Goal: Task Accomplishment & Management: Manage account settings

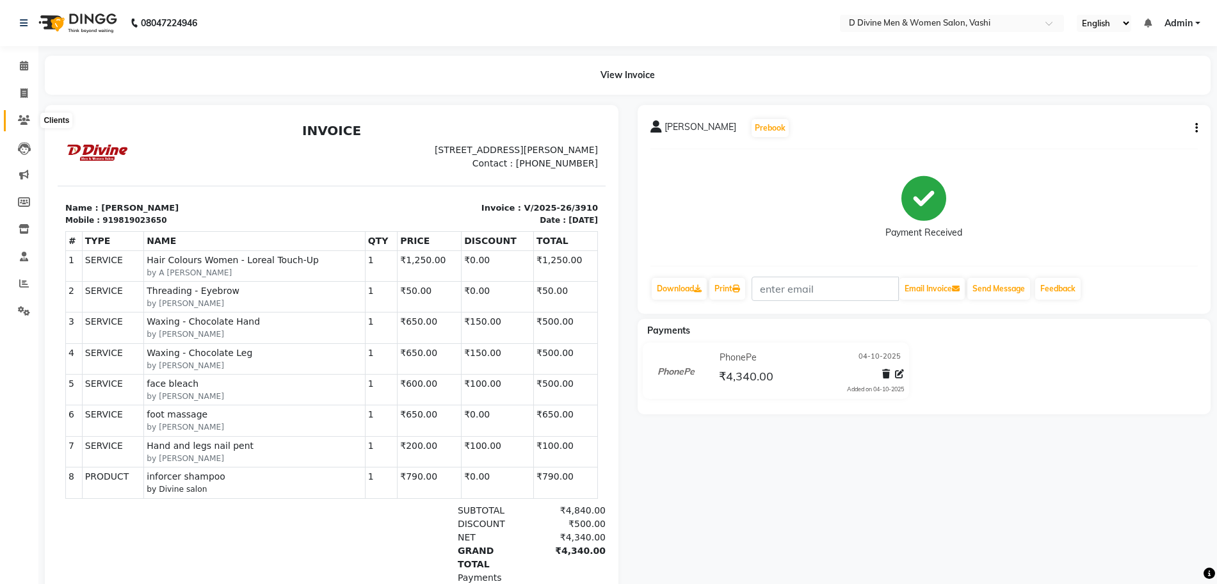
drag, startPoint x: 31, startPoint y: 117, endPoint x: 42, endPoint y: 113, distance: 12.4
click at [31, 118] on span at bounding box center [24, 120] width 22 height 15
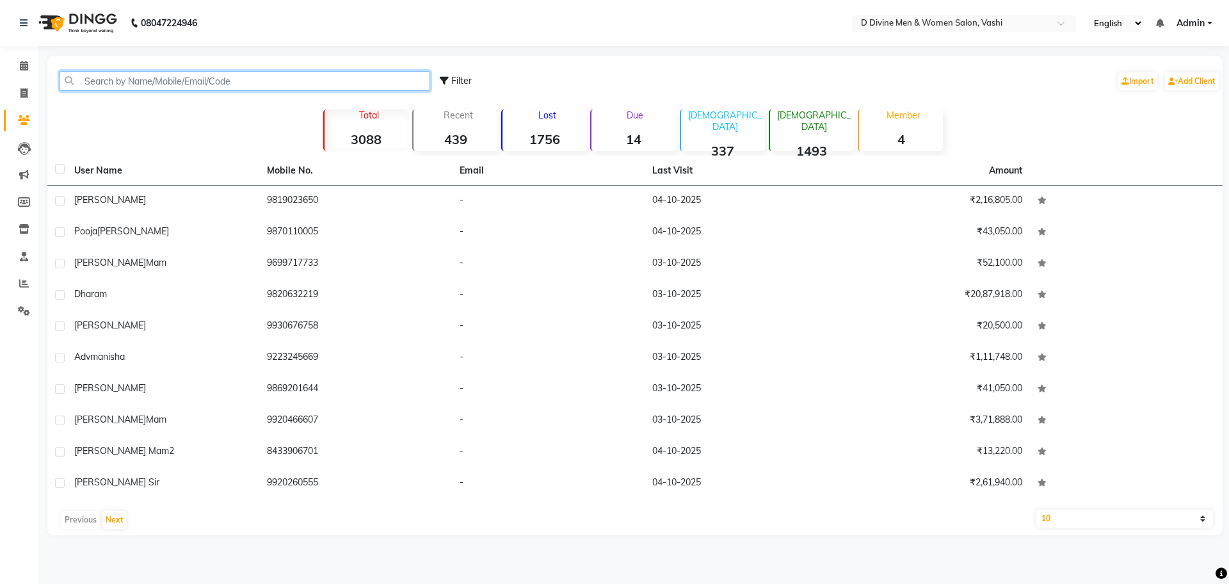
click at [122, 81] on input "text" at bounding box center [245, 81] width 371 height 20
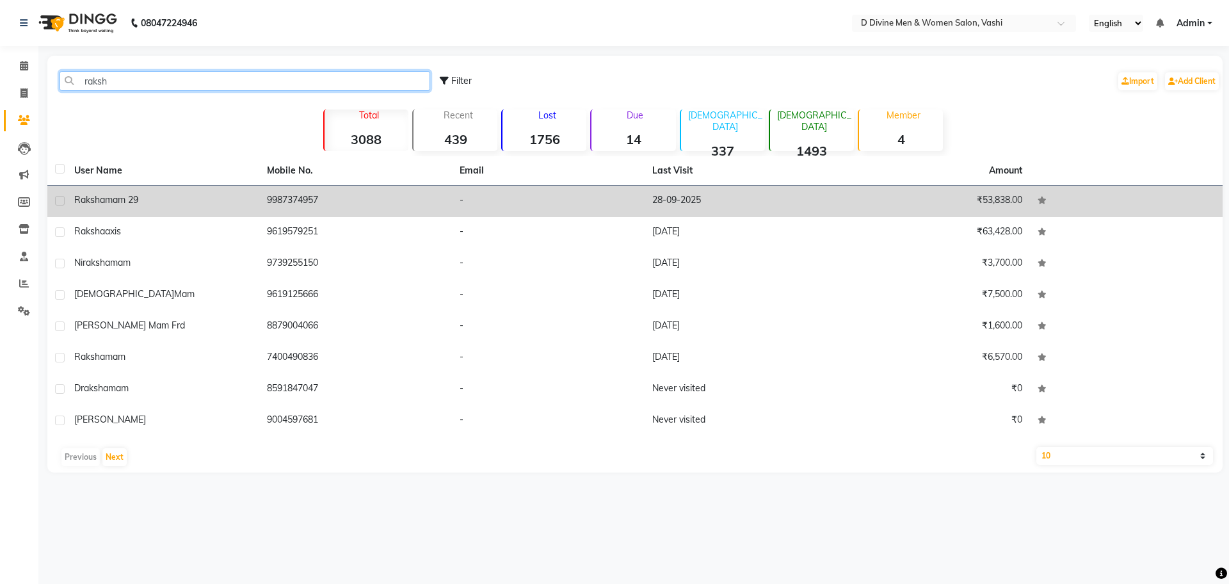
type input "raksh"
click at [159, 215] on td "raksha mam 29" at bounding box center [163, 201] width 193 height 31
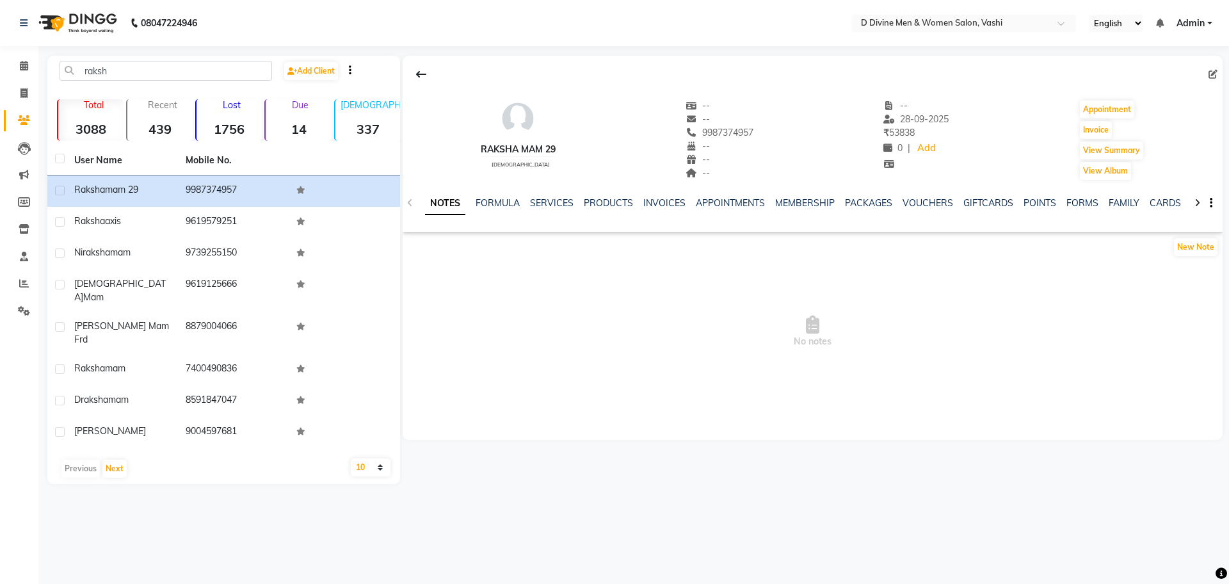
click at [555, 209] on div "SERVICES" at bounding box center [552, 202] width 44 height 13
click at [555, 204] on link "SERVICES" at bounding box center [552, 203] width 44 height 12
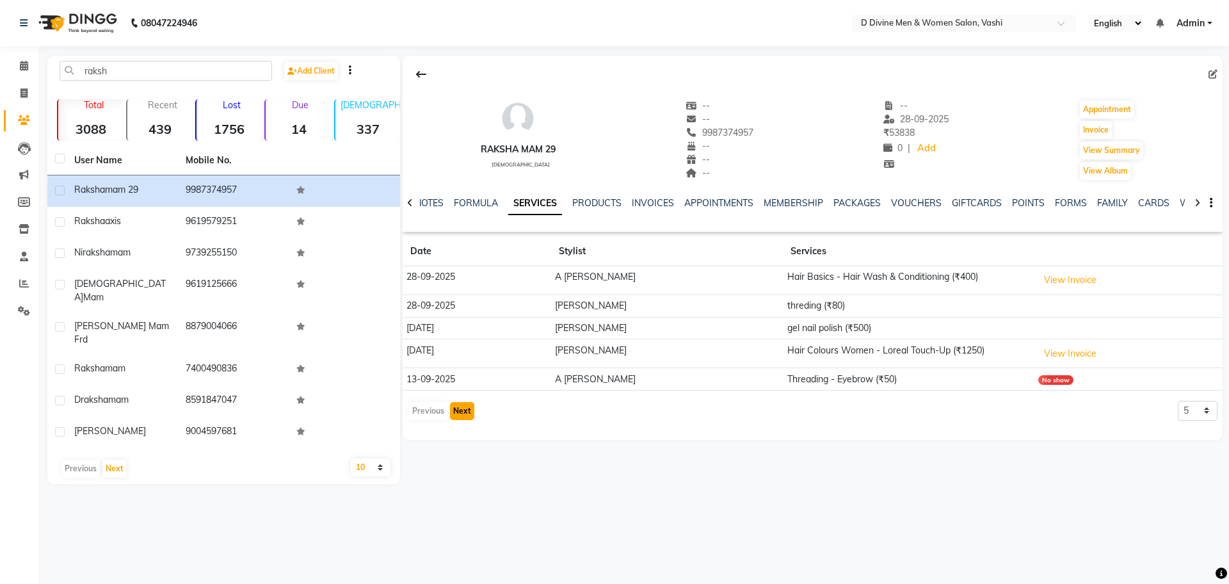
click at [461, 417] on button "Next" at bounding box center [462, 411] width 24 height 18
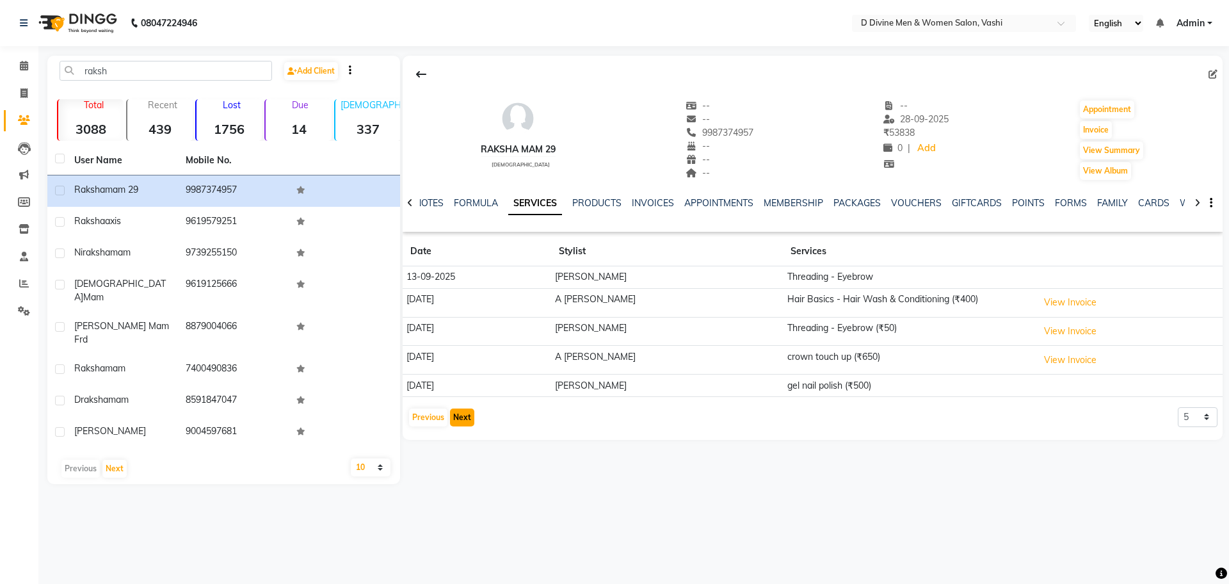
click at [461, 417] on button "Next" at bounding box center [462, 417] width 24 height 18
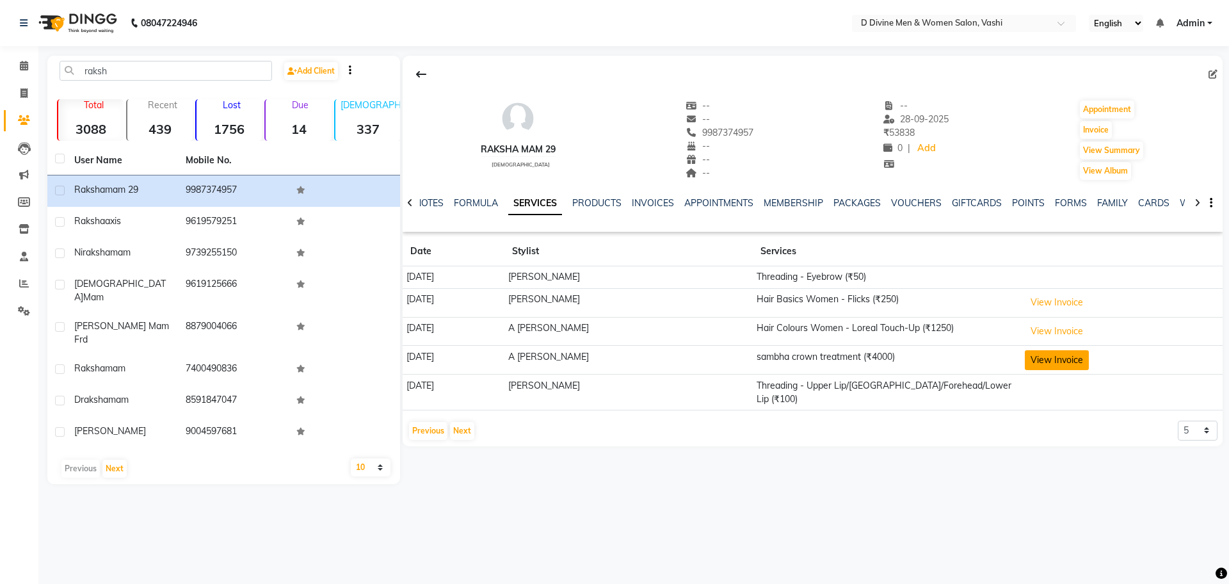
click at [1067, 357] on button "View Invoice" at bounding box center [1057, 360] width 64 height 20
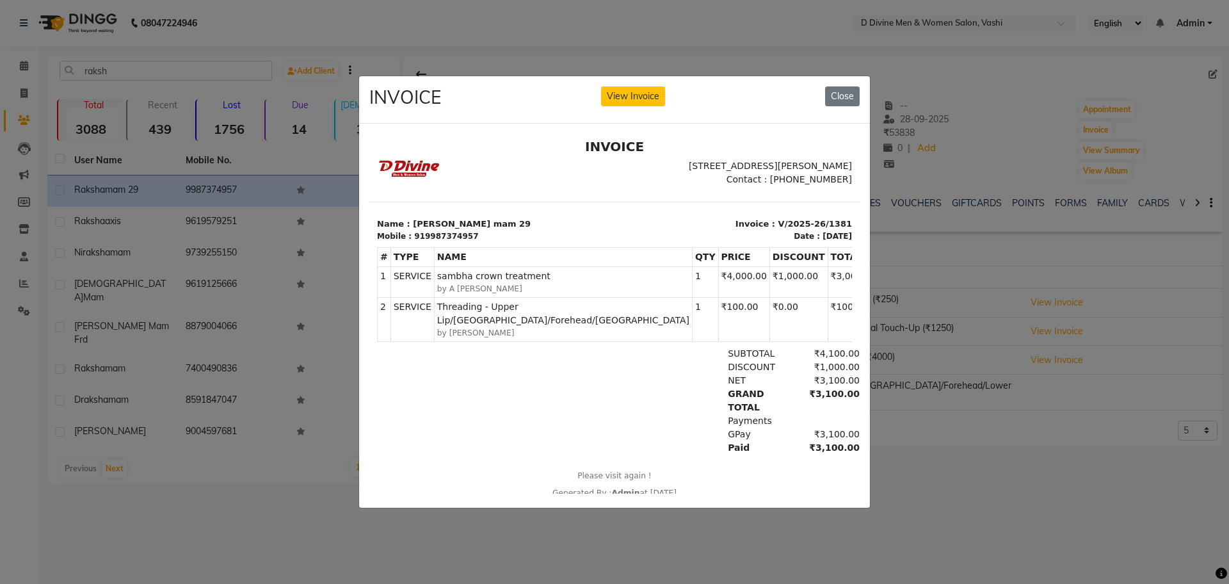
click at [369, 401] on div at bounding box center [614, 316] width 511 height 384
click at [349, 401] on ngb-modal-window "INVOICE View Invoice Close" at bounding box center [614, 292] width 1229 height 584
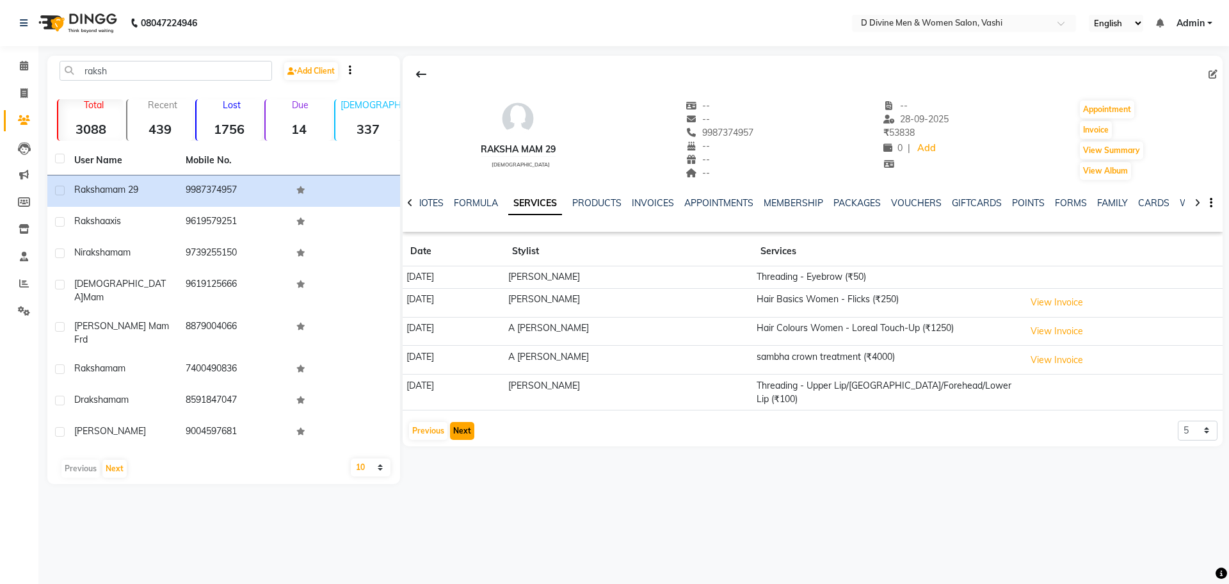
click at [460, 422] on button "Next" at bounding box center [462, 431] width 24 height 18
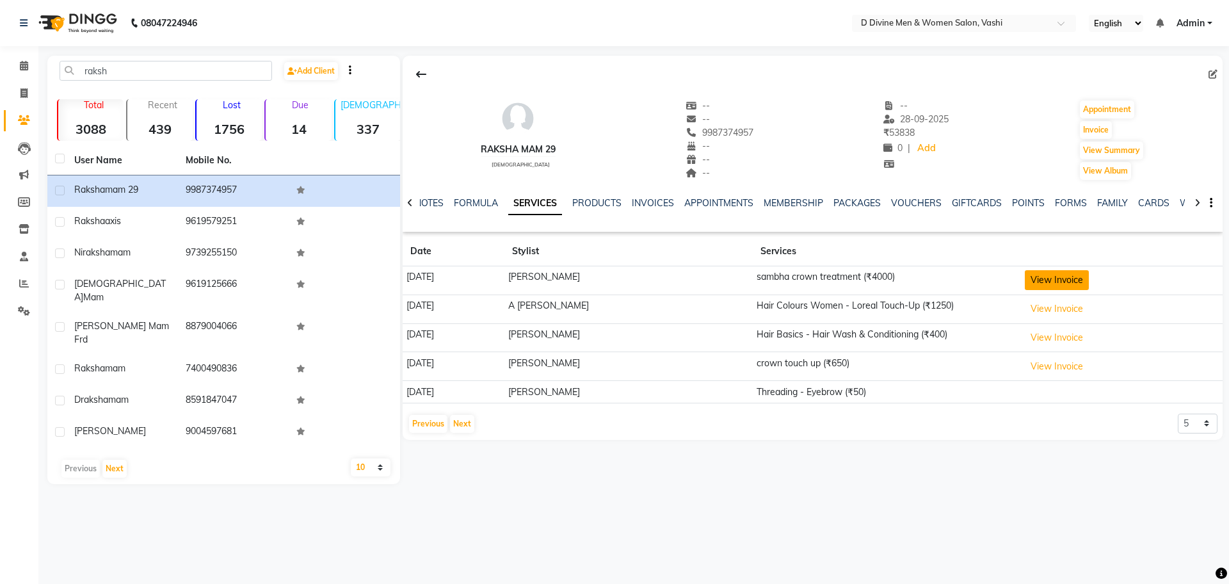
click at [1049, 284] on button "View Invoice" at bounding box center [1057, 280] width 64 height 20
click at [1045, 282] on button "View Invoice" at bounding box center [1057, 280] width 64 height 20
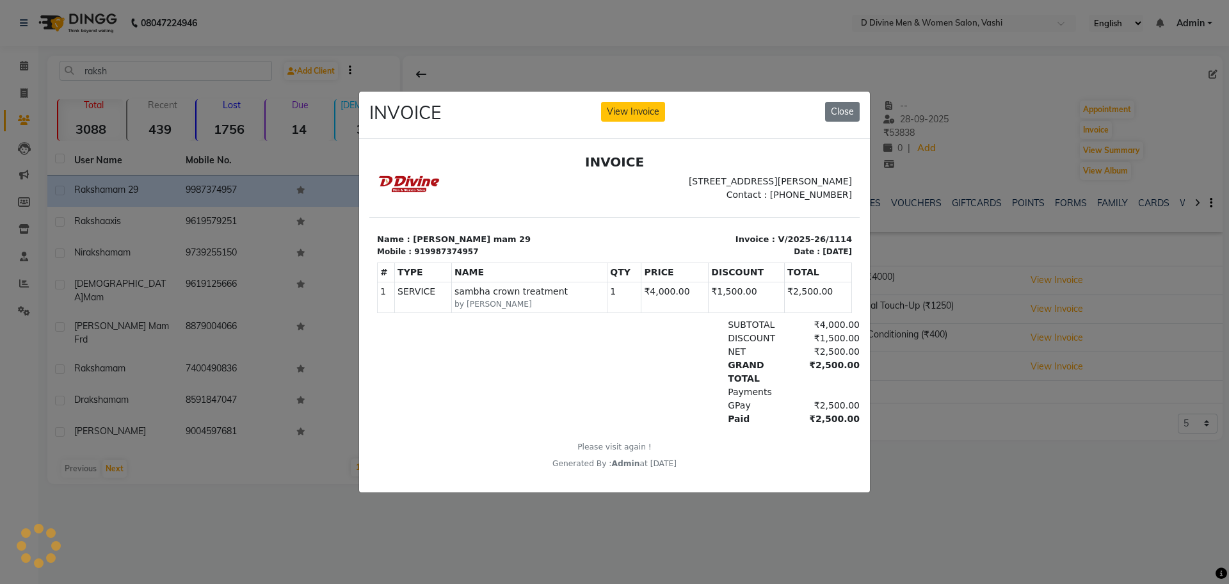
click at [12, 405] on ngb-modal-window "INVOICE View Invoice Close" at bounding box center [614, 292] width 1229 height 584
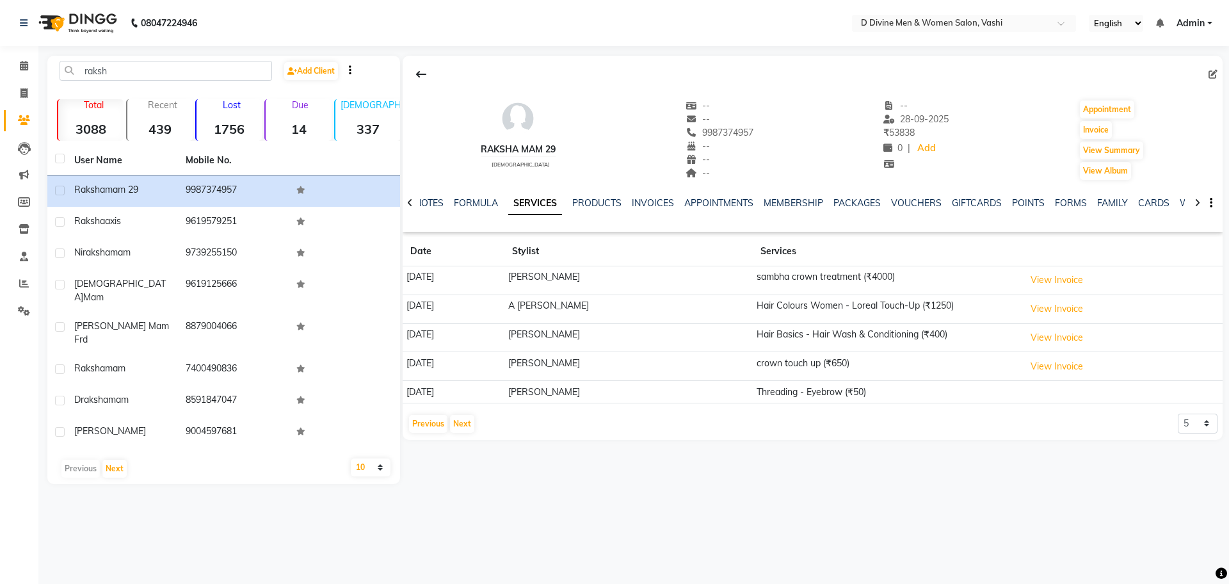
click at [1025, 270] on button "View Invoice" at bounding box center [1057, 280] width 64 height 20
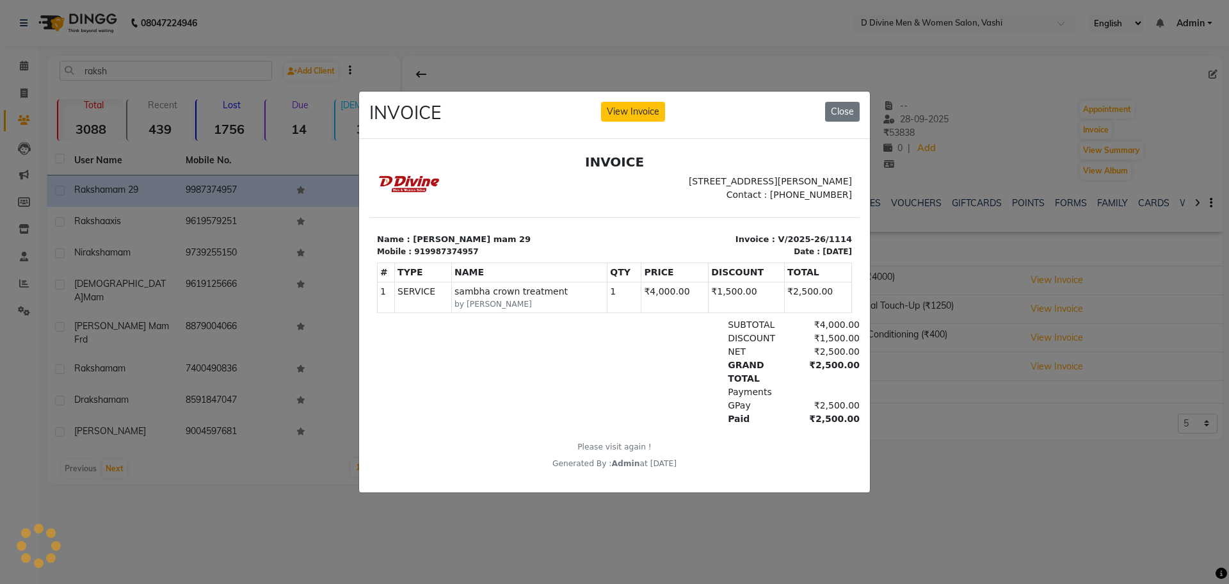
click at [601, 102] on button "View Invoice" at bounding box center [633, 112] width 64 height 20
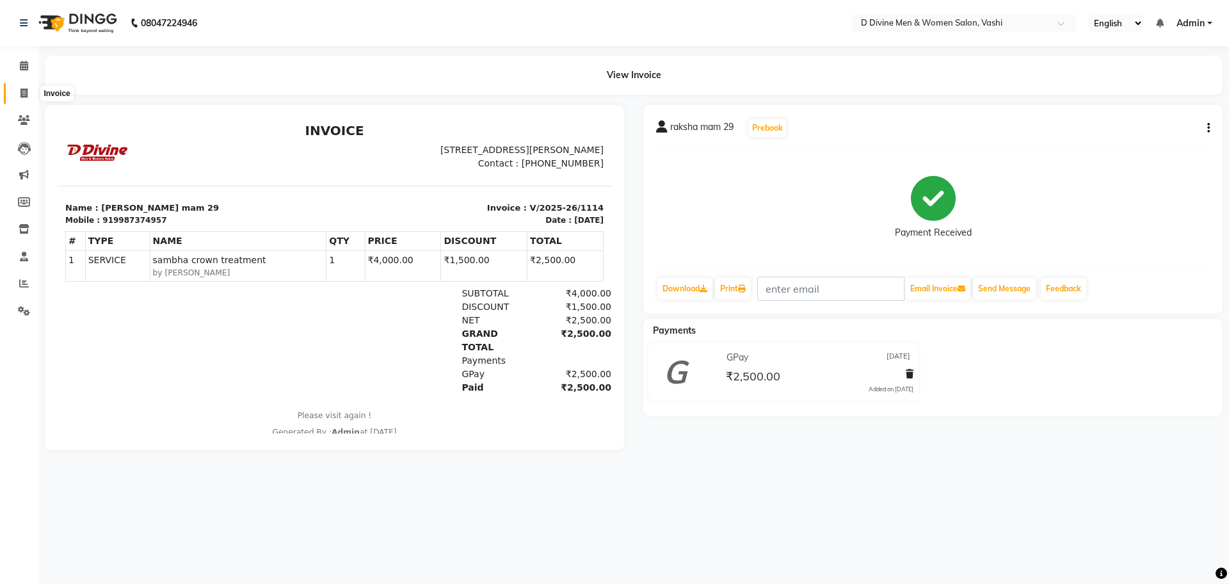
drag, startPoint x: 33, startPoint y: 92, endPoint x: 49, endPoint y: 88, distance: 15.7
click at [33, 92] on span at bounding box center [24, 93] width 22 height 15
select select "service"
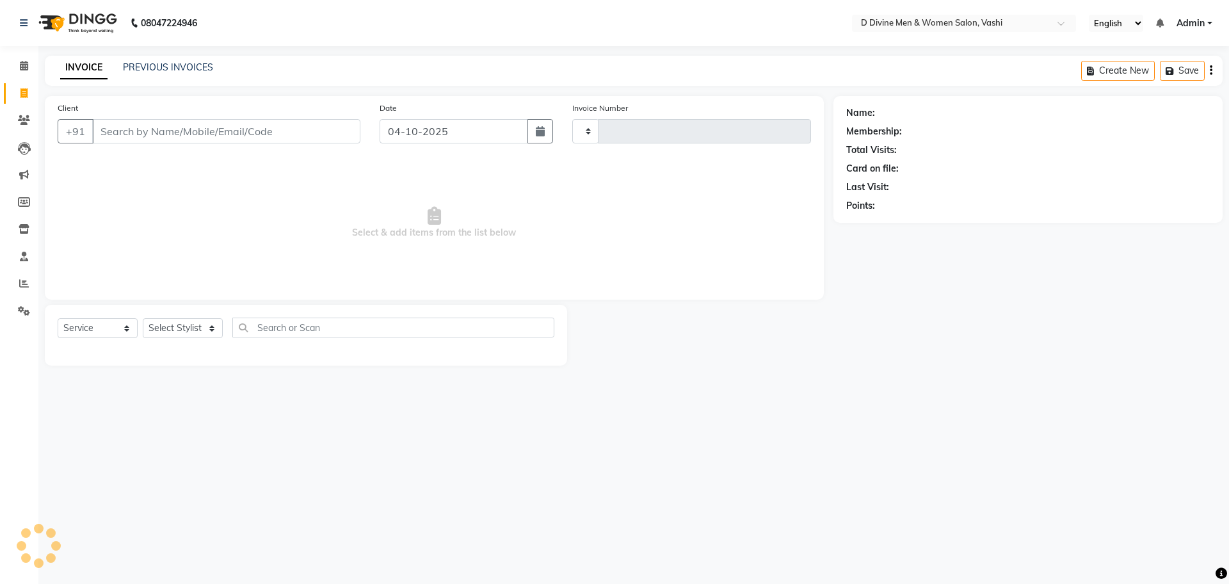
type input "3911"
select select "718"
click at [160, 130] on input "Client" at bounding box center [226, 131] width 268 height 24
type input "A"
select select "10981"
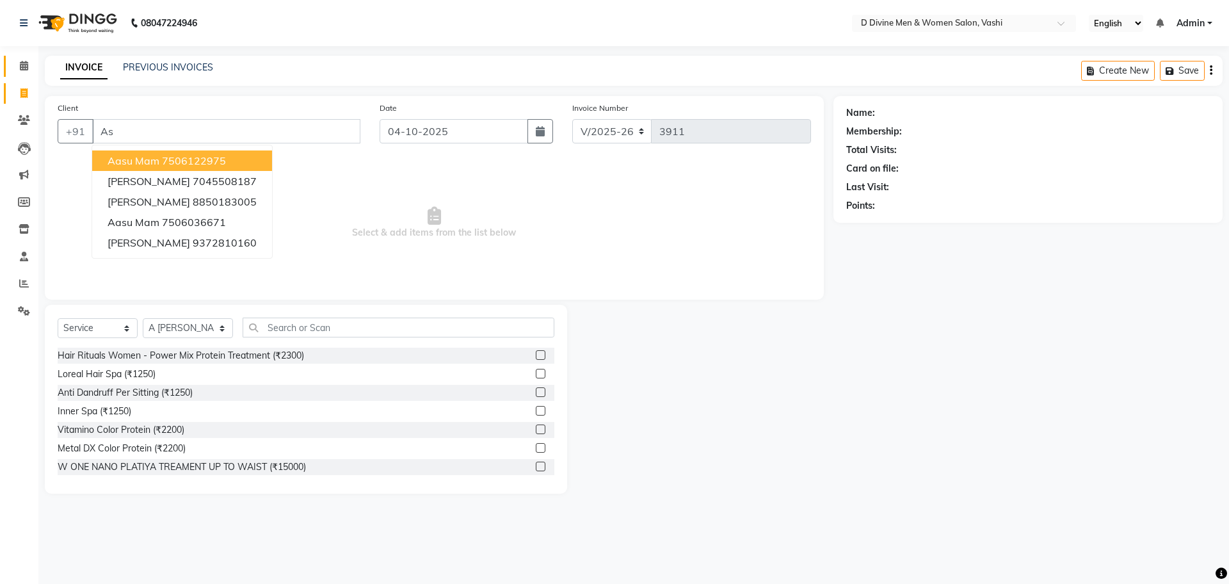
type input "A"
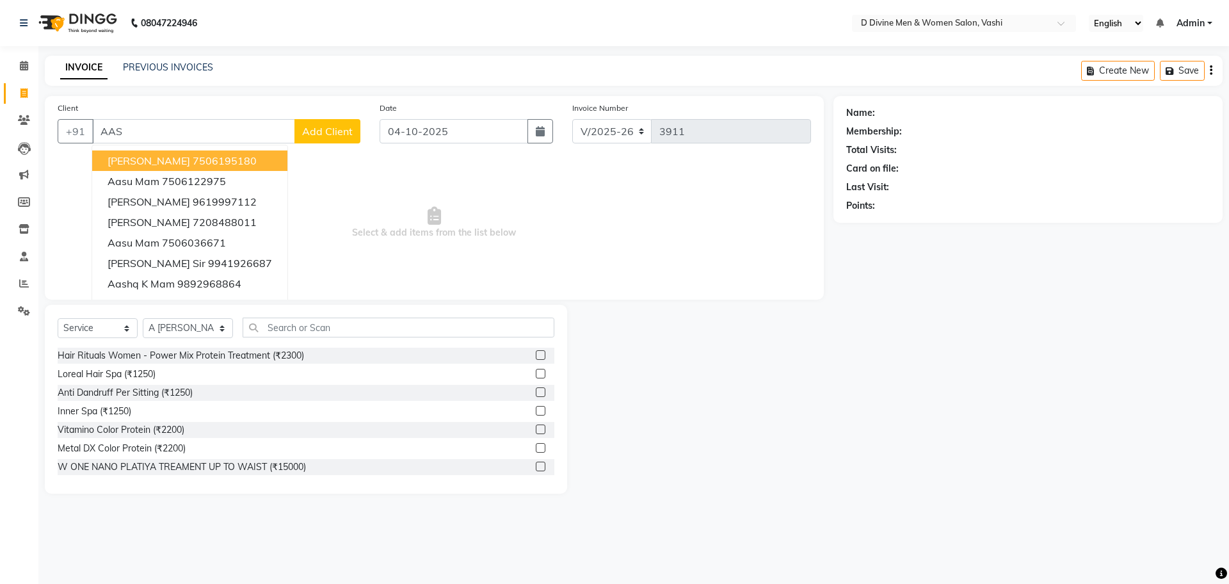
click at [230, 159] on ngb-highlight "7506195180" at bounding box center [225, 160] width 64 height 13
type input "7506195180"
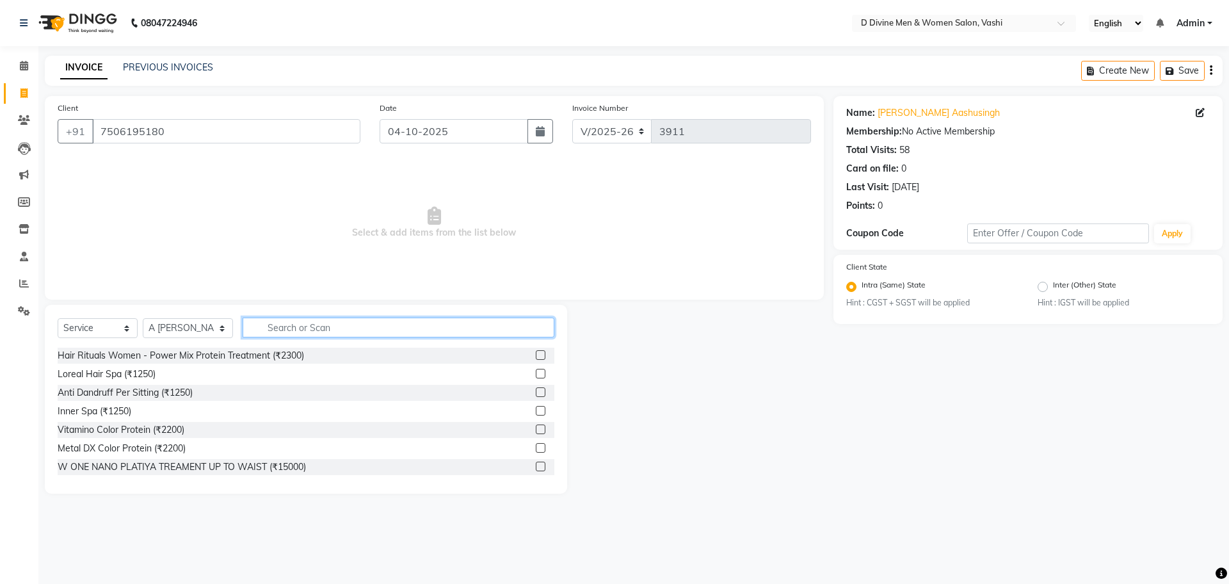
click at [412, 326] on input "text" at bounding box center [399, 327] width 312 height 20
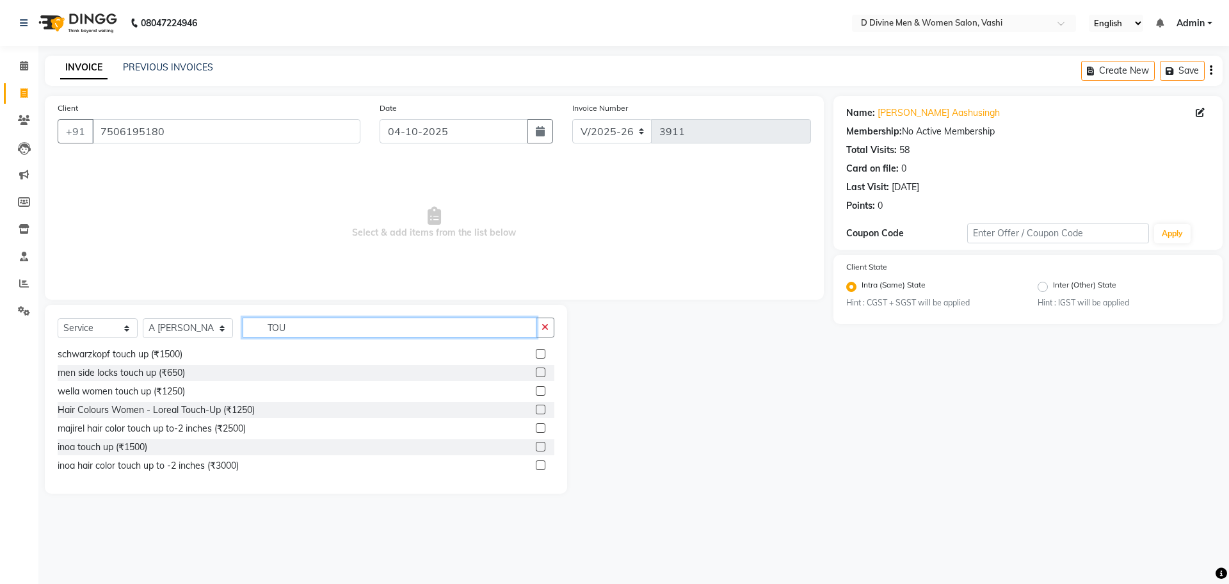
scroll to position [95, 0]
type input "TOU"
click at [536, 426] on label at bounding box center [541, 427] width 10 height 10
click at [536, 426] on input "checkbox" at bounding box center [540, 428] width 8 height 8
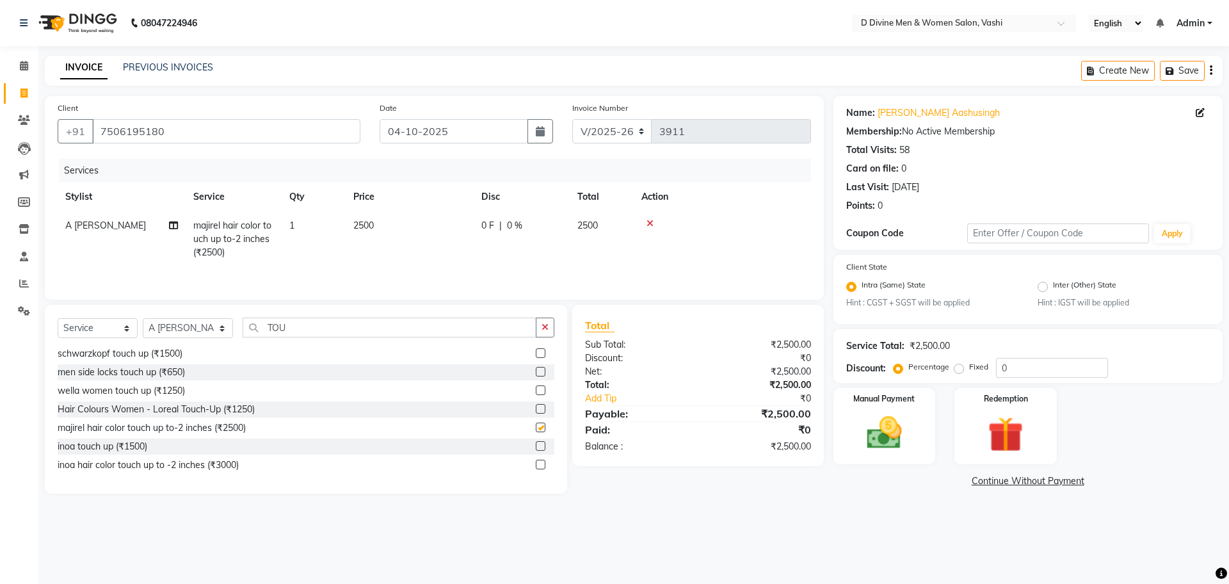
checkbox input "false"
click at [451, 330] on input "TOU" at bounding box center [390, 327] width 294 height 20
type input "T"
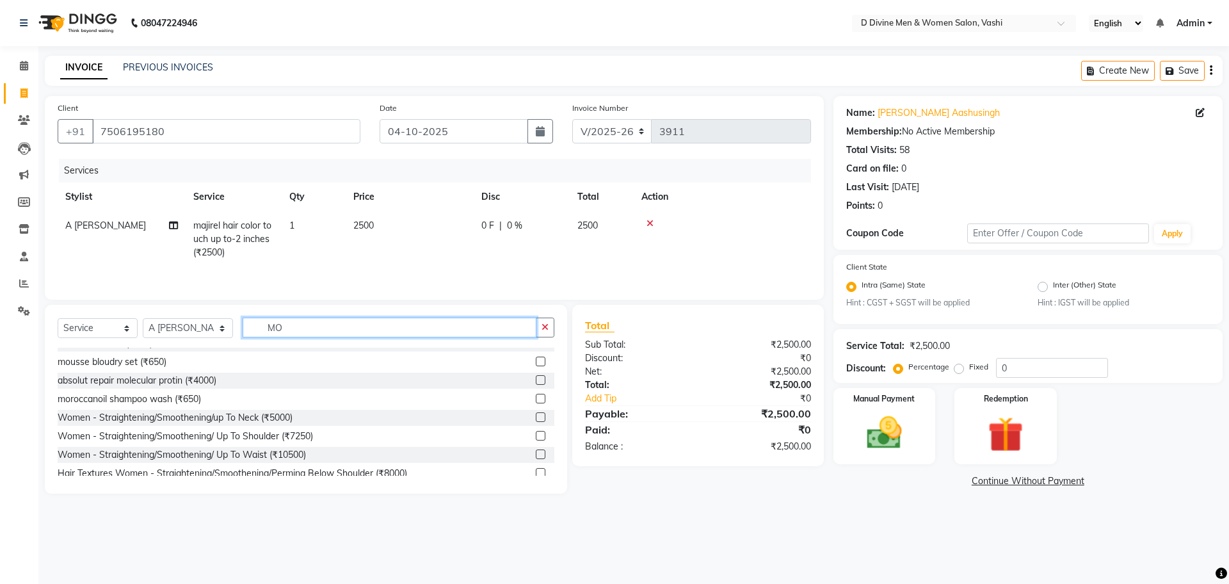
scroll to position [58, 0]
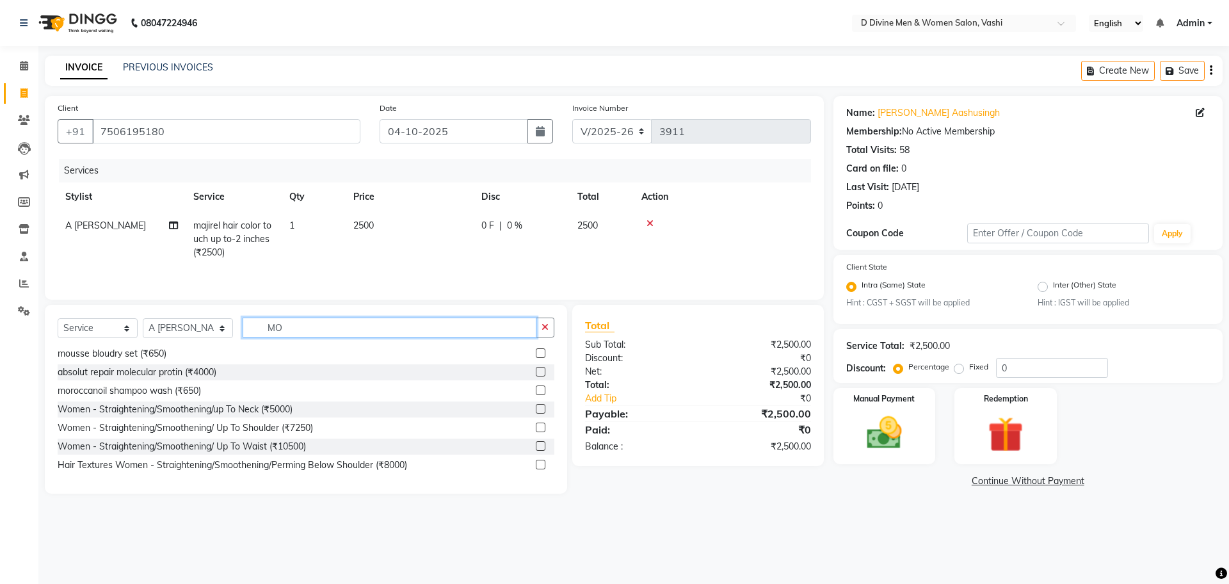
click at [306, 328] on input "MO" at bounding box center [390, 327] width 294 height 20
type input "M"
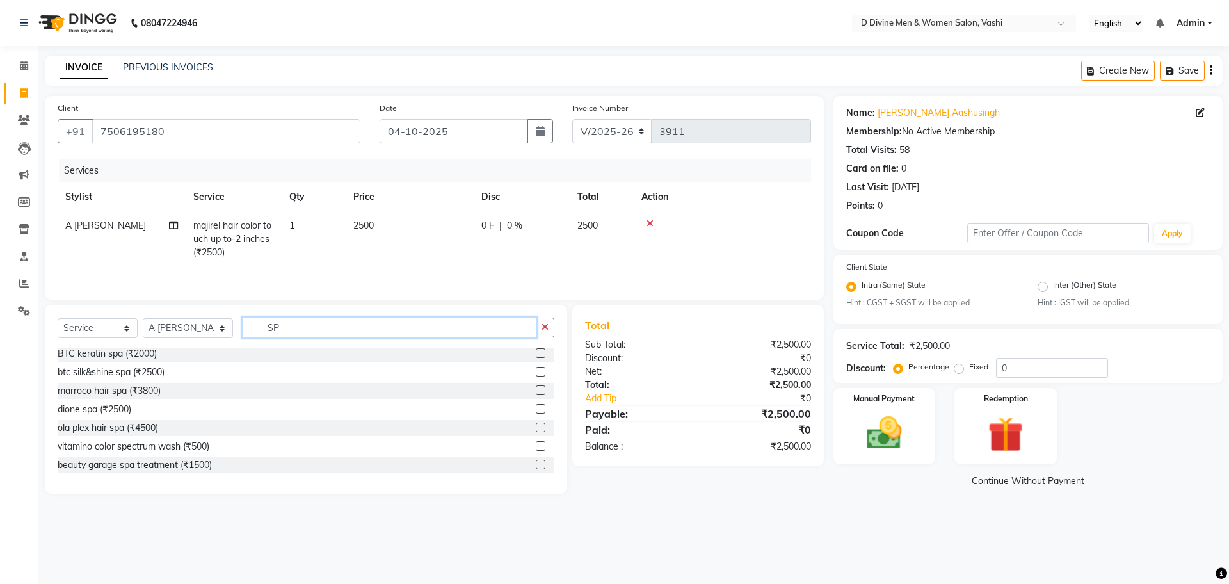
scroll to position [2, 0]
type input "SPA"
click at [536, 355] on label at bounding box center [541, 353] width 10 height 10
click at [536, 355] on input "checkbox" at bounding box center [540, 353] width 8 height 8
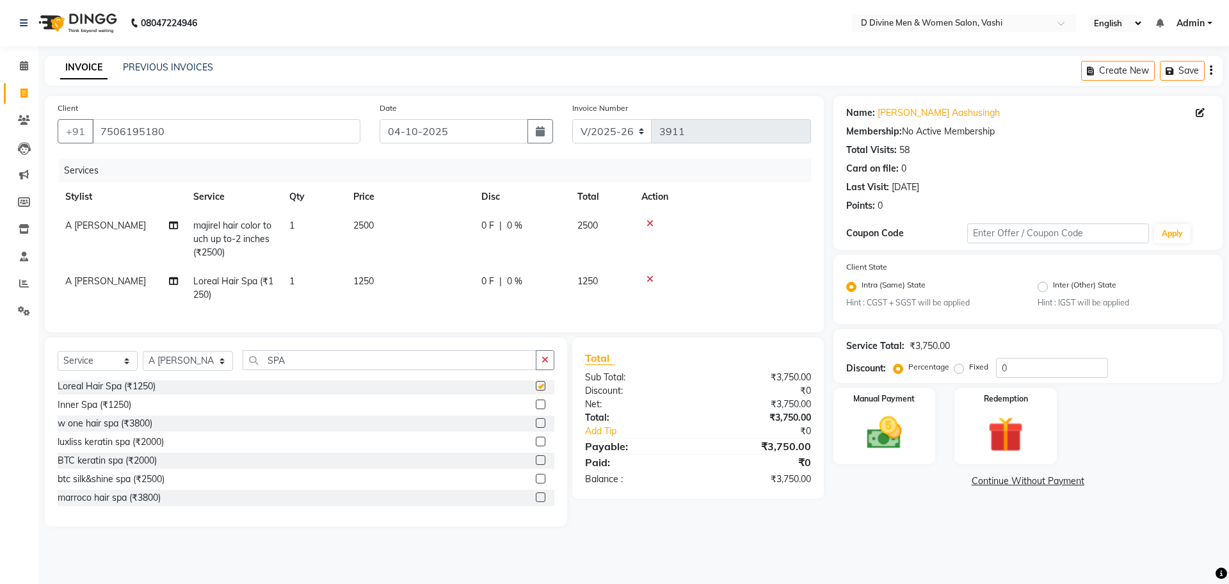
checkbox input "false"
click at [354, 370] on input "SPA" at bounding box center [390, 360] width 294 height 20
type input "S"
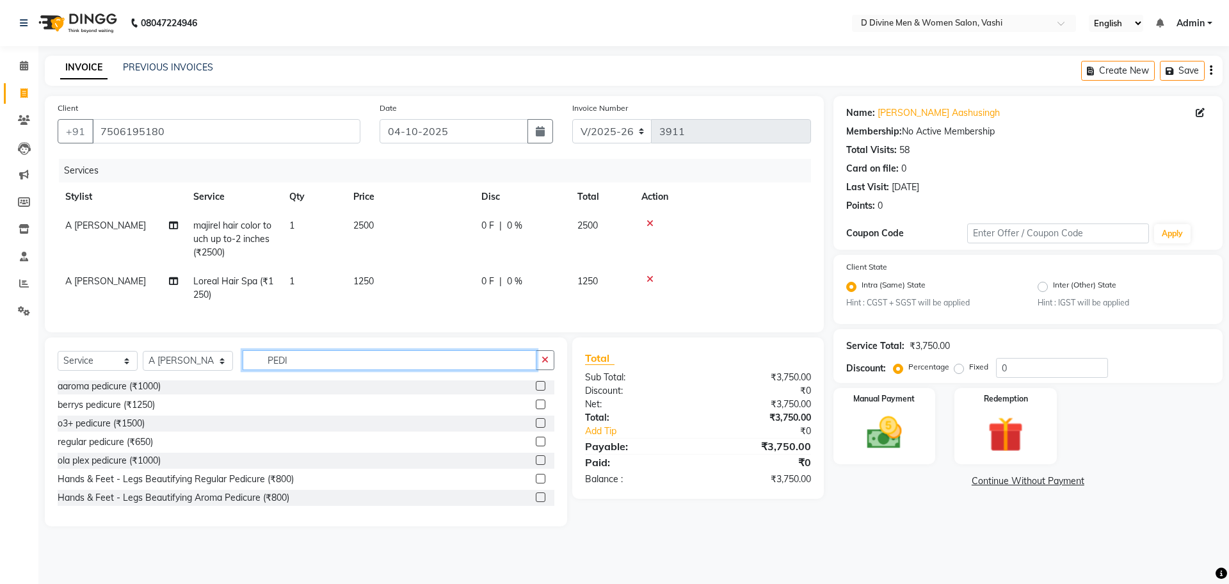
type input "PEDI"
click at [536, 465] on label at bounding box center [541, 460] width 10 height 10
click at [536, 465] on input "checkbox" at bounding box center [540, 460] width 8 height 8
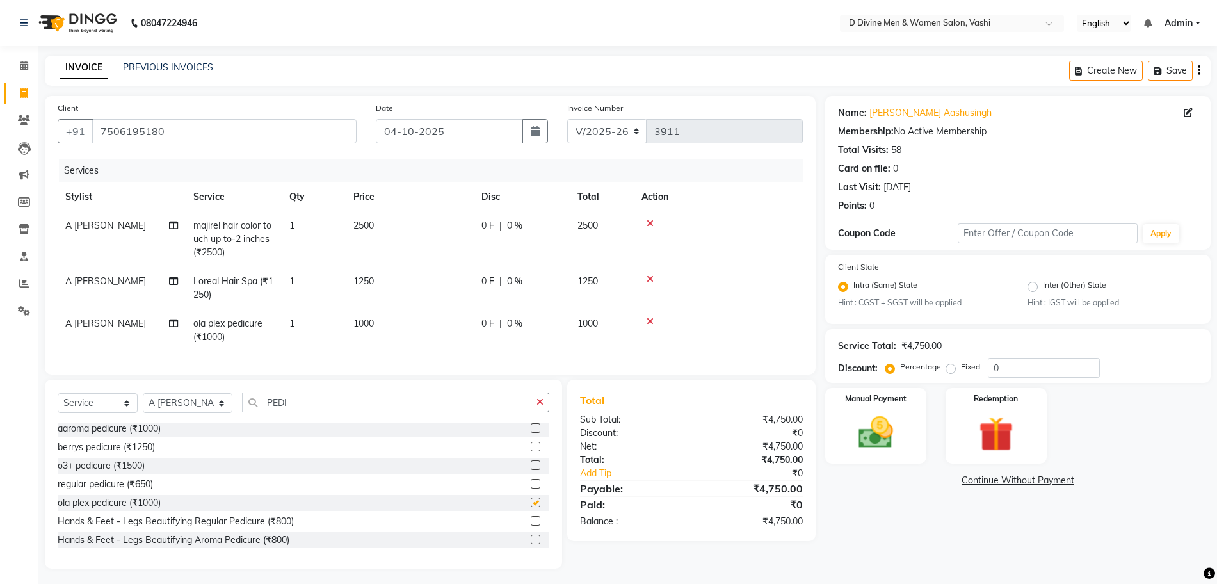
checkbox input "false"
click at [650, 277] on icon at bounding box center [649, 279] width 7 height 9
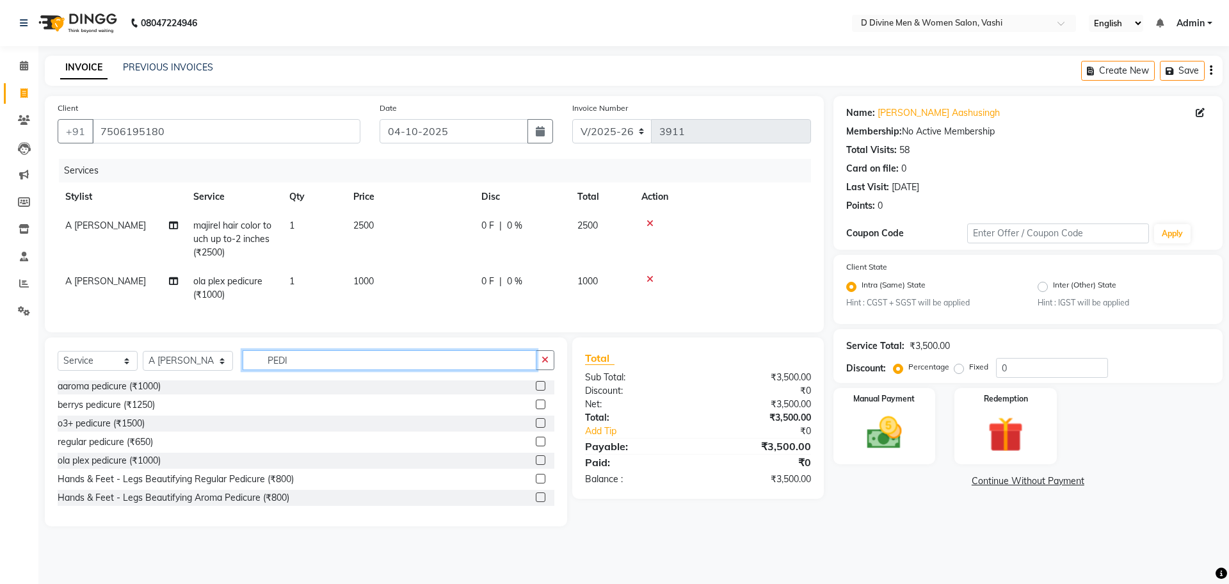
click at [328, 370] on input "PEDI" at bounding box center [390, 360] width 294 height 20
type input "P"
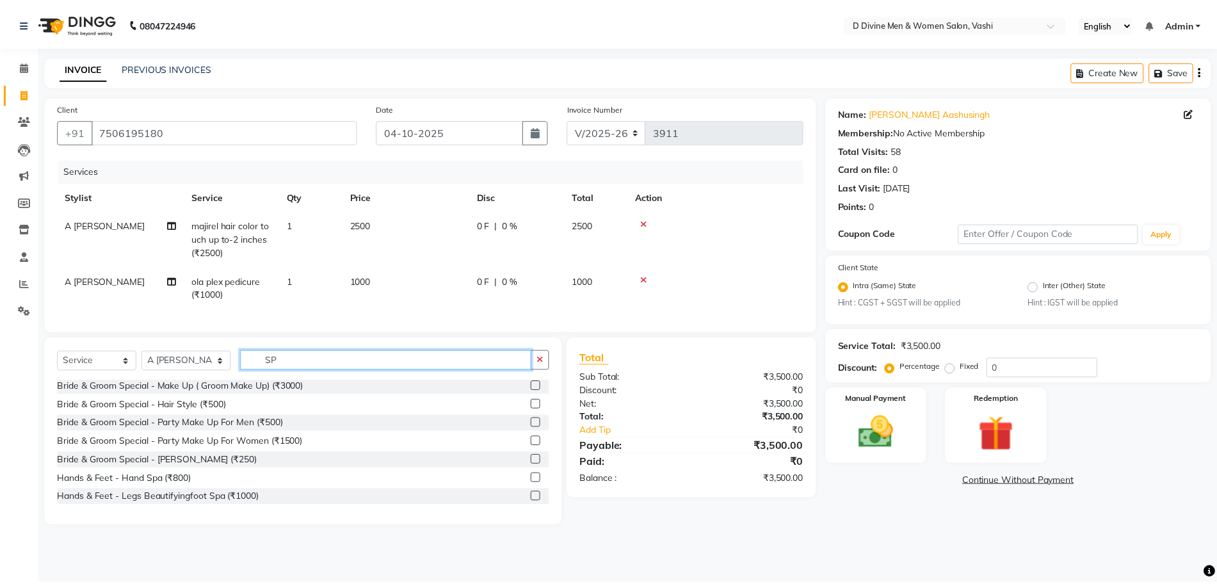
scroll to position [76, 0]
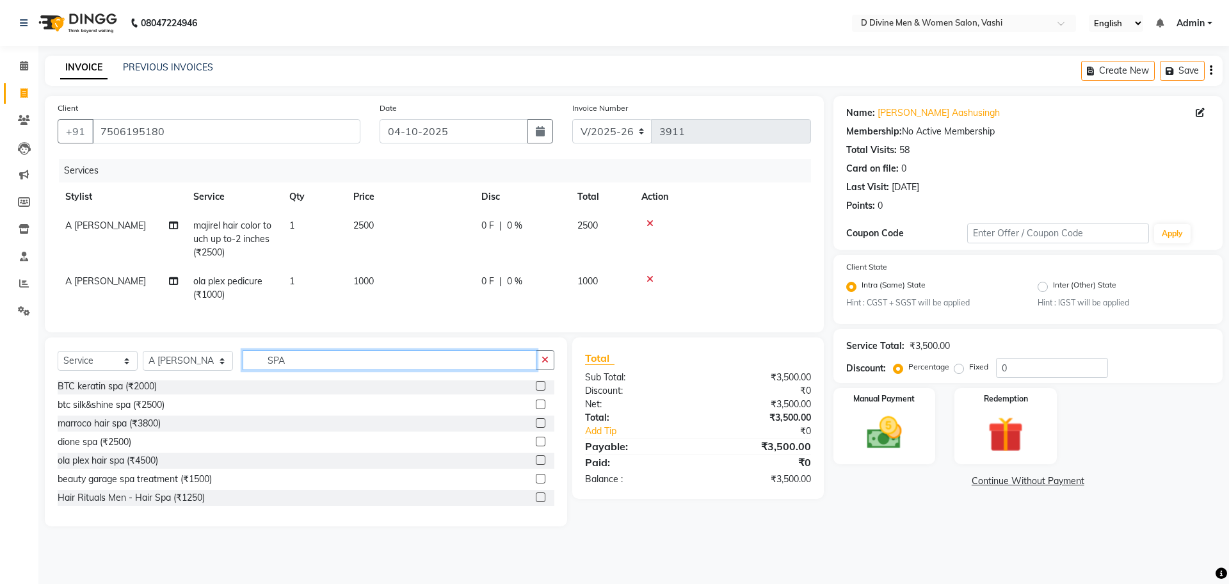
type input "SPA"
click at [536, 428] on label at bounding box center [541, 423] width 10 height 10
click at [536, 428] on input "checkbox" at bounding box center [540, 423] width 8 height 8
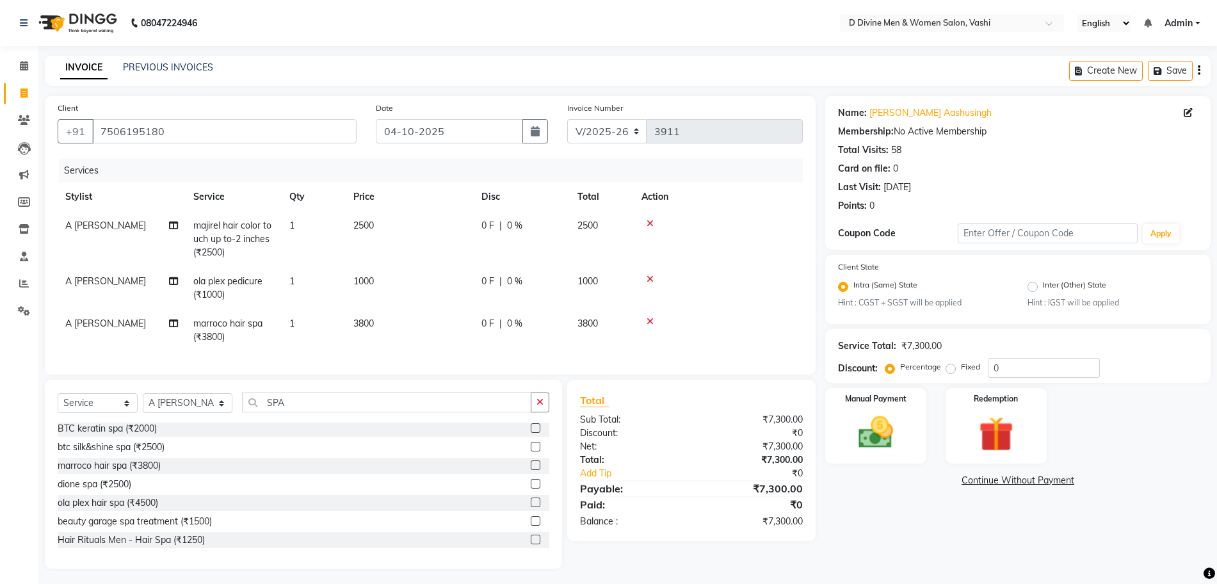
click at [531, 470] on label at bounding box center [536, 465] width 10 height 10
click at [531, 470] on input "checkbox" at bounding box center [535, 465] width 8 height 8
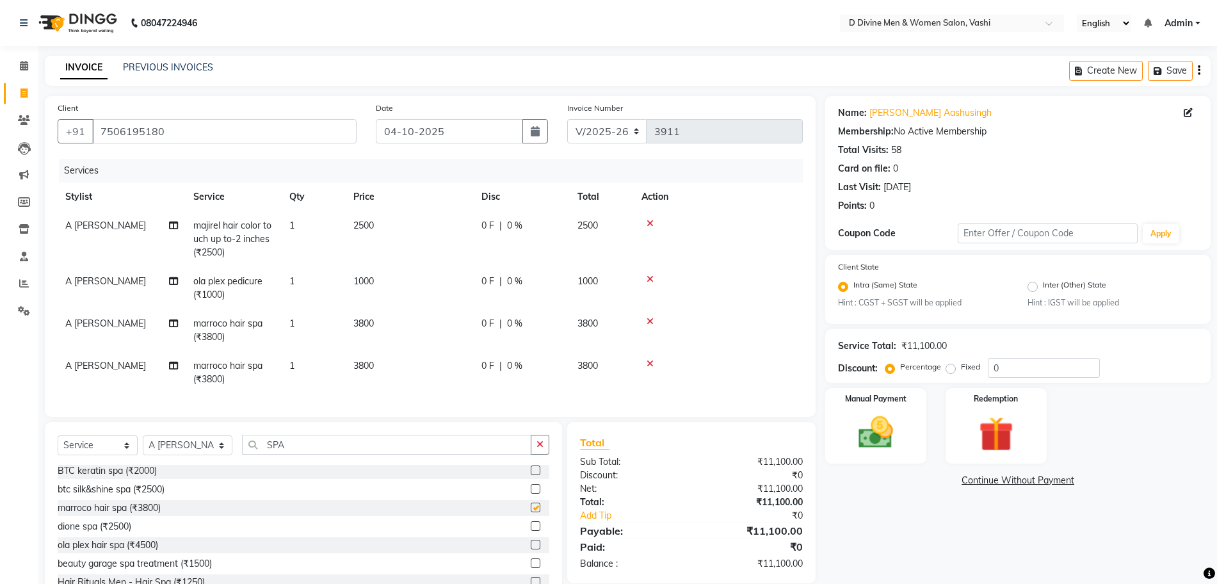
checkbox input "false"
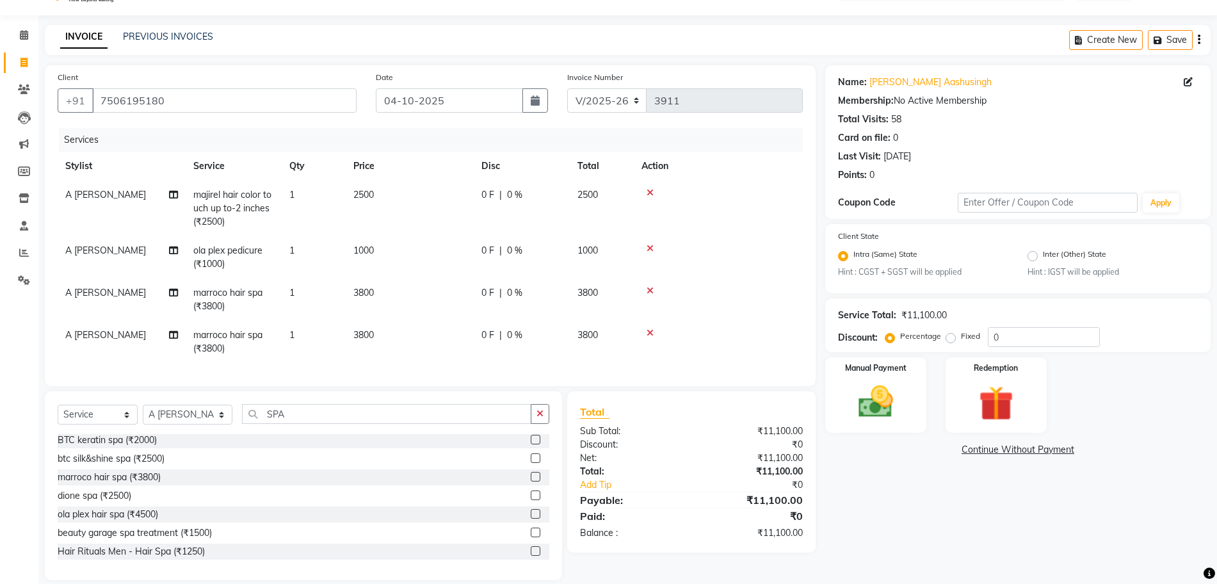
scroll to position [58, 0]
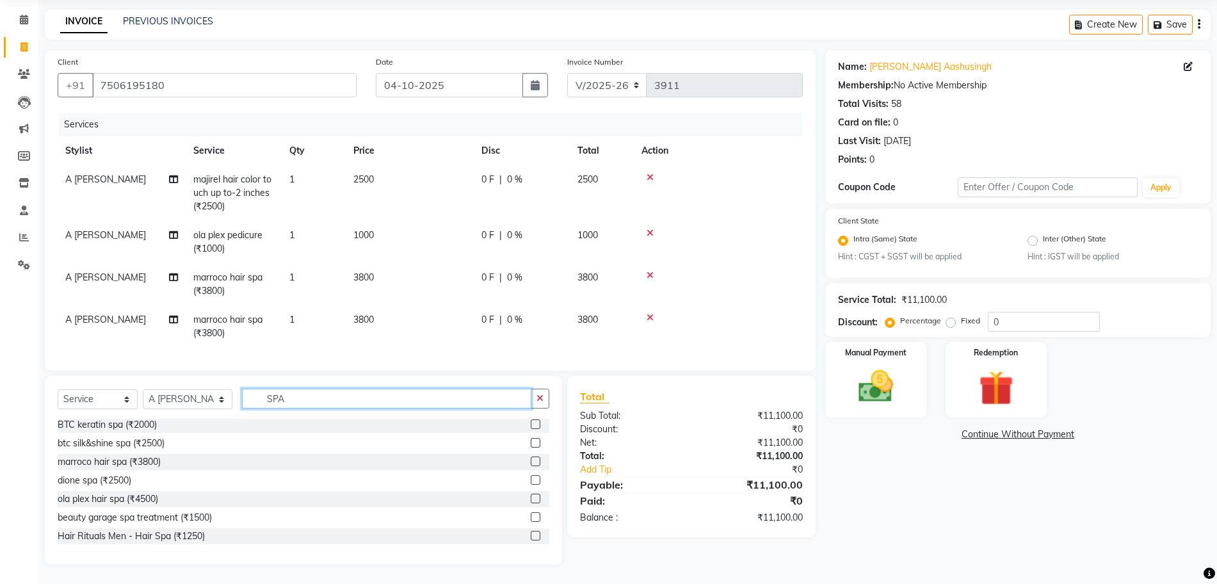
click at [412, 400] on input "SPA" at bounding box center [386, 399] width 289 height 20
type input "S"
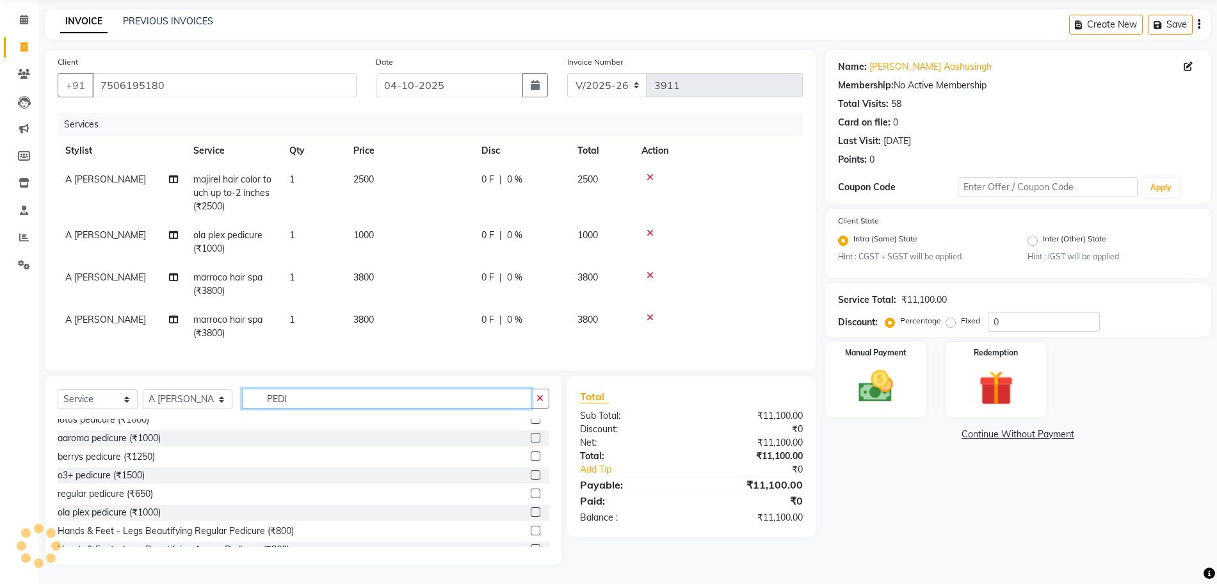
scroll to position [39, 0]
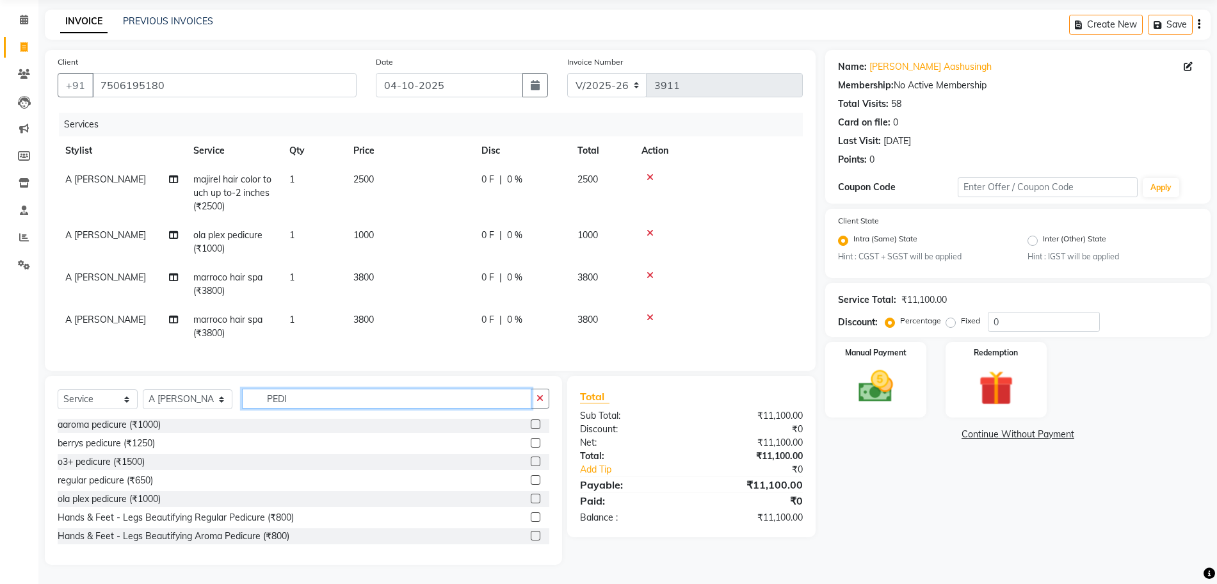
type input "PEDI"
click at [531, 500] on label at bounding box center [536, 498] width 10 height 10
click at [531, 500] on input "checkbox" at bounding box center [535, 499] width 8 height 8
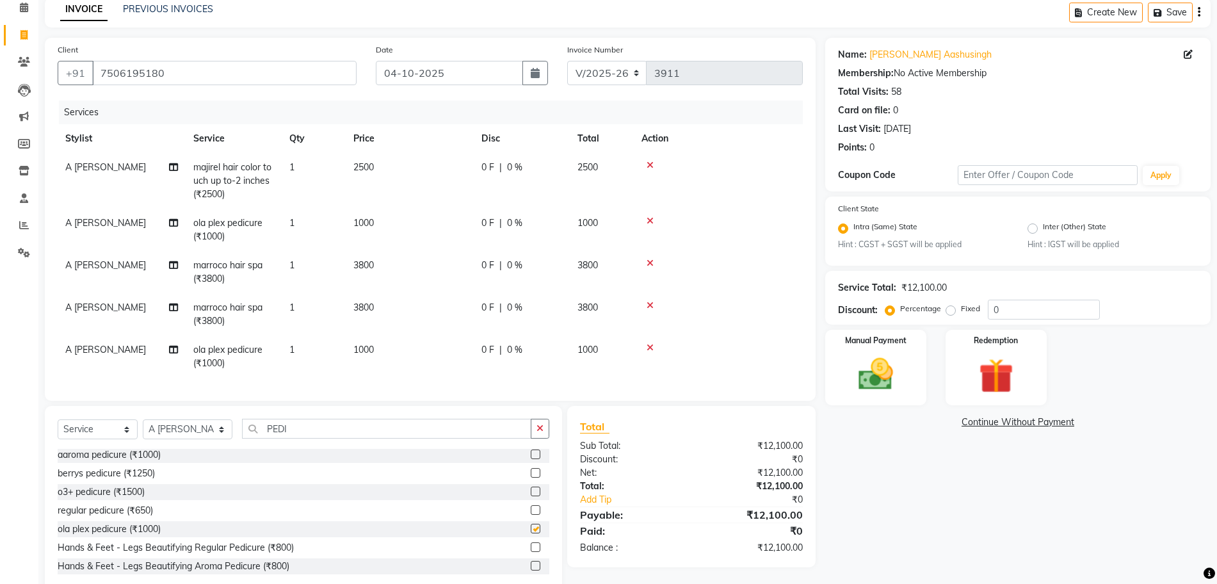
checkbox input "false"
click at [515, 166] on span "0 %" at bounding box center [514, 167] width 15 height 13
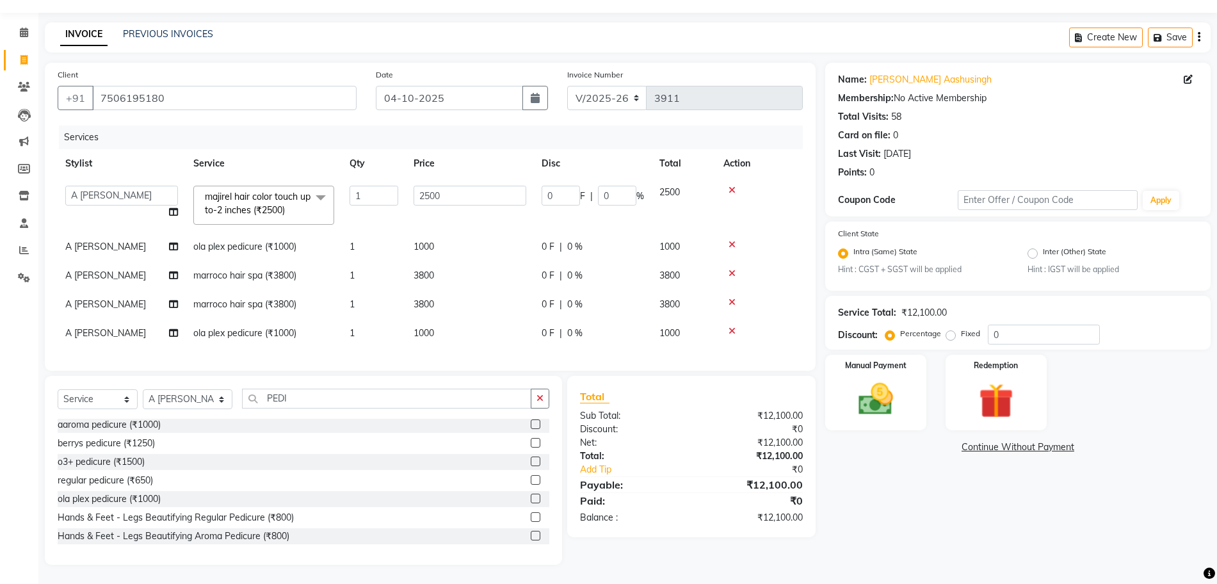
scroll to position [45, 0]
click at [554, 269] on div "0 F | 0 %" at bounding box center [592, 275] width 102 height 13
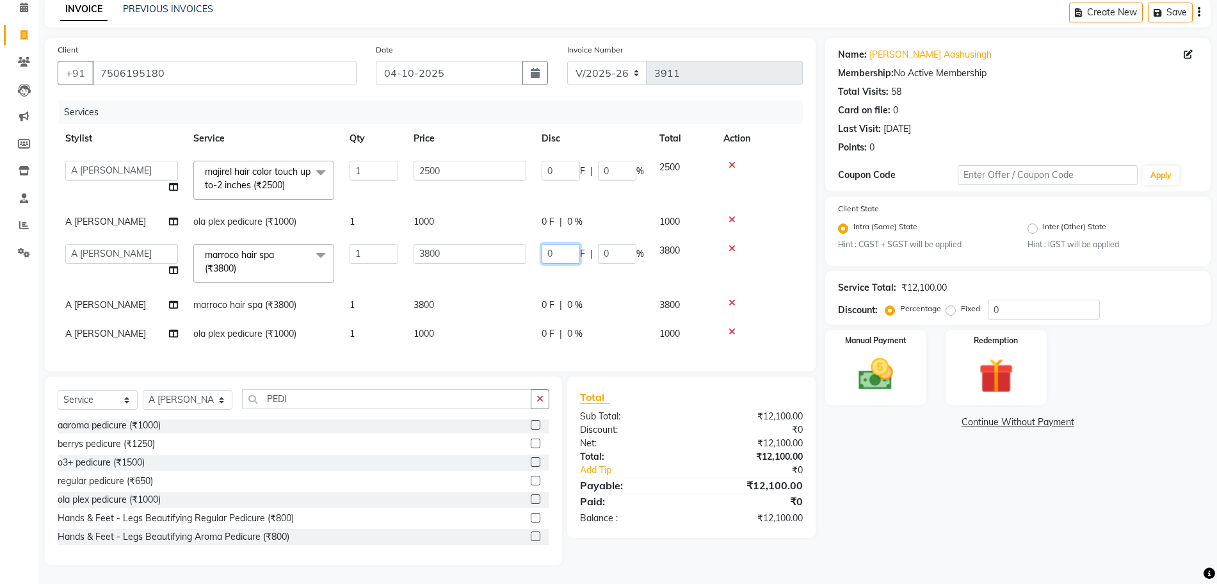
click at [554, 258] on input "0" at bounding box center [560, 254] width 38 height 20
type input "800"
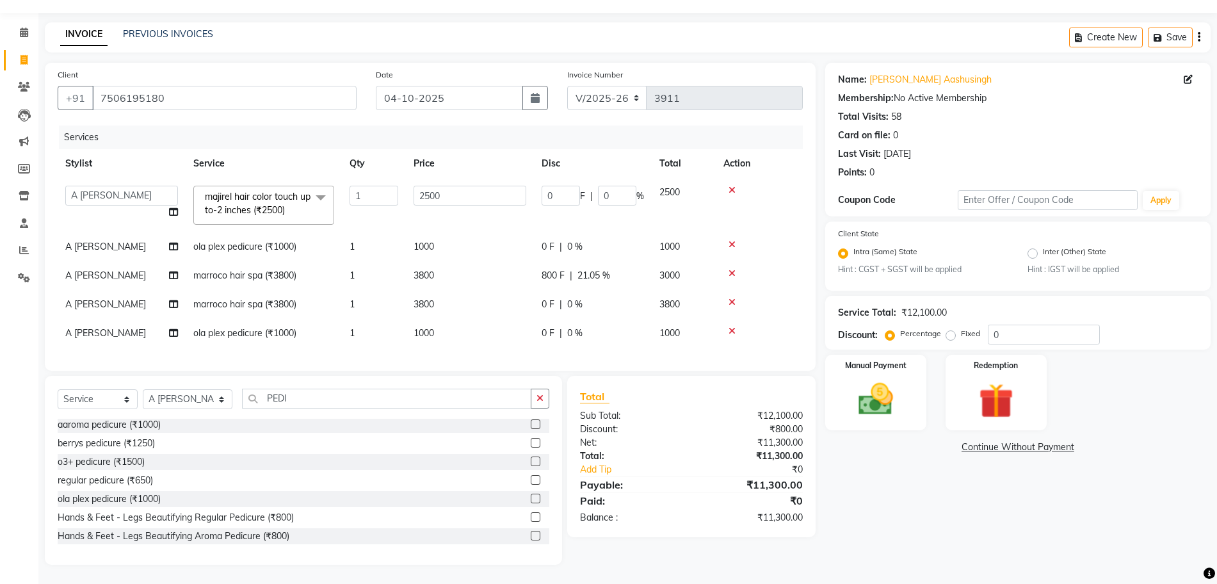
click at [572, 282] on tbody "A [PERSON_NAME] [PERSON_NAME] Divine salon [PERSON_NAME] [PERSON_NAME] [PERSON_…" at bounding box center [430, 263] width 745 height 170
click at [552, 303] on td "0 F | 0 %" at bounding box center [593, 304] width 118 height 29
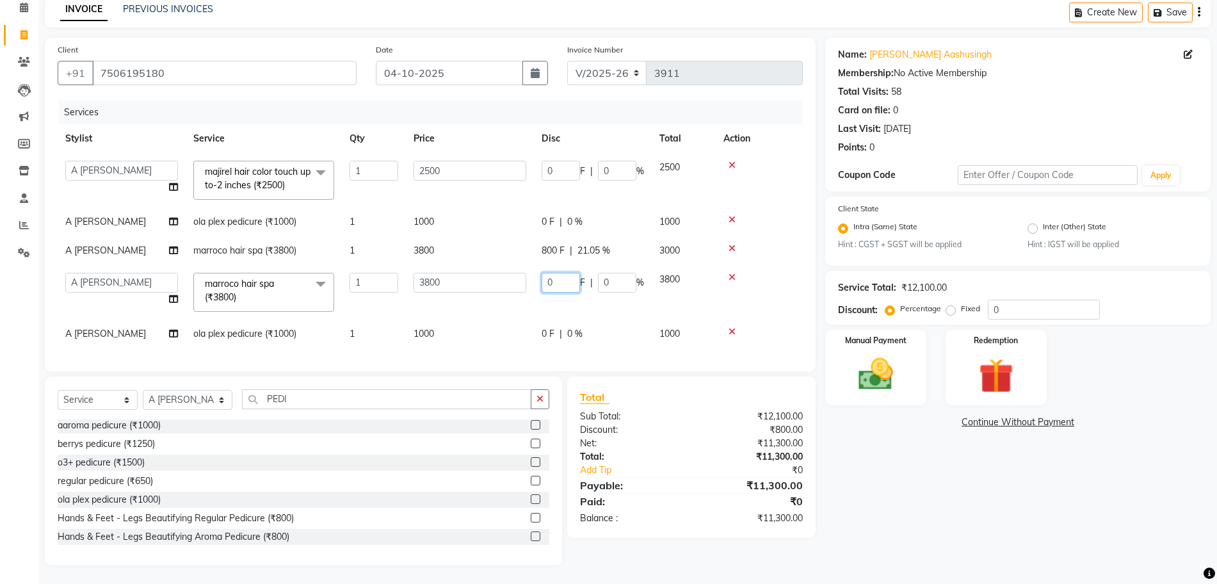
click at [550, 280] on input "0" at bounding box center [560, 283] width 38 height 20
type input "800"
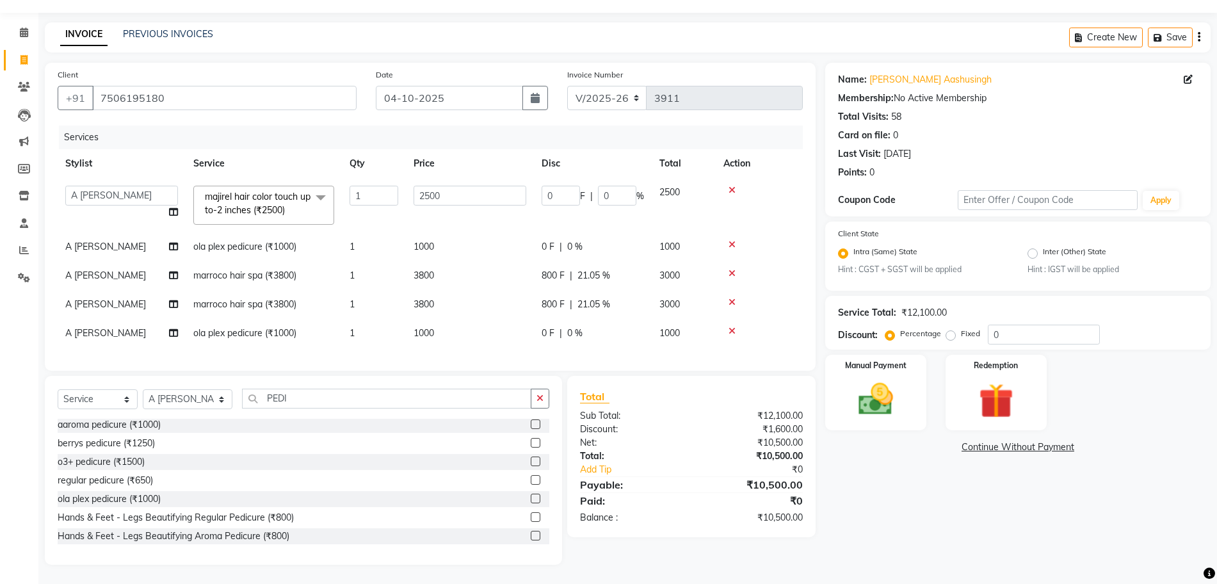
click at [563, 307] on tbody "A [PERSON_NAME] [PERSON_NAME] Divine salon [PERSON_NAME] [PERSON_NAME] [PERSON_…" at bounding box center [430, 263] width 745 height 170
click at [549, 326] on span "0 F" at bounding box center [547, 332] width 13 height 13
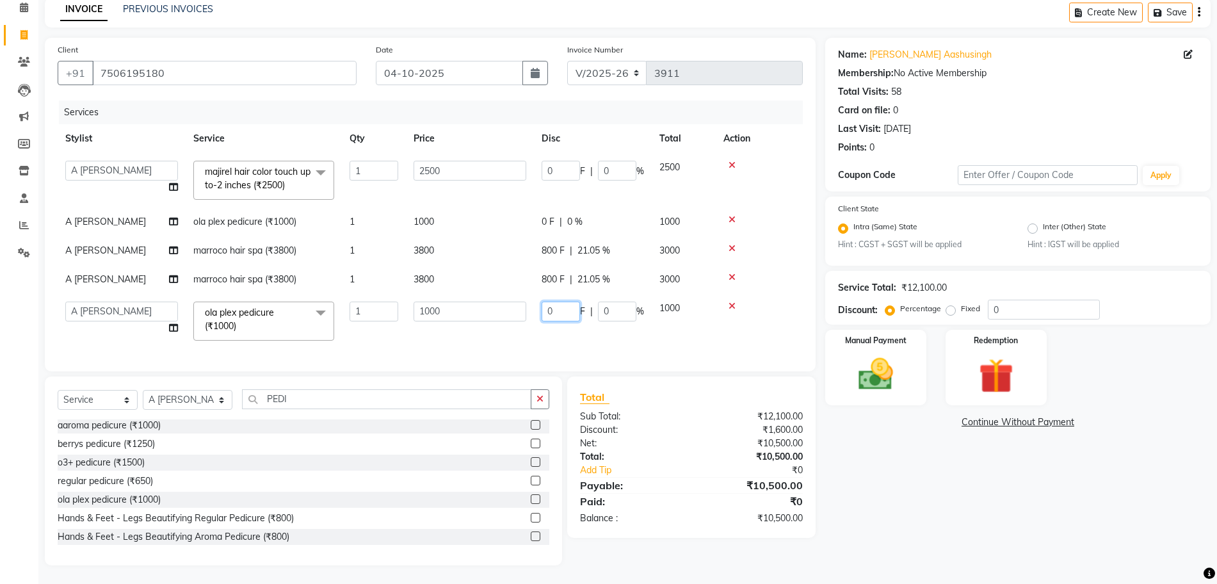
click at [549, 316] on input "0" at bounding box center [560, 311] width 38 height 20
type input "200"
click at [583, 337] on div "Services Stylist Service Qty Price Disc Total Action A [PERSON_NAME] [PERSON_NA…" at bounding box center [430, 229] width 745 height 258
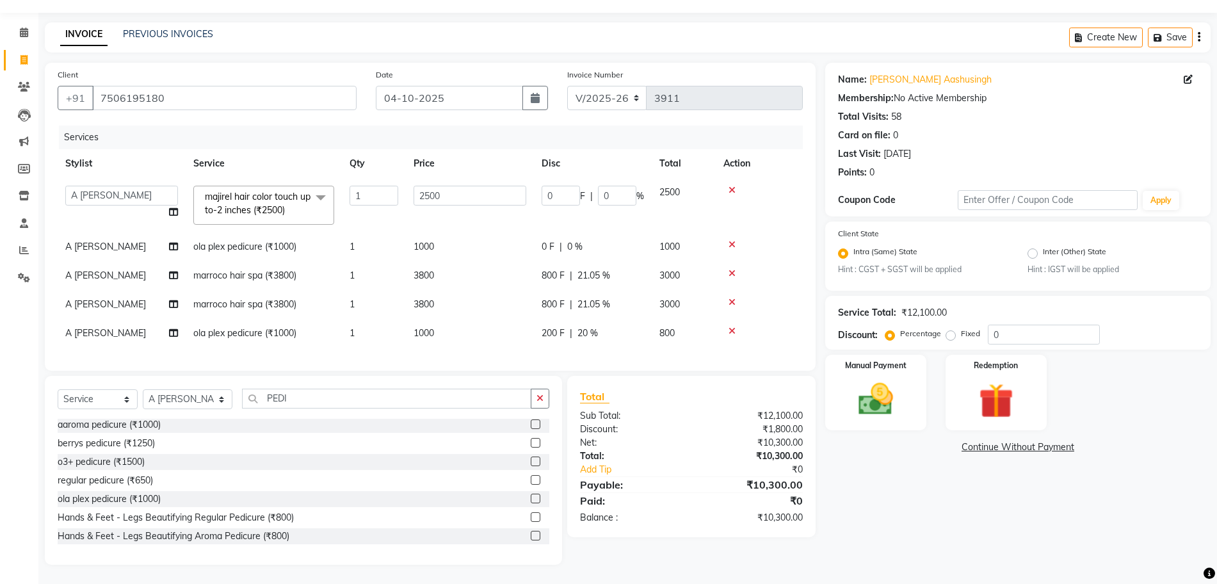
click at [554, 240] on span "0 F" at bounding box center [547, 246] width 13 height 13
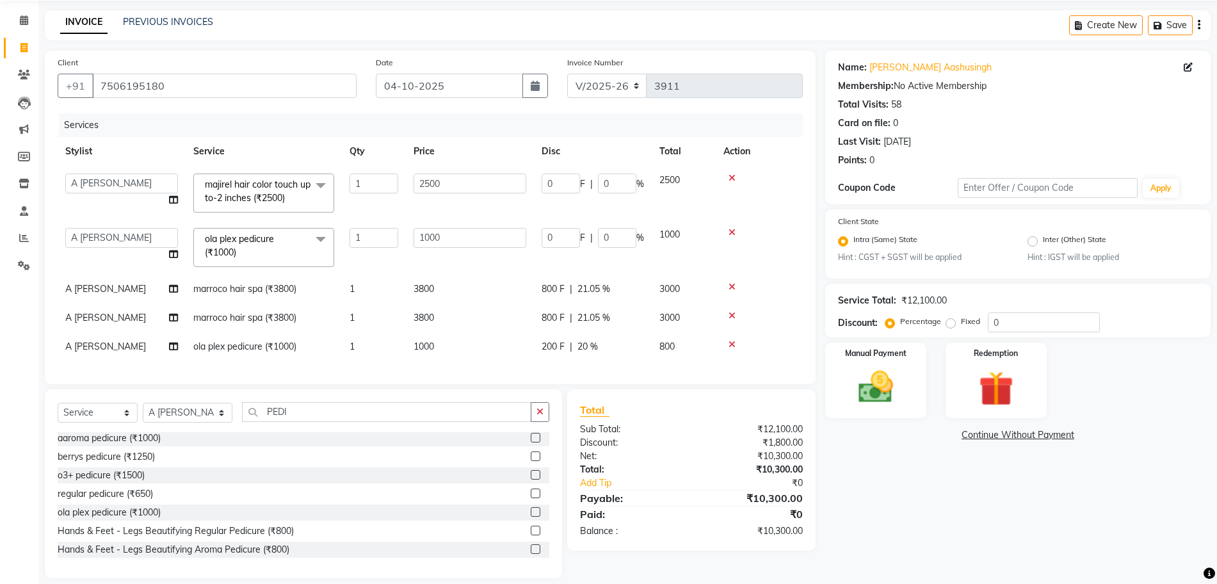
scroll to position [58, 0]
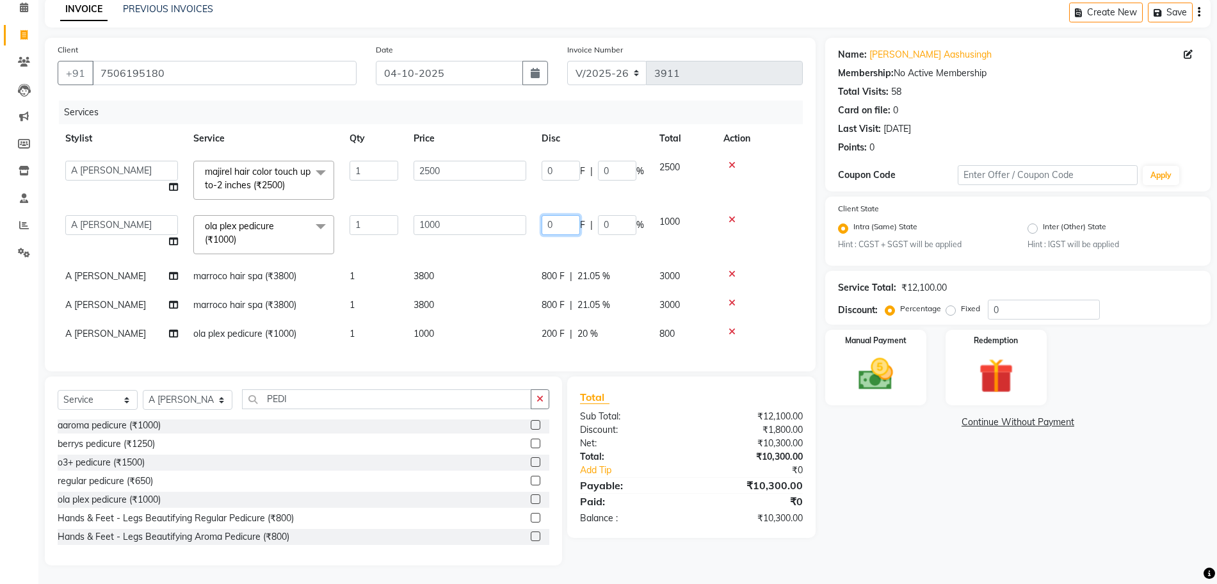
click at [554, 229] on input "0" at bounding box center [560, 225] width 38 height 20
type input "200"
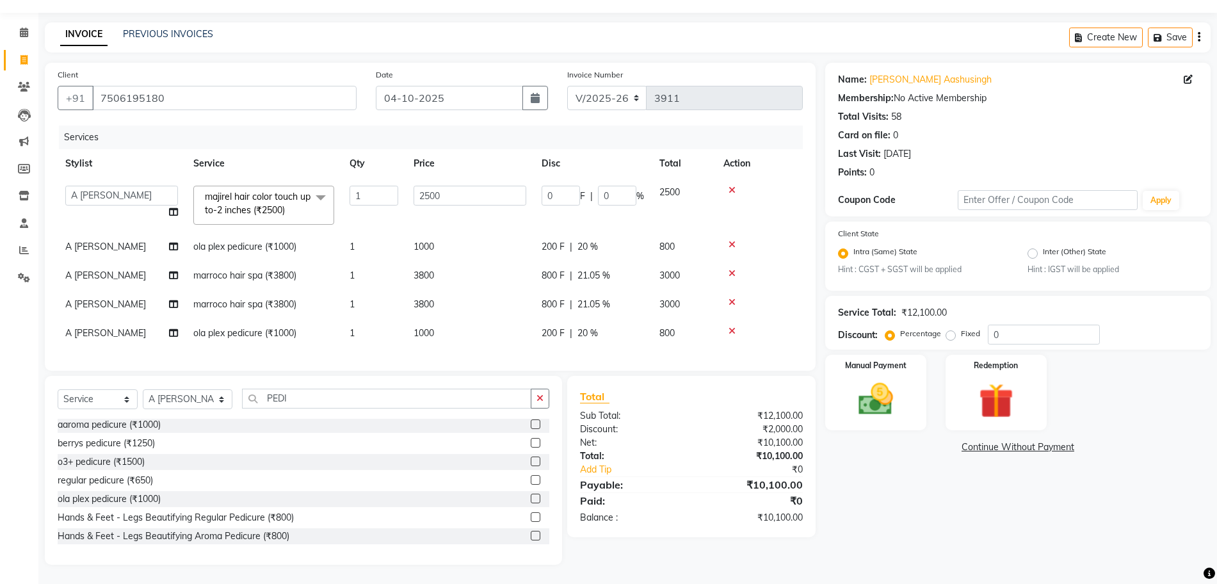
click at [607, 239] on td "200 F | 20 %" at bounding box center [593, 246] width 118 height 29
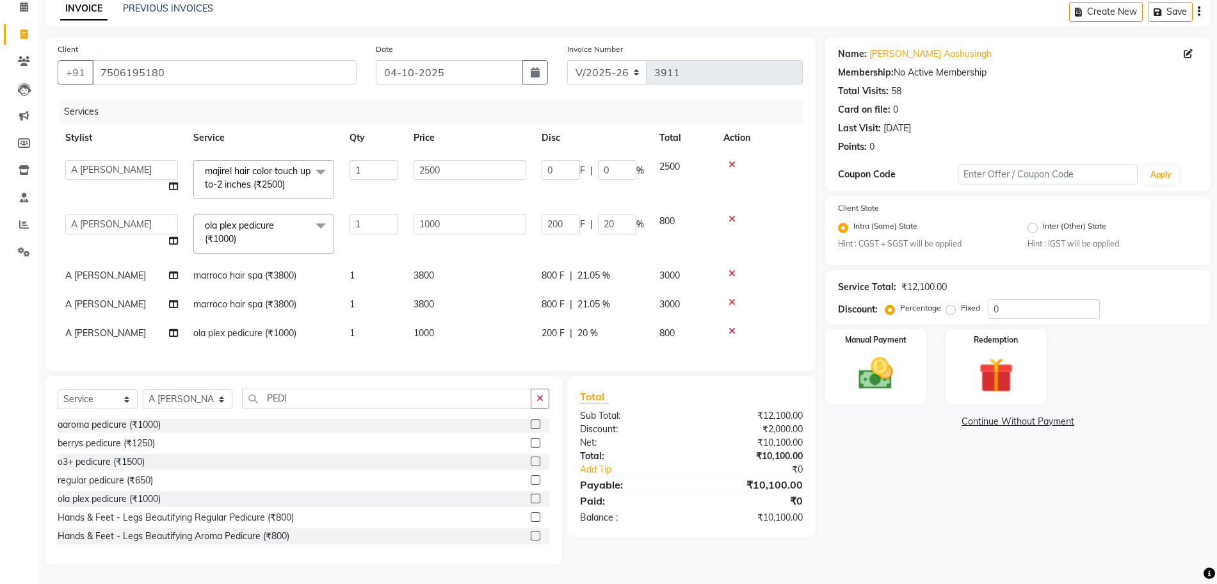
scroll to position [71, 0]
click at [131, 214] on select "A [PERSON_NAME] [PERSON_NAME] Divine salon [PERSON_NAME] [PERSON_NAME] [PERSON_…" at bounding box center [121, 224] width 113 height 20
select select "10985"
click at [134, 327] on span "A [PERSON_NAME]" at bounding box center [105, 333] width 81 height 12
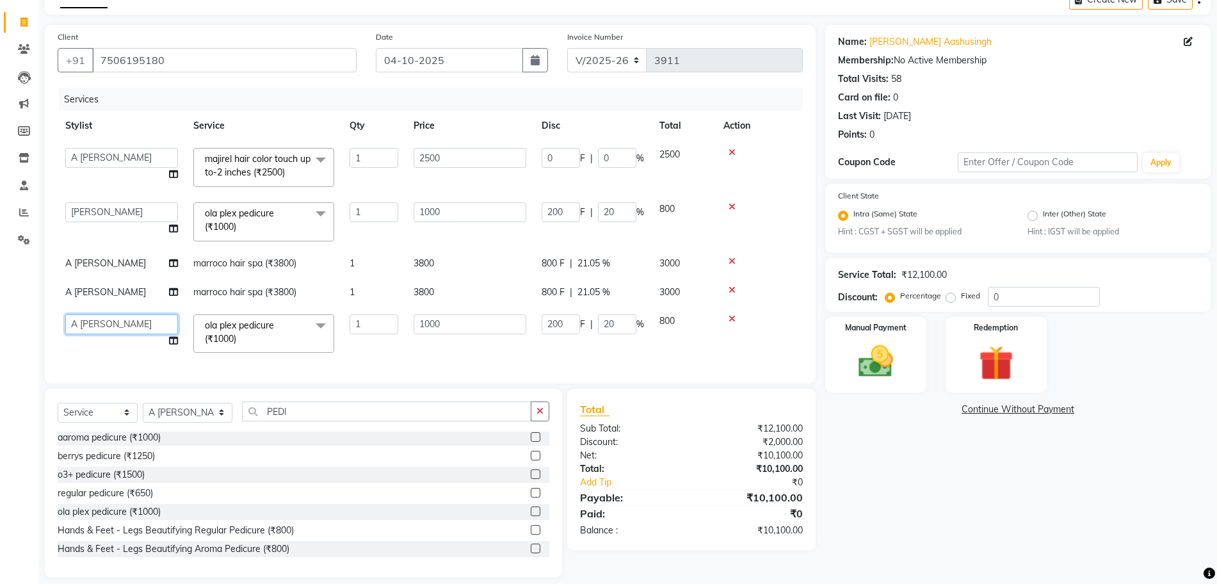
click at [132, 323] on select "A [PERSON_NAME] [PERSON_NAME] Divine salon [PERSON_NAME] [PERSON_NAME] [PERSON_…" at bounding box center [121, 324] width 113 height 20
select select "10984"
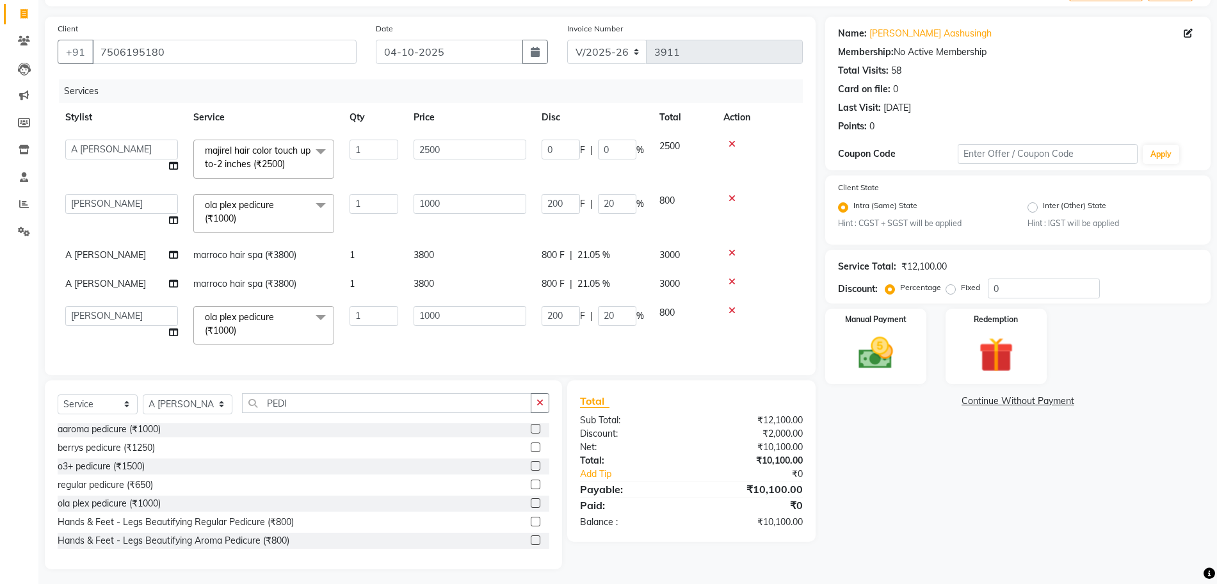
scroll to position [84, 0]
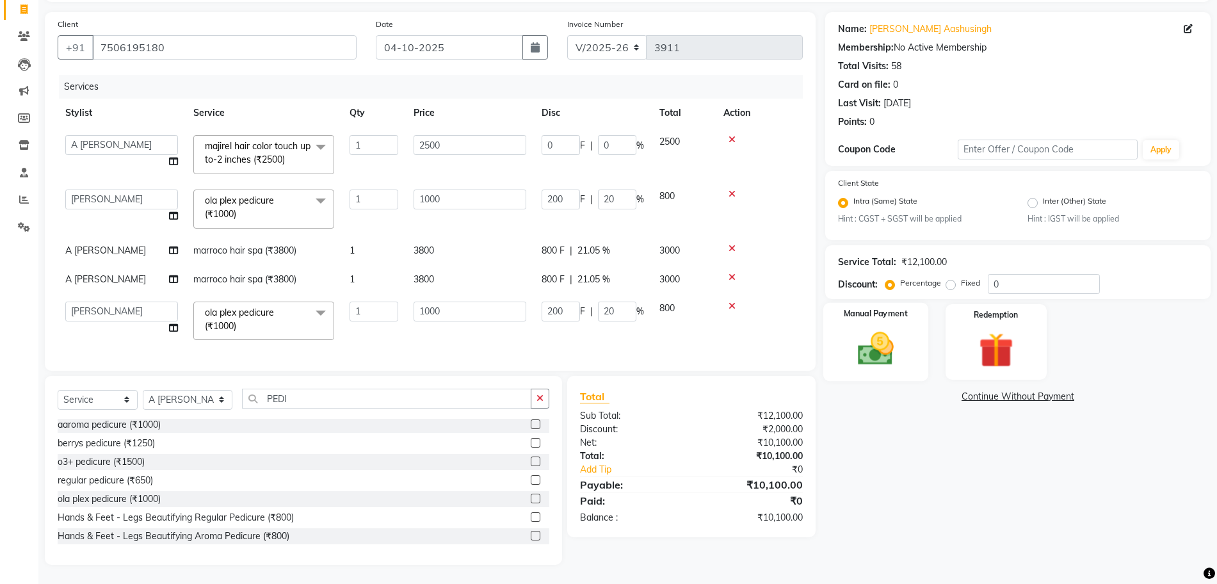
click at [880, 356] on img at bounding box center [875, 349] width 59 height 42
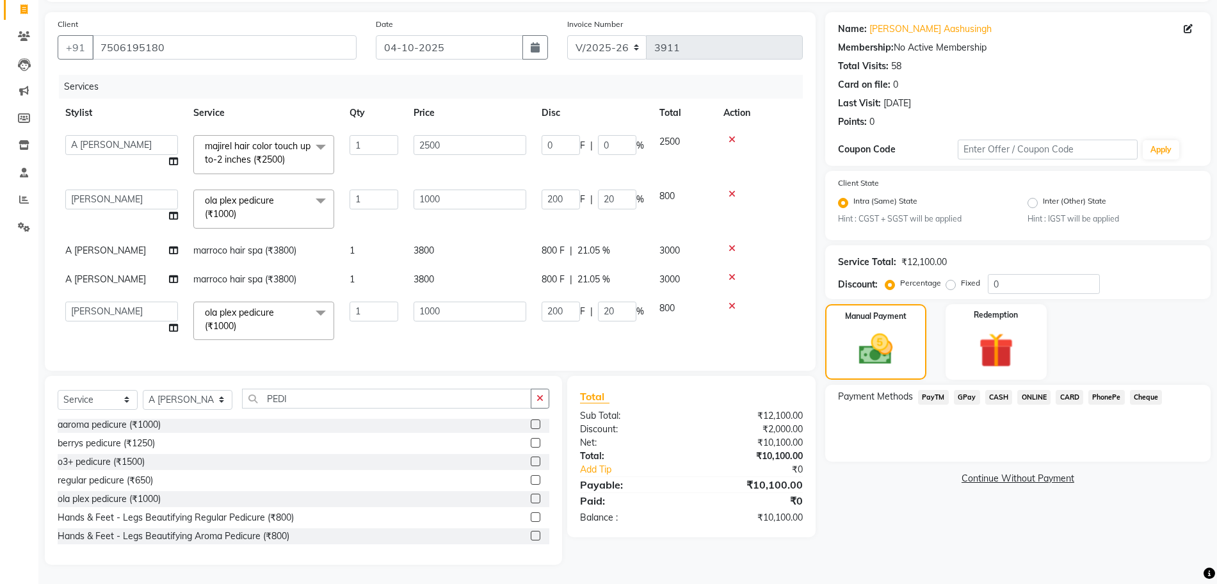
click at [1107, 397] on span "PhonePe" at bounding box center [1106, 397] width 36 height 15
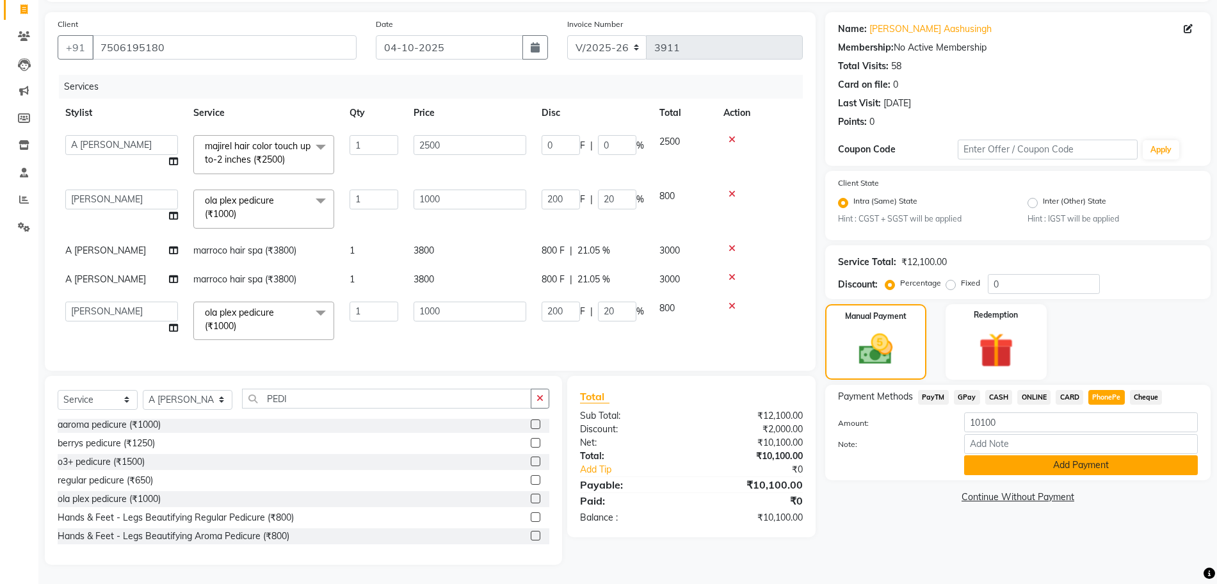
click at [1070, 465] on button "Add Payment" at bounding box center [1081, 465] width 234 height 20
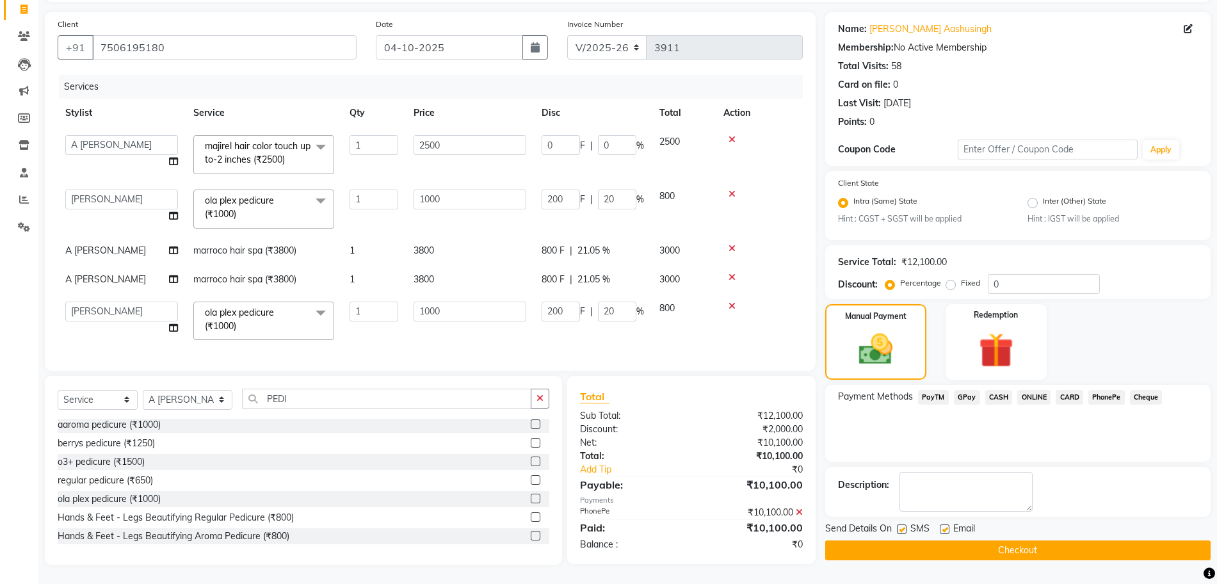
click at [901, 529] on label at bounding box center [902, 529] width 10 height 10
click at [901, 529] on input "checkbox" at bounding box center [901, 529] width 8 height 8
checkbox input "false"
click at [942, 529] on label at bounding box center [945, 529] width 10 height 10
click at [942, 529] on input "checkbox" at bounding box center [944, 529] width 8 height 8
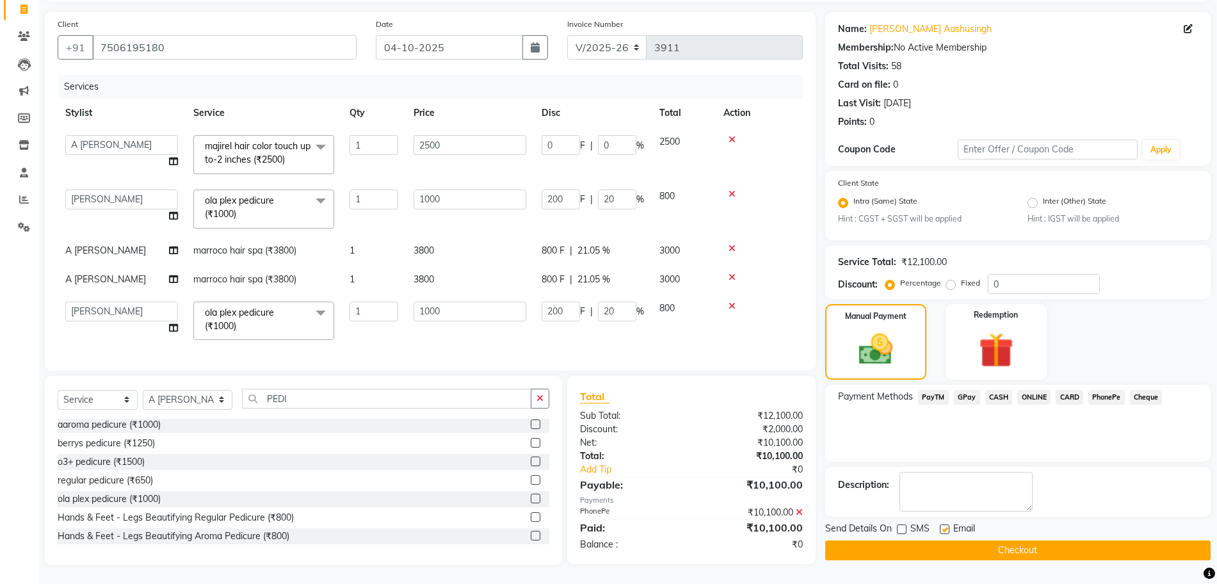
checkbox input "false"
click at [942, 548] on button "Checkout" at bounding box center [1017, 550] width 385 height 20
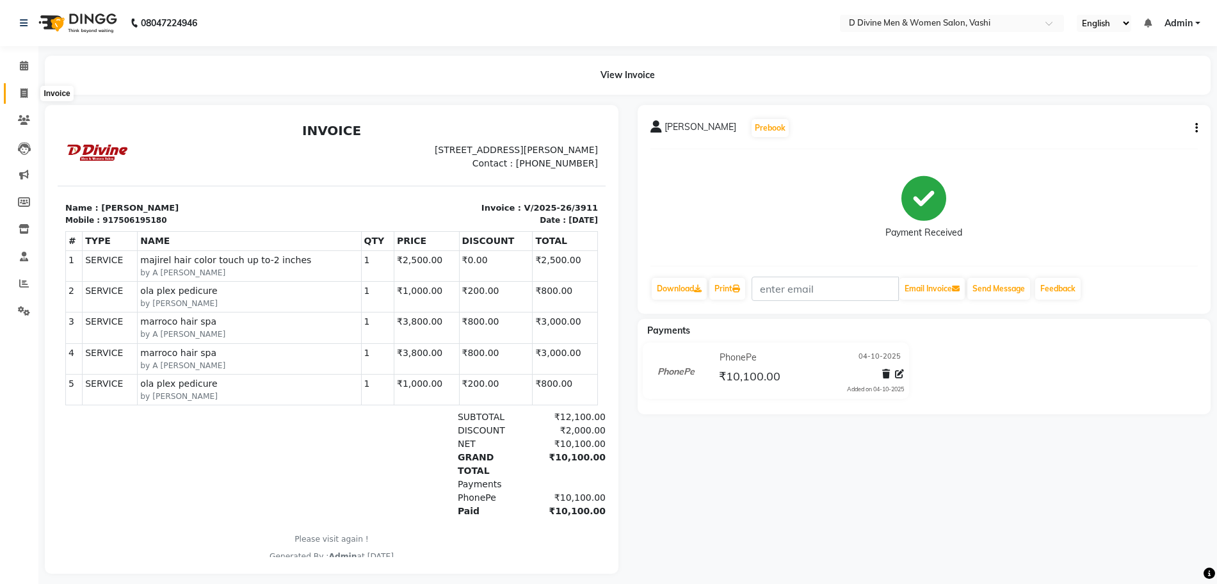
click at [31, 93] on span at bounding box center [24, 93] width 22 height 15
select select "service"
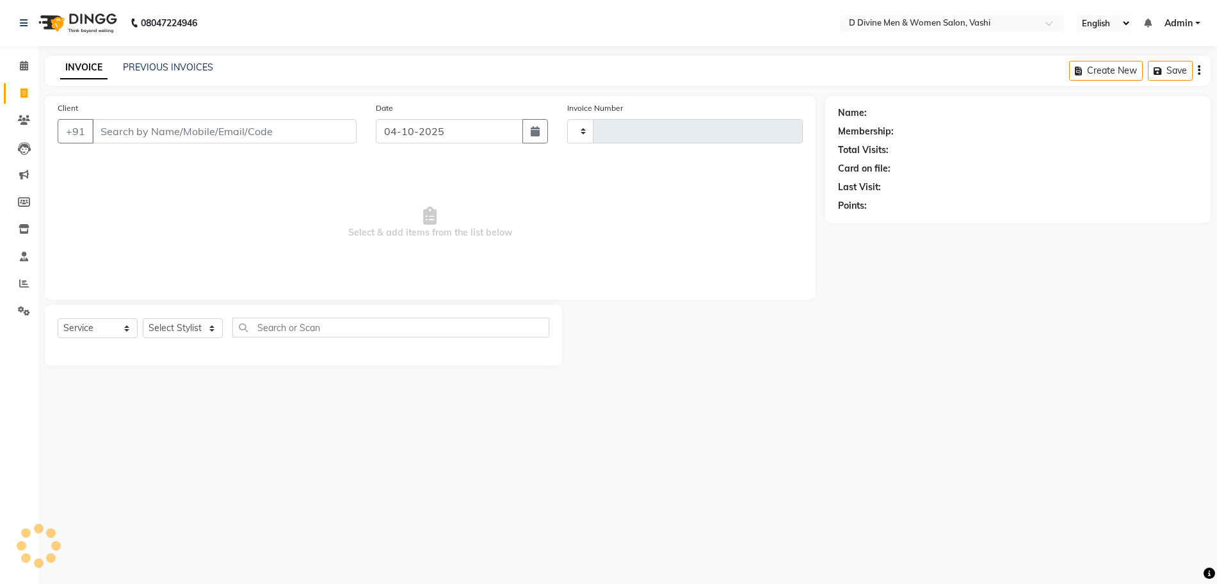
type input "3912"
select select "718"
select select "10981"
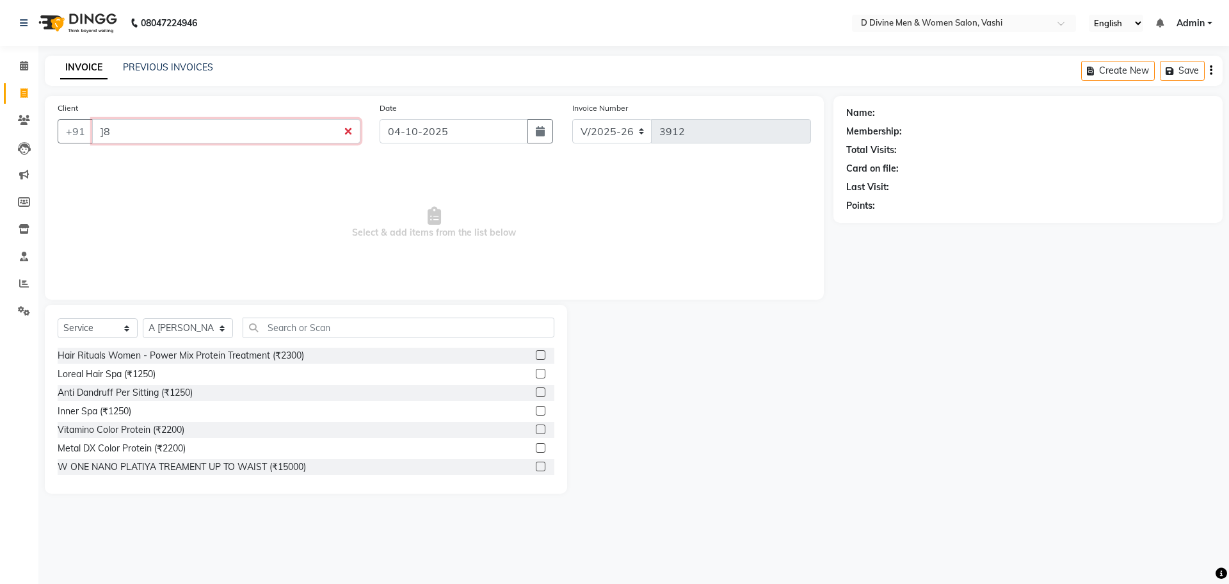
click at [234, 132] on input "]8" at bounding box center [226, 131] width 268 height 24
type input "]"
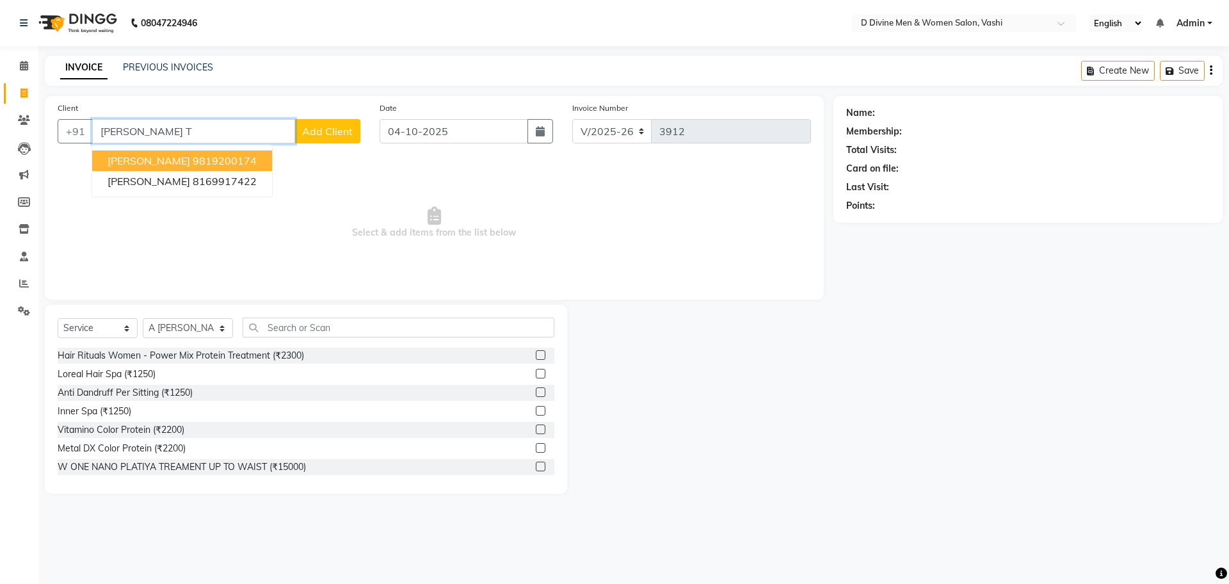
click at [152, 161] on span "[PERSON_NAME]" at bounding box center [149, 160] width 83 height 13
type input "9819200174"
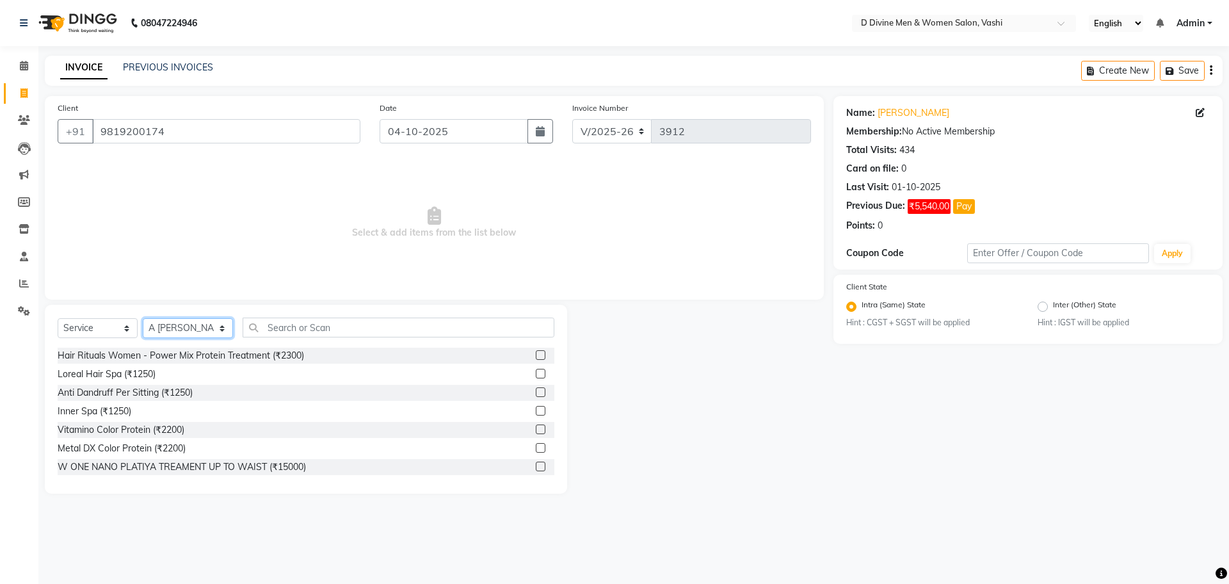
click at [207, 330] on select "Select Stylist A [PERSON_NAME] [PERSON_NAME] Divine salon [PERSON_NAME] [PERSON…" at bounding box center [188, 328] width 90 height 20
click at [177, 323] on select "Select Stylist A [PERSON_NAME] [PERSON_NAME] Divine salon [PERSON_NAME] [PERSON…" at bounding box center [188, 328] width 90 height 20
select select "10985"
click at [143, 318] on select "Select Stylist A [PERSON_NAME] [PERSON_NAME] Divine salon [PERSON_NAME] [PERSON…" at bounding box center [188, 328] width 90 height 20
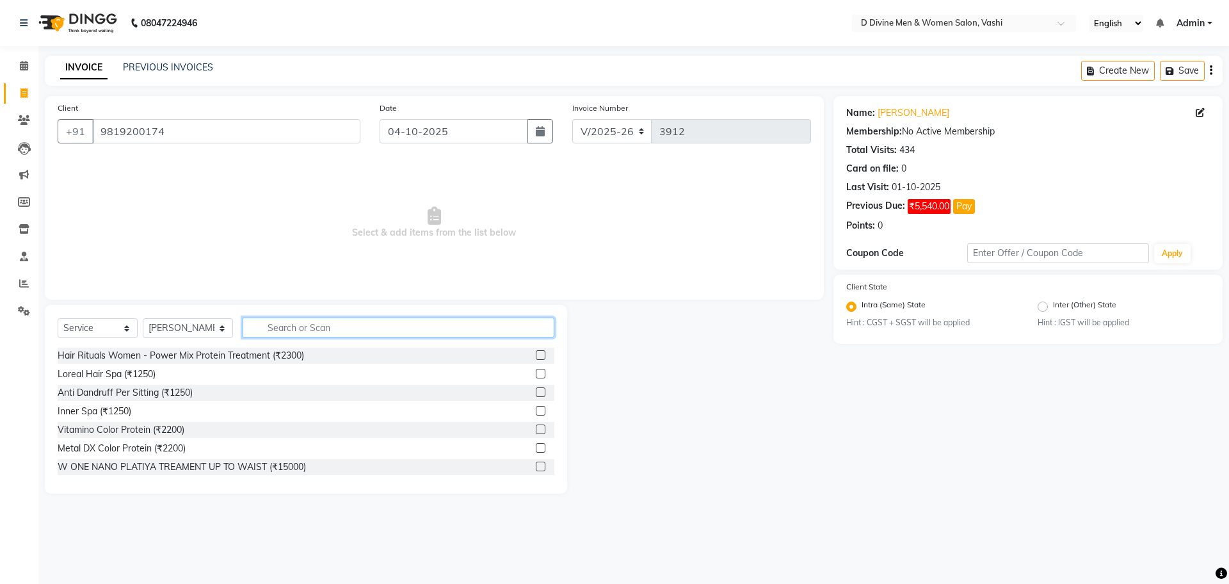
click at [282, 328] on input "text" at bounding box center [399, 327] width 312 height 20
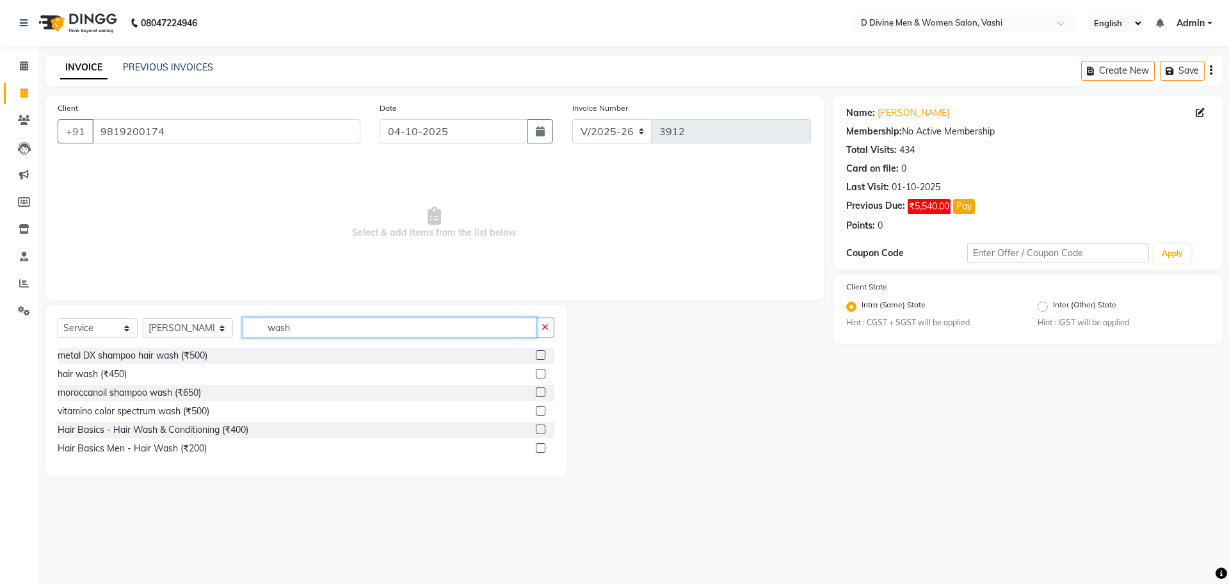
type input "wash"
click at [544, 428] on label at bounding box center [541, 429] width 10 height 10
click at [544, 428] on input "checkbox" at bounding box center [540, 430] width 8 height 8
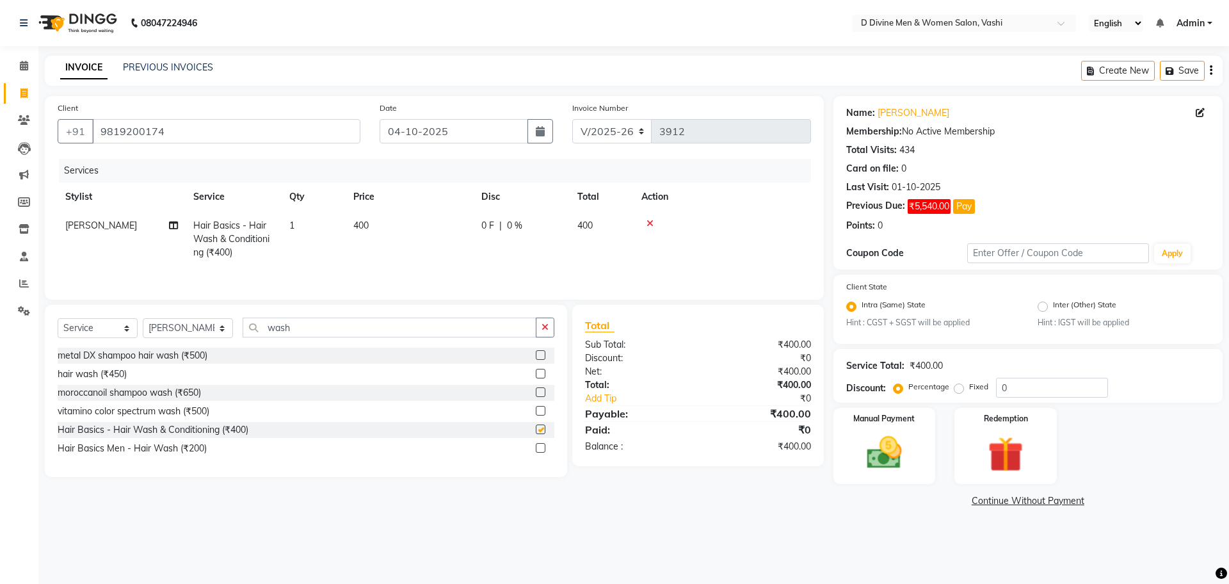
checkbox input "false"
click at [349, 334] on input "wash" at bounding box center [390, 327] width 294 height 20
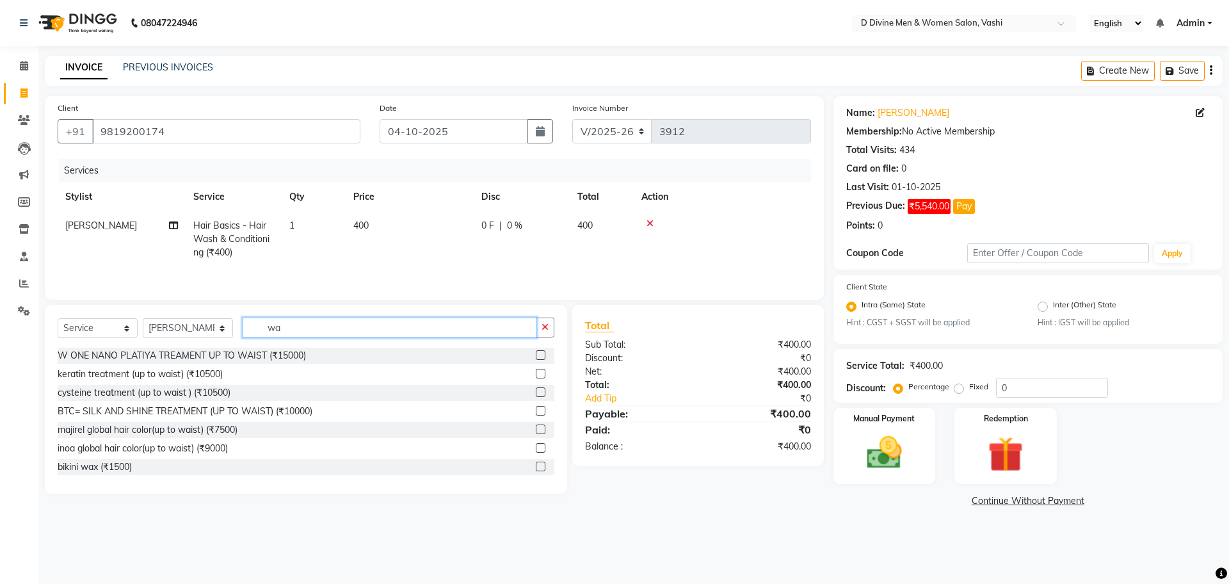
type input "w"
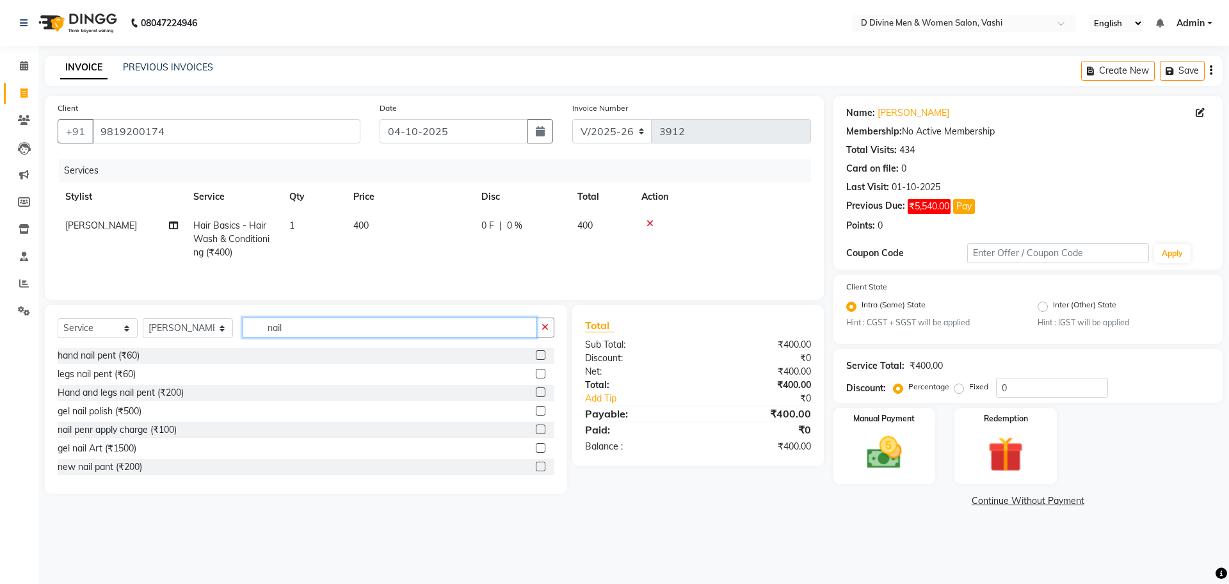
type input "nail"
click at [536, 394] on label at bounding box center [541, 392] width 10 height 10
click at [536, 394] on input "checkbox" at bounding box center [540, 393] width 8 height 8
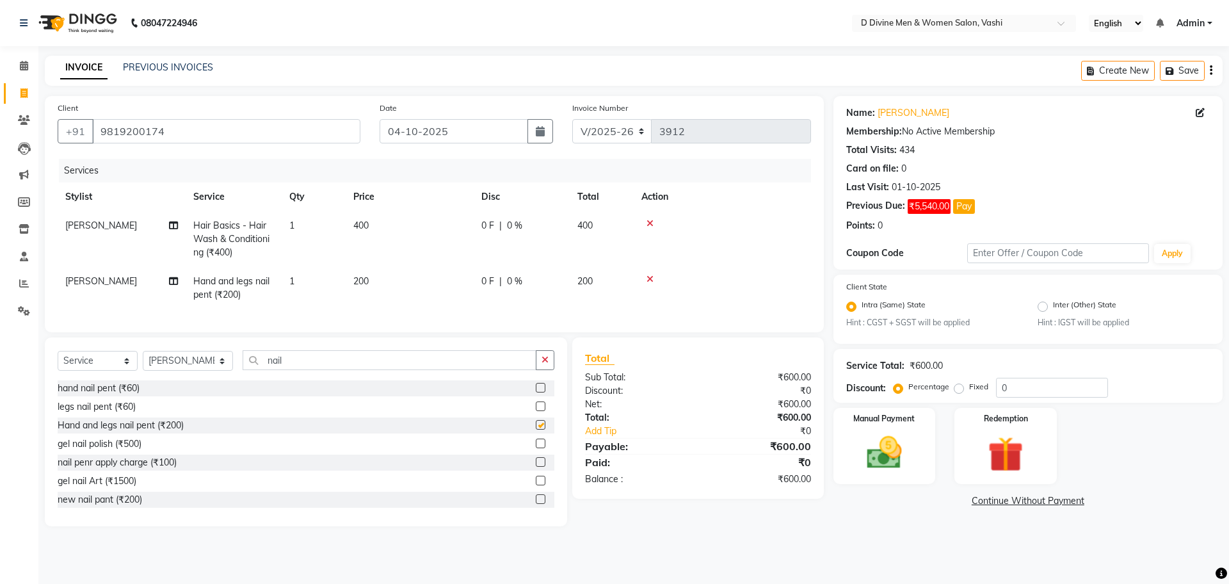
checkbox input "false"
drag, startPoint x: 355, startPoint y: 365, endPoint x: 308, endPoint y: 349, distance: 49.4
click at [354, 366] on input "nail" at bounding box center [390, 360] width 294 height 20
type input "n"
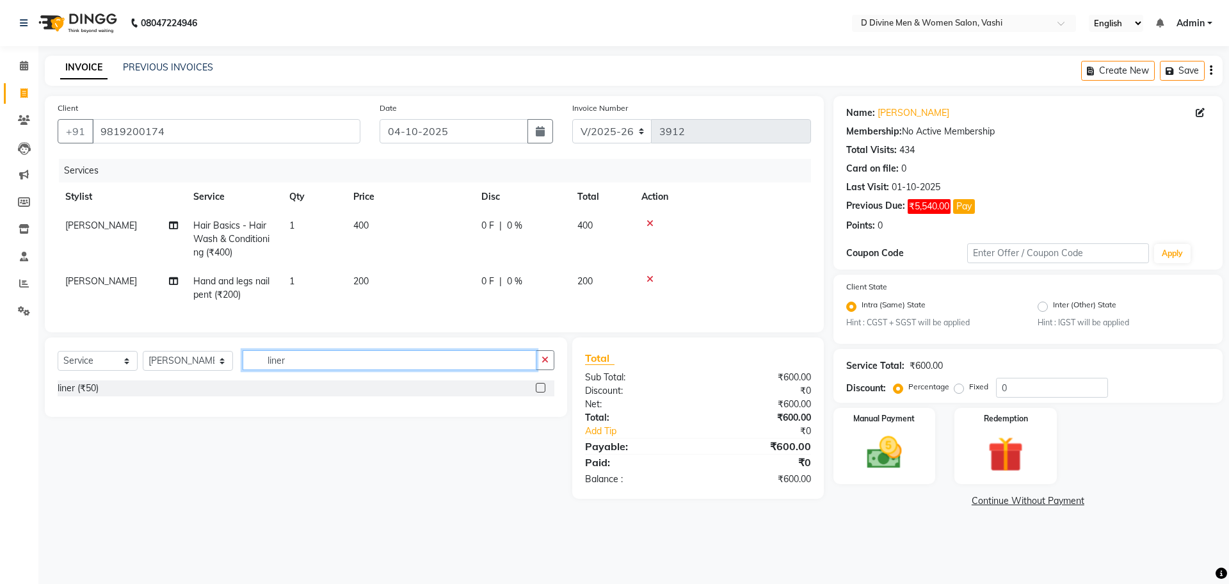
type input "liner"
click at [537, 392] on label at bounding box center [541, 388] width 10 height 10
click at [537, 392] on input "checkbox" at bounding box center [540, 388] width 8 height 8
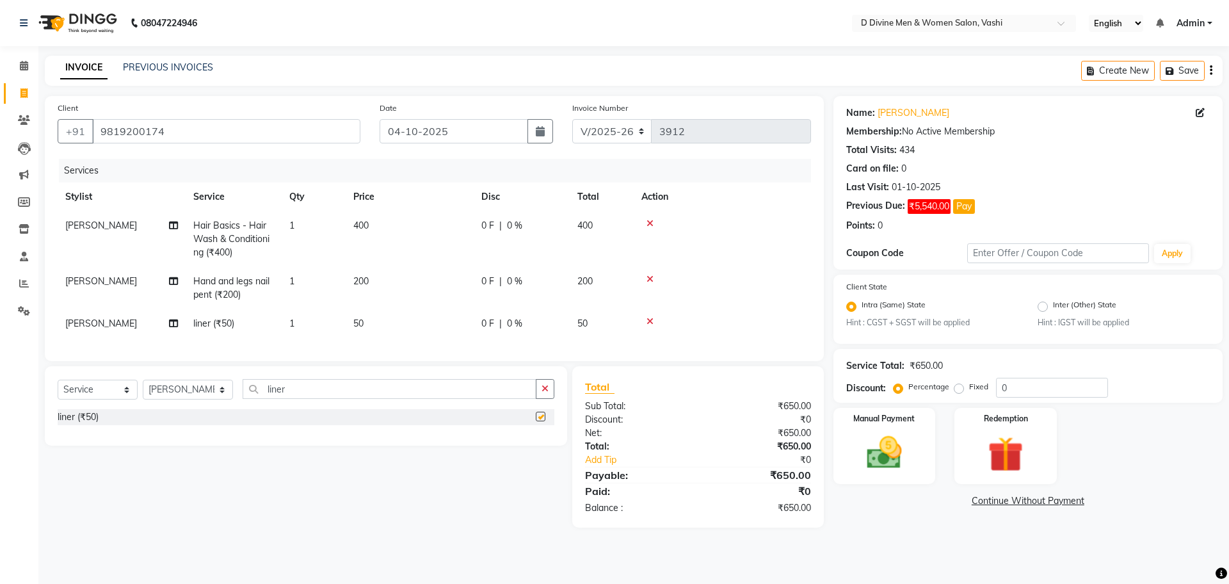
checkbox input "false"
click at [497, 341] on div "Services Stylist Service Qty Price Disc Total Action [PERSON_NAME] Hair Basics …" at bounding box center [434, 253] width 753 height 189
click at [497, 327] on div "0 F | 0 %" at bounding box center [521, 323] width 81 height 13
select select "10985"
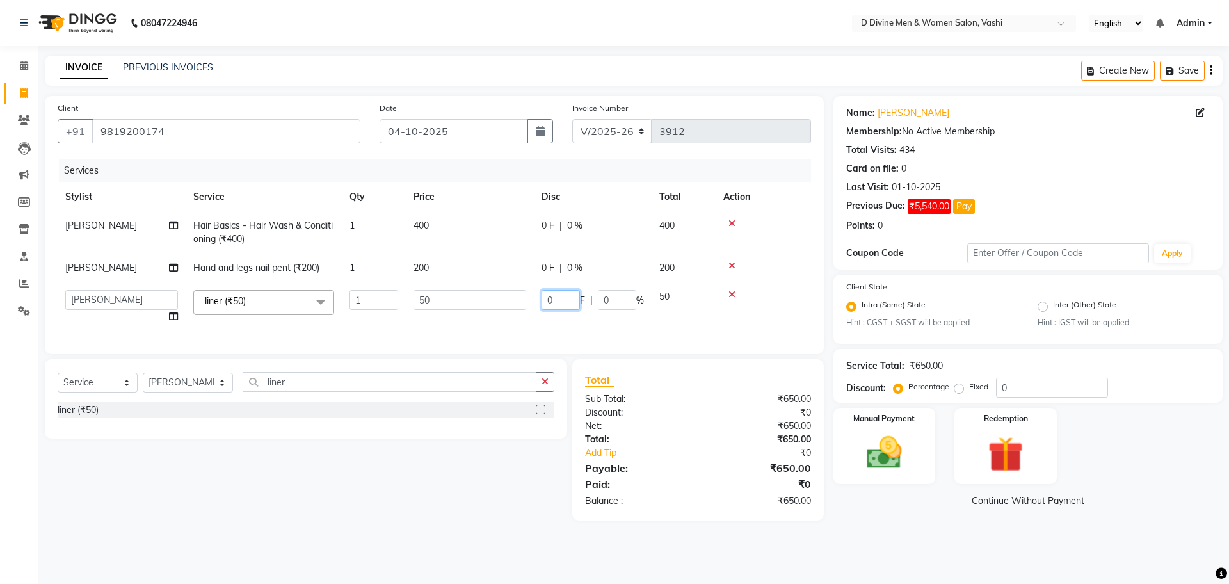
drag, startPoint x: 552, startPoint y: 297, endPoint x: 543, endPoint y: 307, distance: 13.1
click at [552, 298] on input "0" at bounding box center [560, 300] width 38 height 20
click at [541, 308] on input "0" at bounding box center [560, 300] width 38 height 20
type input "20"
click at [535, 318] on td "20 F | 0 %" at bounding box center [593, 306] width 118 height 49
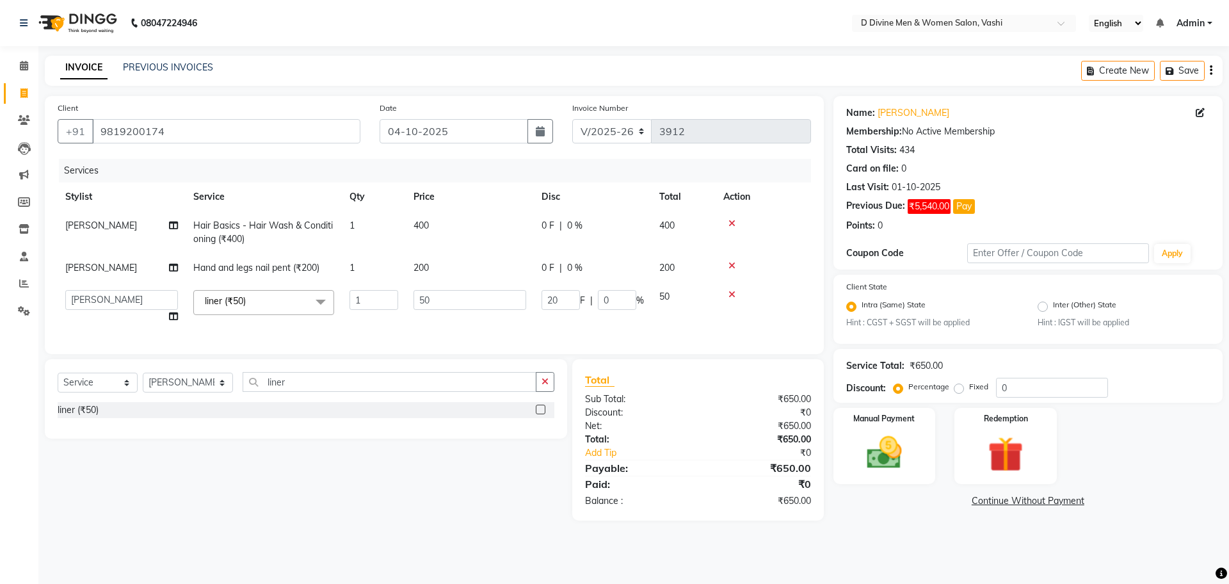
select select "10985"
click at [556, 241] on td "0 F | 0 %" at bounding box center [593, 232] width 118 height 42
select select "10985"
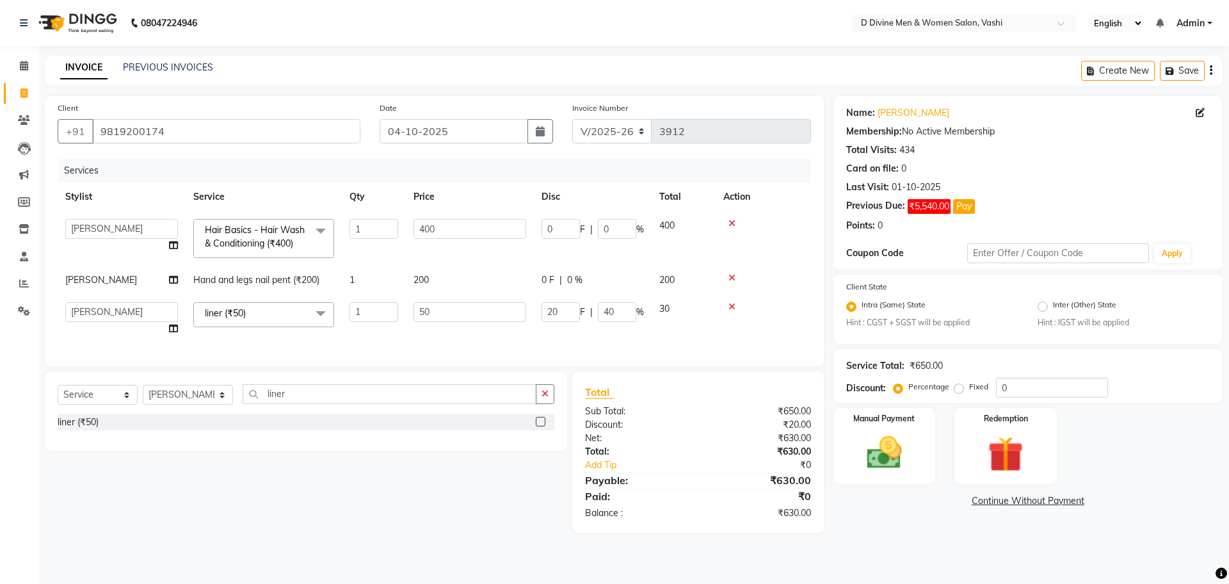
click at [541, 234] on td "0 F | 0 %" at bounding box center [593, 238] width 118 height 54
click at [545, 230] on input "0" at bounding box center [560, 229] width 38 height 20
type input "100"
click at [539, 223] on td "100 F | 0 %" at bounding box center [593, 238] width 118 height 54
select select "10985"
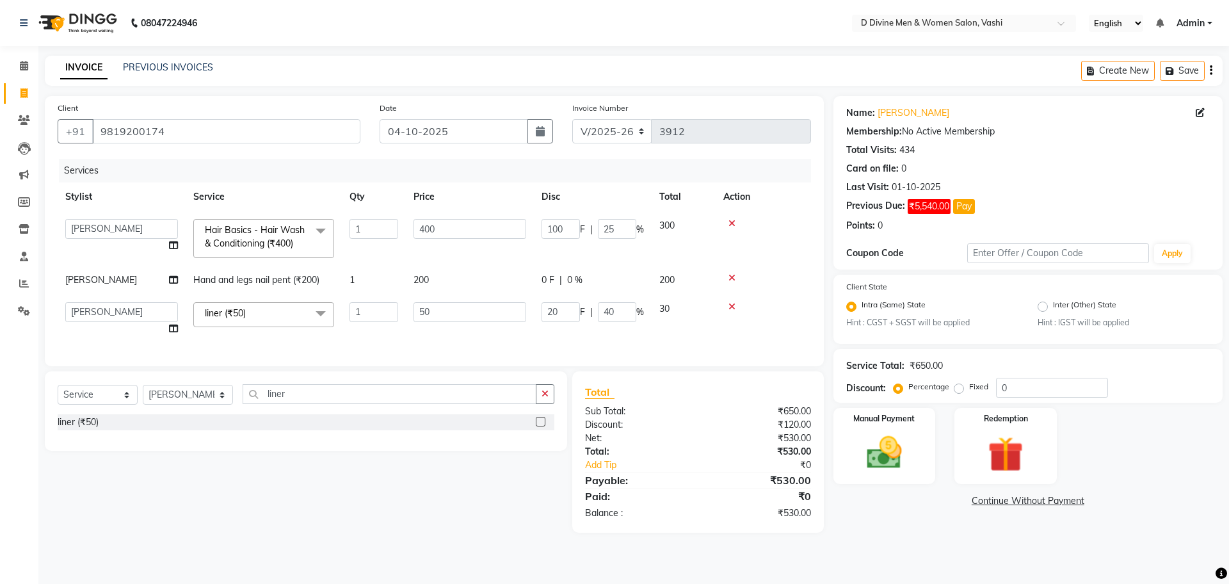
click at [1020, 498] on link "Continue Without Payment" at bounding box center [1028, 500] width 384 height 13
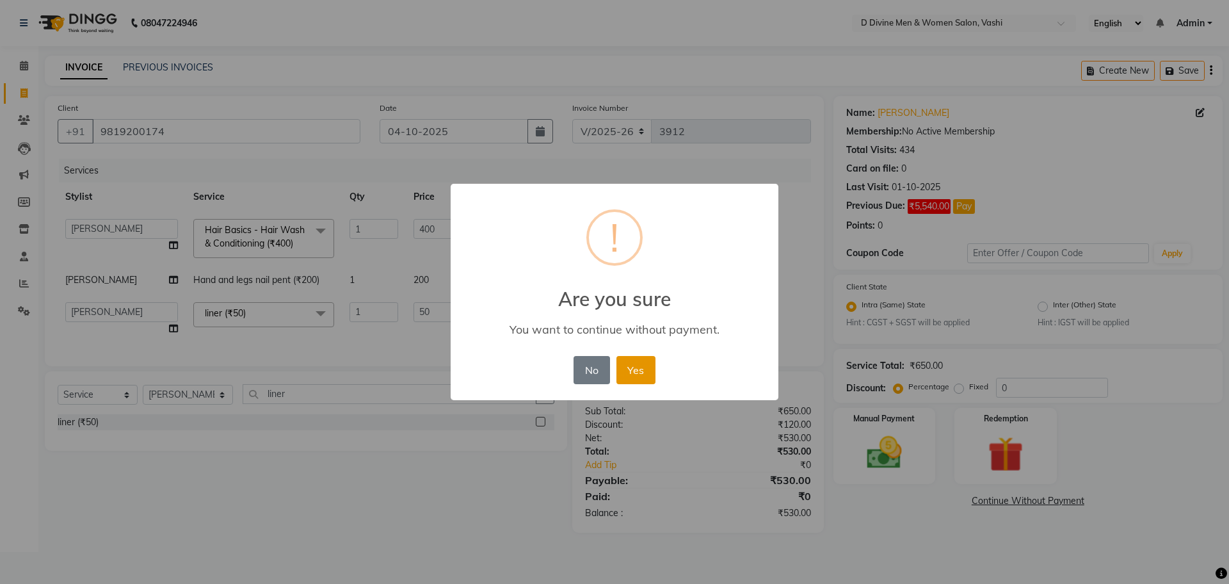
click at [654, 375] on button "Yes" at bounding box center [635, 370] width 39 height 28
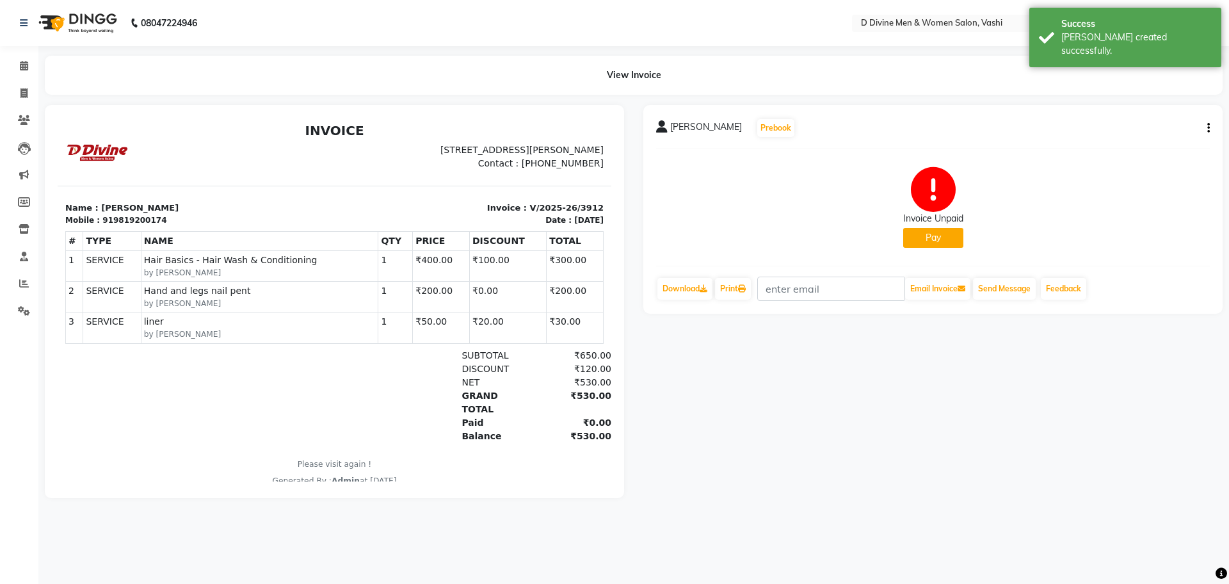
click at [1207, 124] on button "button" at bounding box center [1206, 128] width 8 height 13
click at [1157, 110] on div "Split Service Amount" at bounding box center [1145, 112] width 88 height 16
select select "10985"
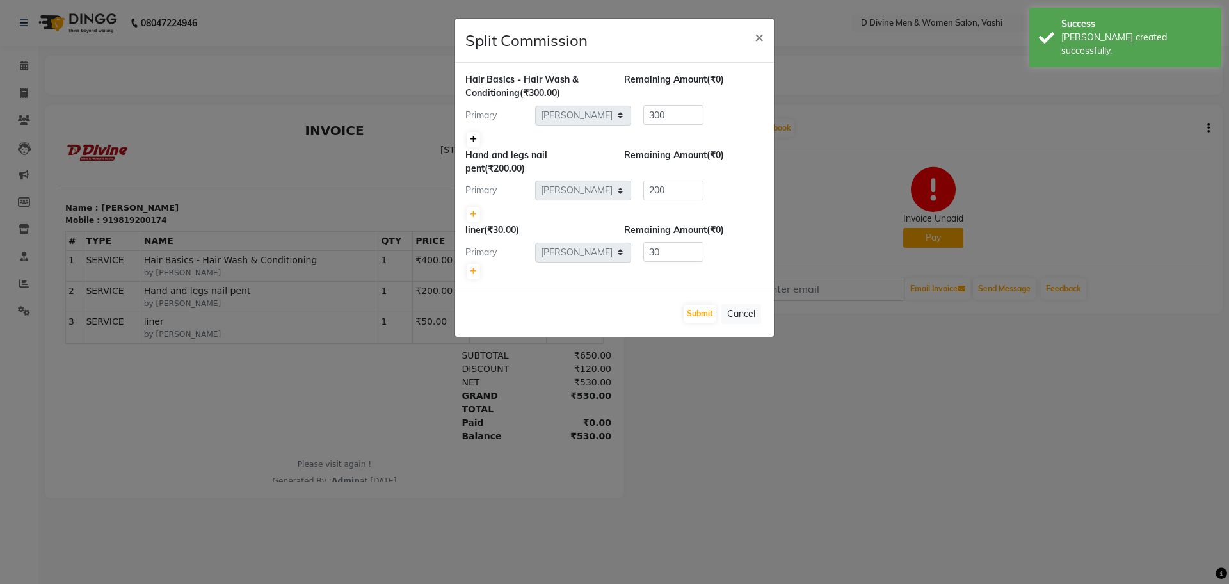
click at [469, 136] on link at bounding box center [473, 139] width 13 height 15
type input "150"
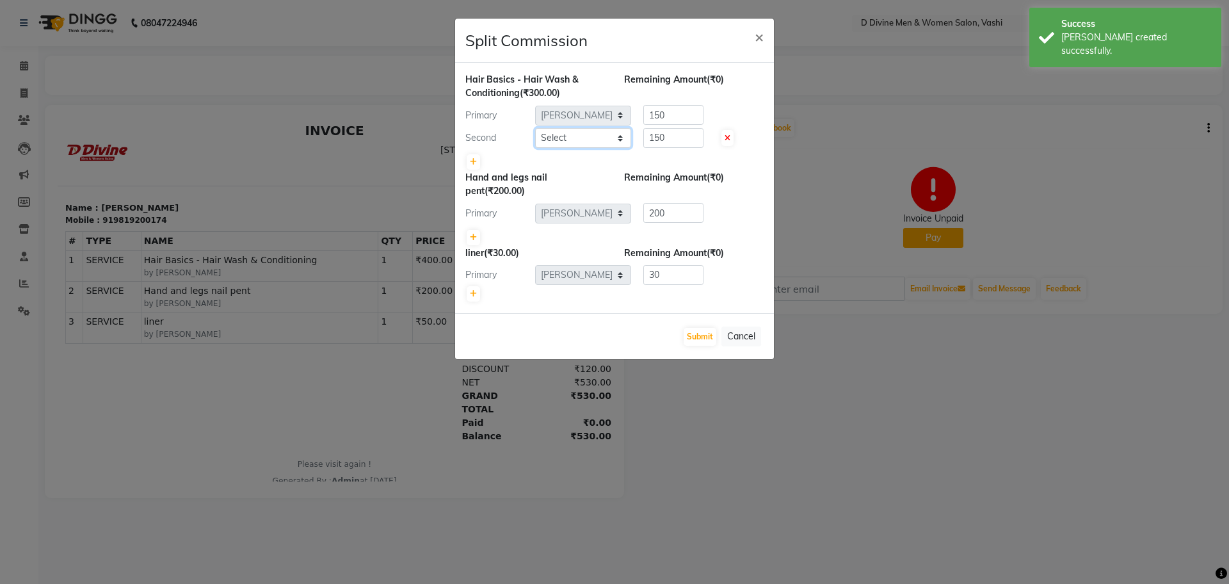
click at [572, 138] on select "Select A [PERSON_NAME] [PERSON_NAME] Divine salon [PERSON_NAME] [PERSON_NAME] […" at bounding box center [583, 138] width 96 height 20
select select "10981"
click at [535, 128] on select "Select A [PERSON_NAME] [PERSON_NAME] Divine salon [PERSON_NAME] [PERSON_NAME] […" at bounding box center [583, 138] width 96 height 20
click at [704, 336] on button "Submit" at bounding box center [700, 337] width 33 height 18
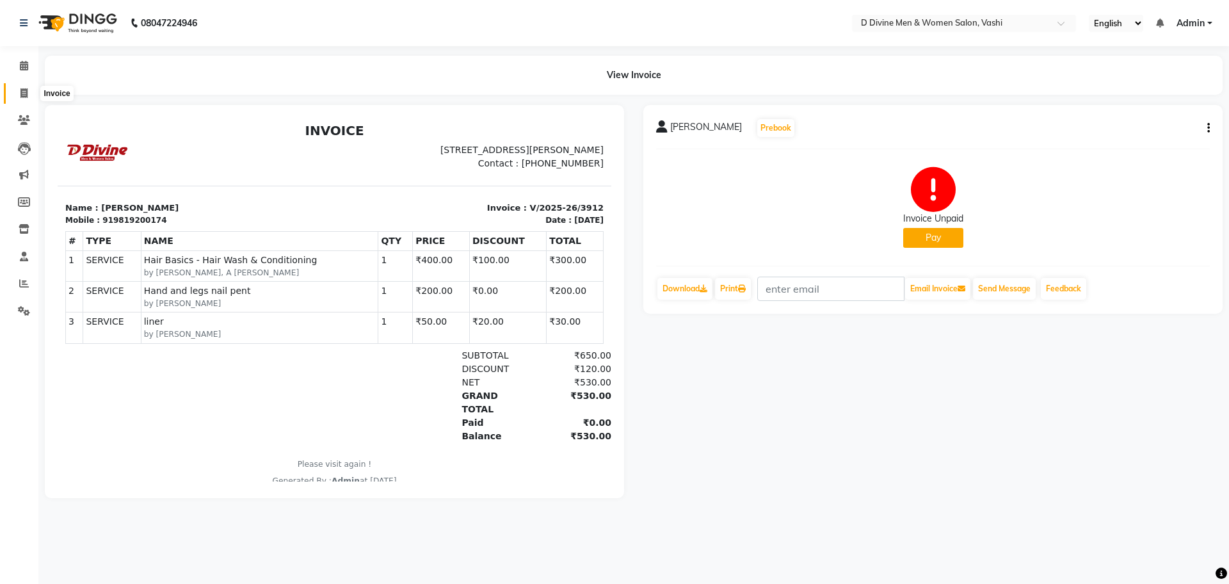
click at [15, 95] on span at bounding box center [24, 93] width 22 height 15
select select "718"
select select "service"
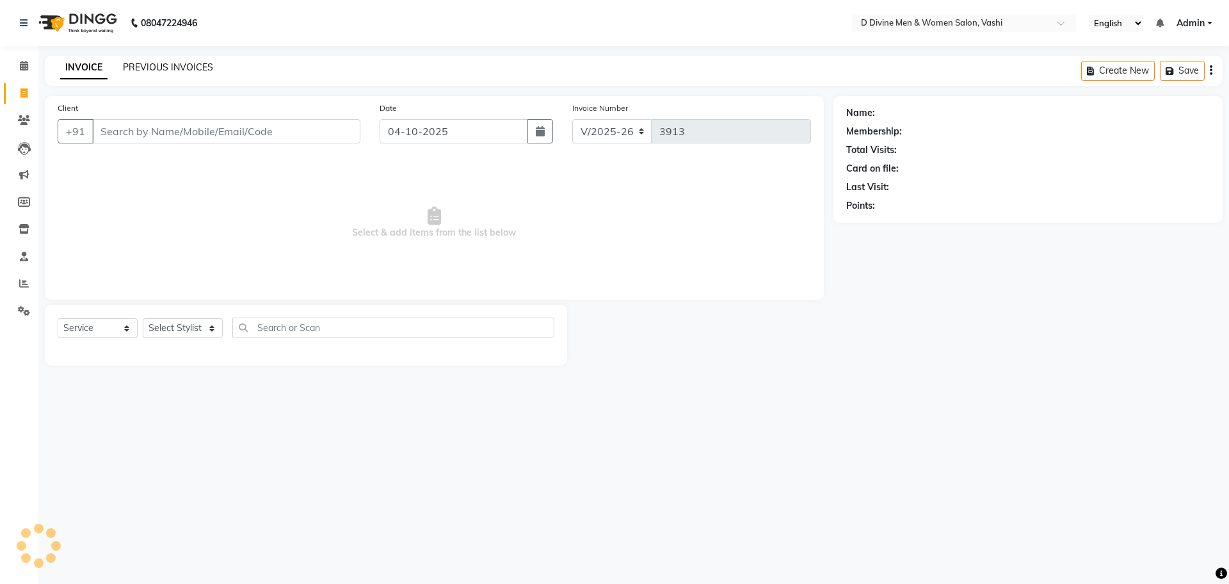
click at [191, 67] on link "PREVIOUS INVOICES" at bounding box center [168, 67] width 90 height 12
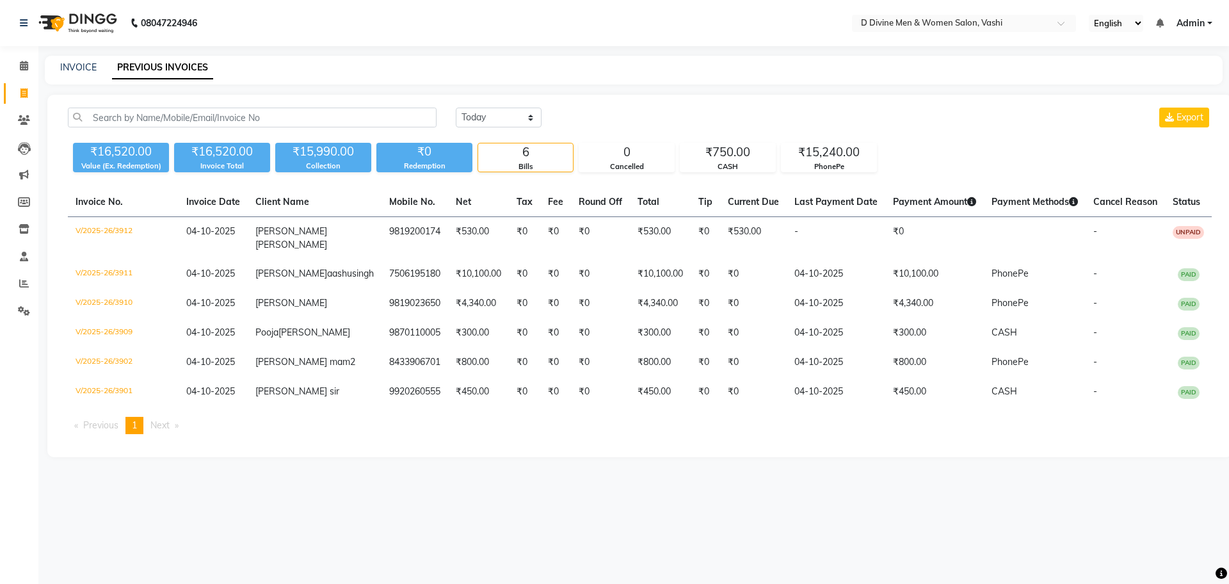
click at [77, 58] on div "INVOICE PREVIOUS INVOICES" at bounding box center [634, 70] width 1178 height 29
click at [88, 61] on div "INVOICE" at bounding box center [78, 67] width 36 height 13
click at [90, 65] on link "INVOICE" at bounding box center [78, 67] width 36 height 12
select select "718"
select select "service"
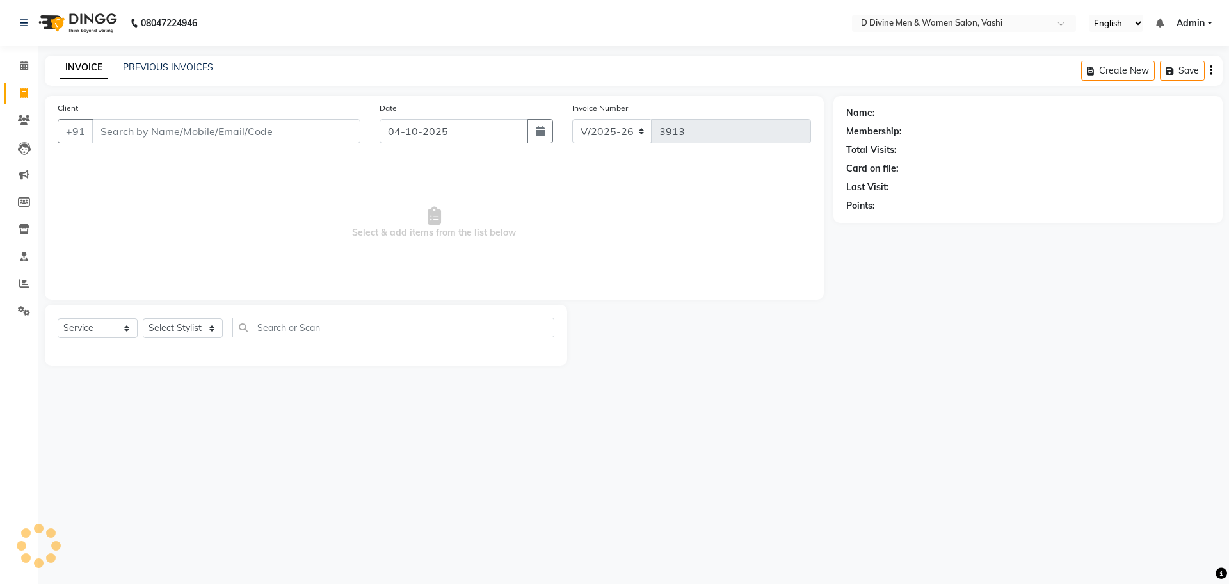
select select "10981"
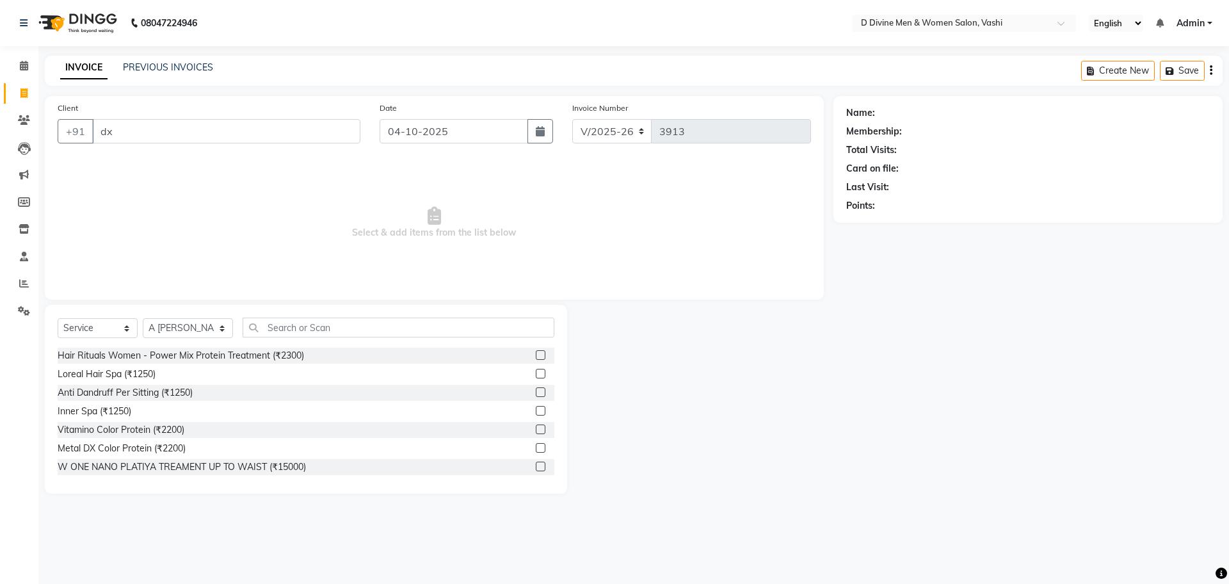
click at [176, 144] on div "Client +91 dx" at bounding box center [209, 127] width 322 height 52
click at [176, 140] on input "dx" at bounding box center [226, 131] width 268 height 24
type input "d"
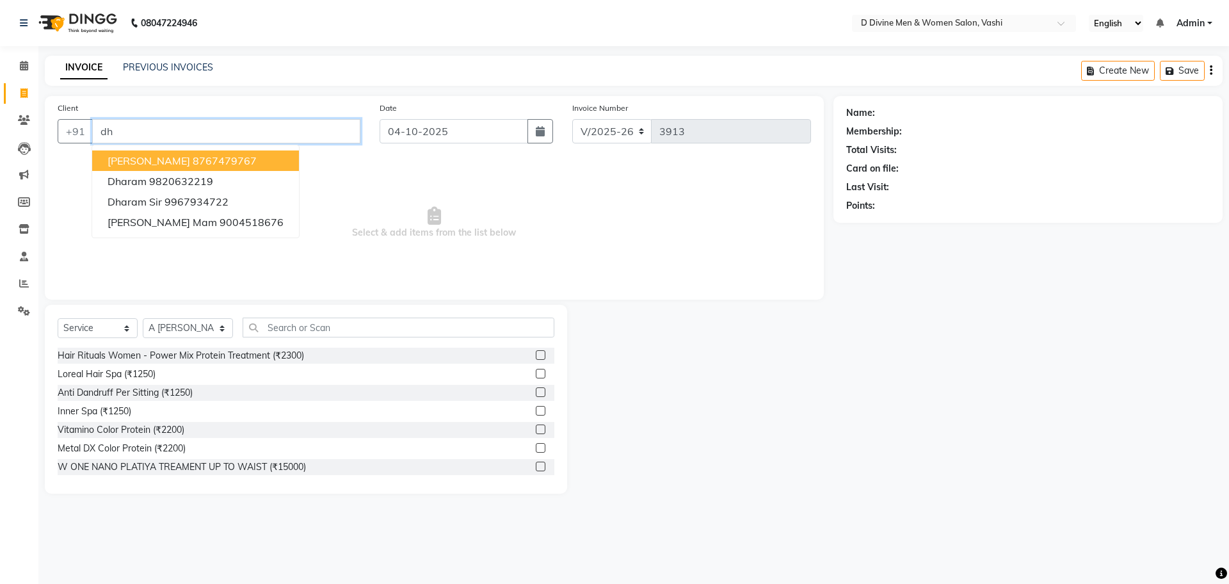
type input "d"
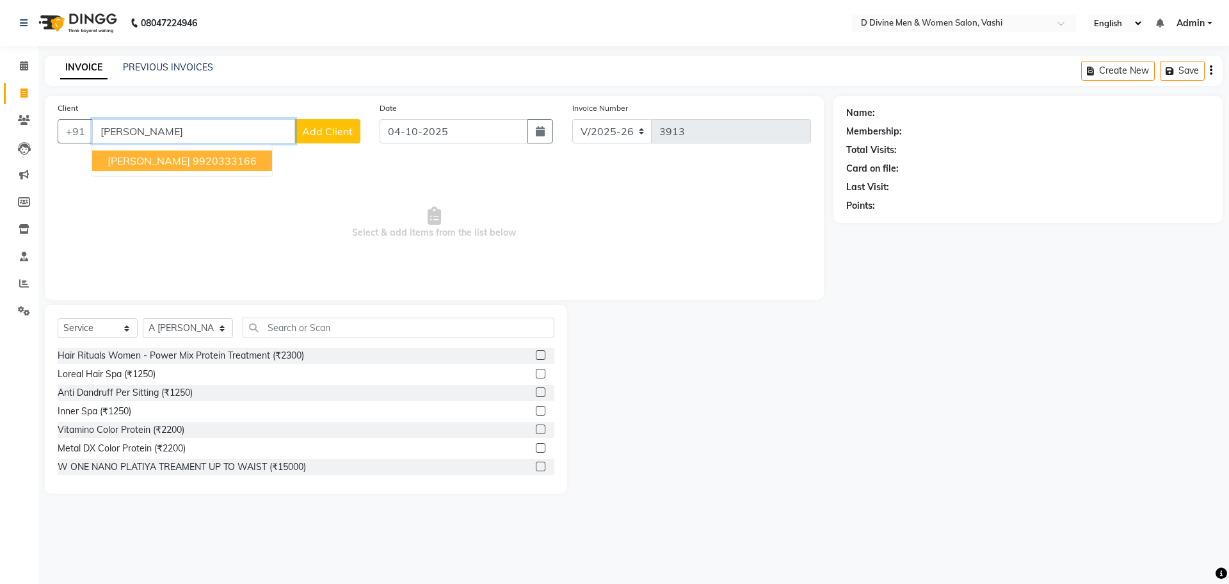
click at [193, 162] on ngb-highlight "9920333166" at bounding box center [225, 160] width 64 height 13
type input "9920333166"
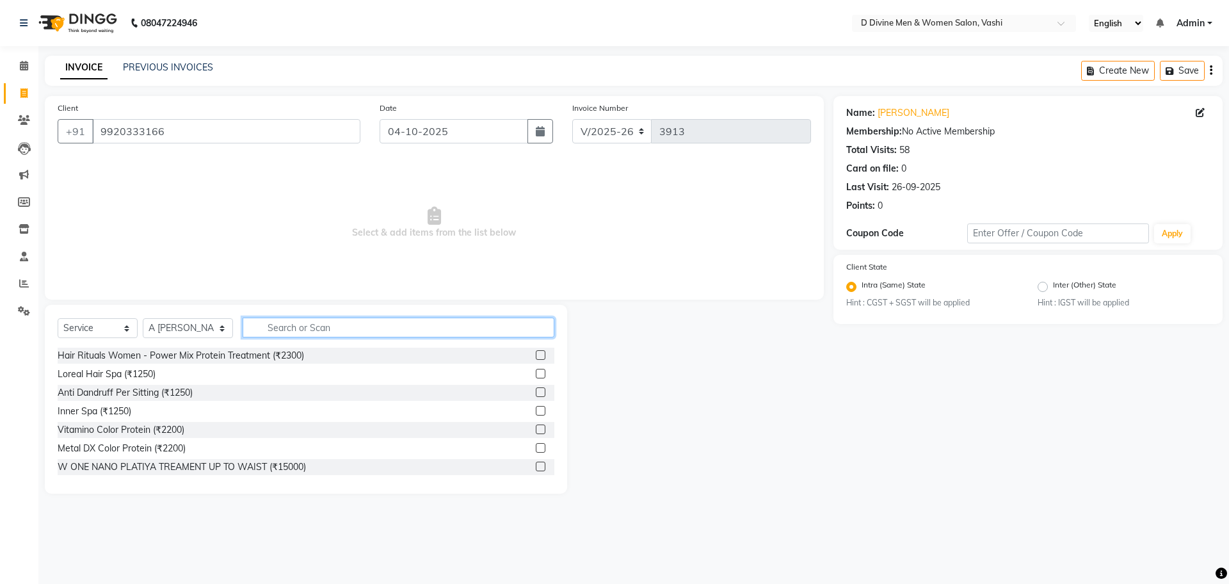
click at [303, 321] on input "text" at bounding box center [399, 327] width 312 height 20
click at [213, 333] on select "Select Stylist A [PERSON_NAME] [PERSON_NAME] Divine salon [PERSON_NAME] [PERSON…" at bounding box center [188, 328] width 90 height 20
select select "10982"
click at [143, 318] on select "Select Stylist A [PERSON_NAME] [PERSON_NAME] Divine salon [PERSON_NAME] [PERSON…" at bounding box center [188, 328] width 90 height 20
click at [307, 325] on input "text" at bounding box center [399, 327] width 312 height 20
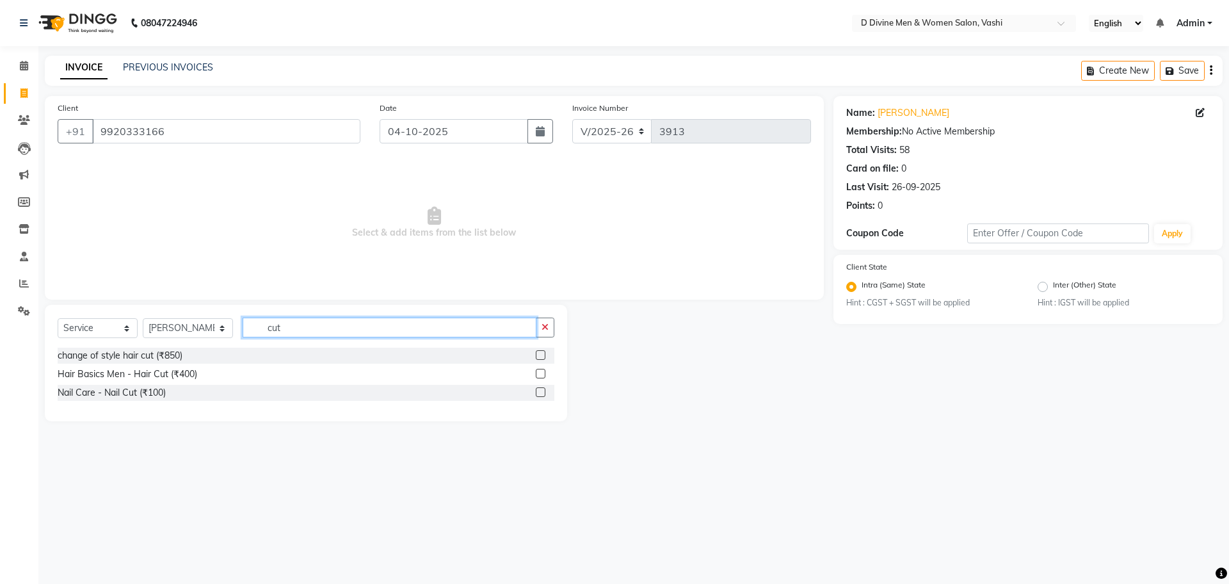
type input "cut"
click at [540, 370] on label at bounding box center [541, 374] width 10 height 10
click at [540, 370] on input "checkbox" at bounding box center [540, 374] width 8 height 8
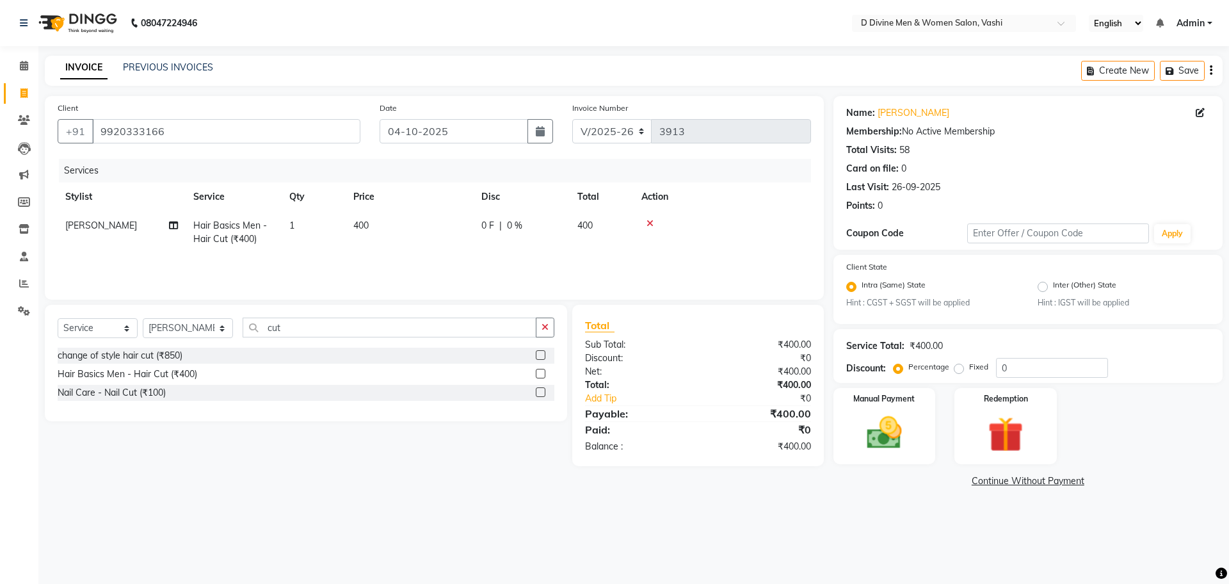
checkbox input "false"
click at [534, 245] on td "0 F | 0 %" at bounding box center [522, 232] width 96 height 42
select select "10982"
click at [545, 223] on input "0" at bounding box center [560, 229] width 38 height 20
type input "100"
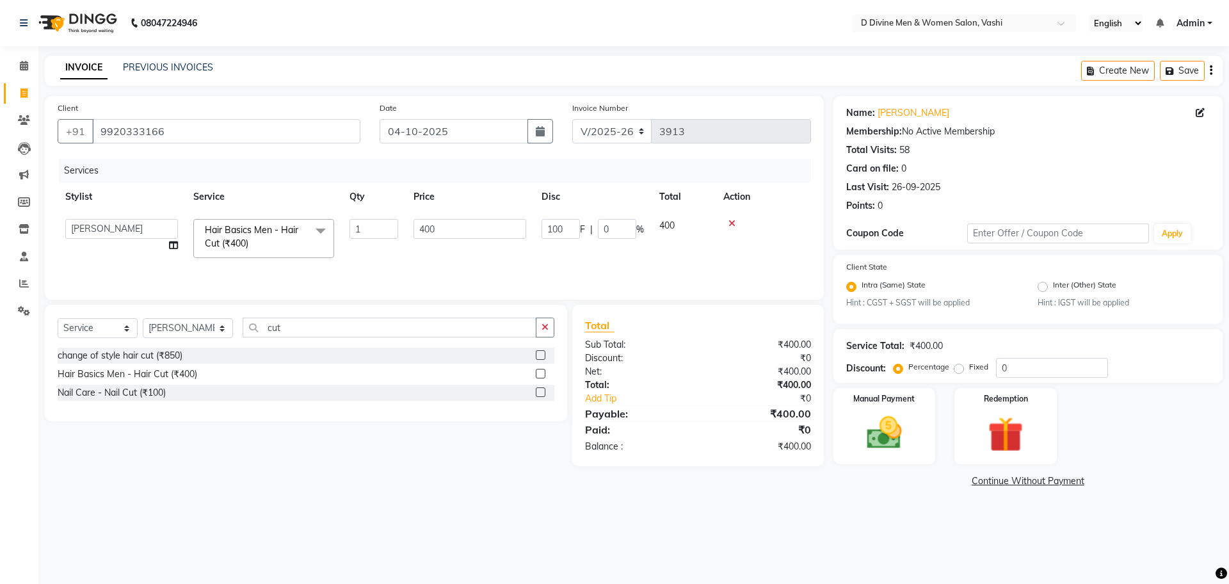
click at [541, 224] on td "100 F | 0 %" at bounding box center [593, 238] width 118 height 54
select select "10982"
drag, startPoint x: 894, startPoint y: 426, endPoint x: 904, endPoint y: 431, distance: 11.7
click at [894, 426] on img at bounding box center [884, 433] width 60 height 42
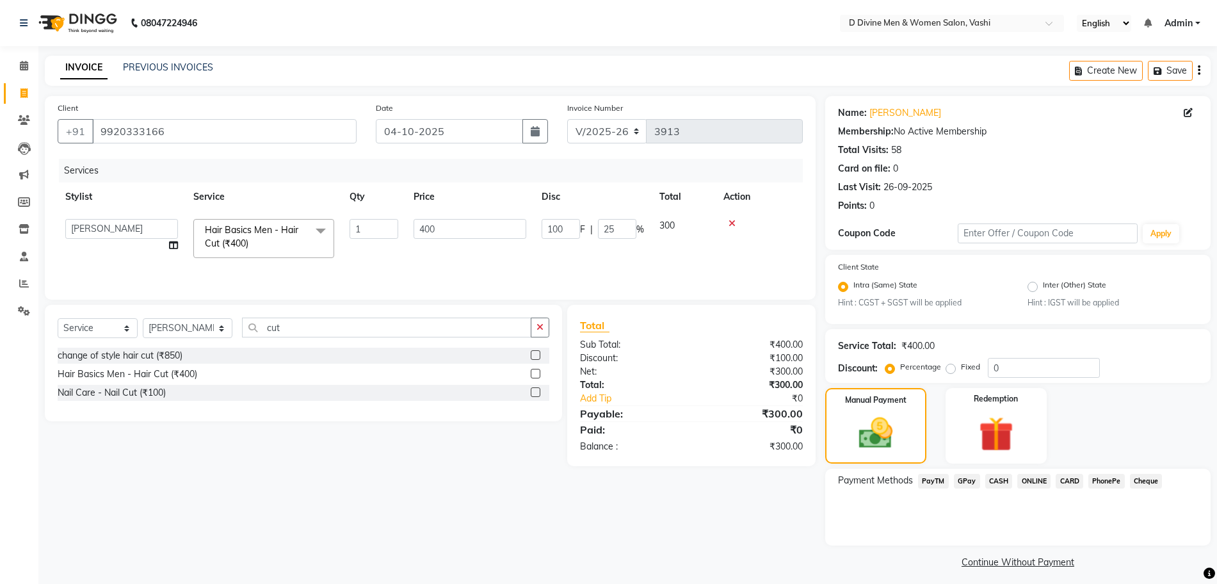
click at [1112, 481] on span "PhonePe" at bounding box center [1106, 481] width 36 height 15
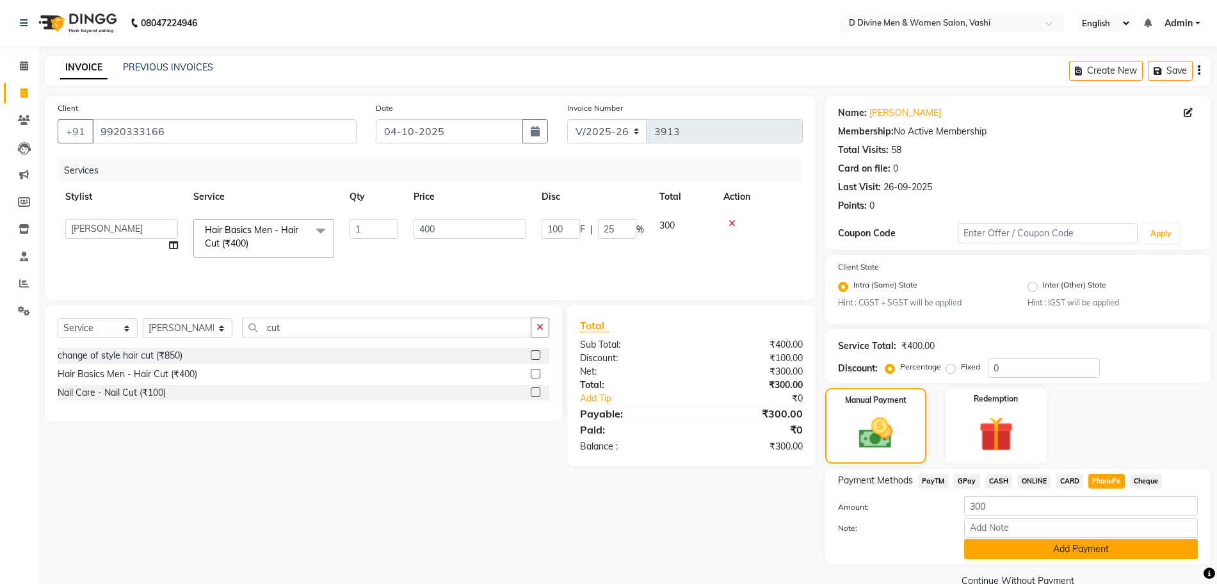
click at [1096, 545] on button "Add Payment" at bounding box center [1081, 549] width 234 height 20
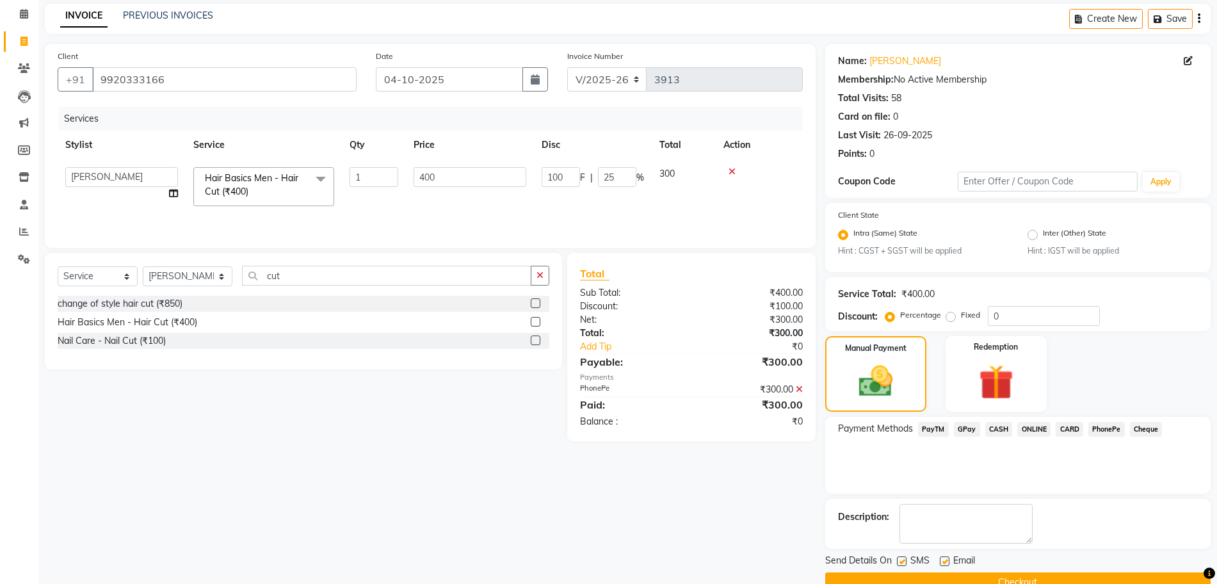
scroll to position [79, 0]
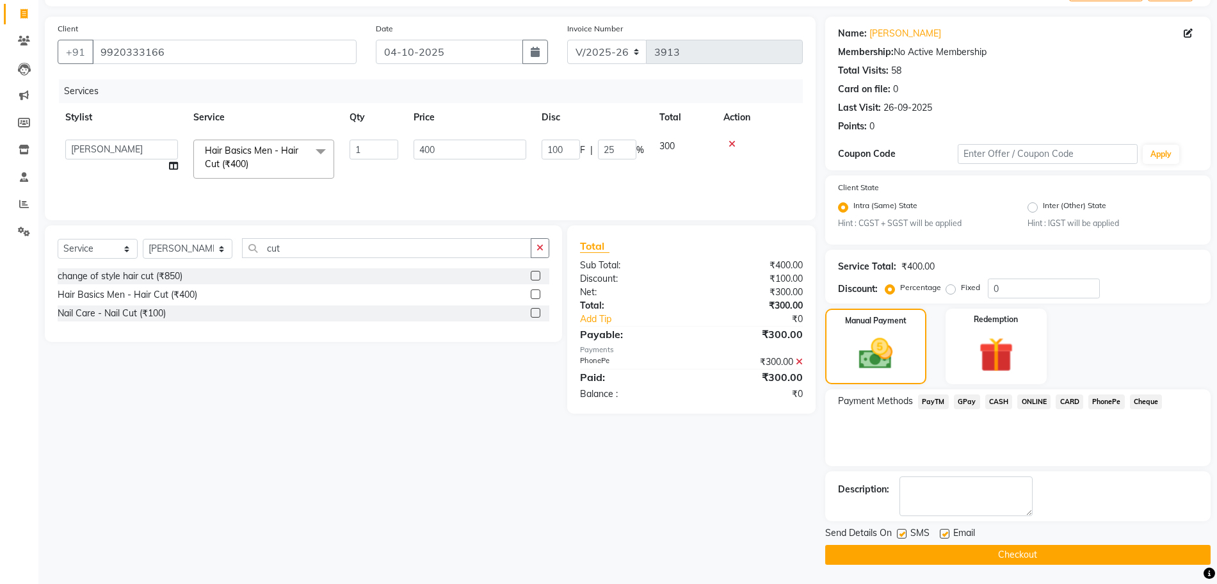
click at [904, 531] on label at bounding box center [902, 534] width 10 height 10
click at [904, 531] on input "checkbox" at bounding box center [901, 534] width 8 height 8
checkbox input "false"
click at [950, 532] on div "Email" at bounding box center [962, 534] width 45 height 16
click at [950, 535] on div "Email" at bounding box center [962, 534] width 45 height 16
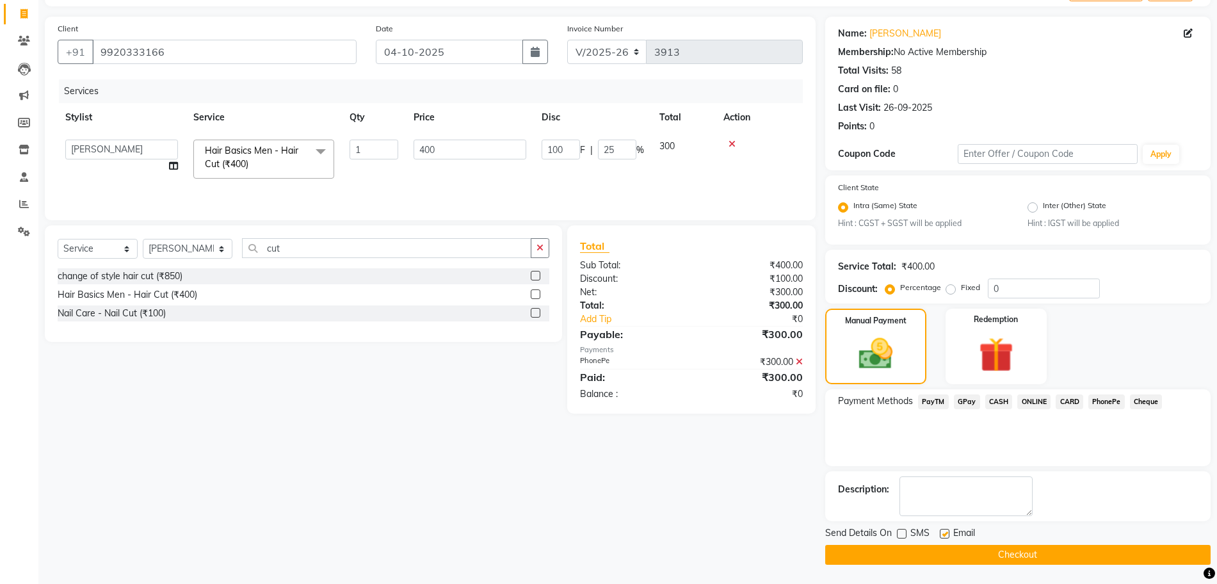
click at [945, 539] on div at bounding box center [944, 535] width 8 height 13
click at [943, 529] on label at bounding box center [945, 534] width 10 height 10
click at [943, 530] on input "checkbox" at bounding box center [944, 534] width 8 height 8
checkbox input "false"
click at [942, 550] on button "Checkout" at bounding box center [1017, 555] width 385 height 20
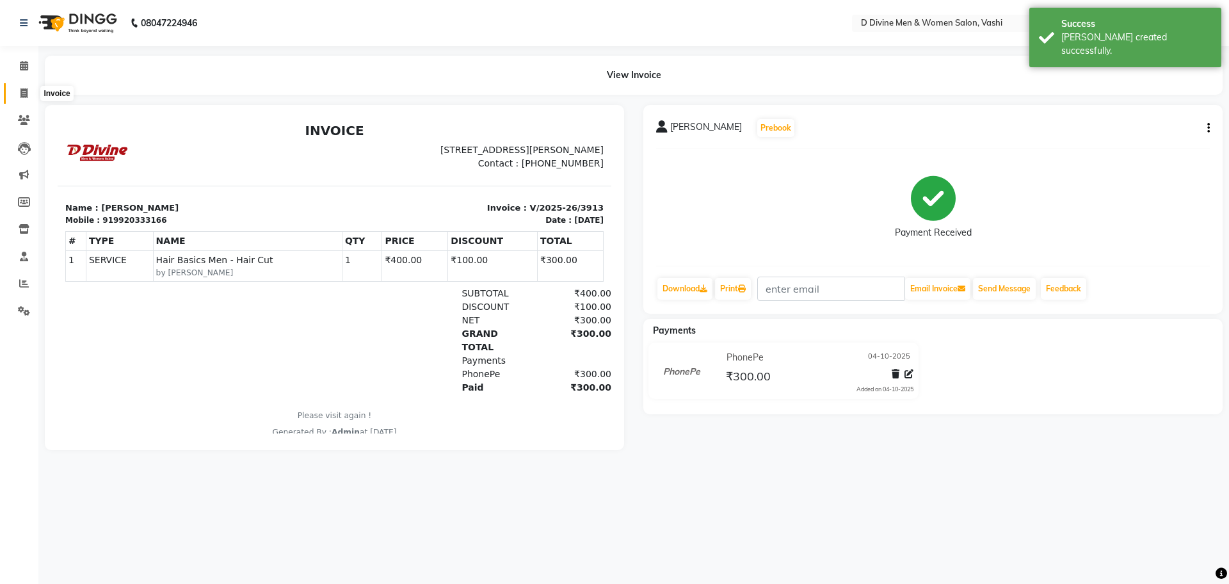
click at [25, 95] on icon at bounding box center [23, 93] width 7 height 10
select select "718"
select select "service"
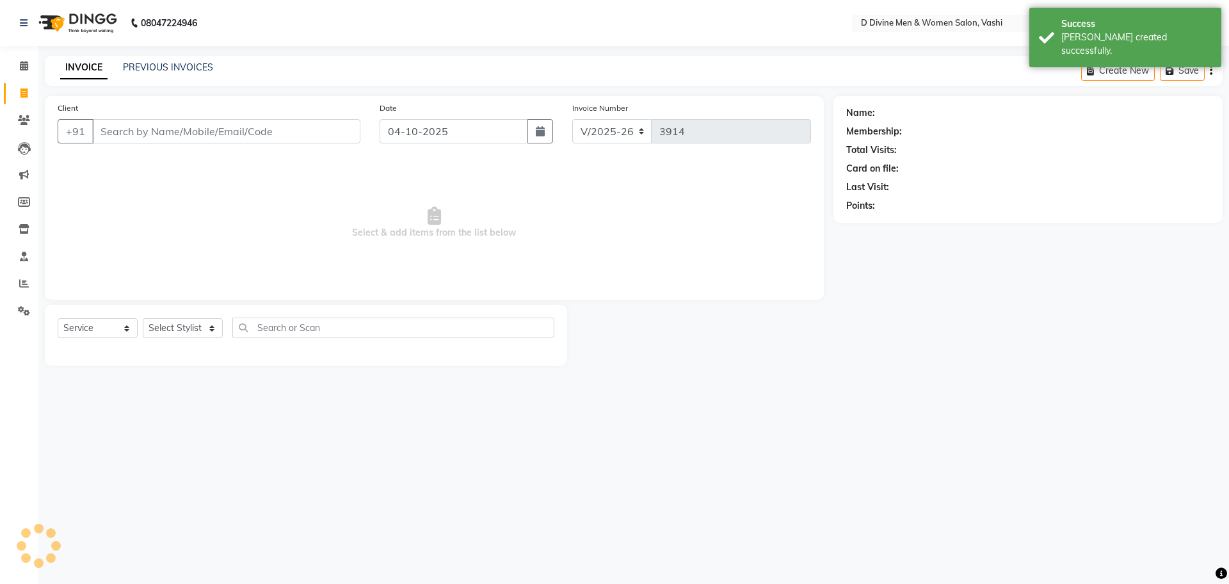
select select "10981"
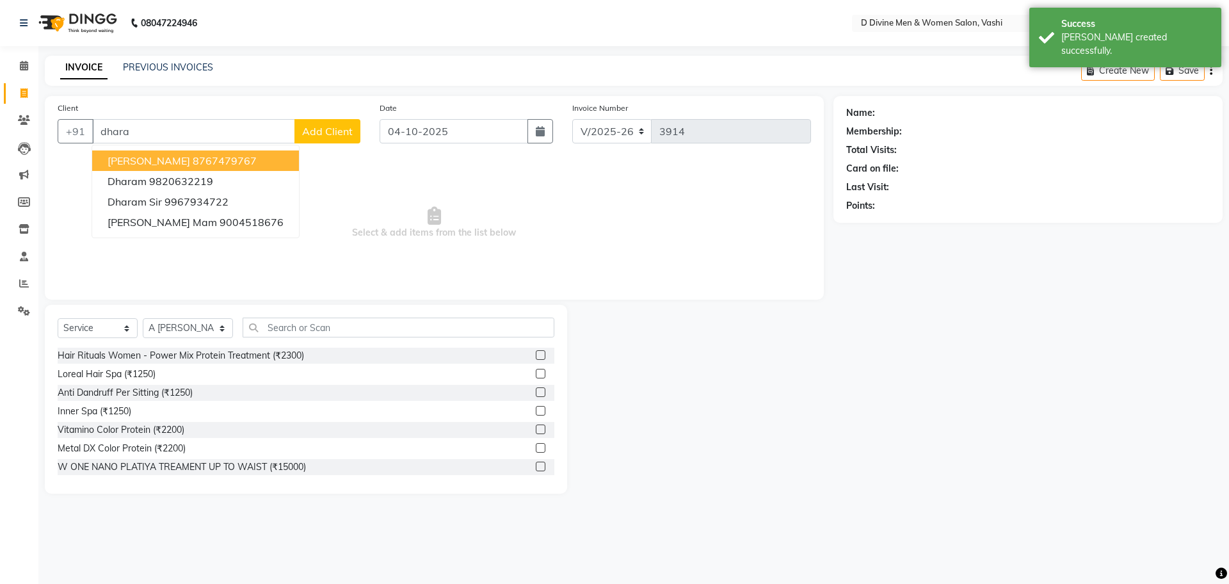
click at [115, 155] on span "[PERSON_NAME]" at bounding box center [149, 160] width 83 height 13
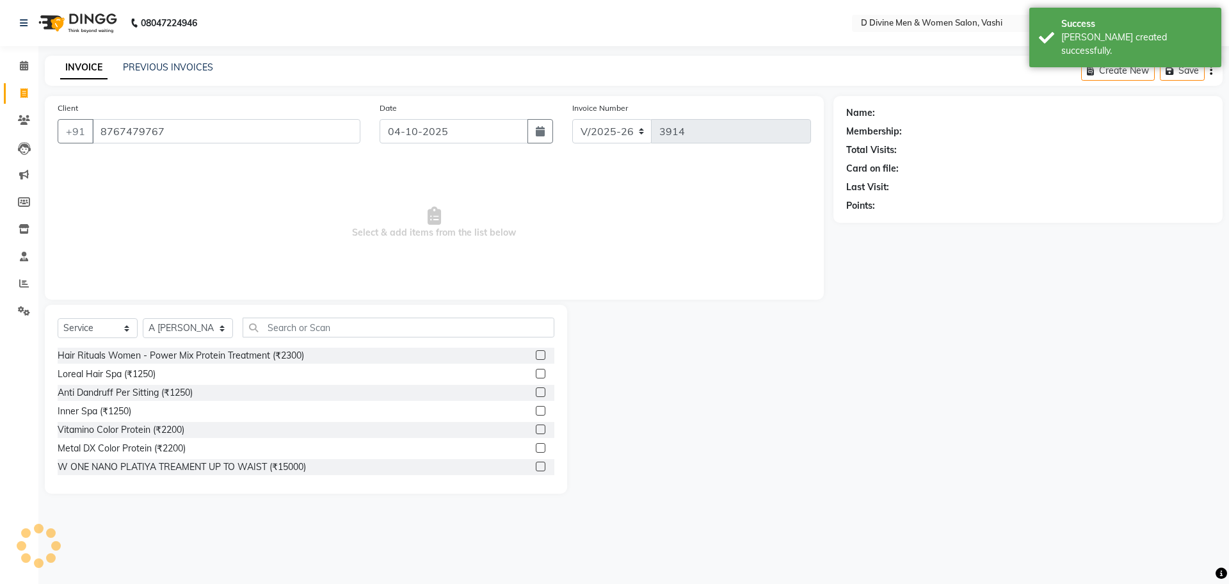
type input "8767479767"
click at [189, 319] on select "Select Stylist A [PERSON_NAME] [PERSON_NAME] Divine salon [PERSON_NAME] [PERSON…" at bounding box center [188, 328] width 90 height 20
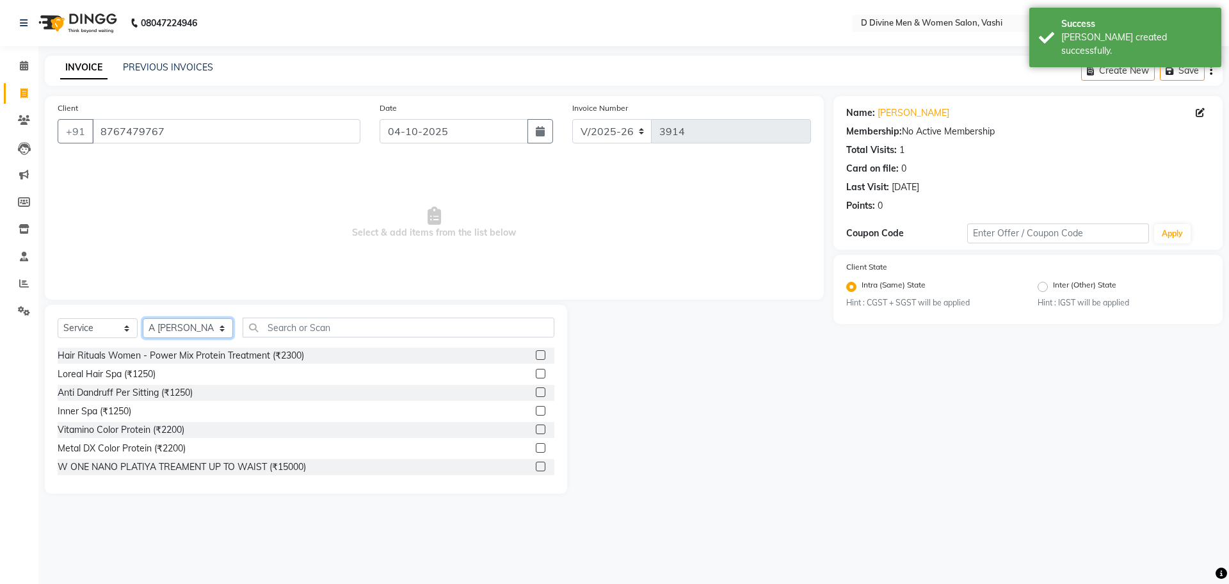
select select "10982"
click at [143, 318] on select "Select Stylist A [PERSON_NAME] [PERSON_NAME] Divine salon [PERSON_NAME] [PERSON…" at bounding box center [188, 328] width 90 height 20
click at [283, 323] on input "text" at bounding box center [399, 327] width 312 height 20
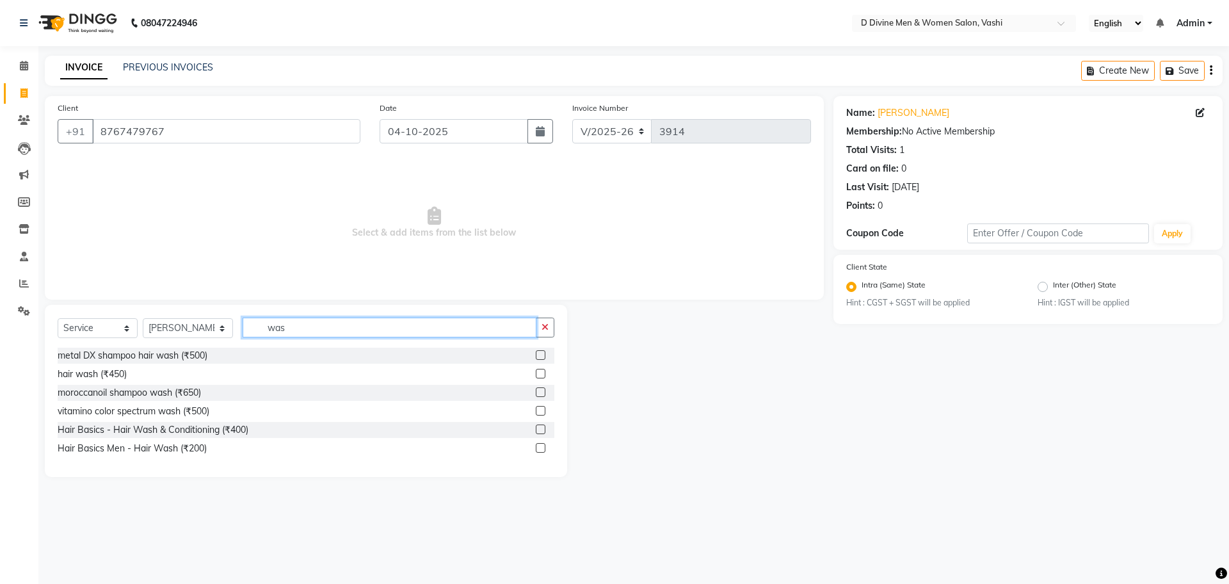
type input "was"
click at [540, 423] on div at bounding box center [545, 430] width 19 height 16
click at [542, 429] on label at bounding box center [541, 429] width 10 height 10
click at [542, 429] on input "checkbox" at bounding box center [540, 430] width 8 height 8
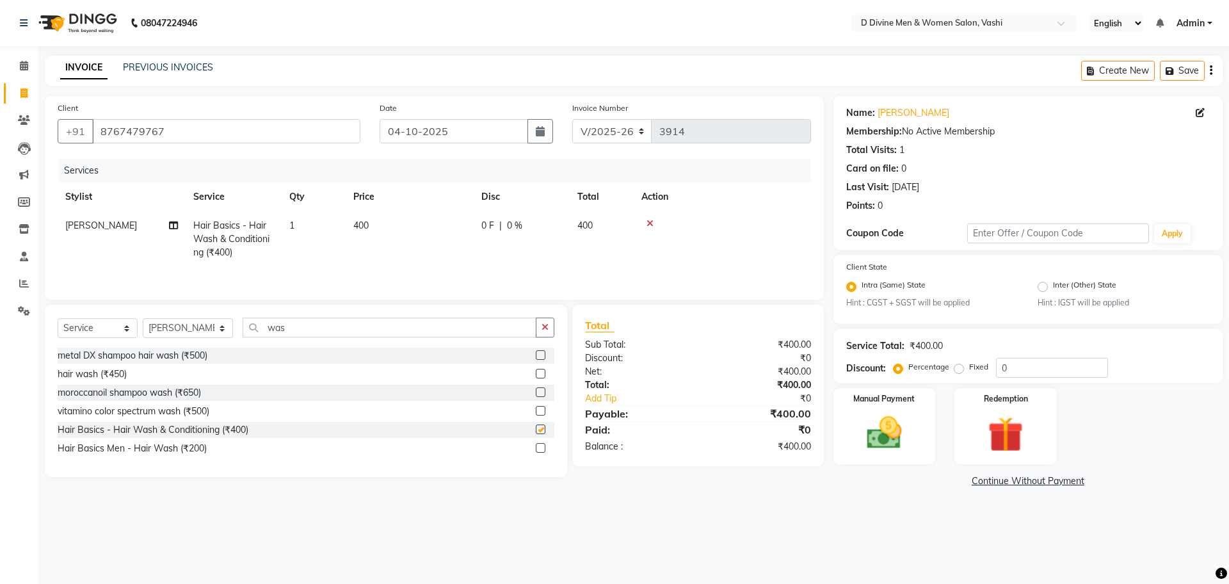
checkbox input "false"
click at [507, 239] on td "0 F | 0 %" at bounding box center [522, 239] width 96 height 56
select select "10982"
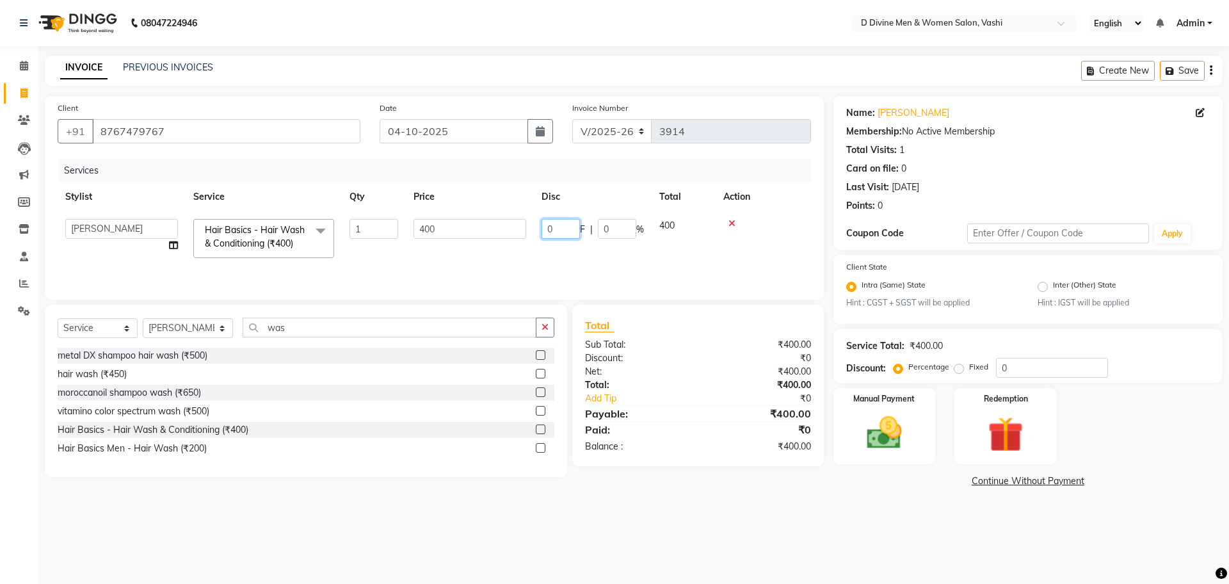
click at [545, 223] on input "0" at bounding box center [560, 229] width 38 height 20
type input "50"
click at [541, 223] on input "50" at bounding box center [560, 229] width 38 height 20
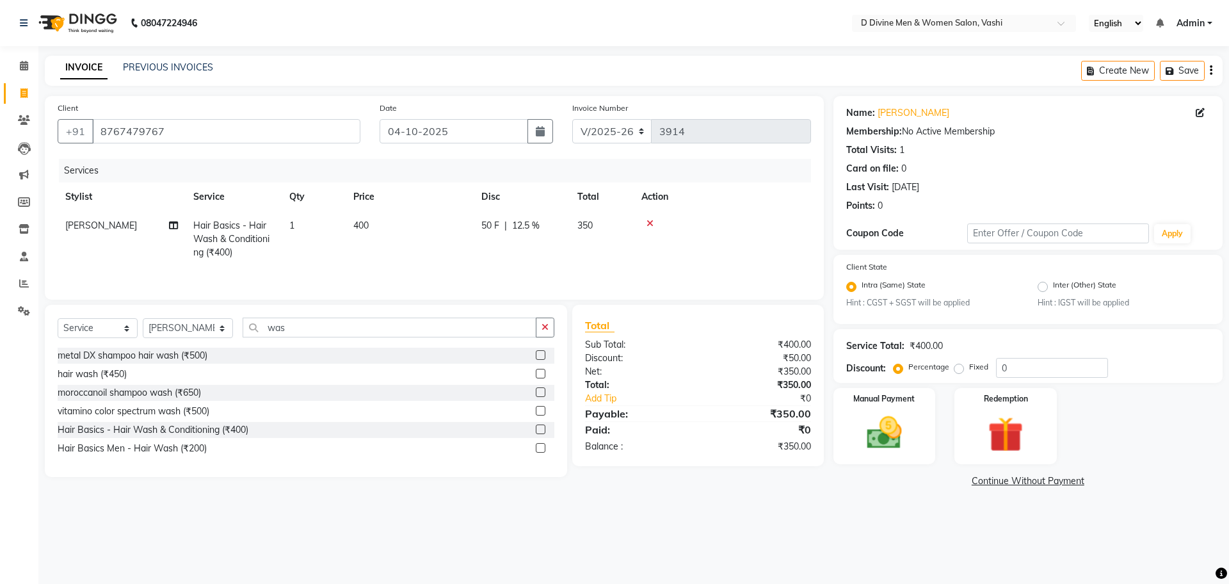
drag, startPoint x: 515, startPoint y: 257, endPoint x: 677, endPoint y: 352, distance: 187.9
click at [516, 257] on tr "[PERSON_NAME] Hair Basics - Hair Wash & Conditioning (₹400) 1 400 50 F | 12.5 %…" at bounding box center [434, 239] width 753 height 56
click at [901, 431] on img at bounding box center [884, 433] width 60 height 42
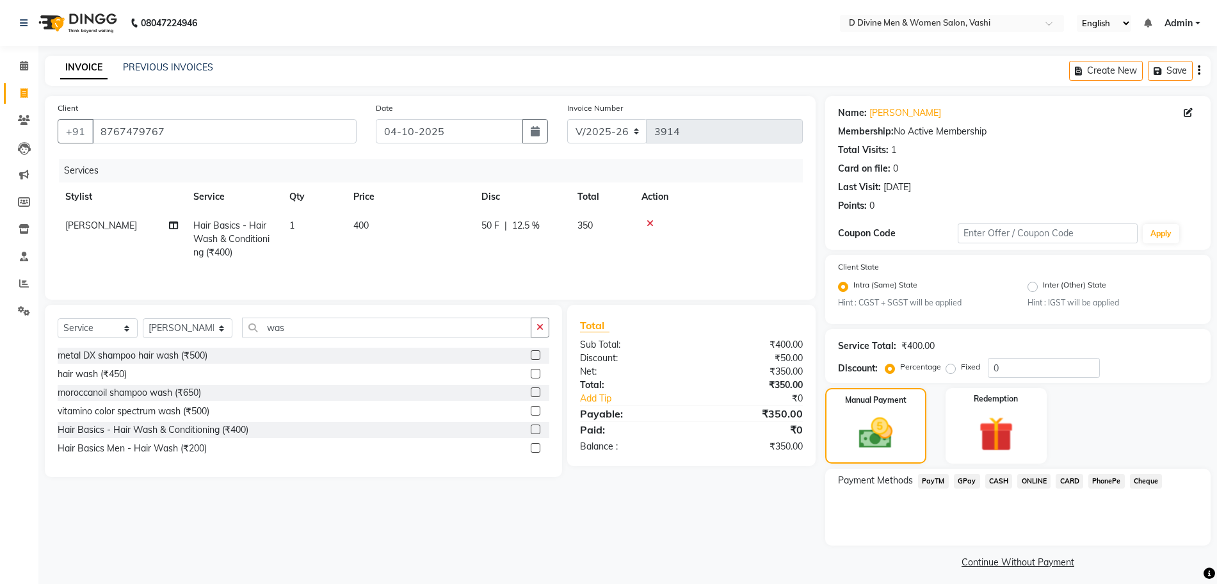
click at [980, 479] on div "CASH" at bounding box center [996, 482] width 33 height 17
click at [1109, 477] on span "PhonePe" at bounding box center [1106, 481] width 36 height 15
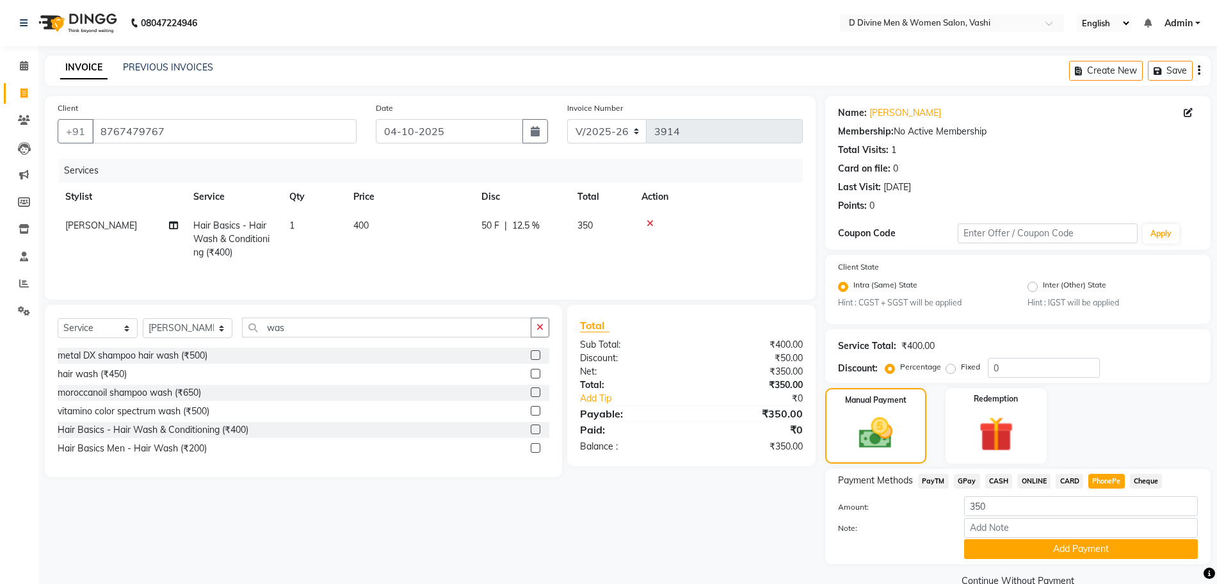
click at [1102, 547] on button "Add Payment" at bounding box center [1081, 549] width 234 height 20
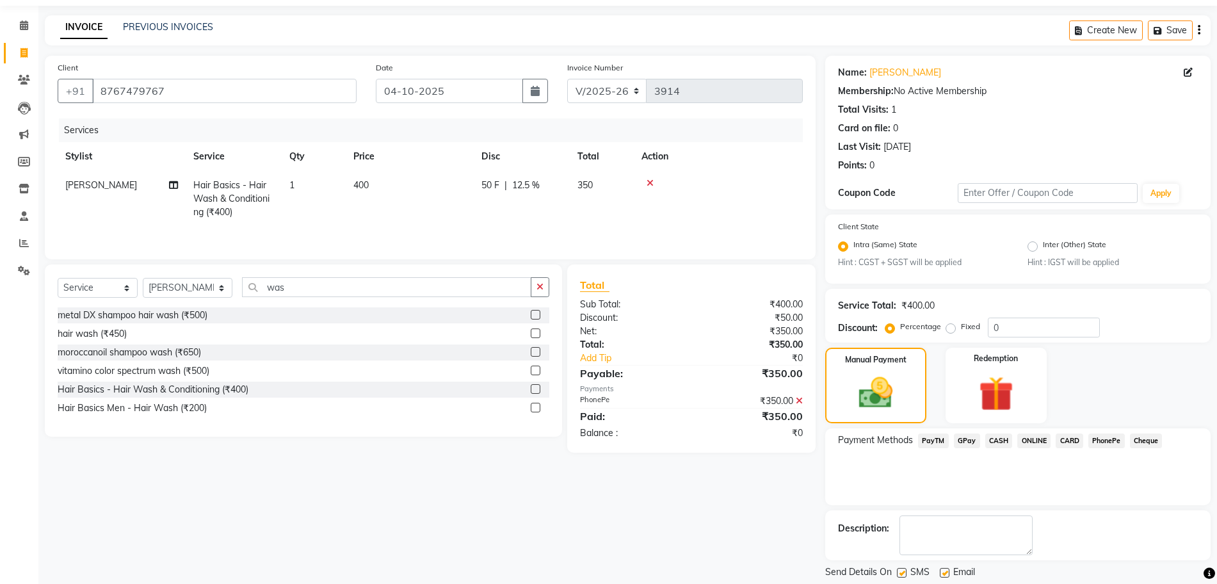
scroll to position [79, 0]
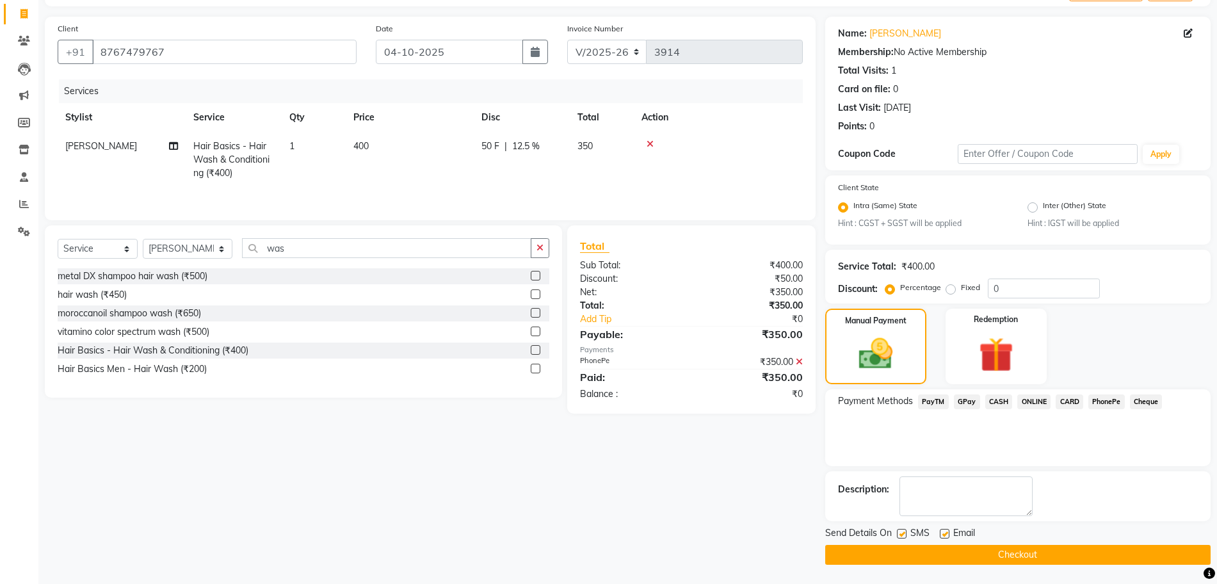
click at [902, 534] on label at bounding box center [902, 534] width 10 height 10
click at [902, 534] on input "checkbox" at bounding box center [901, 534] width 8 height 8
checkbox input "false"
click at [949, 536] on label at bounding box center [945, 534] width 10 height 10
click at [948, 536] on input "checkbox" at bounding box center [944, 534] width 8 height 8
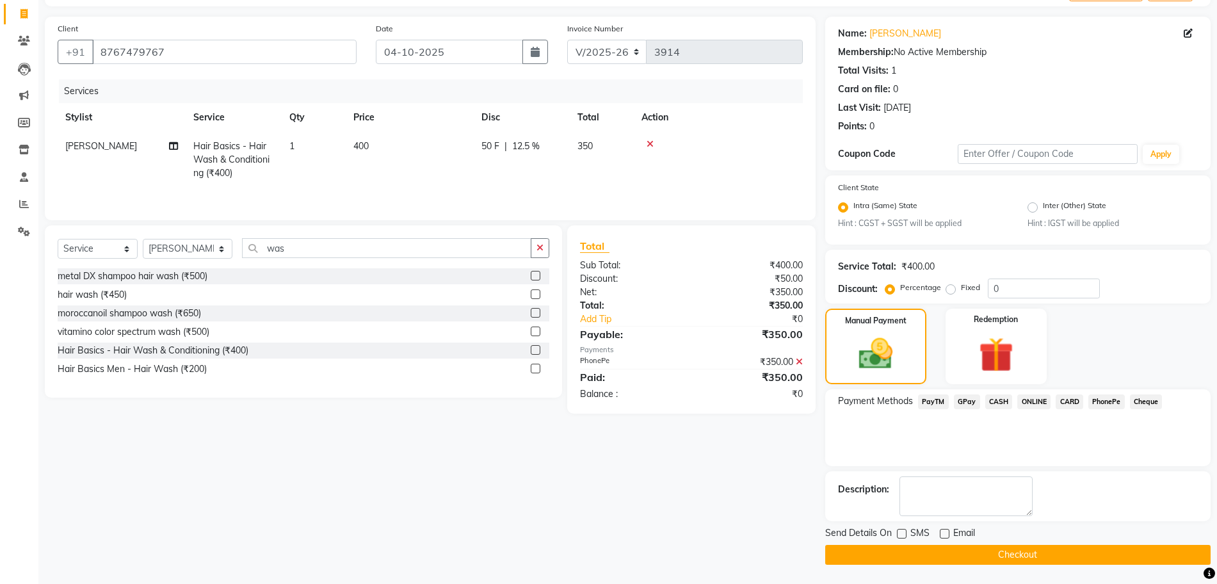
click at [942, 536] on label at bounding box center [945, 534] width 10 height 10
click at [942, 536] on input "checkbox" at bounding box center [944, 534] width 8 height 8
click at [945, 535] on label at bounding box center [945, 534] width 10 height 10
click at [945, 535] on input "checkbox" at bounding box center [944, 534] width 8 height 8
checkbox input "false"
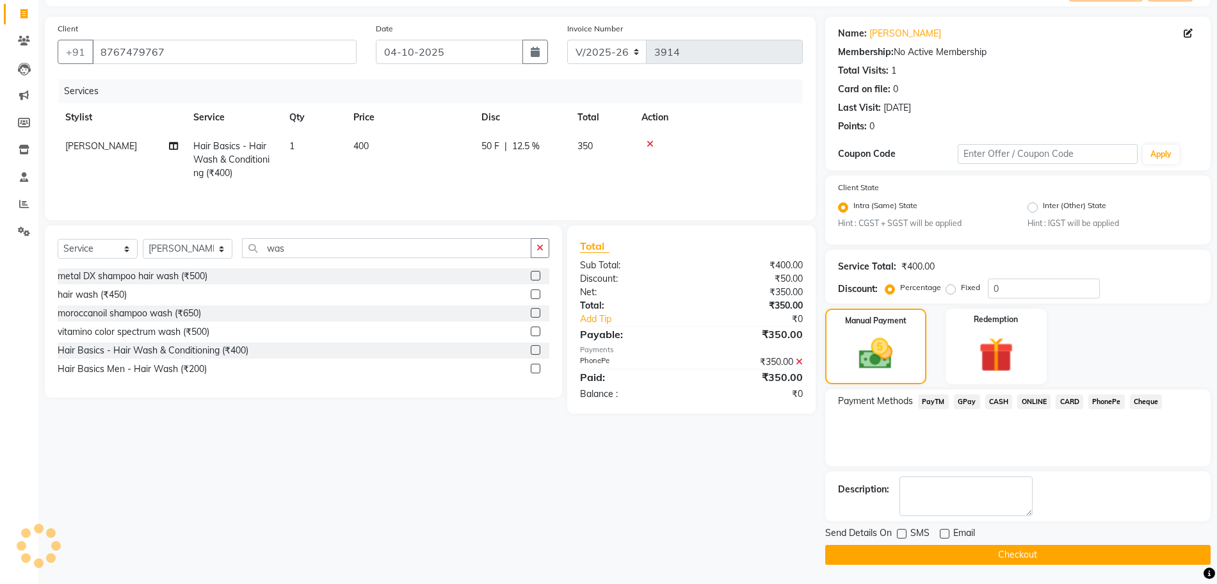
click at [945, 552] on button "Checkout" at bounding box center [1017, 555] width 385 height 20
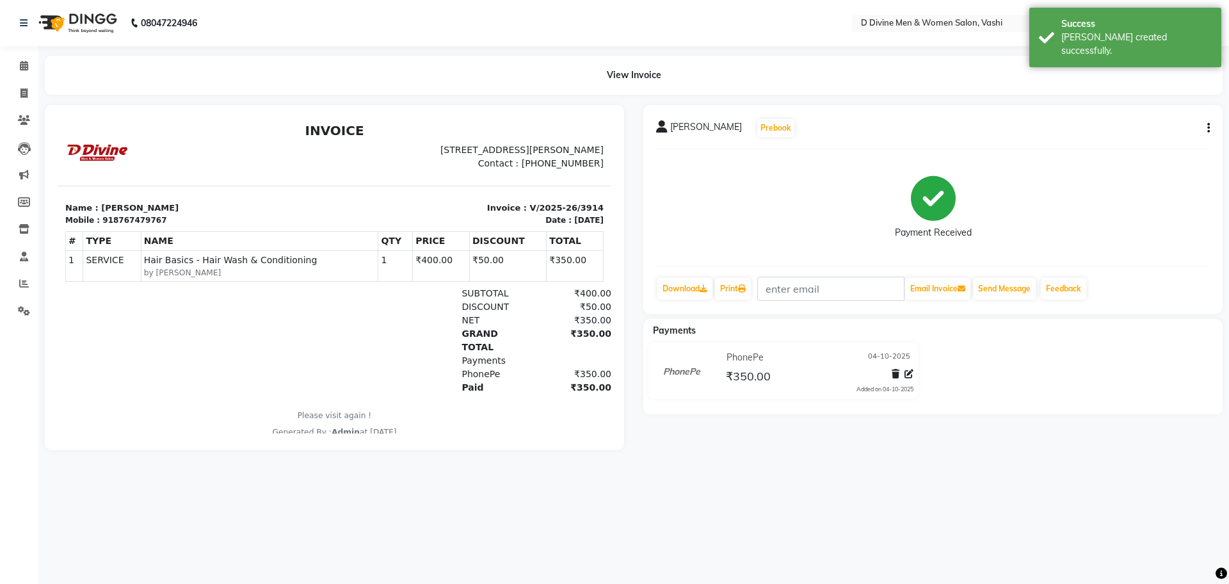
click at [26, 108] on li "Clients" at bounding box center [19, 121] width 38 height 28
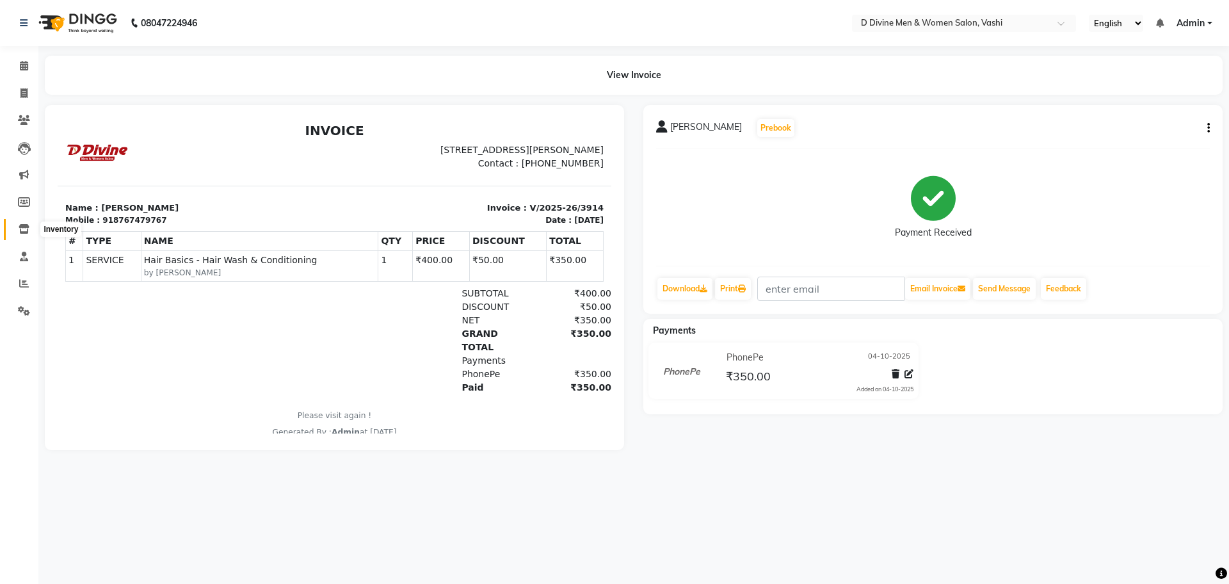
click at [29, 233] on icon at bounding box center [24, 229] width 11 height 10
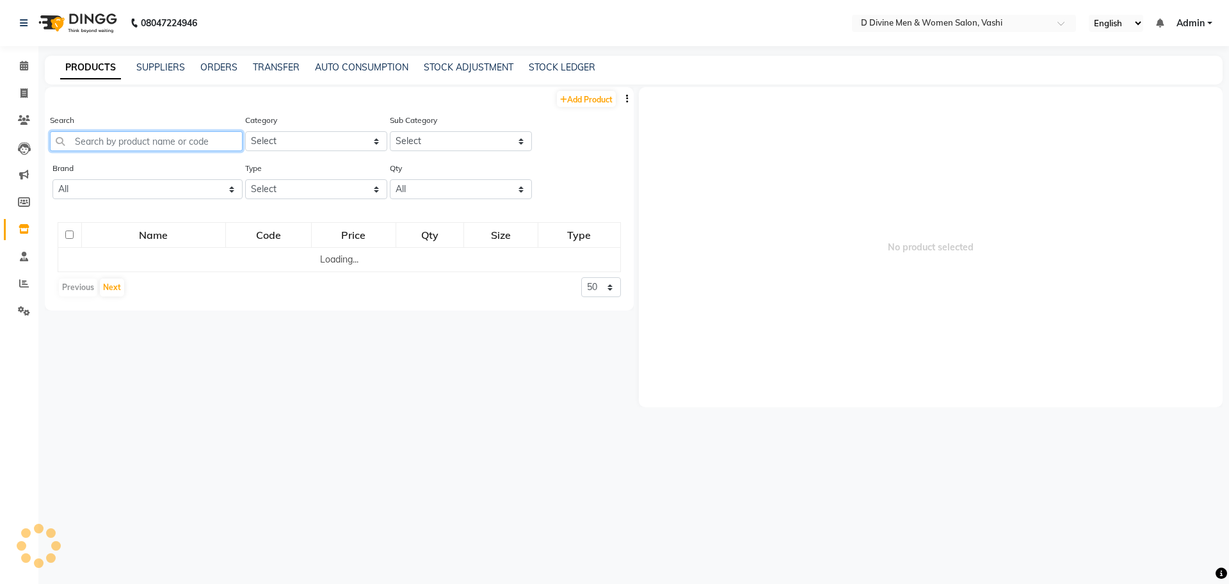
click at [120, 143] on input "text" at bounding box center [146, 141] width 193 height 20
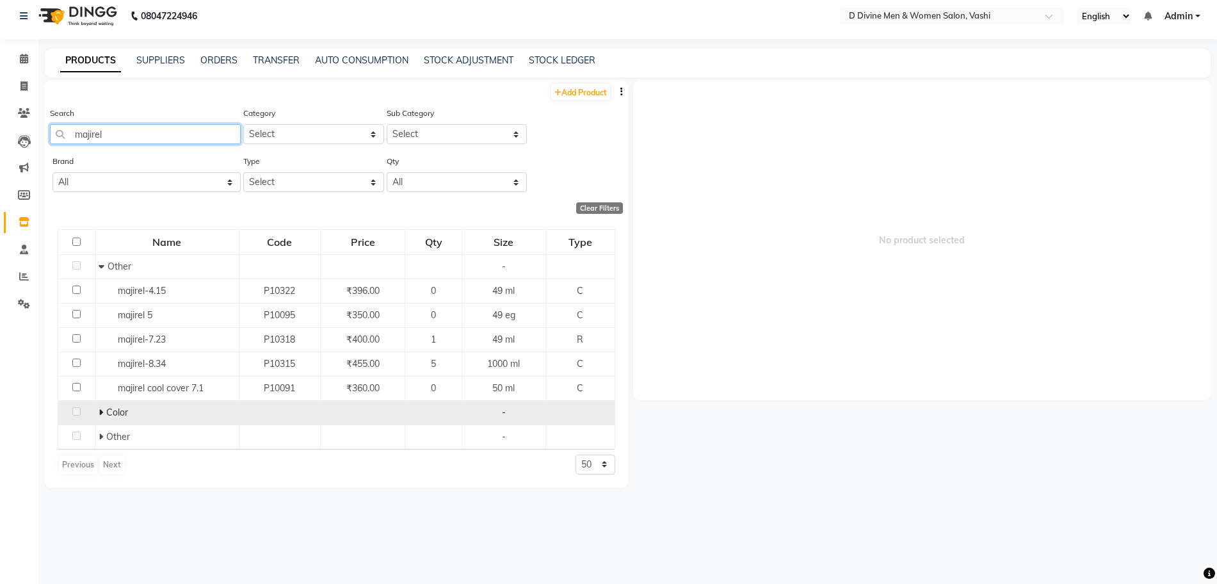
scroll to position [8, 0]
type input "majirel"
click at [99, 411] on icon at bounding box center [101, 410] width 4 height 9
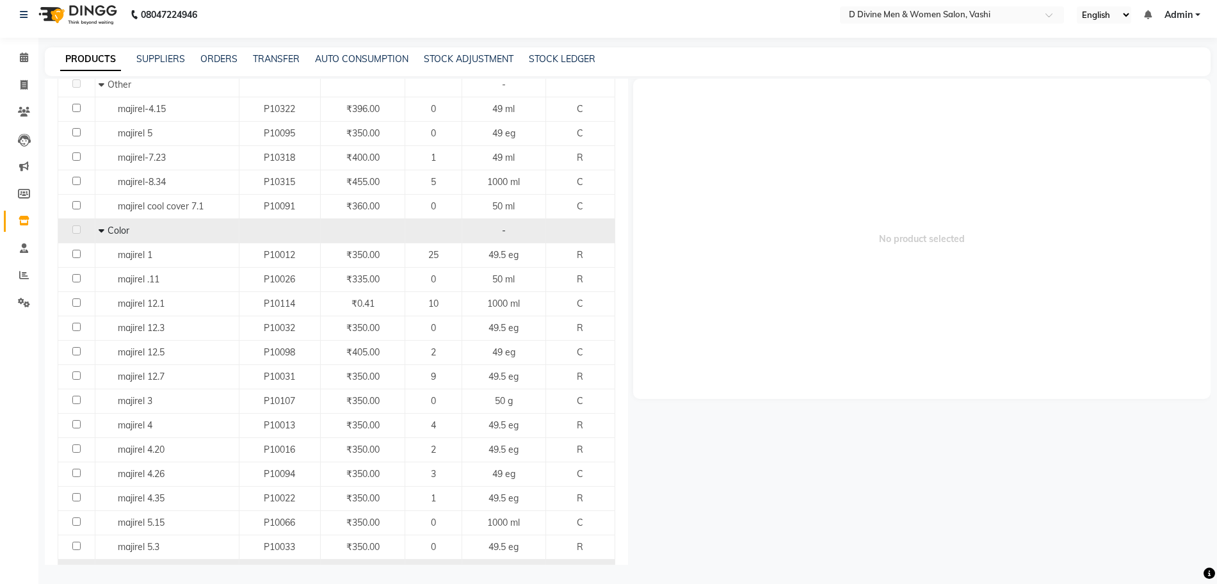
scroll to position [320, 0]
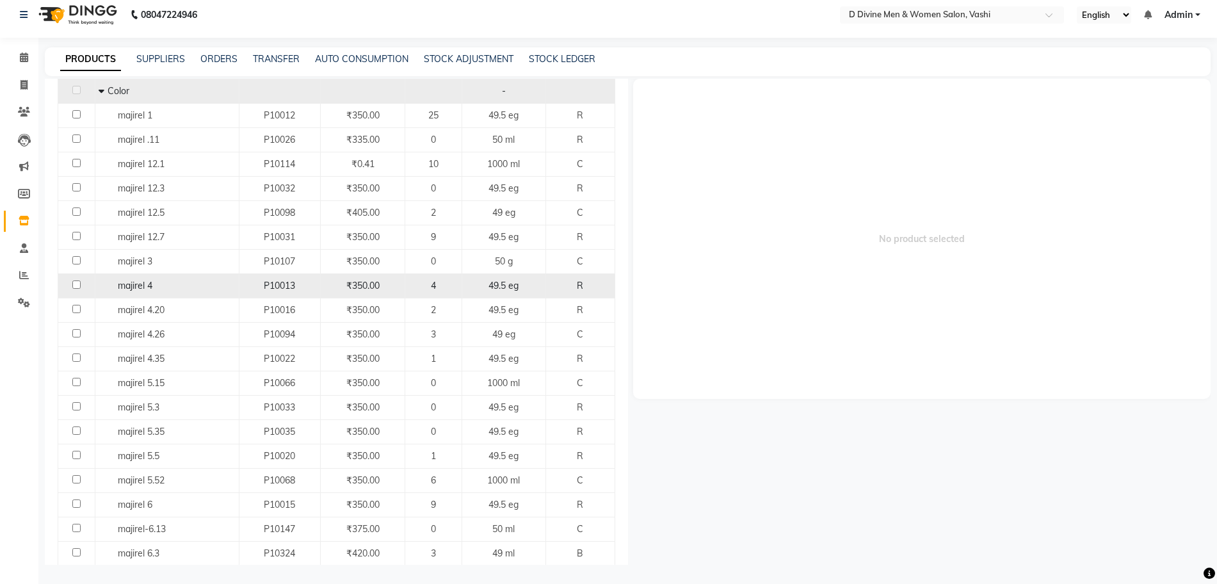
click at [181, 278] on td "majirel 4" at bounding box center [167, 285] width 144 height 24
click at [264, 290] on span "P10013" at bounding box center [279, 286] width 31 height 12
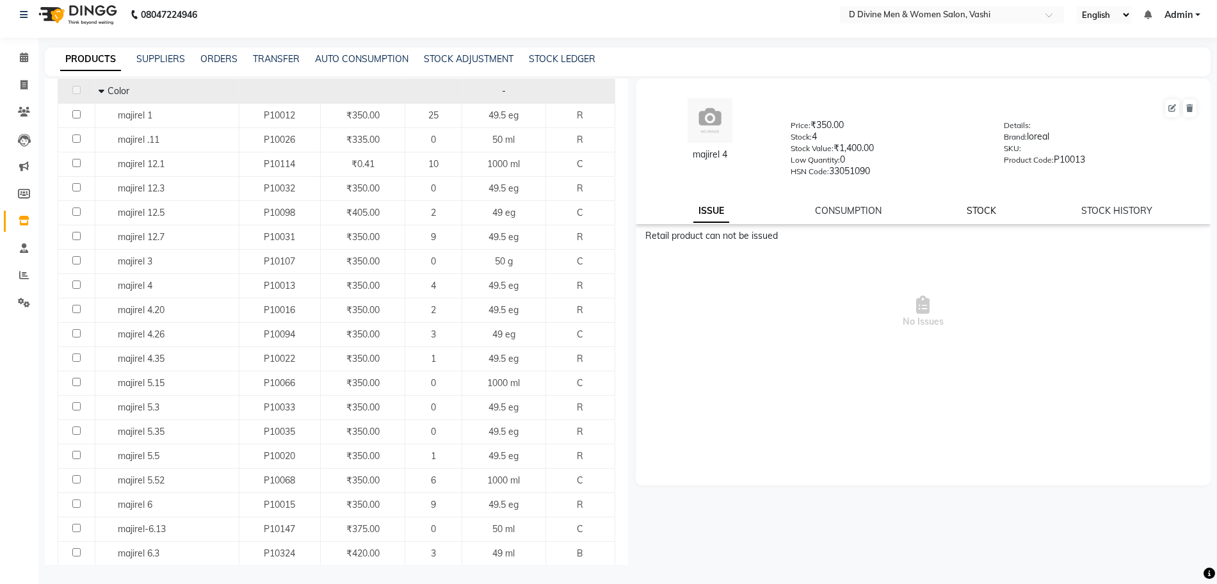
click at [978, 212] on link "STOCK" at bounding box center [980, 211] width 29 height 12
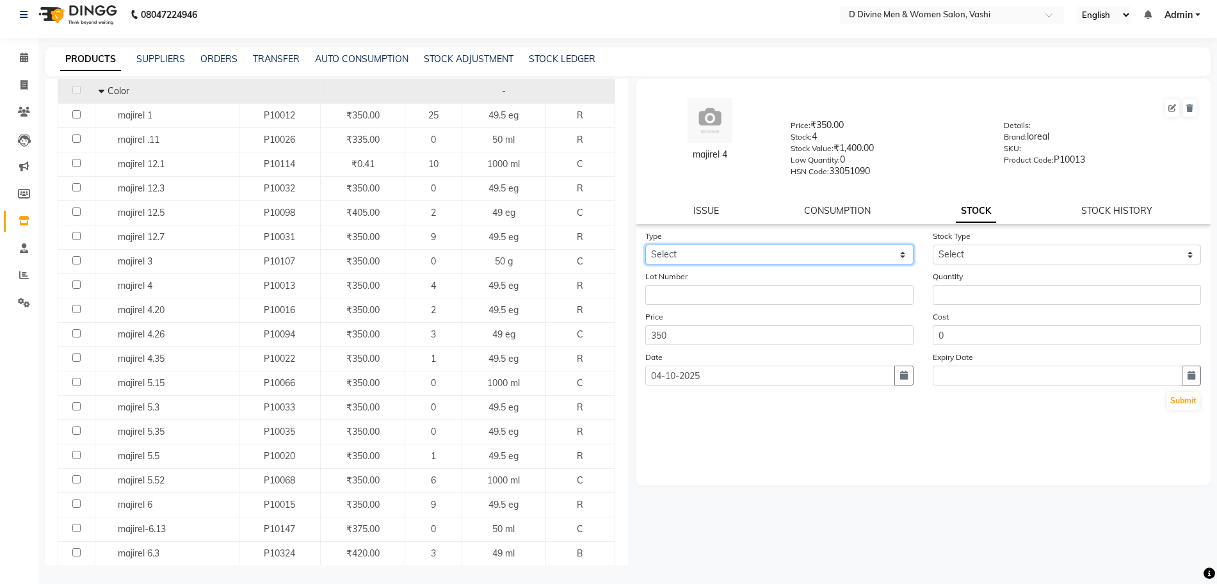
click at [764, 264] on select "Select In Out" at bounding box center [779, 255] width 268 height 20
select select "out"
click at [645, 245] on select "Select In Out" at bounding box center [779, 255] width 268 height 20
select select
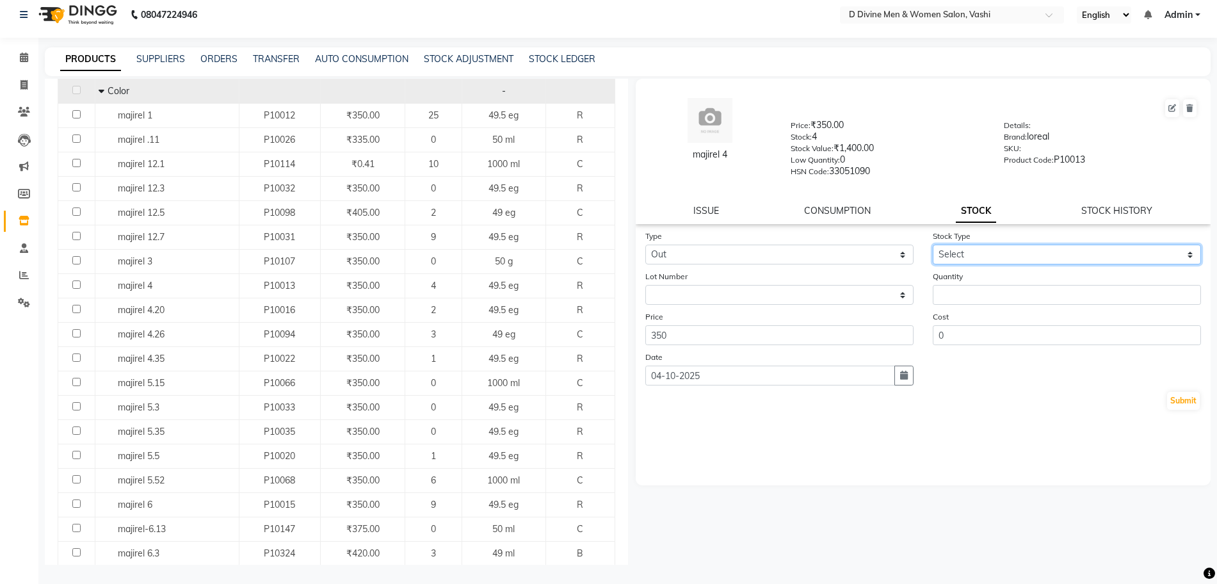
drag, startPoint x: 998, startPoint y: 249, endPoint x: 993, endPoint y: 262, distance: 13.8
click at [998, 249] on select "Select Internal Use Damaged Expired Adjustment Return Other" at bounding box center [1067, 255] width 268 height 20
select select "internal use"
click at [933, 245] on select "Select Internal Use Damaged Expired Adjustment Return Other" at bounding box center [1067, 255] width 268 height 20
click at [988, 288] on input "number" at bounding box center [1067, 295] width 268 height 20
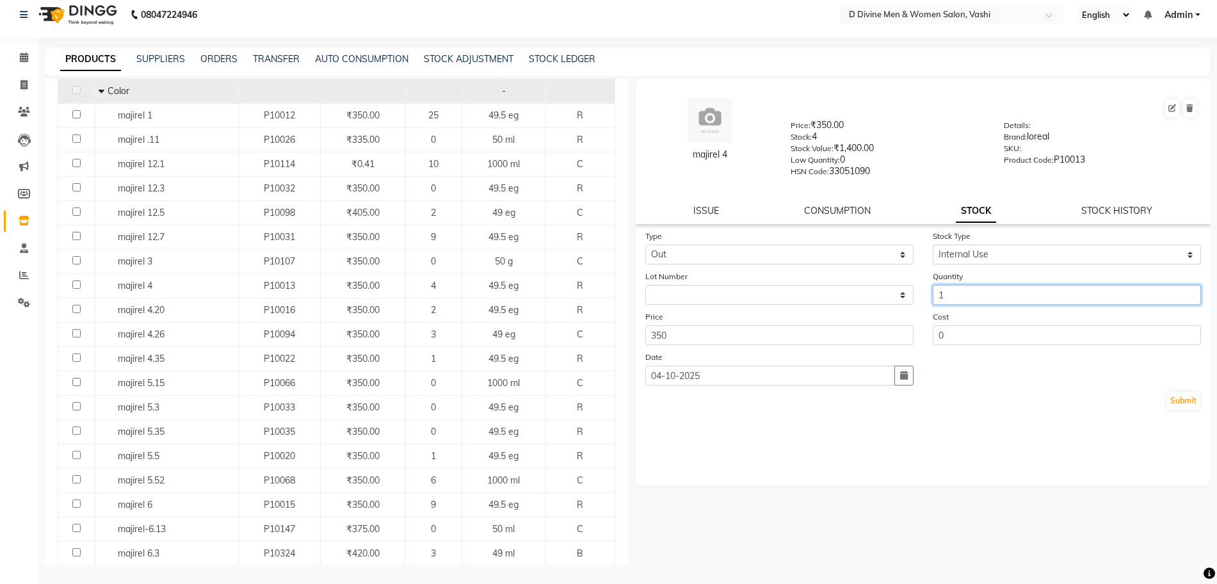
type input "1"
drag, startPoint x: 1196, startPoint y: 411, endPoint x: 1182, endPoint y: 396, distance: 19.9
click at [1194, 409] on div "Type Select In Out Stock Type Select Internal Use Damaged Expired Adjustment Re…" at bounding box center [923, 357] width 575 height 256
click at [1182, 396] on button "Submit" at bounding box center [1183, 401] width 33 height 18
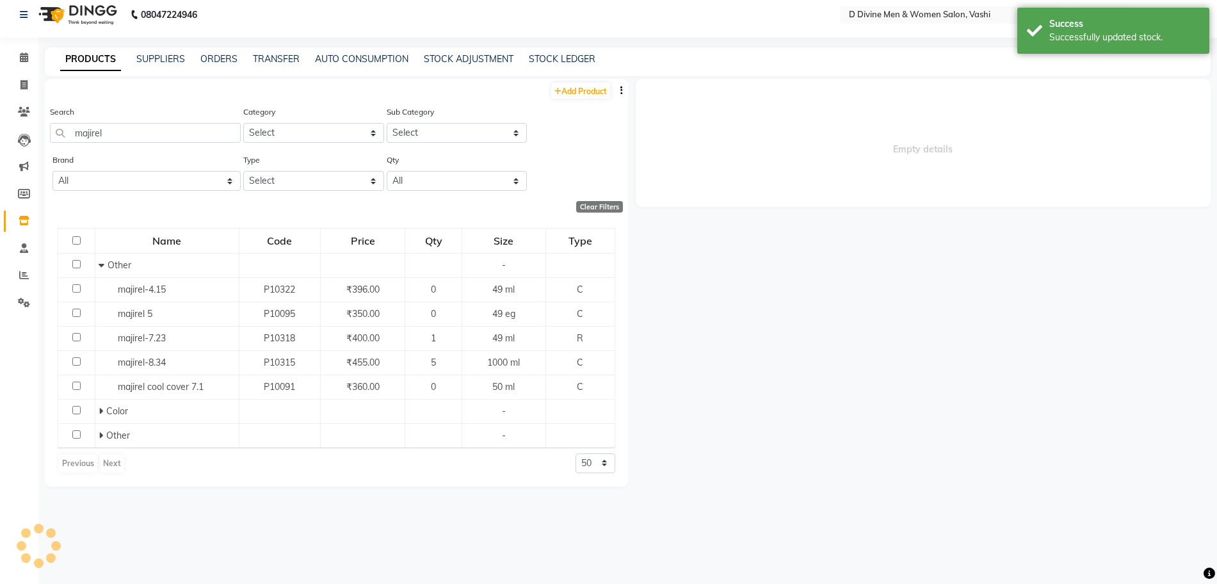
scroll to position [0, 0]
select select
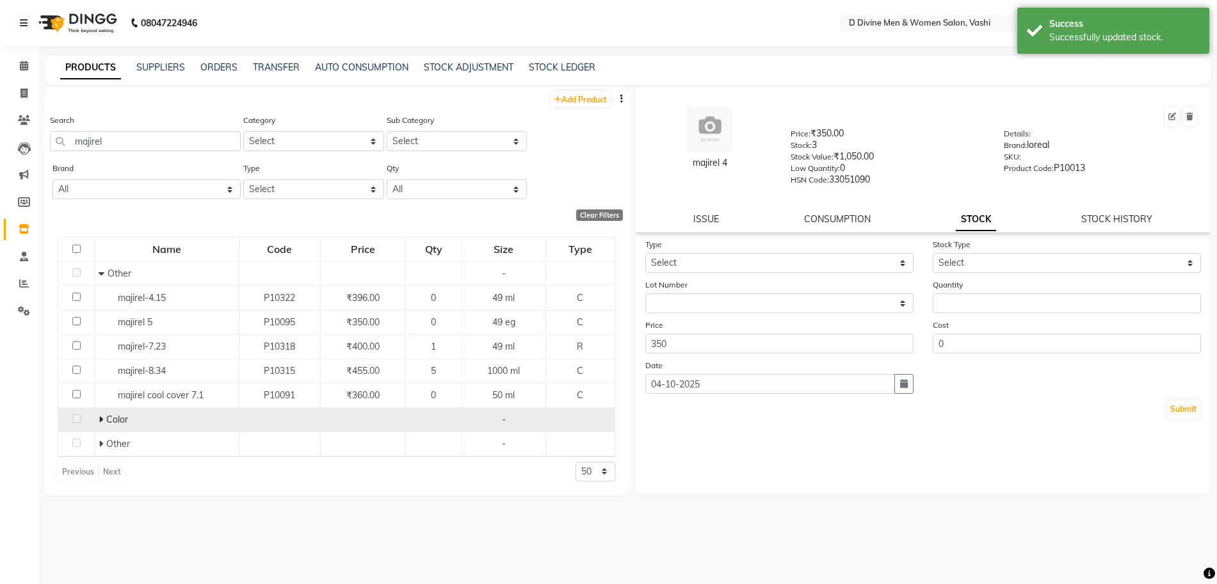
click at [102, 417] on span at bounding box center [103, 419] width 8 height 12
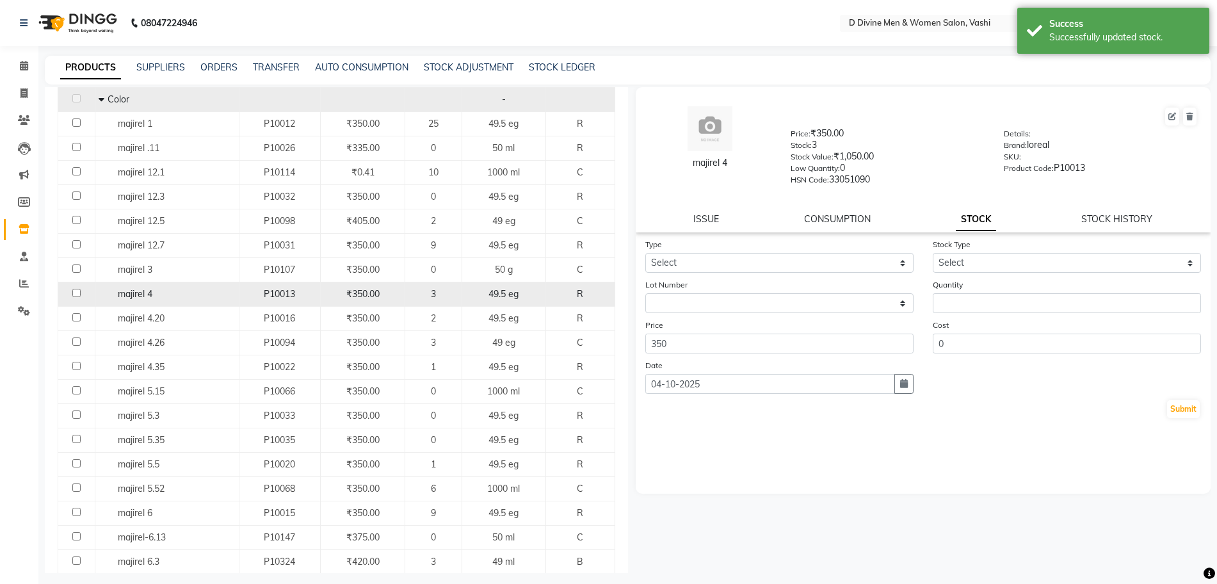
scroll to position [400, 0]
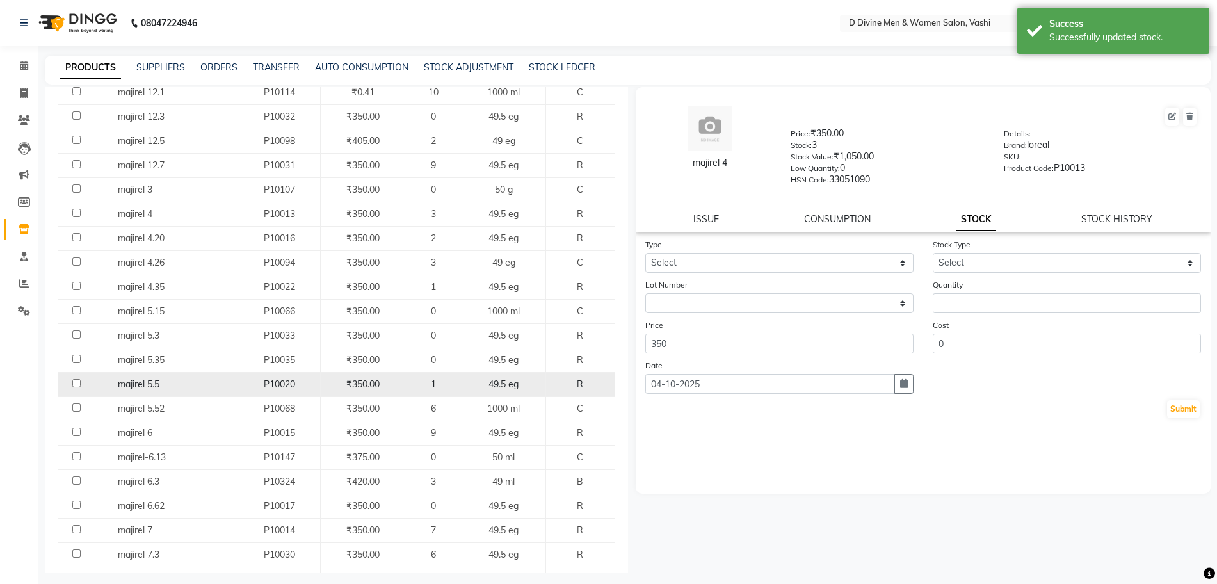
click at [184, 379] on div "majirel 5.5" at bounding box center [167, 384] width 137 height 13
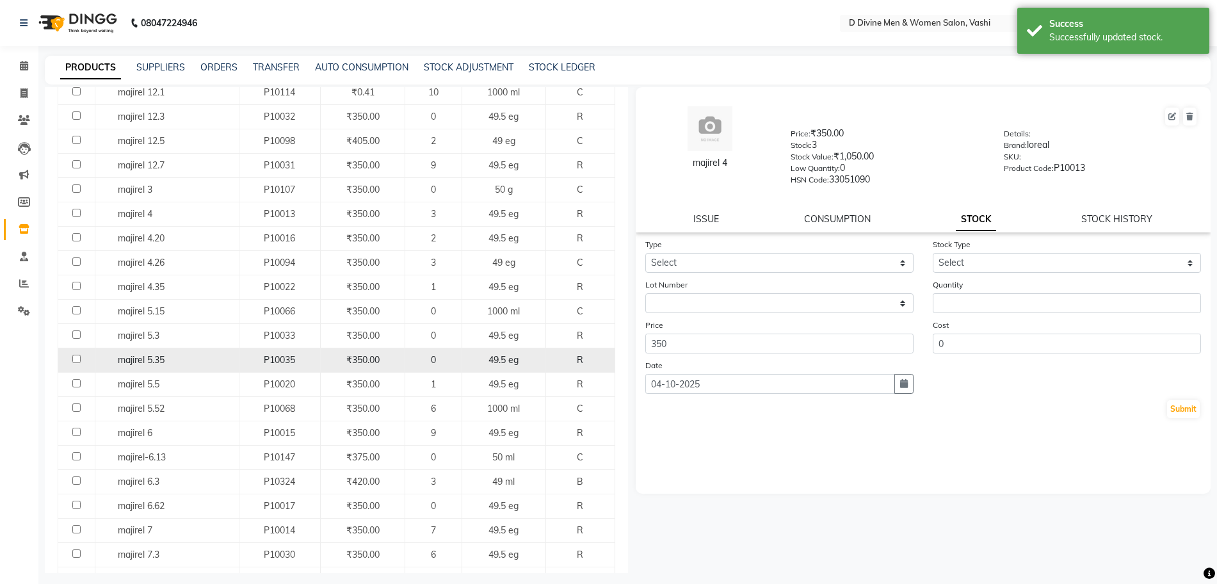
select select
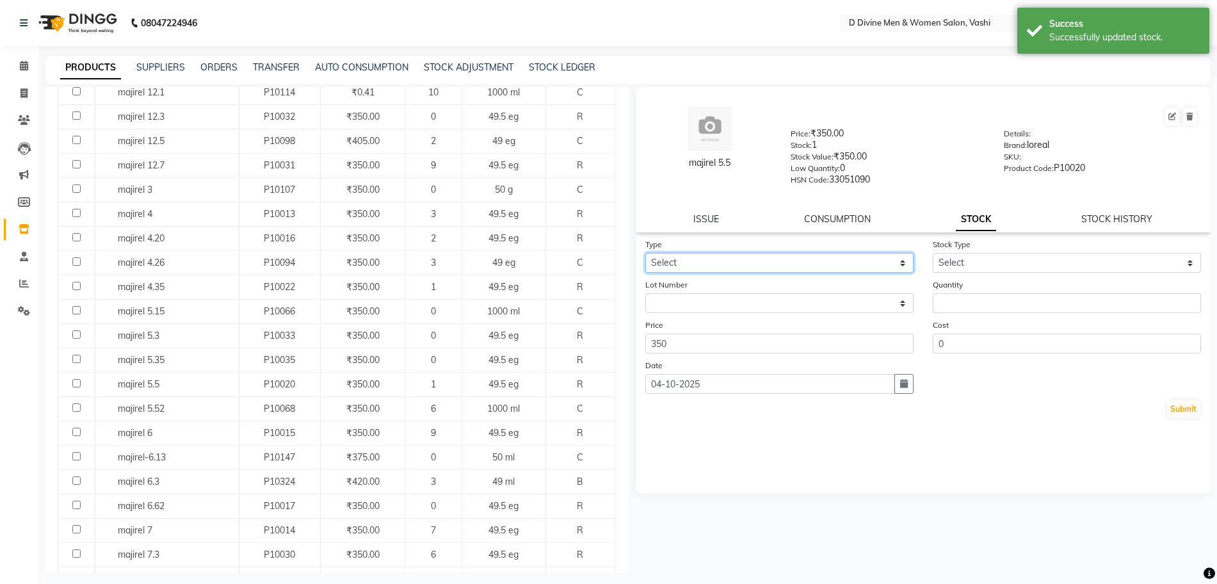
click at [780, 258] on select "Select In Out" at bounding box center [779, 263] width 268 height 20
select select "out"
click at [645, 253] on select "Select In Out" at bounding box center [779, 263] width 268 height 20
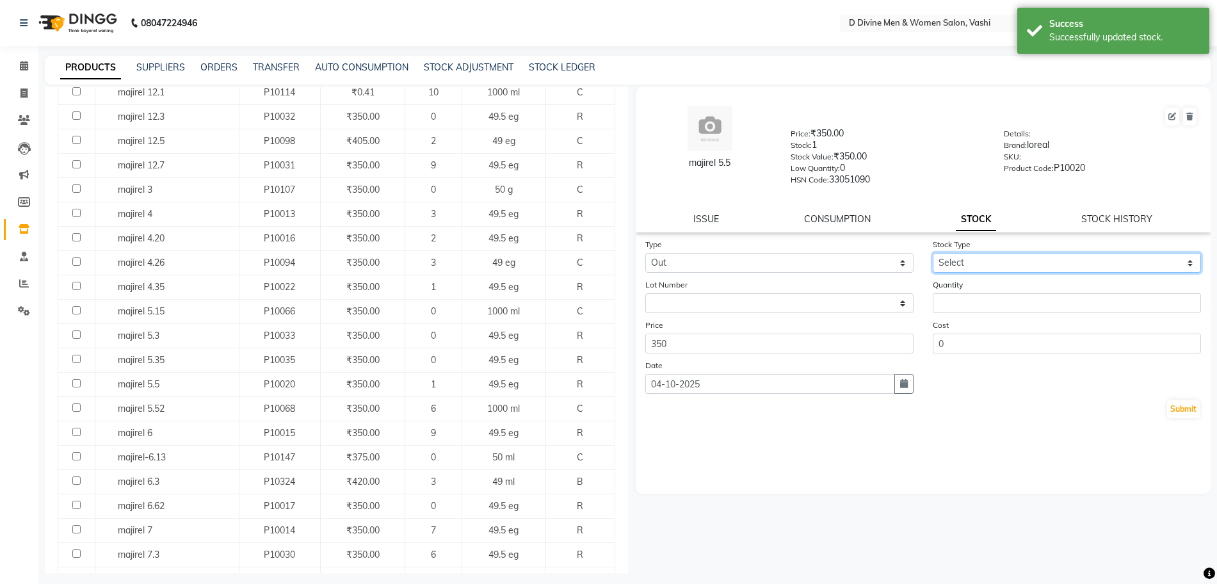
click at [988, 262] on select "Select Internal Use Damaged Expired Adjustment Return Other" at bounding box center [1067, 263] width 268 height 20
select select "internal use"
click at [933, 253] on select "Select Internal Use Damaged Expired Adjustment Return Other" at bounding box center [1067, 263] width 268 height 20
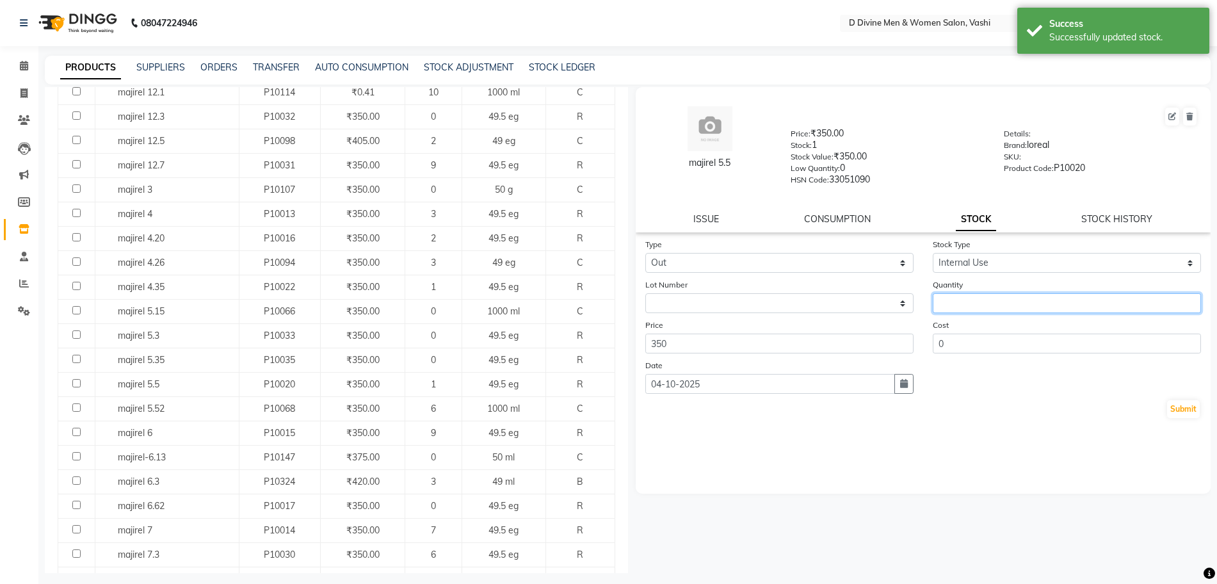
click at [975, 300] on input "number" at bounding box center [1067, 303] width 268 height 20
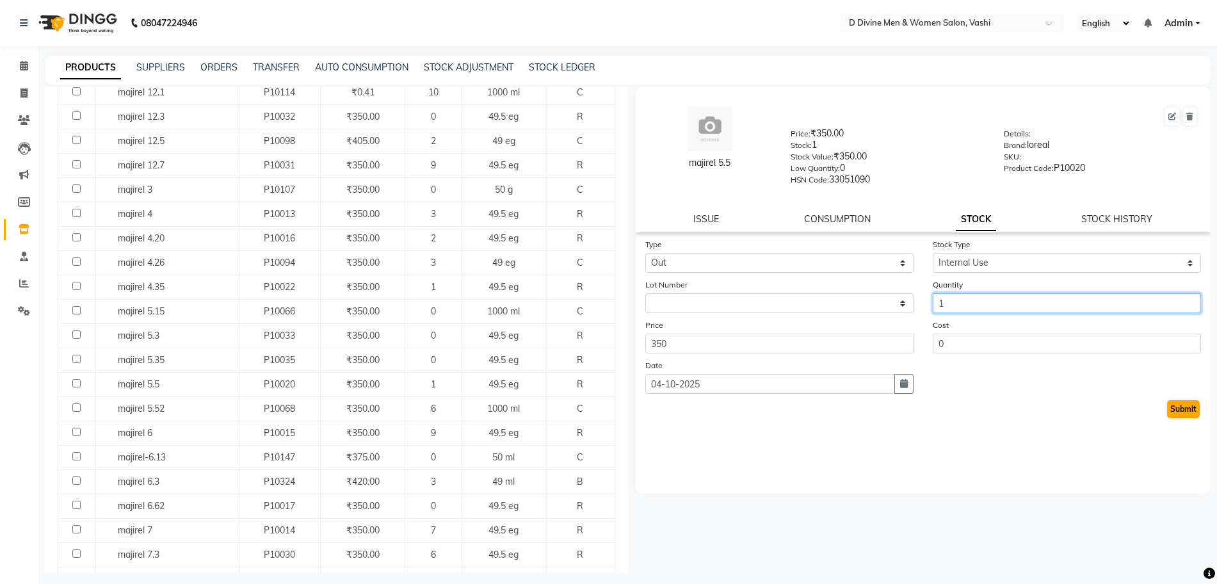
type input "1"
click at [1198, 404] on button "Submit" at bounding box center [1183, 409] width 33 height 18
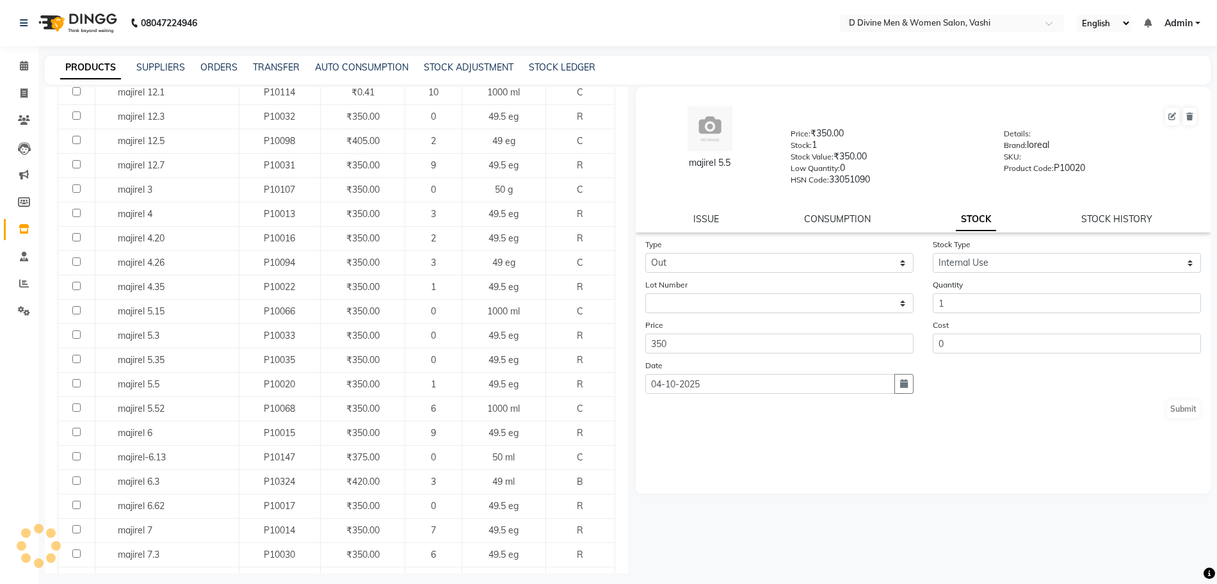
select select
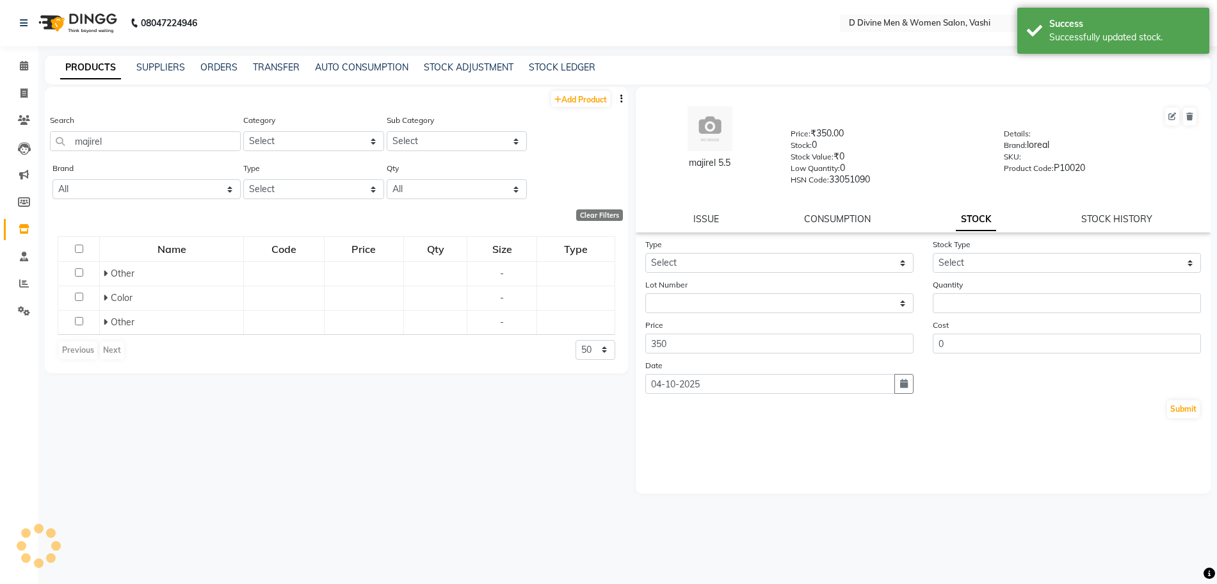
scroll to position [0, 0]
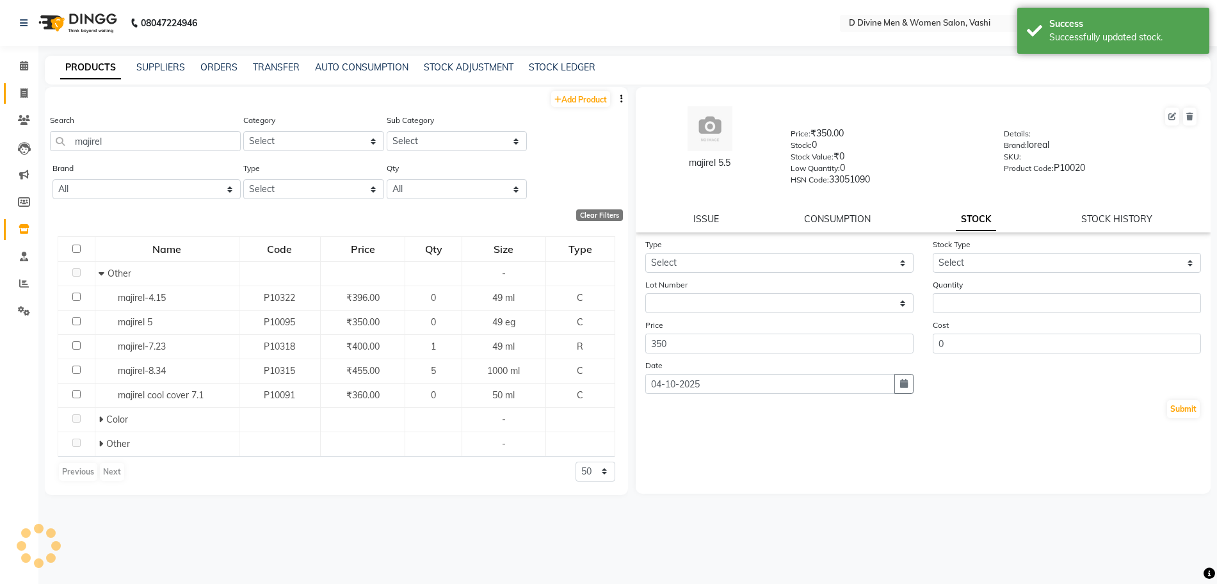
click at [28, 95] on span at bounding box center [24, 93] width 22 height 15
select select "718"
select select "service"
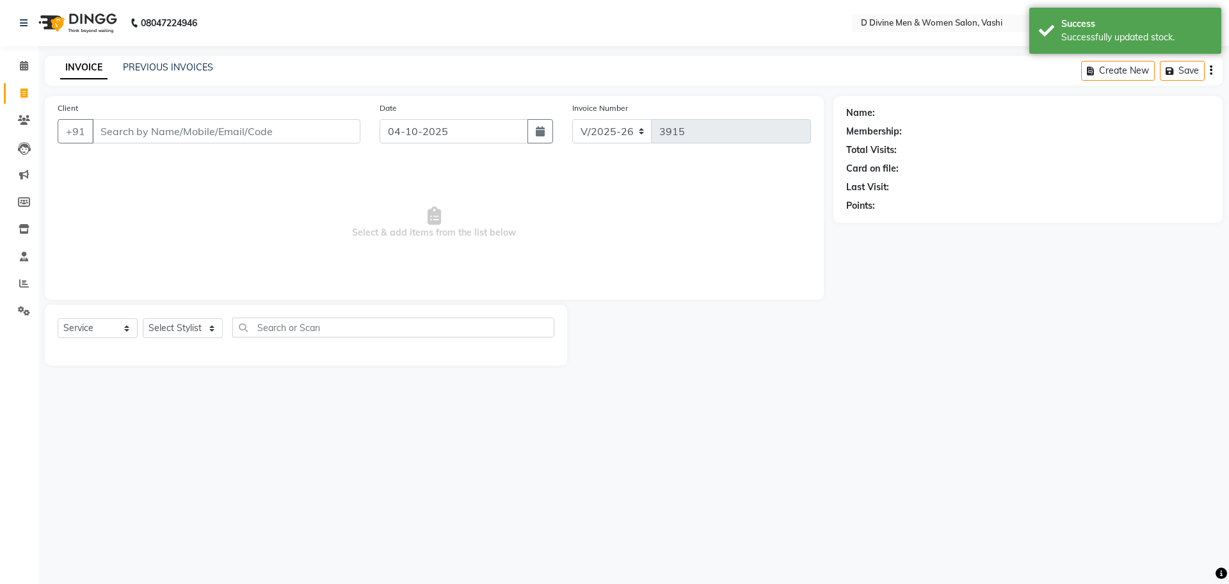
select select "10981"
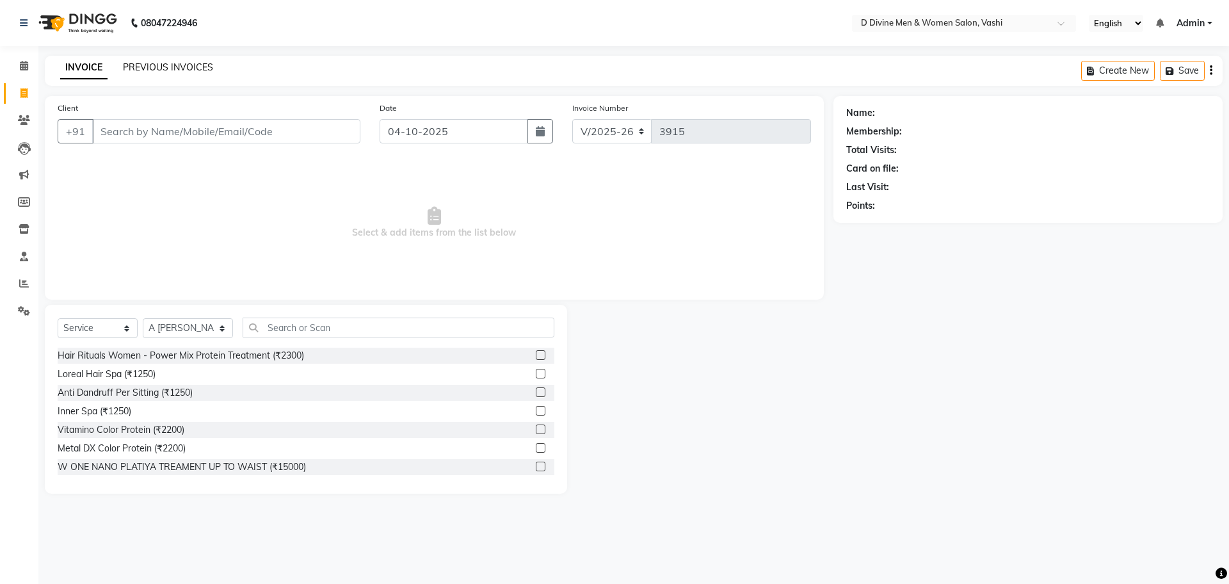
click at [173, 68] on link "PREVIOUS INVOICES" at bounding box center [168, 67] width 90 height 12
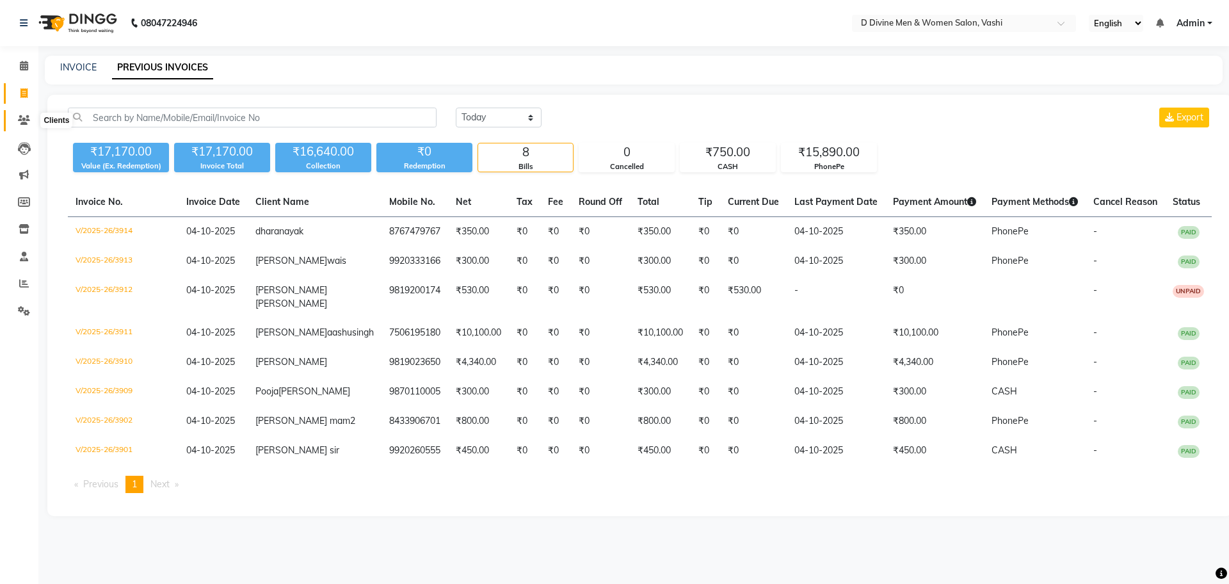
click at [27, 121] on icon at bounding box center [24, 120] width 12 height 10
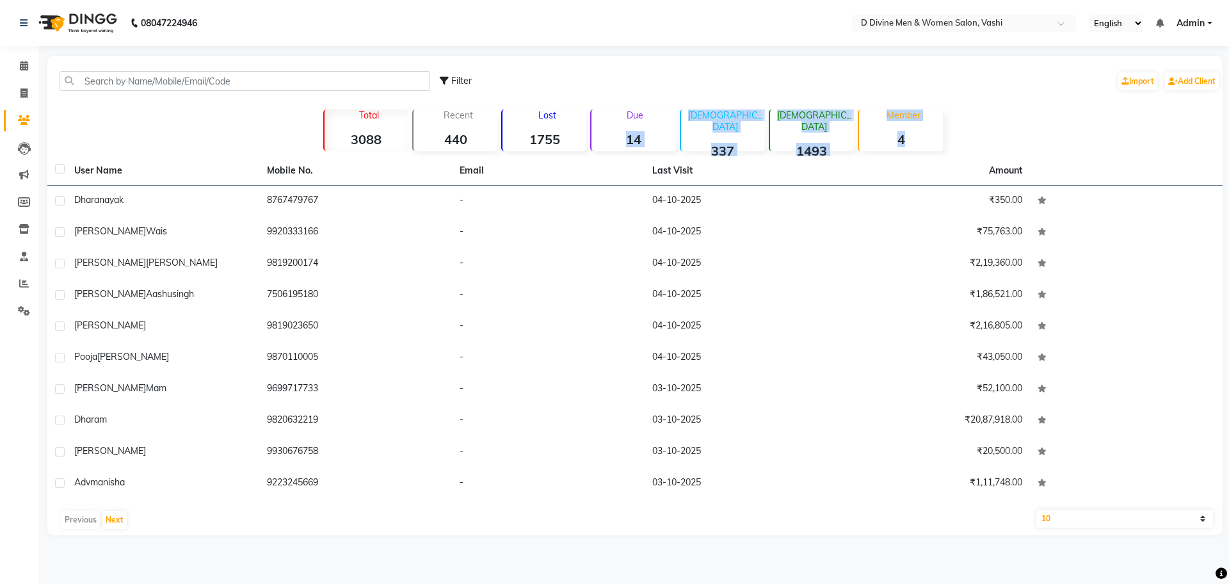
click at [613, 154] on div "Filter Import Add Client Total 3088 Recent 440 Lost 1755 Due 14 [DEMOGRAPHIC_DA…" at bounding box center [634, 295] width 1175 height 479
click at [611, 119] on p "Due" at bounding box center [634, 115] width 81 height 12
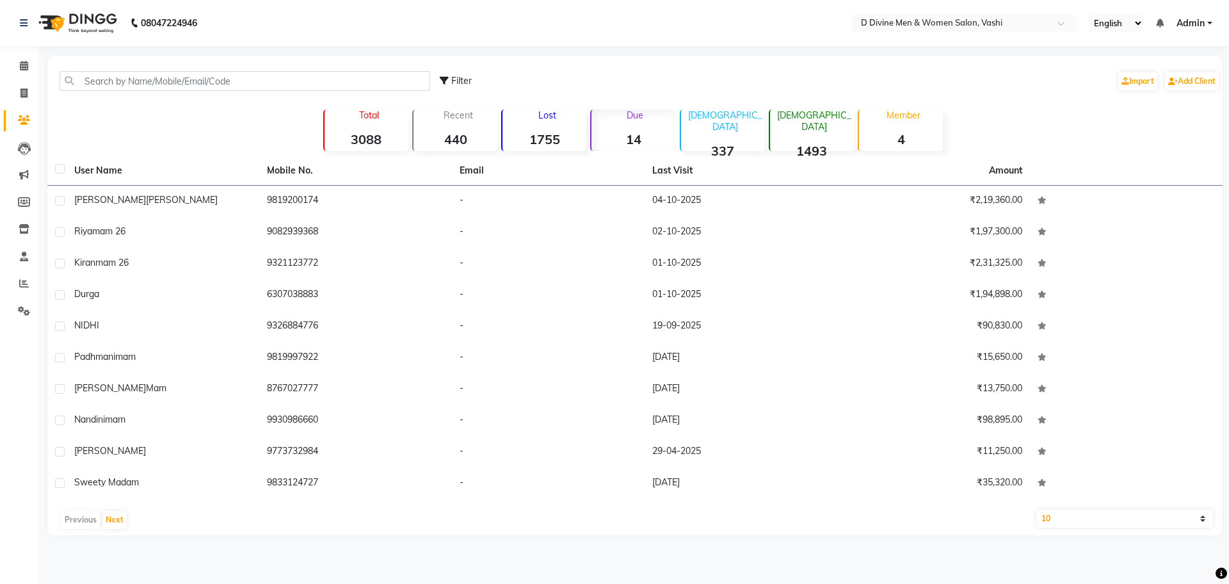
click at [610, 130] on div "Due 14" at bounding box center [632, 130] width 85 height 42
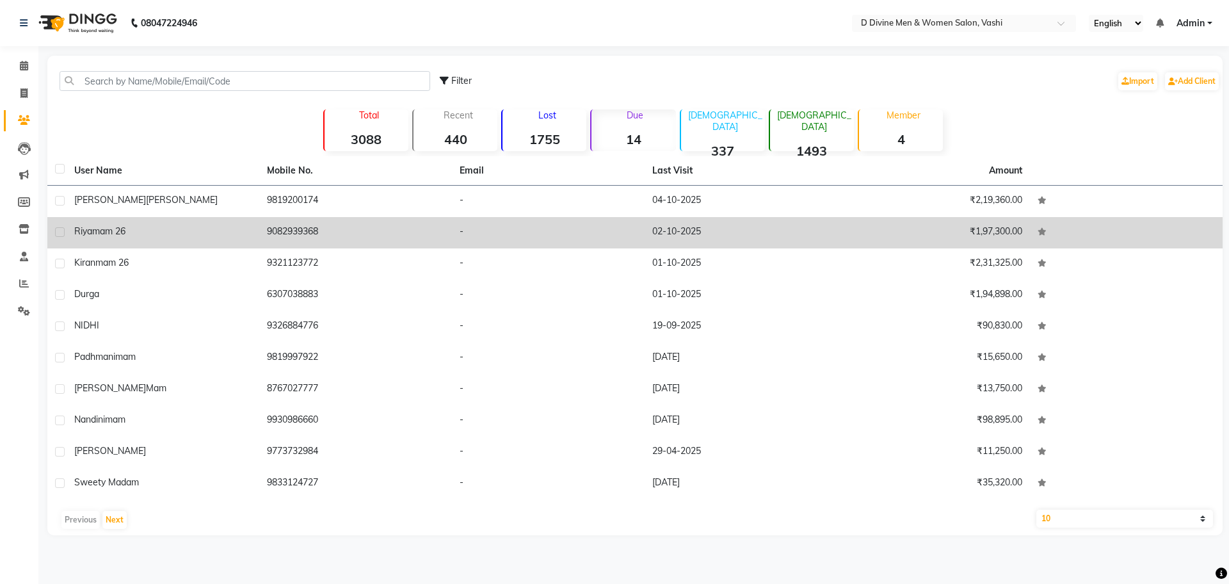
drag, startPoint x: 120, startPoint y: 202, endPoint x: 120, endPoint y: 212, distance: 9.6
click at [146, 202] on span "[PERSON_NAME]" at bounding box center [182, 200] width 72 height 12
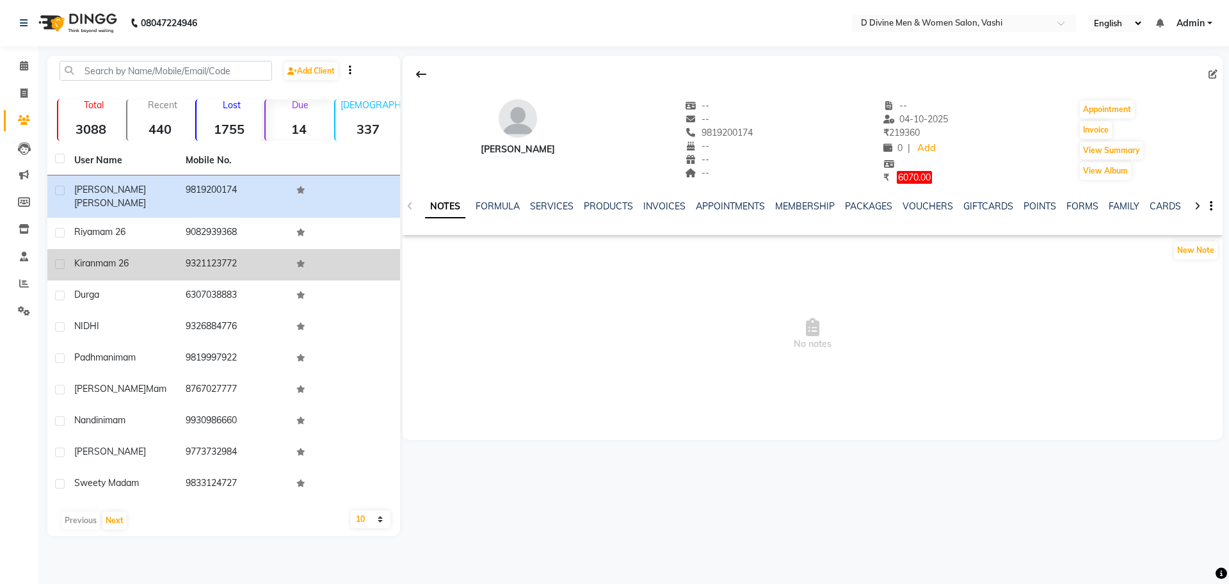
click at [123, 249] on td "kiran mam 26" at bounding box center [122, 264] width 111 height 31
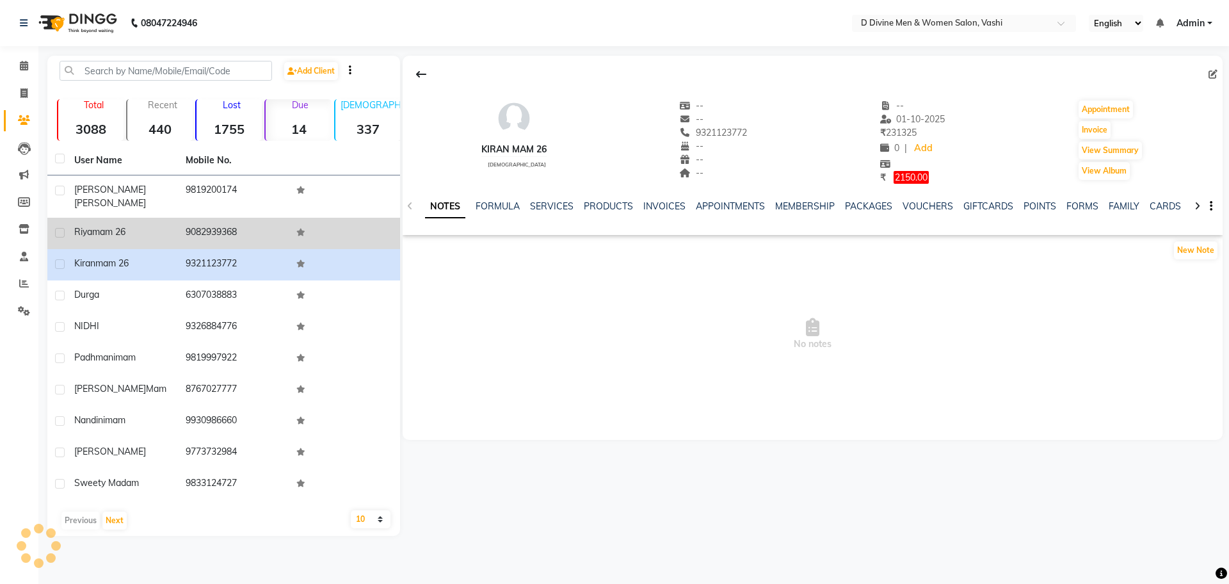
click at [123, 228] on td "[PERSON_NAME] mam 26" at bounding box center [122, 233] width 111 height 31
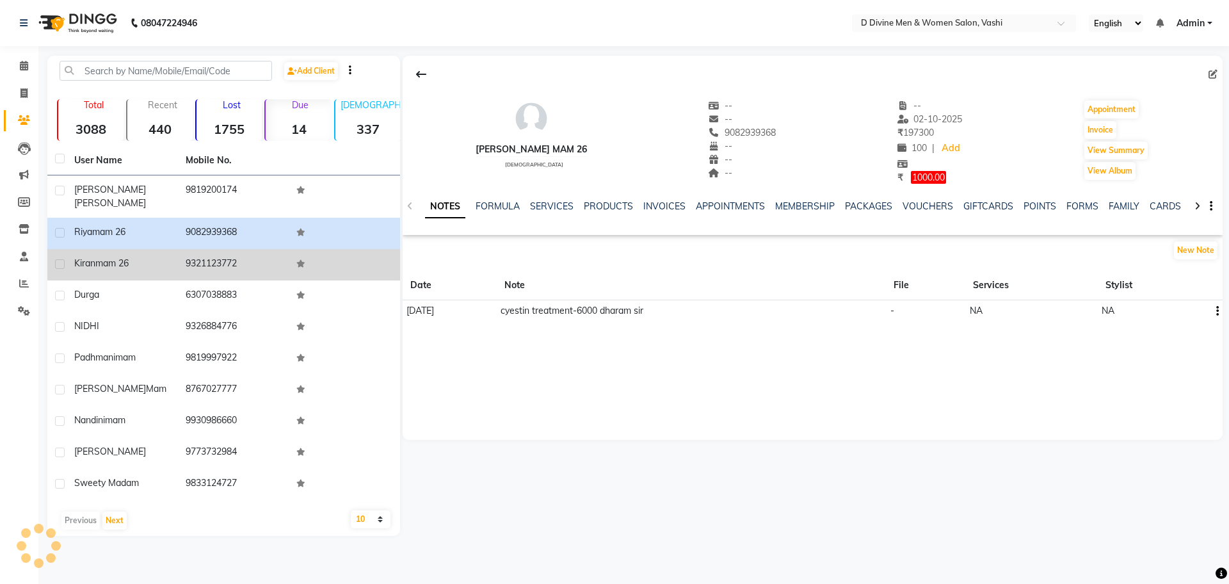
click at [122, 257] on span "mam 26" at bounding box center [111, 263] width 33 height 12
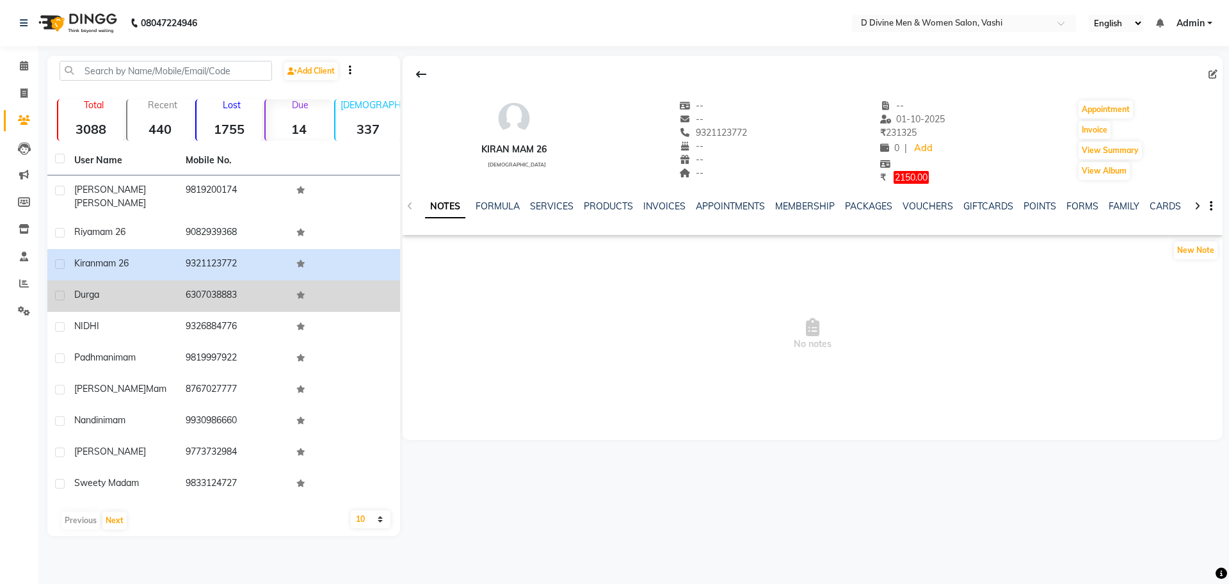
click at [121, 280] on td "durga" at bounding box center [122, 295] width 111 height 31
click at [120, 280] on td "durga" at bounding box center [122, 295] width 111 height 31
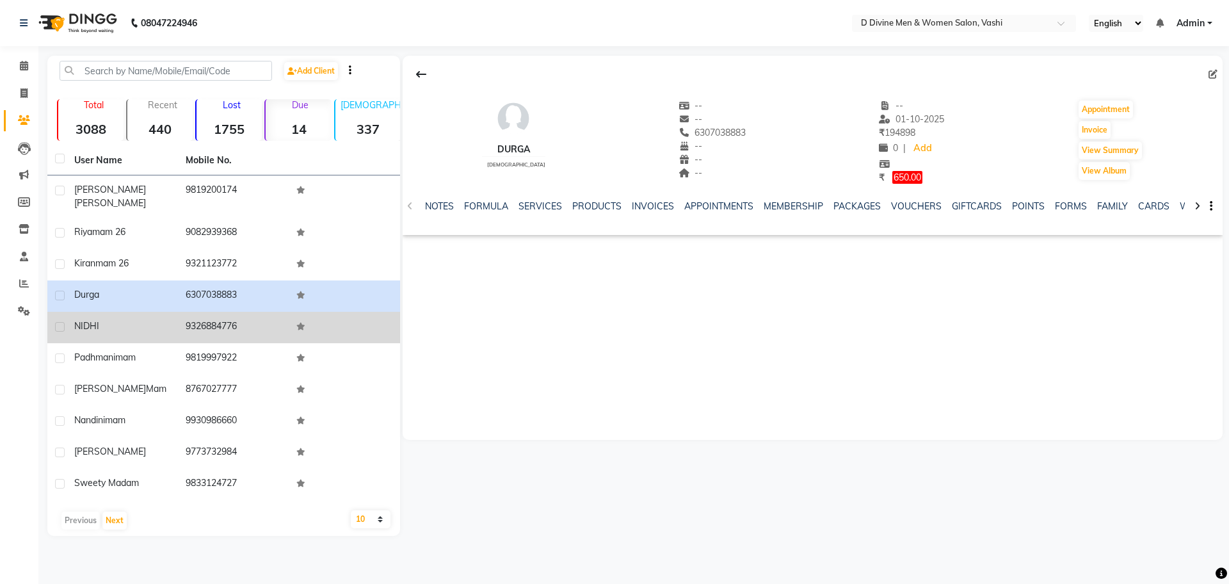
click at [106, 312] on td "NIDHI" at bounding box center [122, 327] width 111 height 31
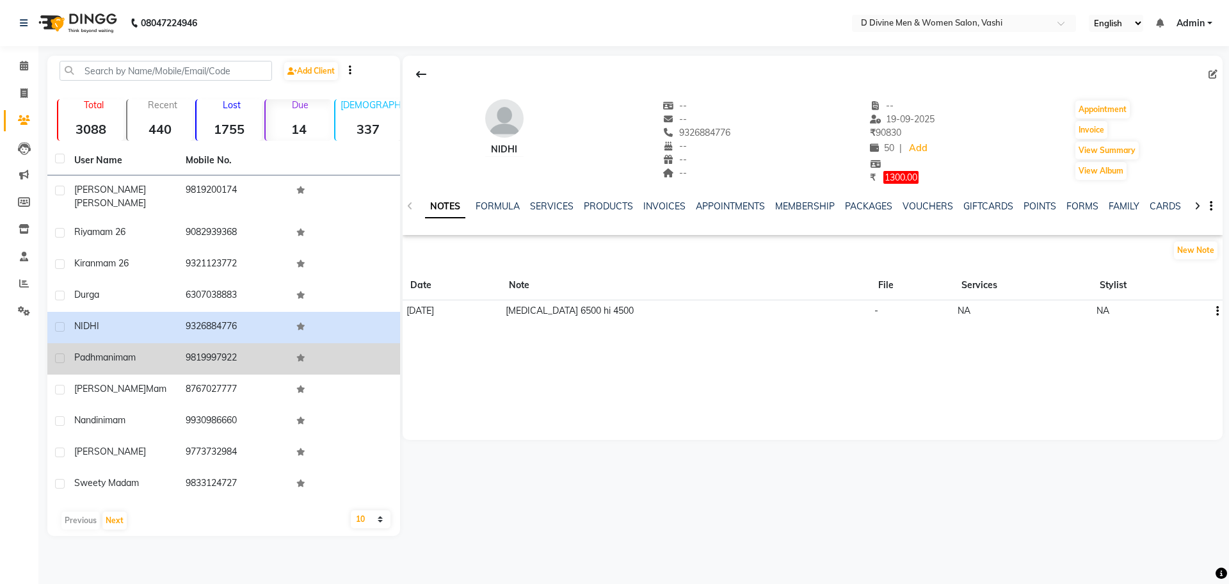
click at [118, 343] on td "padhmani mam" at bounding box center [122, 358] width 111 height 31
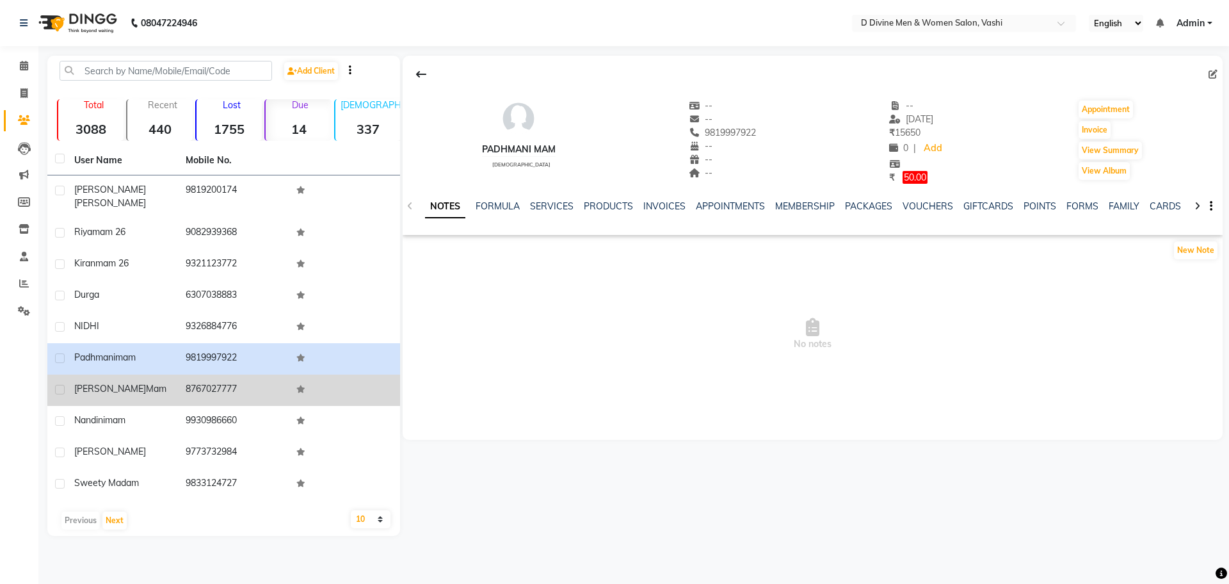
click at [125, 385] on td "[PERSON_NAME] mam" at bounding box center [122, 389] width 111 height 31
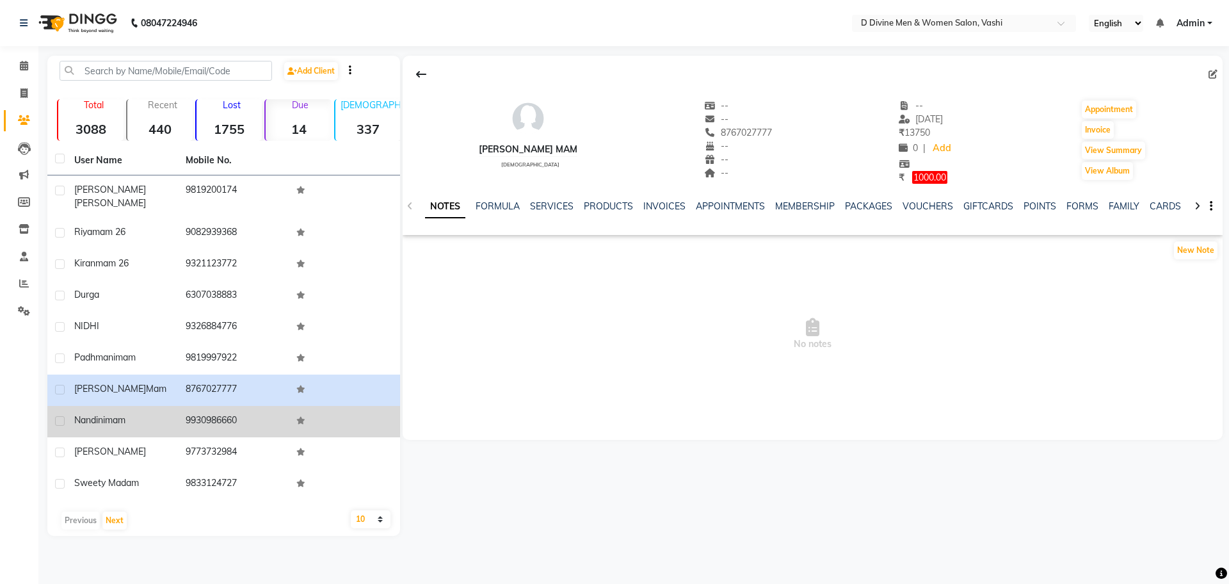
click at [146, 414] on div "nandini mam" at bounding box center [122, 419] width 96 height 13
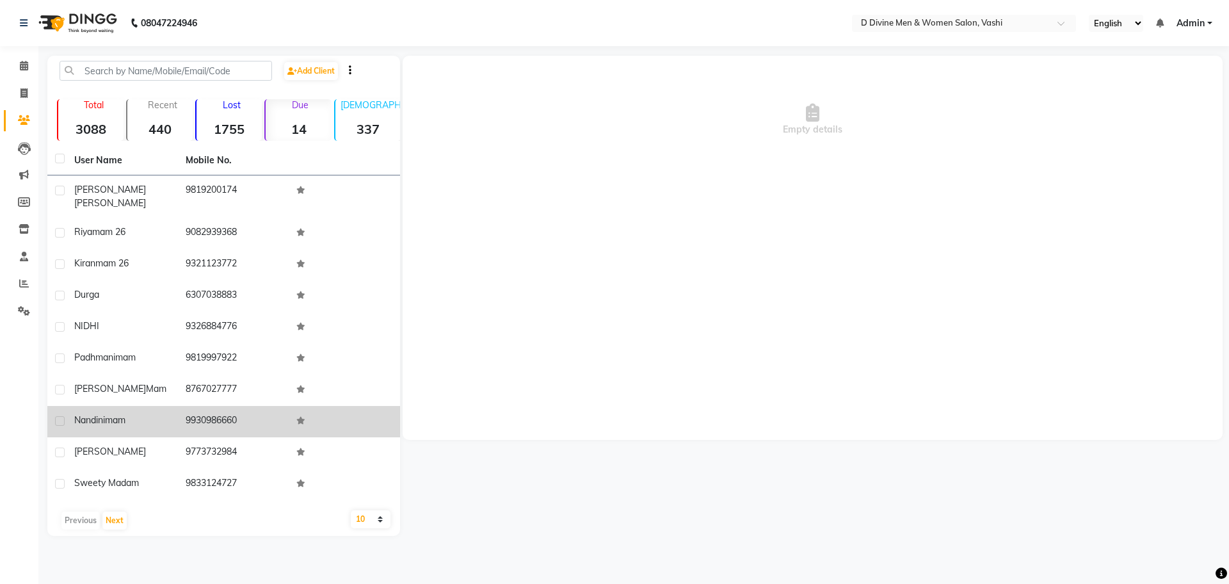
click at [146, 414] on div "nandini mam" at bounding box center [122, 419] width 96 height 13
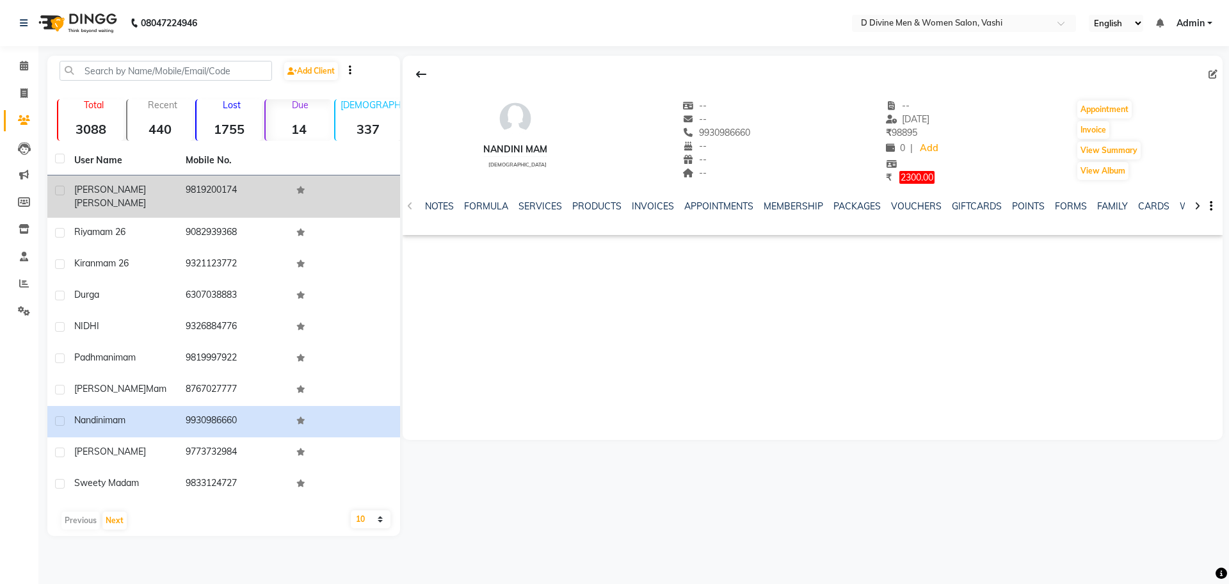
click at [136, 188] on div "[PERSON_NAME]" at bounding box center [122, 196] width 96 height 27
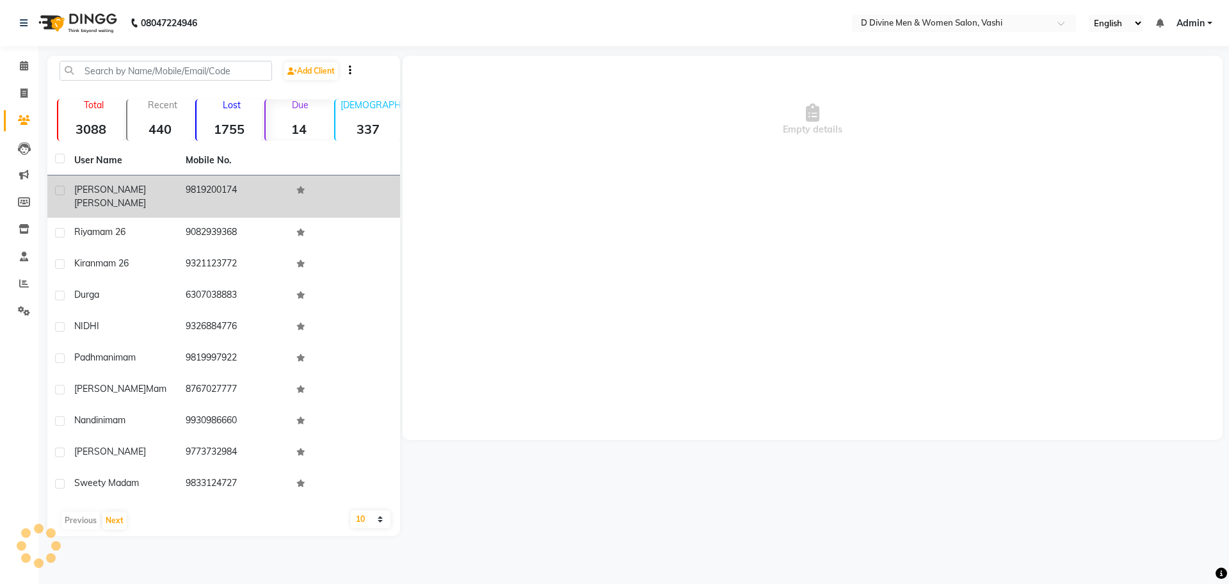
click at [136, 188] on div "[PERSON_NAME]" at bounding box center [122, 196] width 96 height 27
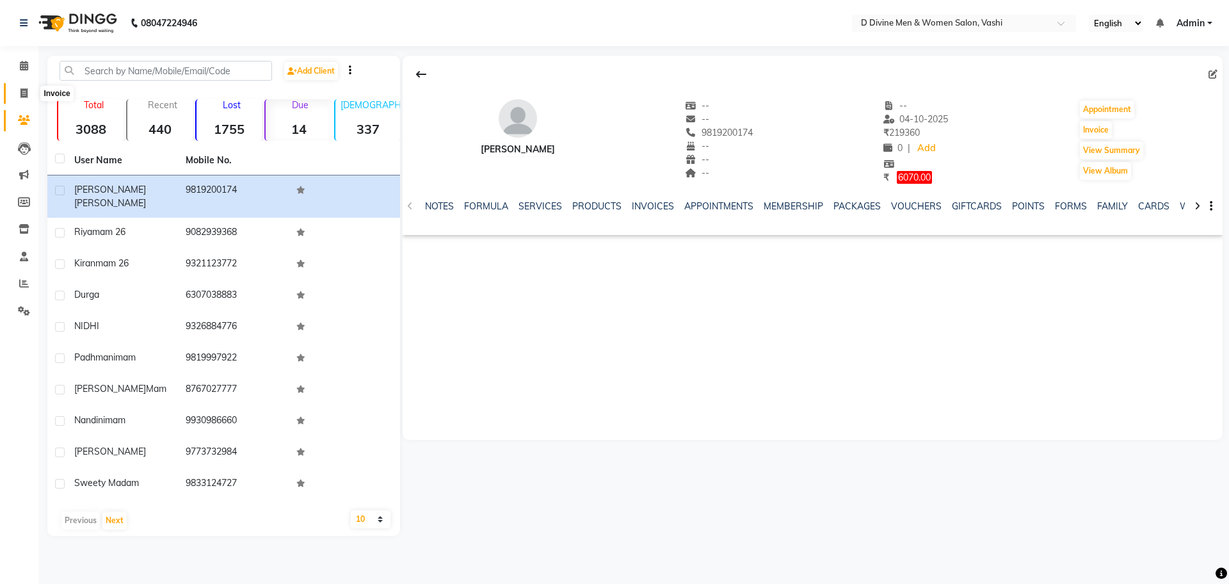
click at [30, 93] on span at bounding box center [24, 93] width 22 height 15
select select "service"
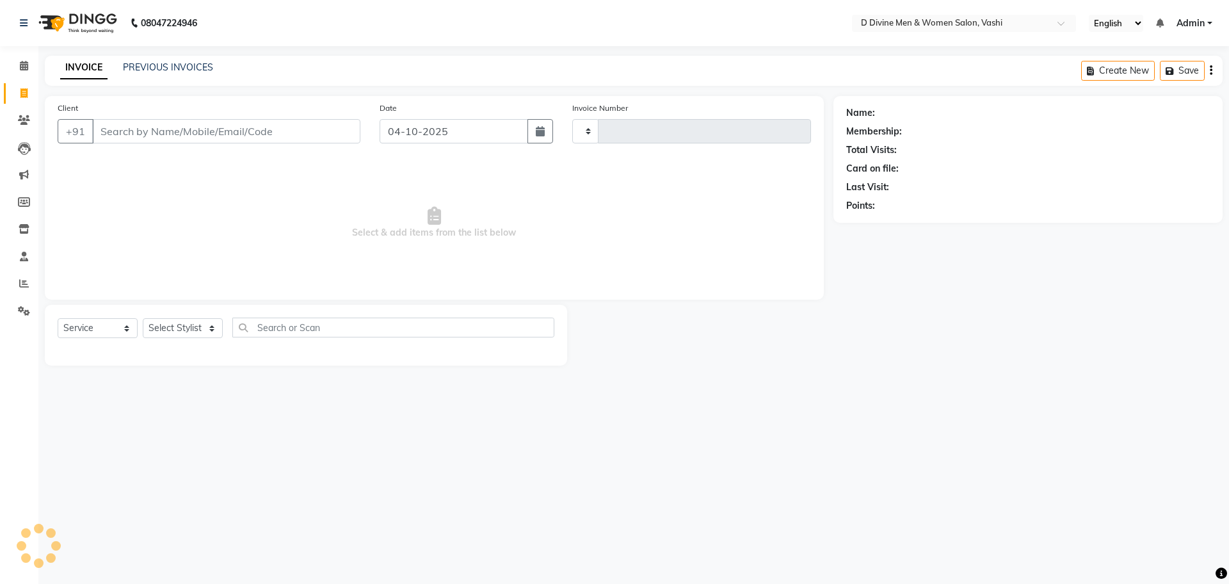
click at [23, 93] on icon at bounding box center [23, 93] width 7 height 10
select select "service"
type input "3915"
select select "718"
select select "10981"
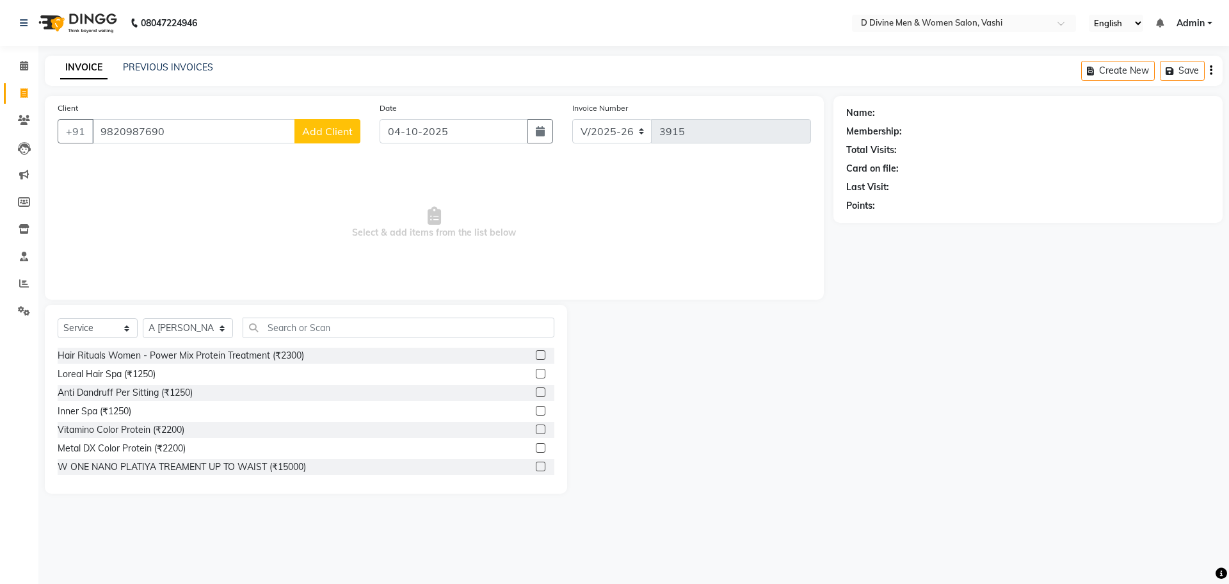
click at [148, 132] on input "9820987690" at bounding box center [193, 131] width 203 height 24
click at [205, 125] on input "9820987590" at bounding box center [193, 131] width 203 height 24
click at [138, 135] on input "9820987590" at bounding box center [193, 131] width 203 height 24
click at [137, 135] on input "9820987590" at bounding box center [193, 131] width 203 height 24
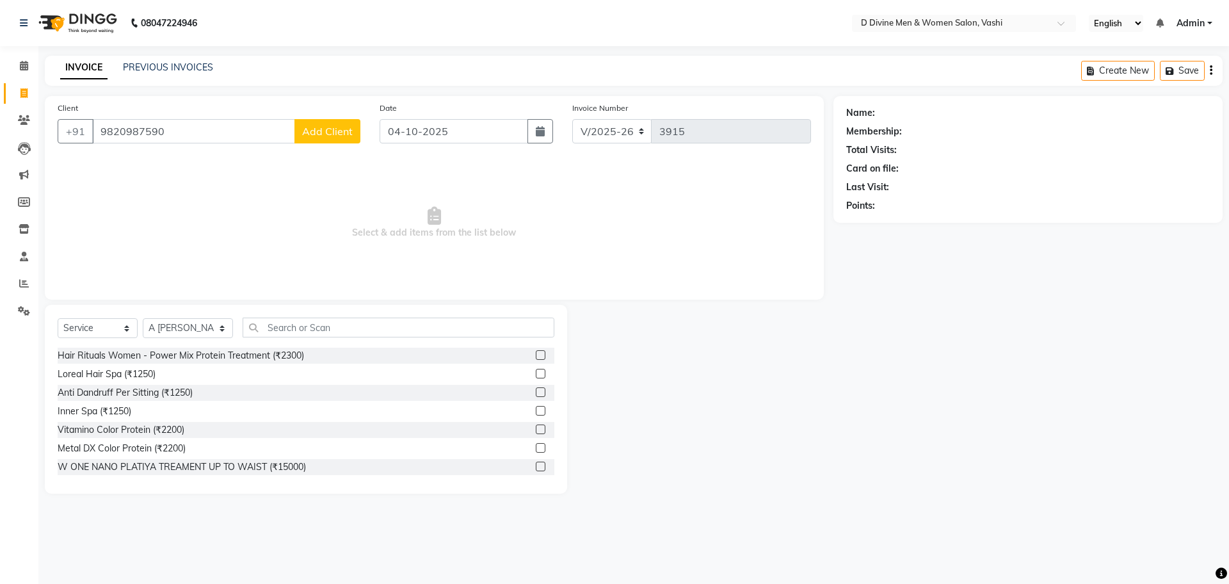
click at [146, 136] on input "9820987590" at bounding box center [193, 131] width 203 height 24
click at [193, 148] on div "Client [PHONE_NUMBER] Add Client" at bounding box center [209, 127] width 322 height 52
click at [137, 133] on input "9820987590" at bounding box center [193, 131] width 203 height 24
type input "9820927590"
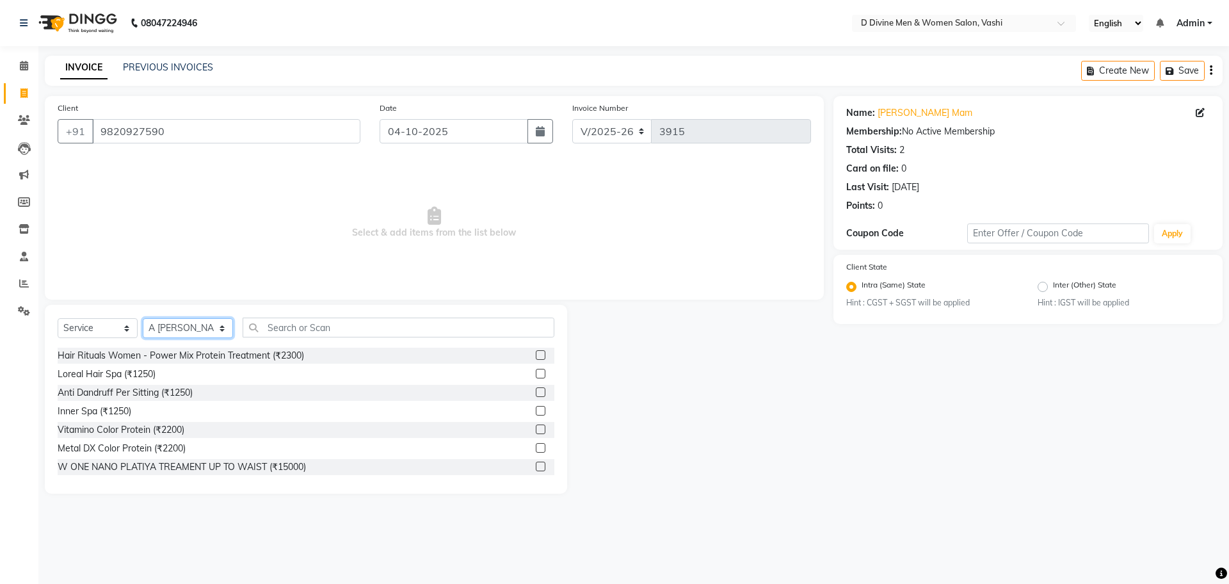
click at [183, 326] on select "Select Stylist A [PERSON_NAME] [PERSON_NAME] Divine salon [PERSON_NAME] [PERSON…" at bounding box center [188, 328] width 90 height 20
select select "10982"
click at [143, 318] on select "Select Stylist A [PERSON_NAME] [PERSON_NAME] Divine salon [PERSON_NAME] [PERSON…" at bounding box center [188, 328] width 90 height 20
click at [264, 326] on input "text" at bounding box center [399, 327] width 312 height 20
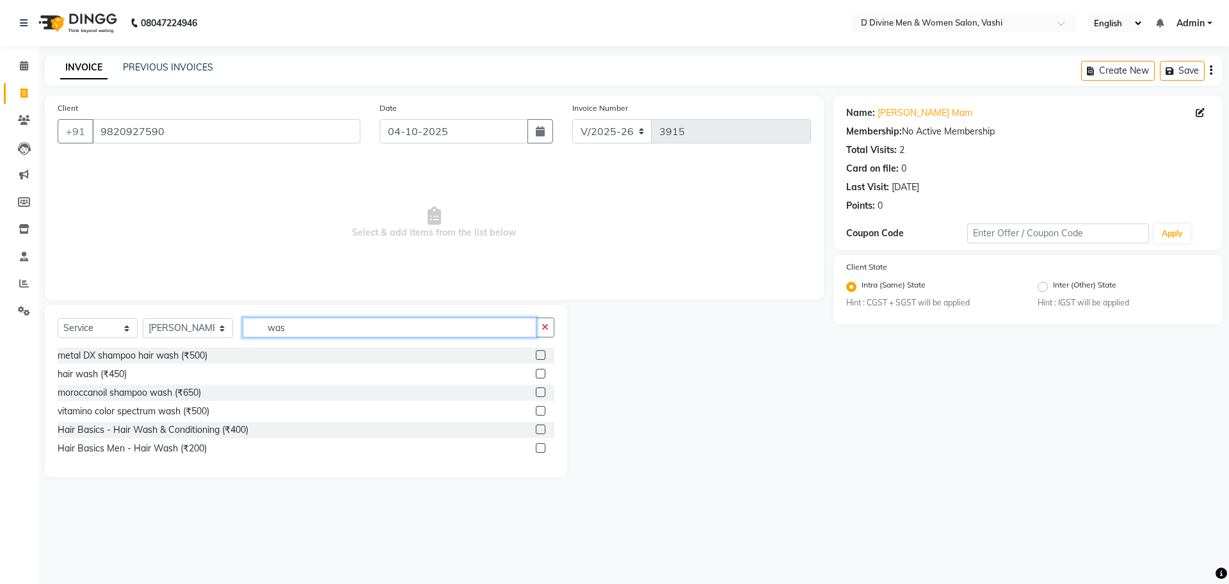
type input "was"
drag, startPoint x: 545, startPoint y: 430, endPoint x: 543, endPoint y: 415, distance: 15.5
click at [543, 430] on label at bounding box center [541, 429] width 10 height 10
click at [543, 430] on input "checkbox" at bounding box center [540, 430] width 8 height 8
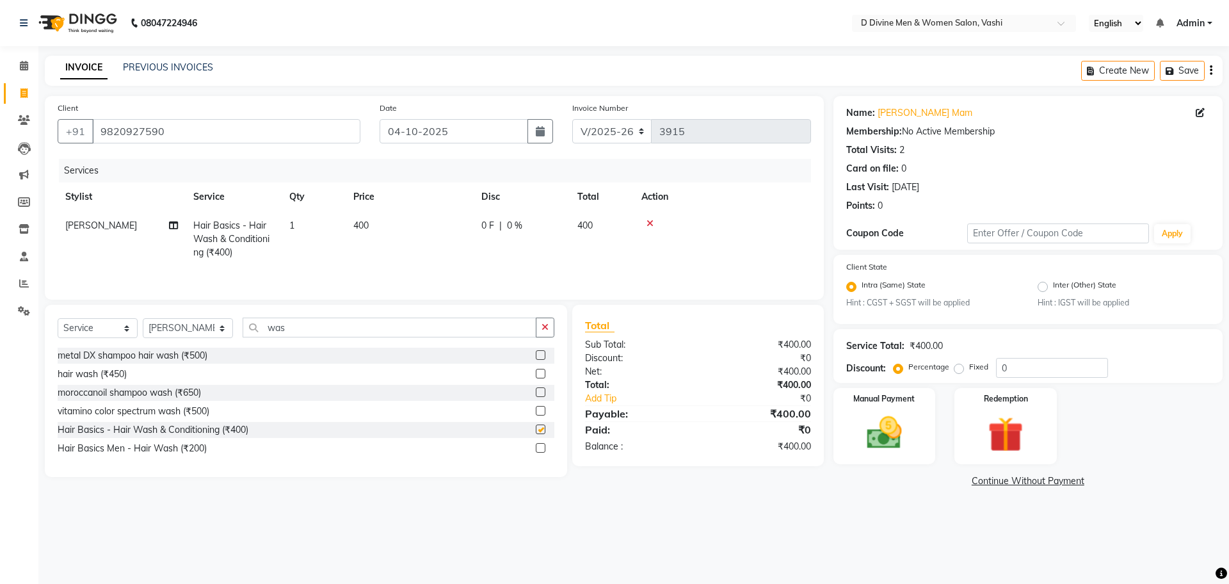
checkbox input "false"
click at [536, 252] on td "0 F | 0 %" at bounding box center [522, 239] width 96 height 56
select select "10982"
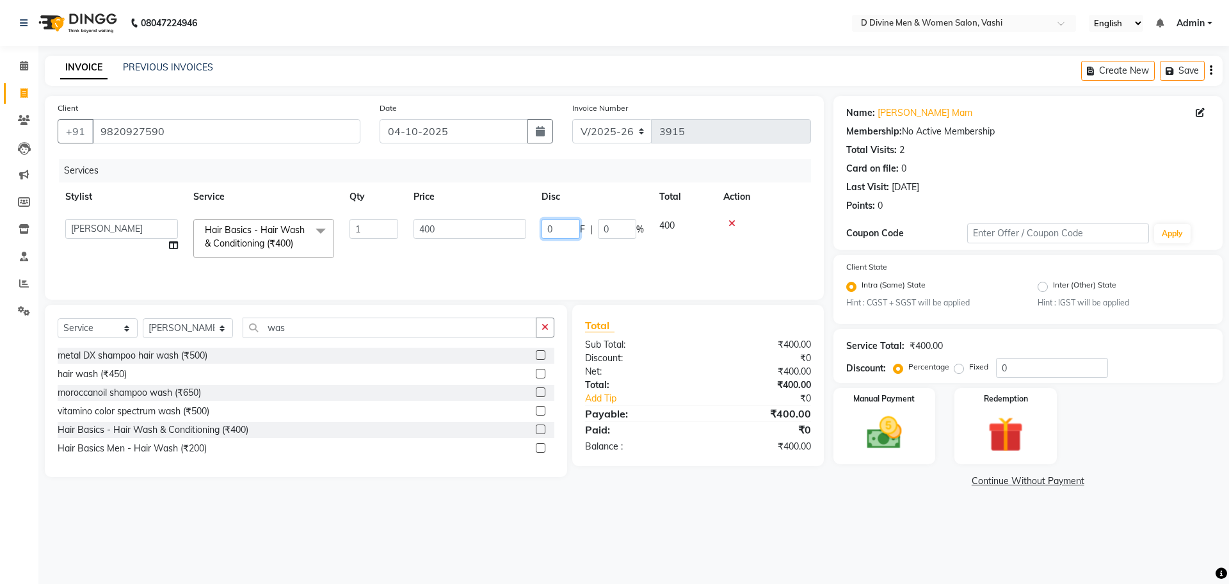
click at [544, 225] on input "0" at bounding box center [560, 229] width 38 height 20
type input "50"
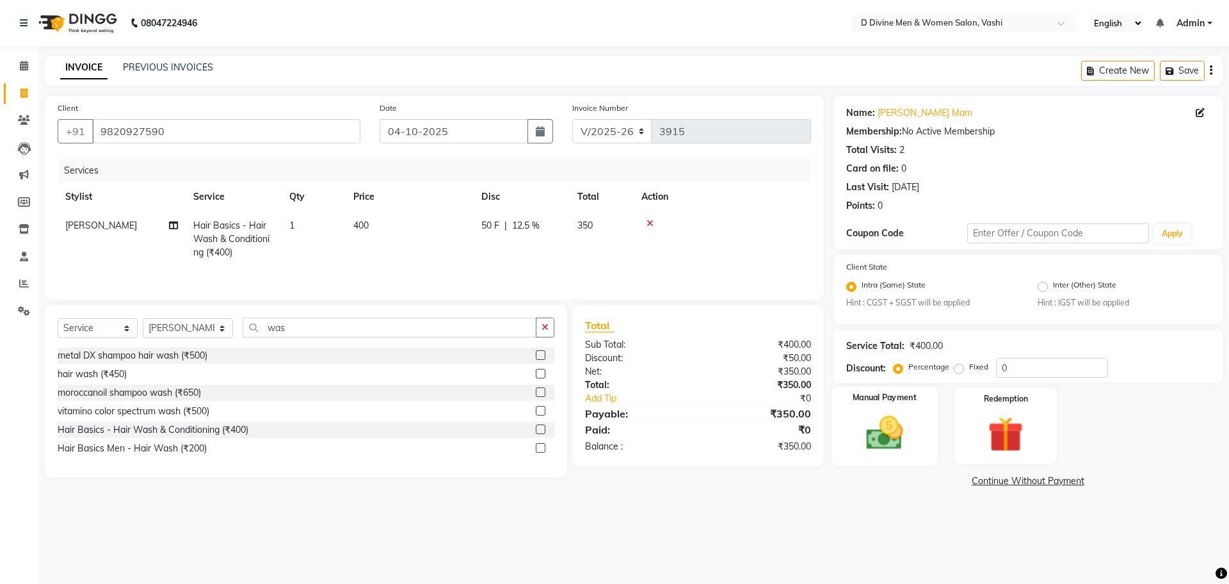
click at [853, 444] on div "Manual Payment" at bounding box center [884, 426] width 106 height 79
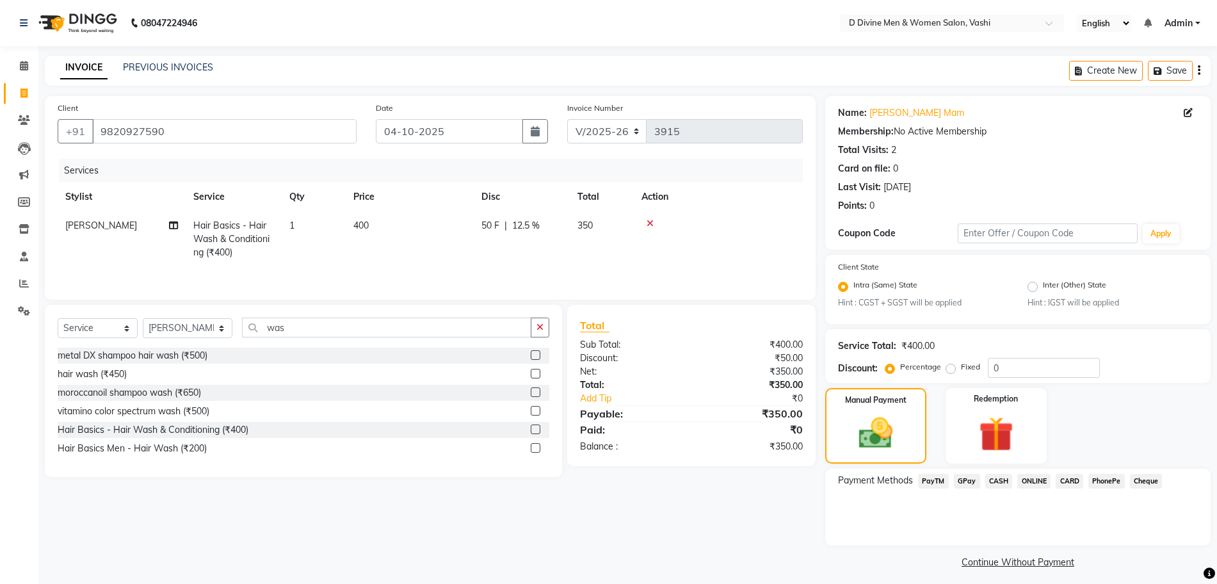
click at [1103, 483] on span "PhonePe" at bounding box center [1106, 481] width 36 height 15
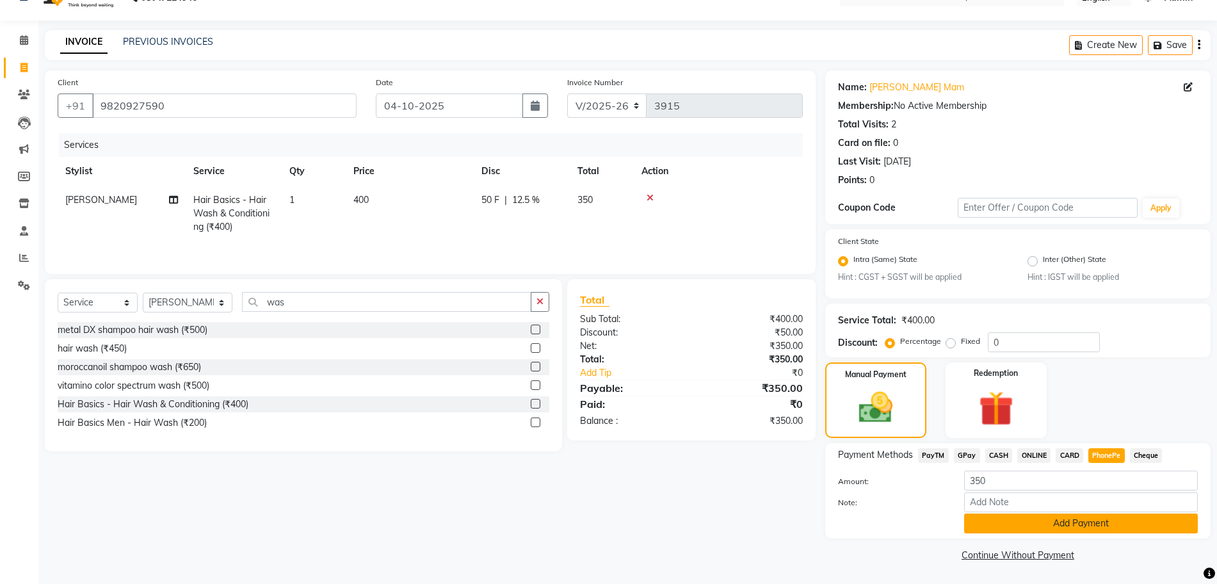
click at [1034, 525] on button "Add Payment" at bounding box center [1081, 523] width 234 height 20
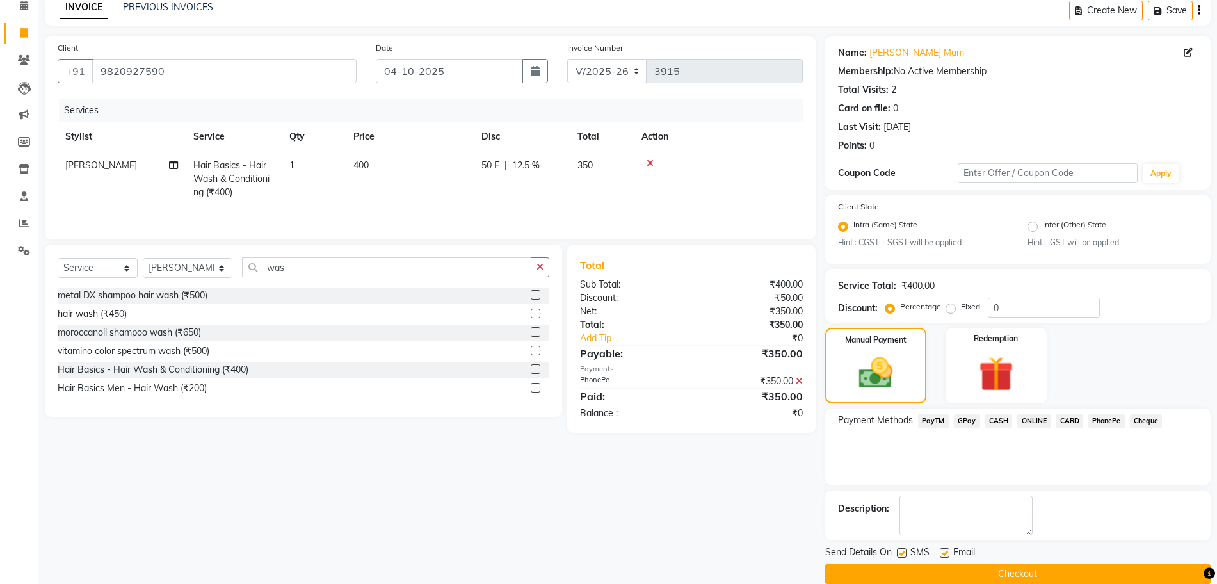
scroll to position [79, 0]
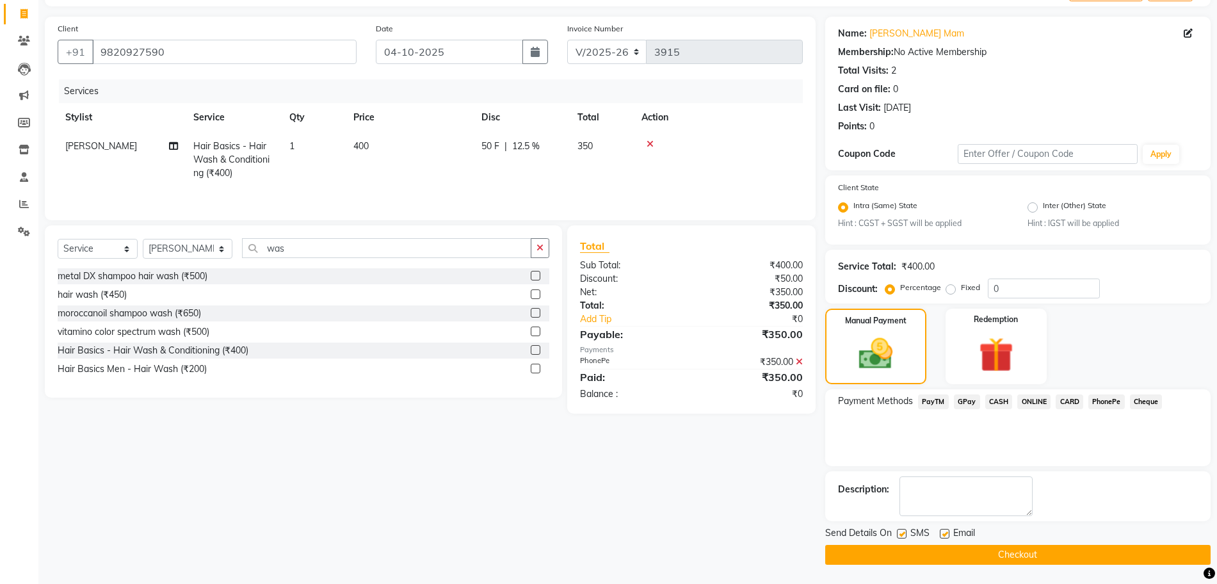
click at [903, 529] on label at bounding box center [902, 534] width 10 height 10
click at [903, 530] on input "checkbox" at bounding box center [901, 534] width 8 height 8
checkbox input "false"
click at [948, 534] on label at bounding box center [945, 534] width 10 height 10
click at [948, 534] on input "checkbox" at bounding box center [944, 534] width 8 height 8
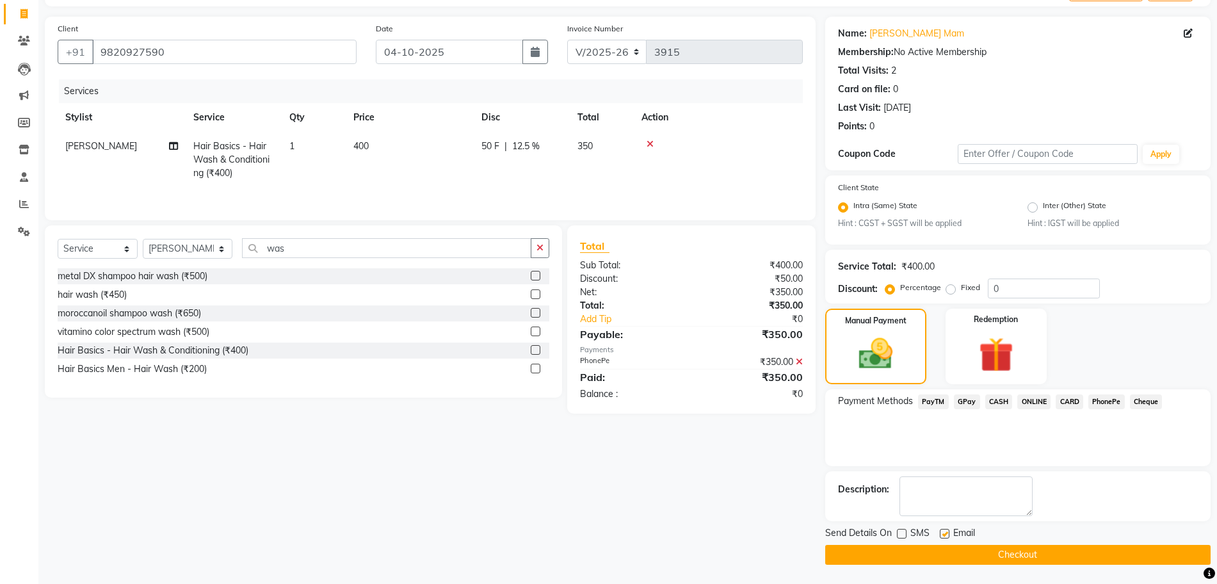
checkbox input "false"
click at [938, 559] on button "Checkout" at bounding box center [1017, 555] width 385 height 20
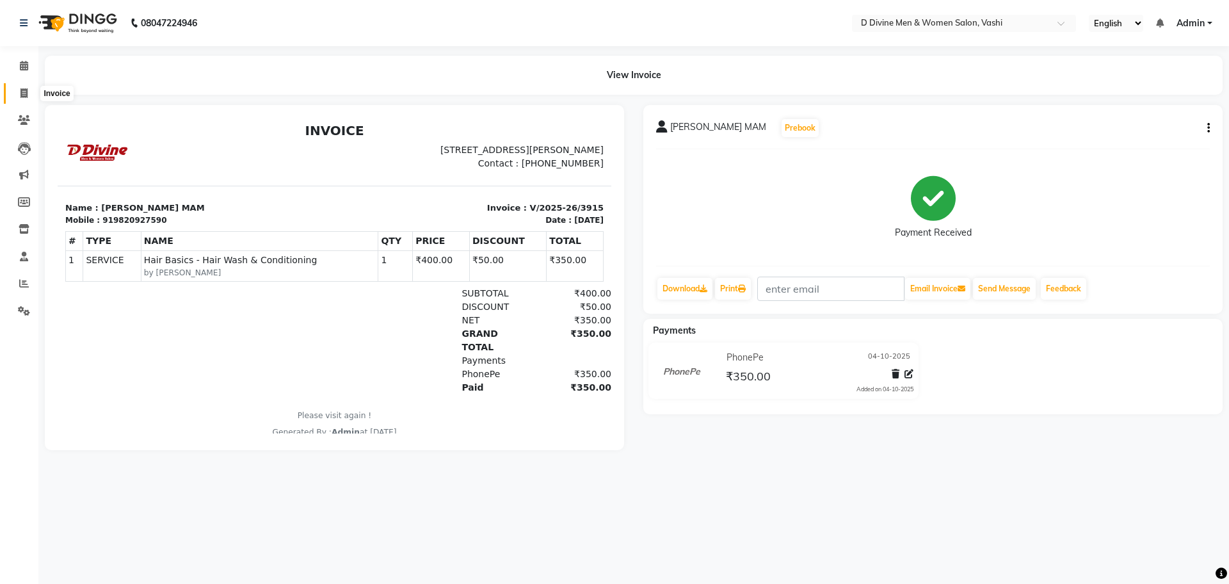
click at [29, 96] on span at bounding box center [24, 93] width 22 height 15
select select "service"
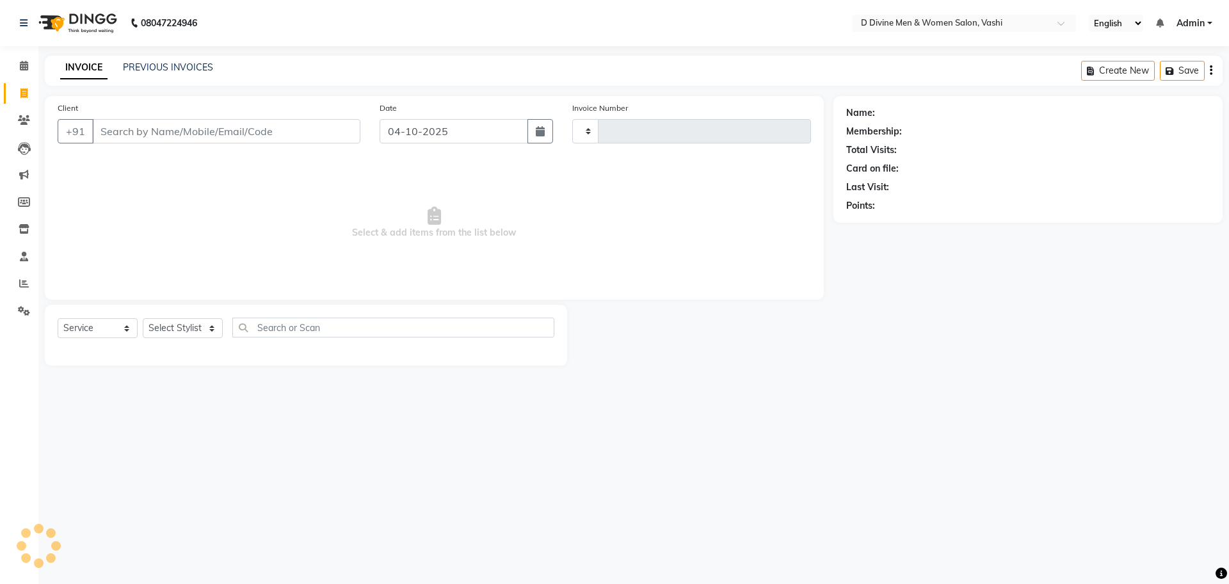
type input "3916"
select select "718"
select select "10981"
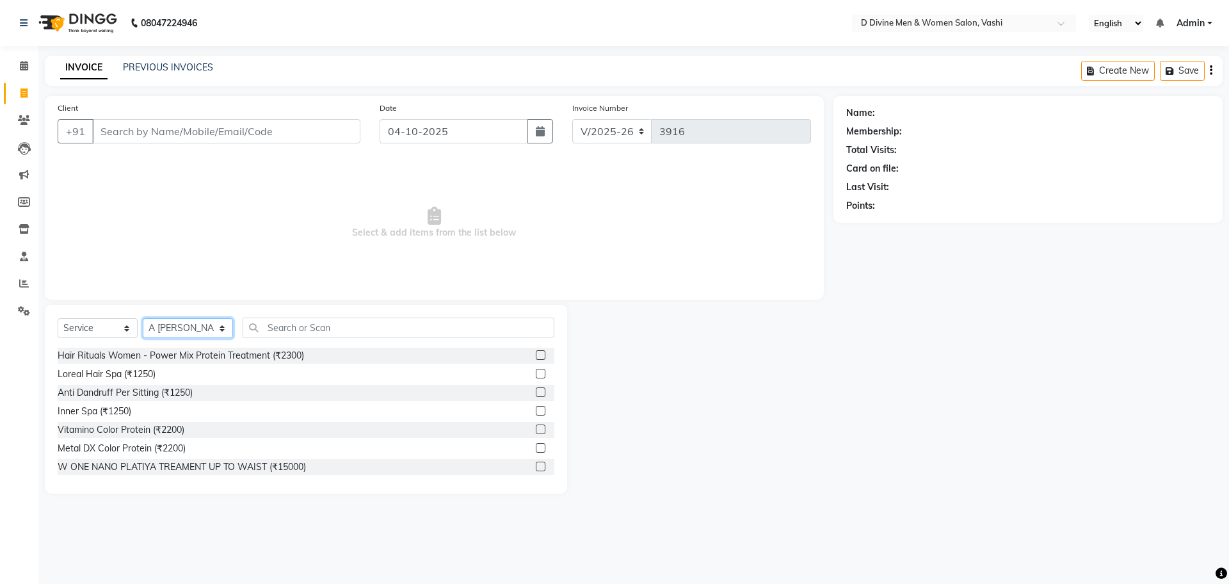
click at [182, 331] on select "Select Stylist A [PERSON_NAME] [PERSON_NAME] Divine salon [PERSON_NAME] [PERSON…" at bounding box center [188, 328] width 90 height 20
click at [209, 120] on input "Client" at bounding box center [226, 131] width 268 height 24
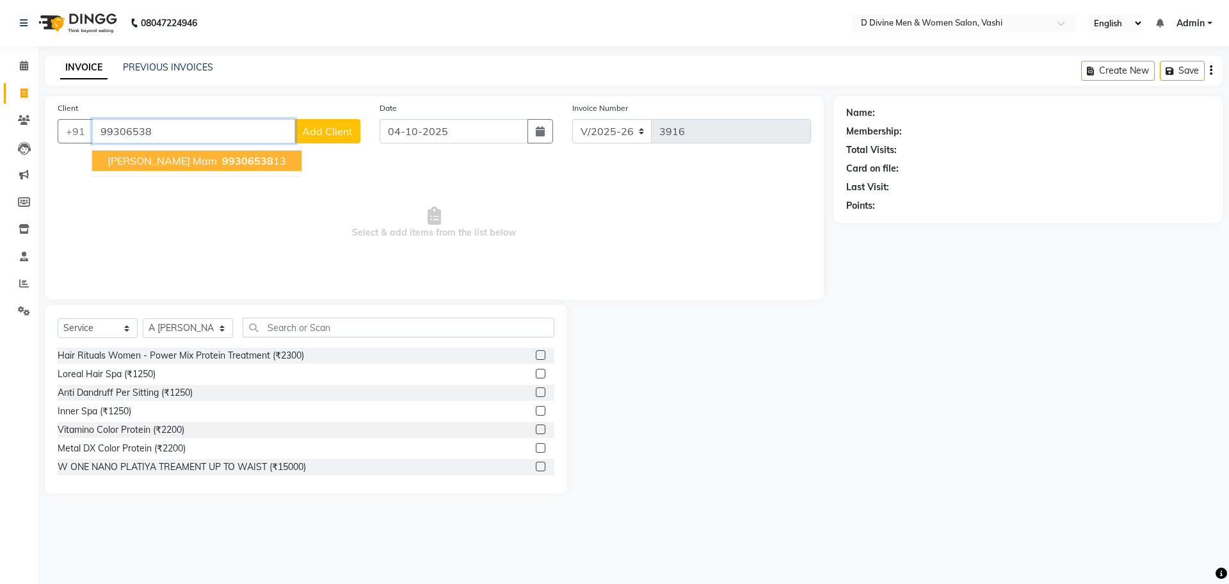
click at [222, 162] on span "99306538" at bounding box center [247, 160] width 51 height 13
type input "9930653813"
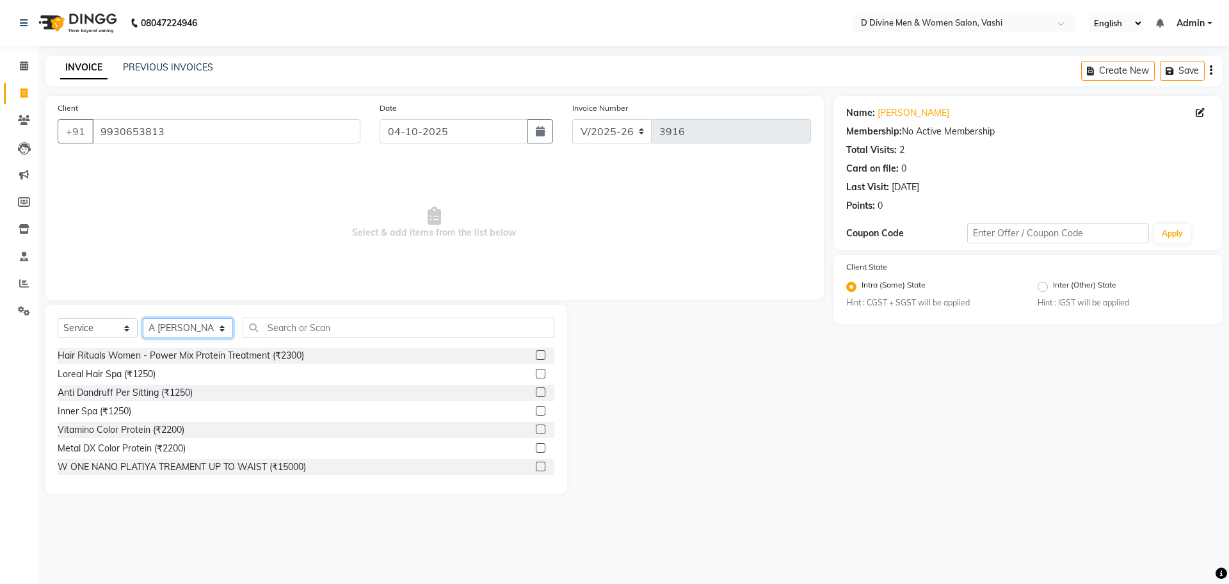
click at [179, 328] on select "Select Stylist A [PERSON_NAME] [PERSON_NAME] Divine salon [PERSON_NAME] [PERSON…" at bounding box center [188, 328] width 90 height 20
click at [271, 327] on input "text" at bounding box center [399, 327] width 312 height 20
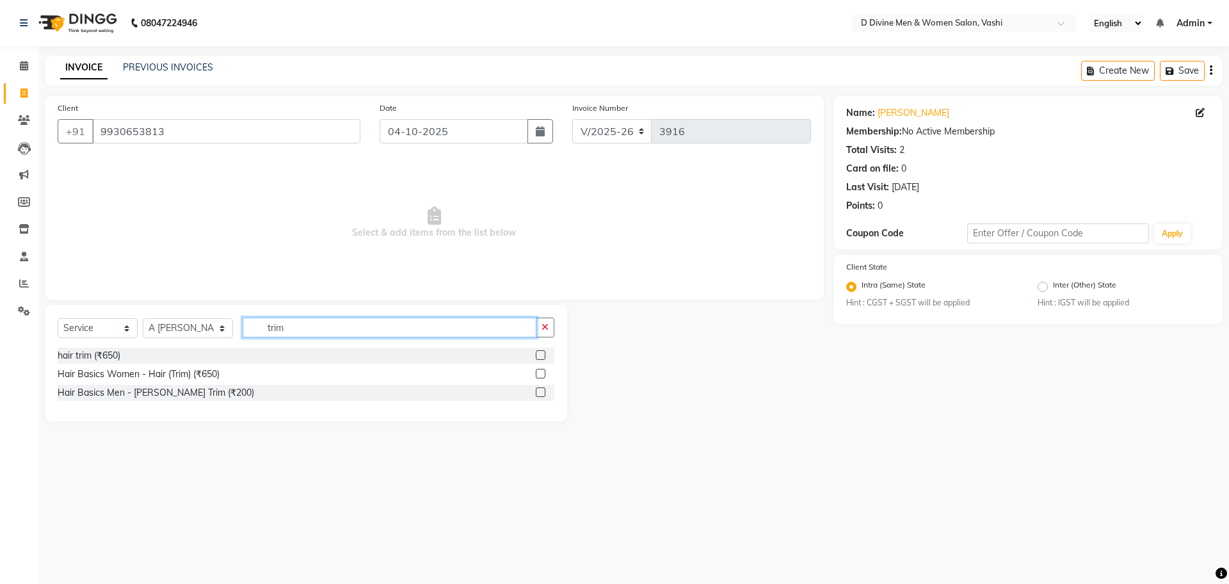
type input "trim"
click at [541, 353] on label at bounding box center [541, 355] width 10 height 10
click at [541, 353] on input "checkbox" at bounding box center [540, 355] width 8 height 8
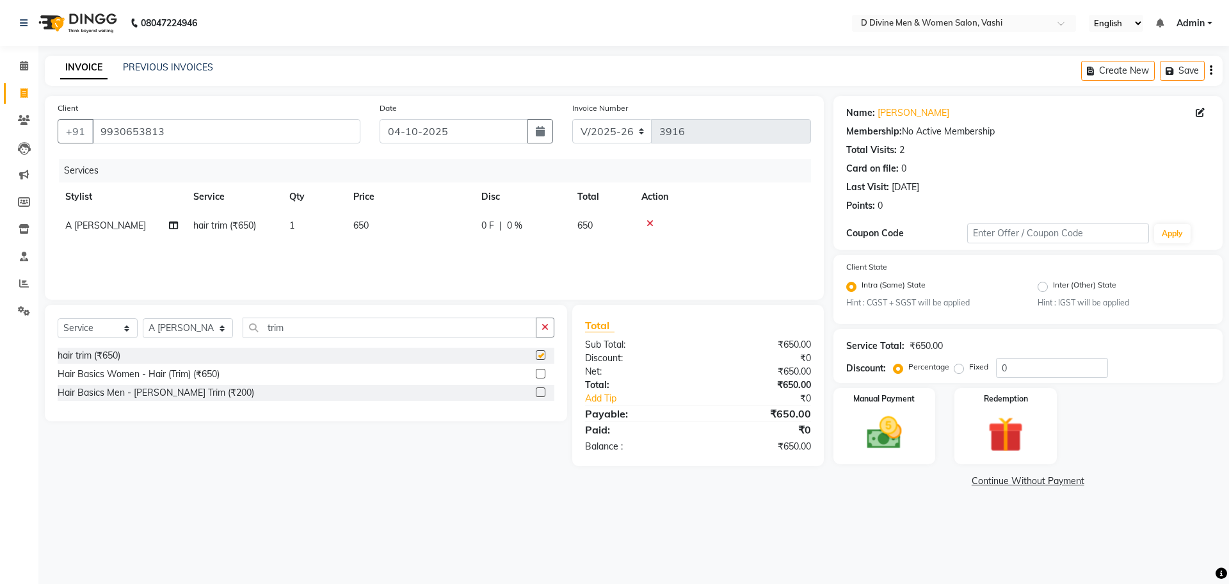
checkbox input "false"
drag, startPoint x: 214, startPoint y: 317, endPoint x: 206, endPoint y: 321, distance: 8.9
click at [213, 318] on div "Select Service Product Membership Package Voucher Prepaid Gift Card Select Styl…" at bounding box center [306, 363] width 522 height 116
click at [202, 321] on select "Select Stylist A [PERSON_NAME] [PERSON_NAME] Divine salon [PERSON_NAME] [PERSON…" at bounding box center [188, 328] width 90 height 20
select select "10987"
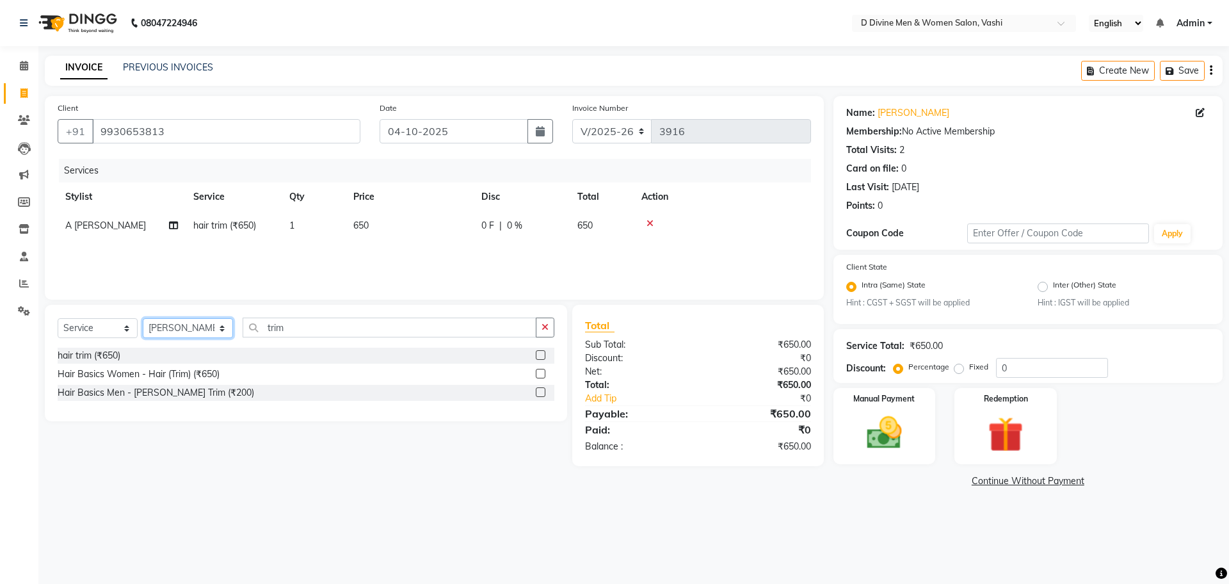
click at [143, 318] on select "Select Stylist A [PERSON_NAME] [PERSON_NAME] Divine salon [PERSON_NAME] [PERSON…" at bounding box center [188, 328] width 90 height 20
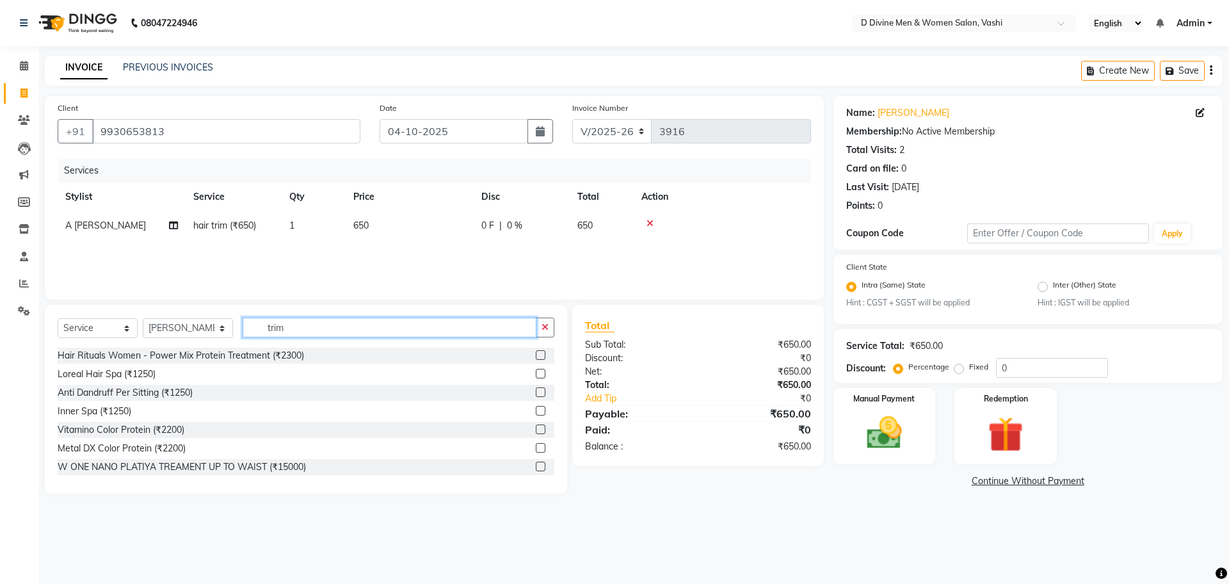
click at [323, 319] on input "trim" at bounding box center [390, 327] width 294 height 20
type input "t"
type input "per"
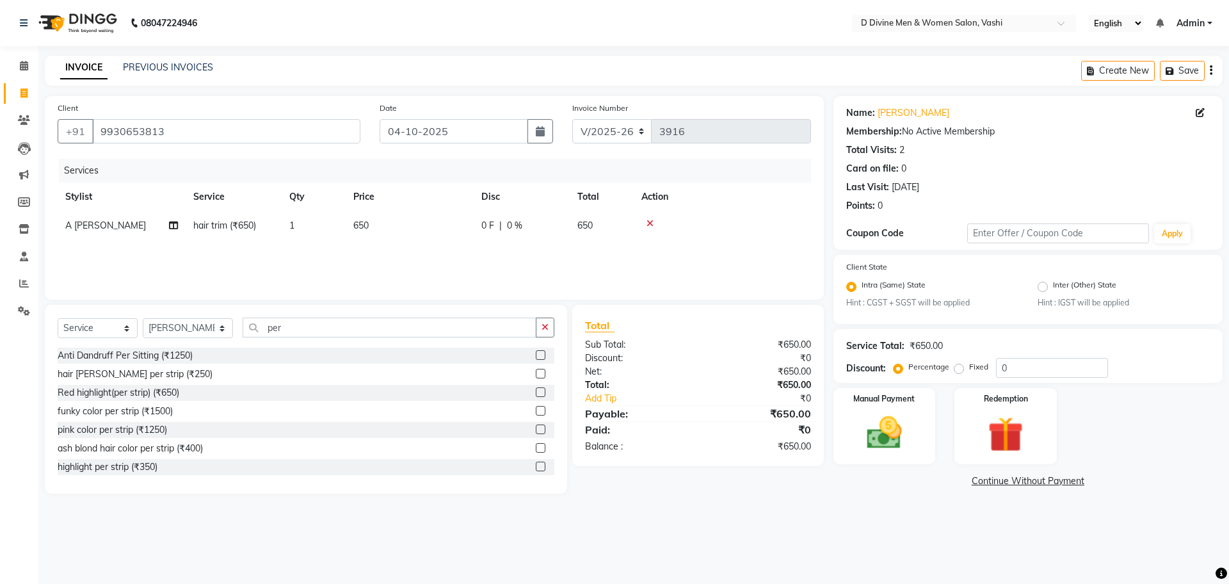
click at [536, 468] on label at bounding box center [541, 466] width 10 height 10
click at [536, 468] on input "checkbox" at bounding box center [540, 467] width 8 height 8
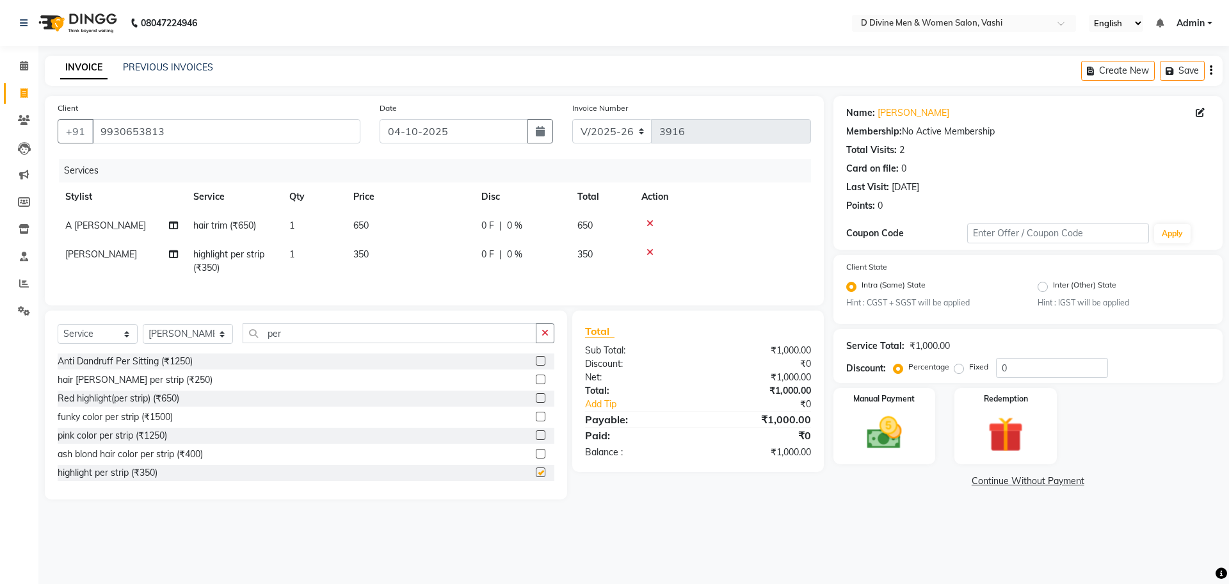
checkbox input "false"
click at [421, 255] on td "350" at bounding box center [410, 261] width 128 height 42
select select "10987"
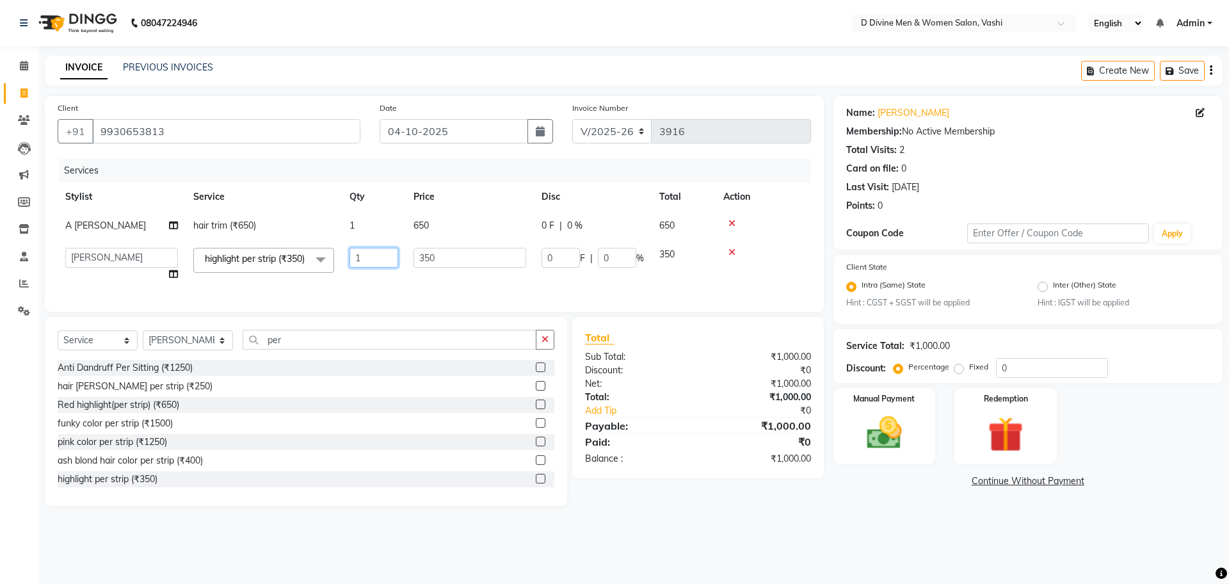
click at [382, 261] on input "1" at bounding box center [373, 258] width 49 height 20
type input "10"
drag, startPoint x: 379, startPoint y: 261, endPoint x: 394, endPoint y: 267, distance: 15.8
click at [387, 265] on input "10" at bounding box center [373, 258] width 49 height 20
click at [388, 281] on tr "A [PERSON_NAME] [PERSON_NAME] Divine salon [PERSON_NAME] [PERSON_NAME] [PERSON_…" at bounding box center [434, 264] width 753 height 49
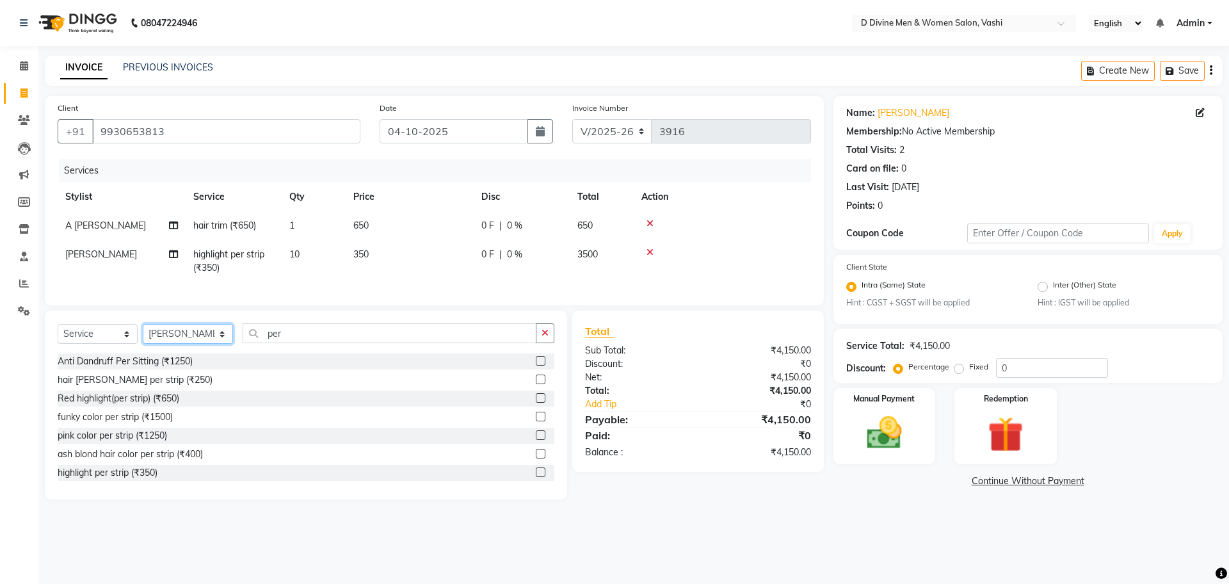
click at [158, 337] on select "Select Stylist A [PERSON_NAME] [PERSON_NAME] Divine salon [PERSON_NAME] [PERSON…" at bounding box center [188, 334] width 90 height 20
select select "10985"
click at [143, 336] on select "Select Stylist A [PERSON_NAME] [PERSON_NAME] Divine salon [PERSON_NAME] [PERSON…" at bounding box center [188, 334] width 90 height 20
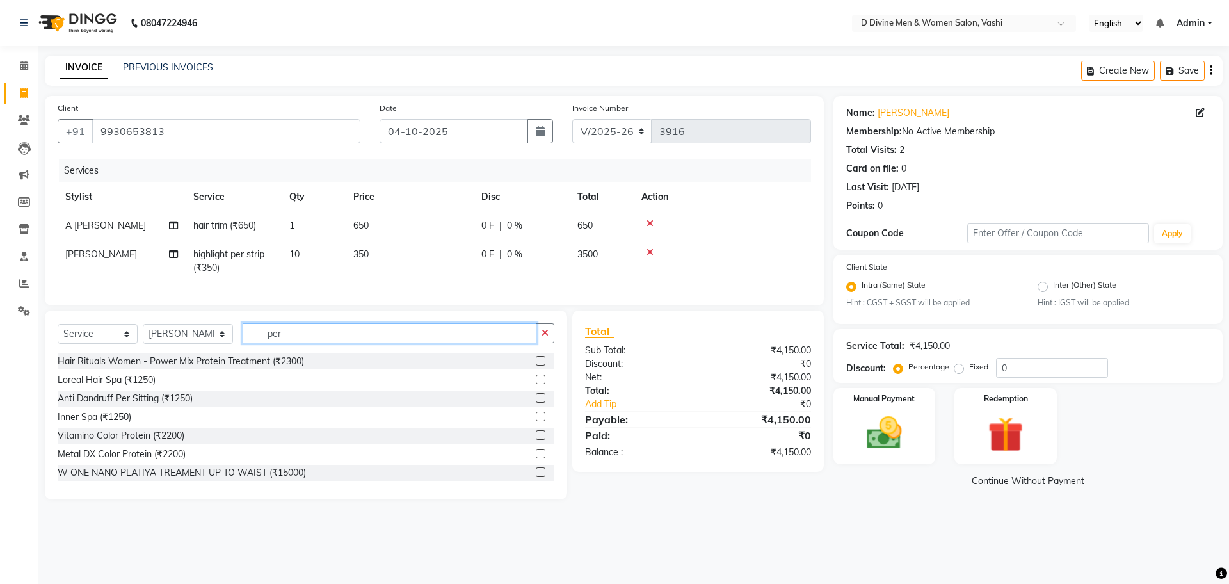
click at [305, 342] on input "per" at bounding box center [390, 333] width 294 height 20
type input "p"
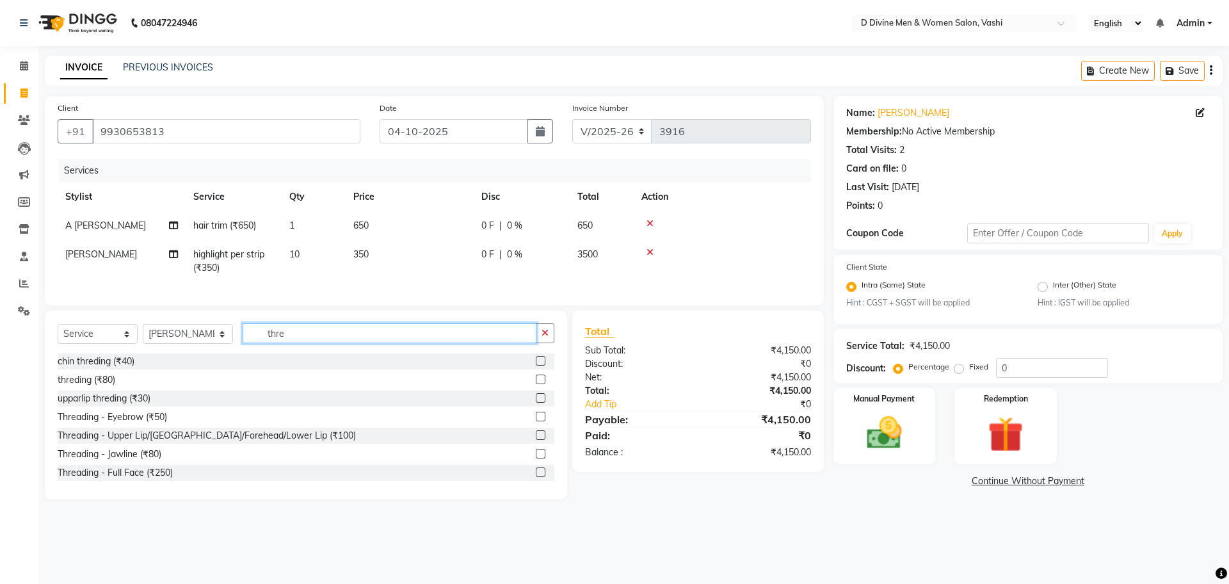
type input "thre"
click at [536, 421] on label at bounding box center [541, 417] width 10 height 10
click at [536, 421] on input "checkbox" at bounding box center [540, 417] width 8 height 8
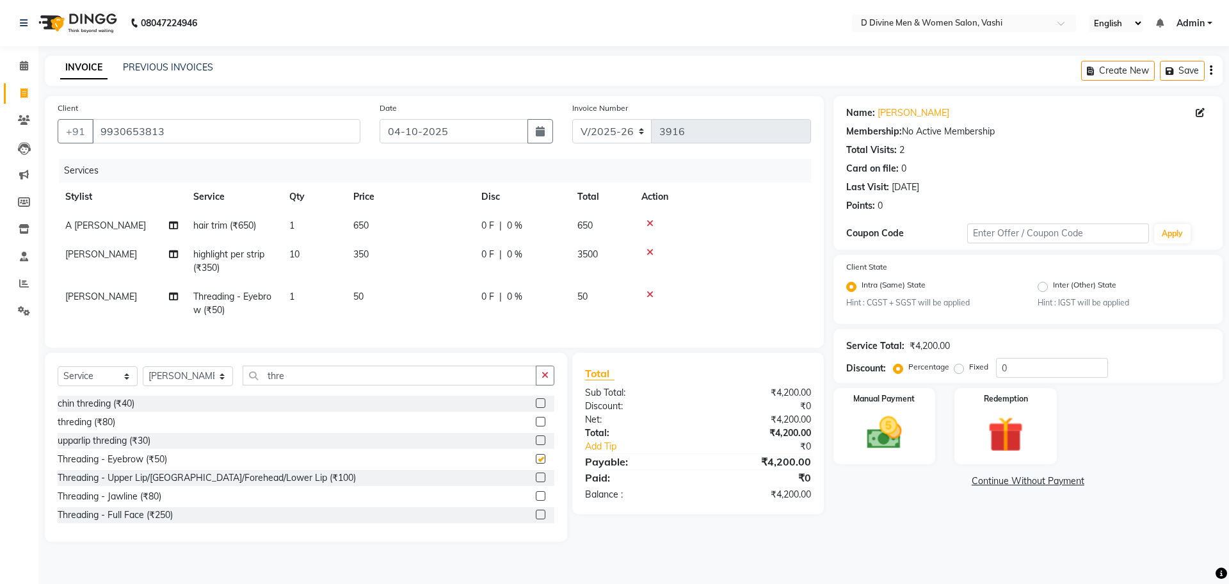
checkbox input "false"
click at [355, 376] on div "Select Service Product Membership Package Voucher Prepaid Gift Card Select Styl…" at bounding box center [306, 447] width 522 height 189
click at [354, 381] on input "thre" at bounding box center [390, 375] width 294 height 20
type input "t"
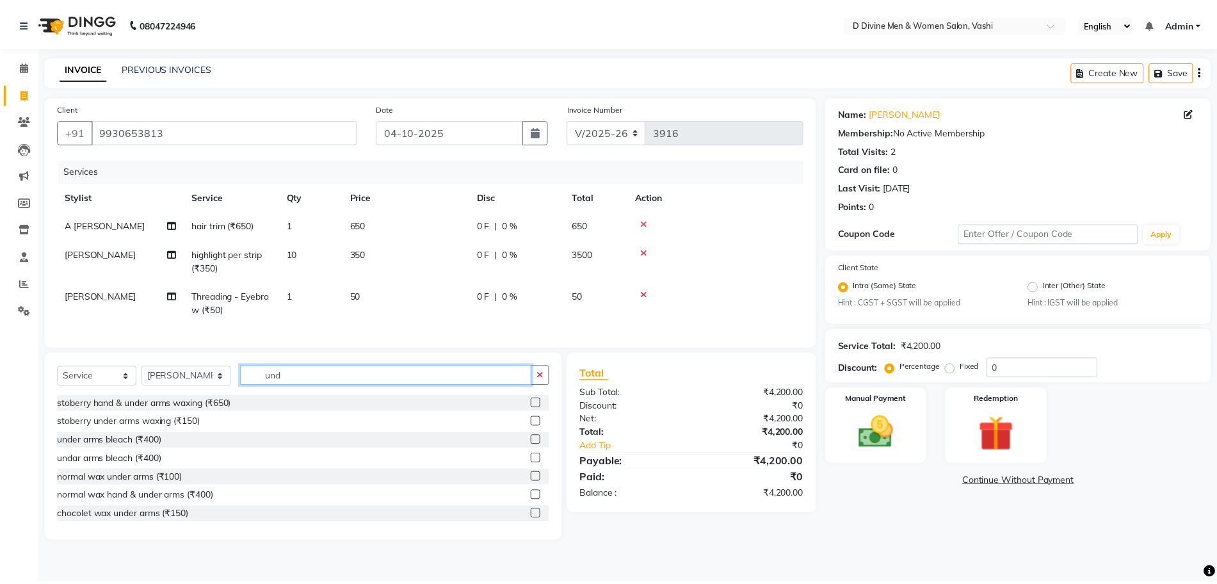
scroll to position [20, 0]
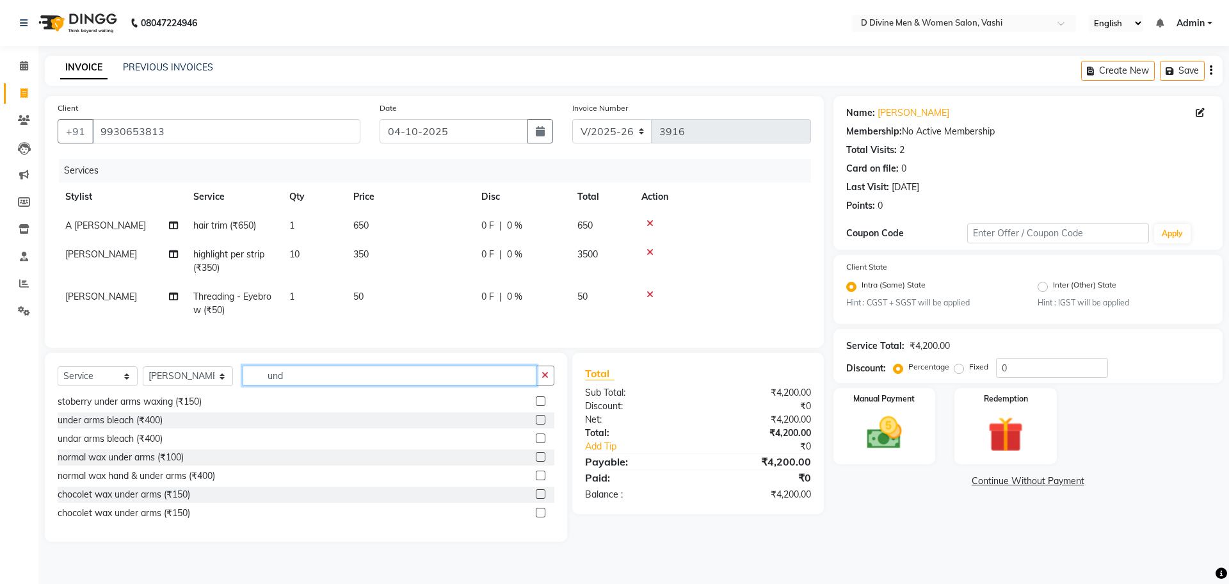
type input "und"
click at [536, 499] on label at bounding box center [541, 494] width 10 height 10
click at [536, 499] on input "checkbox" at bounding box center [540, 494] width 8 height 8
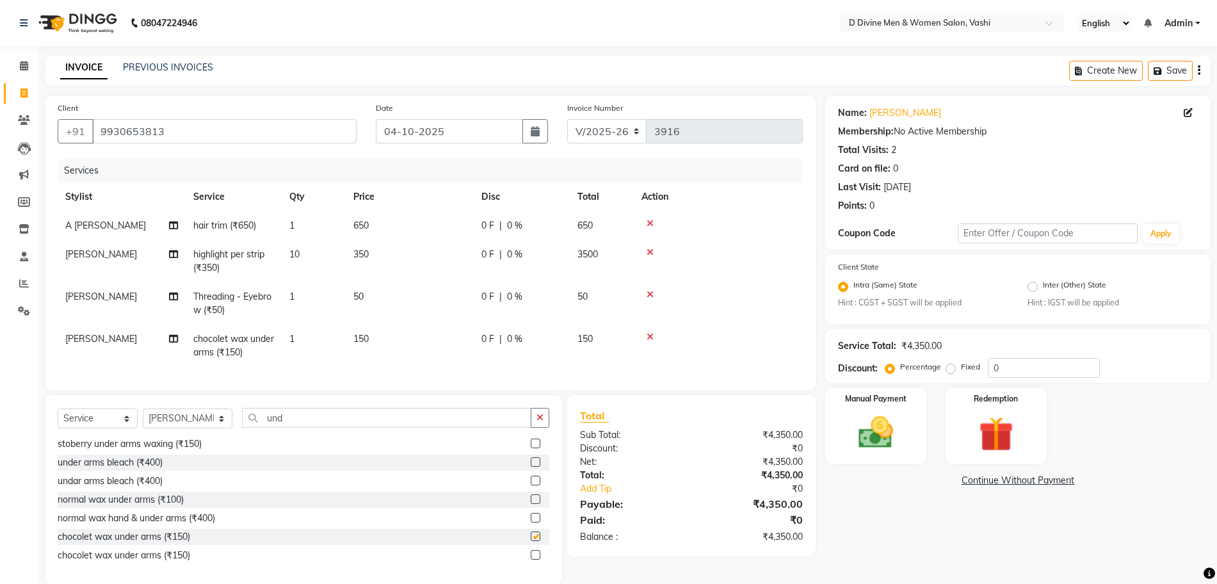
checkbox input "false"
click at [517, 342] on span "0 %" at bounding box center [514, 338] width 15 height 13
select select "10985"
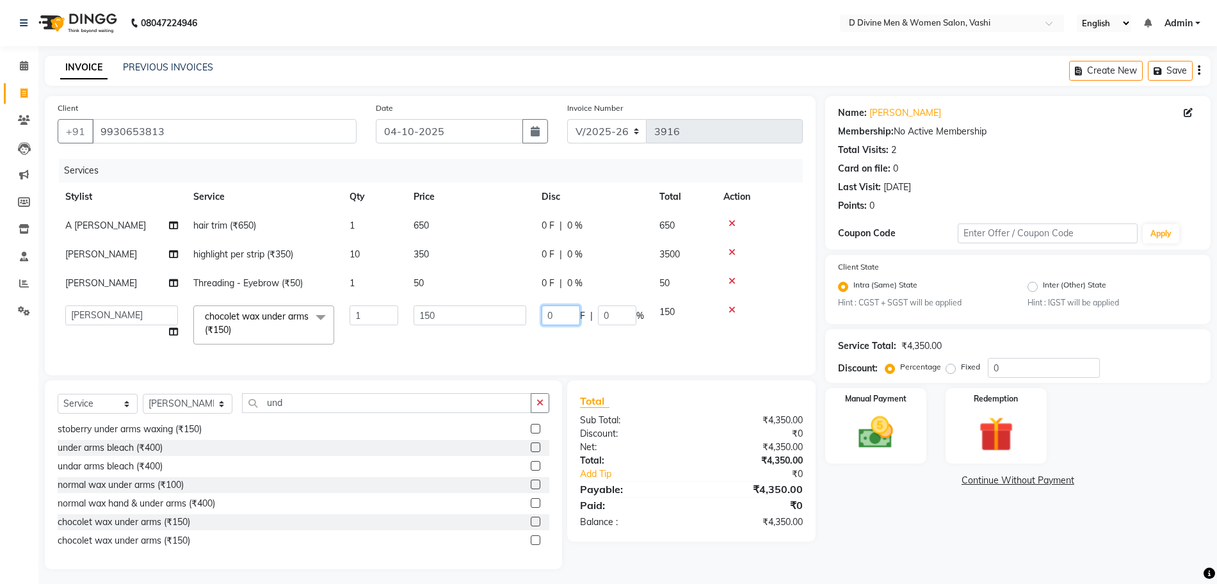
click at [543, 320] on input "0" at bounding box center [560, 315] width 38 height 20
type input "50"
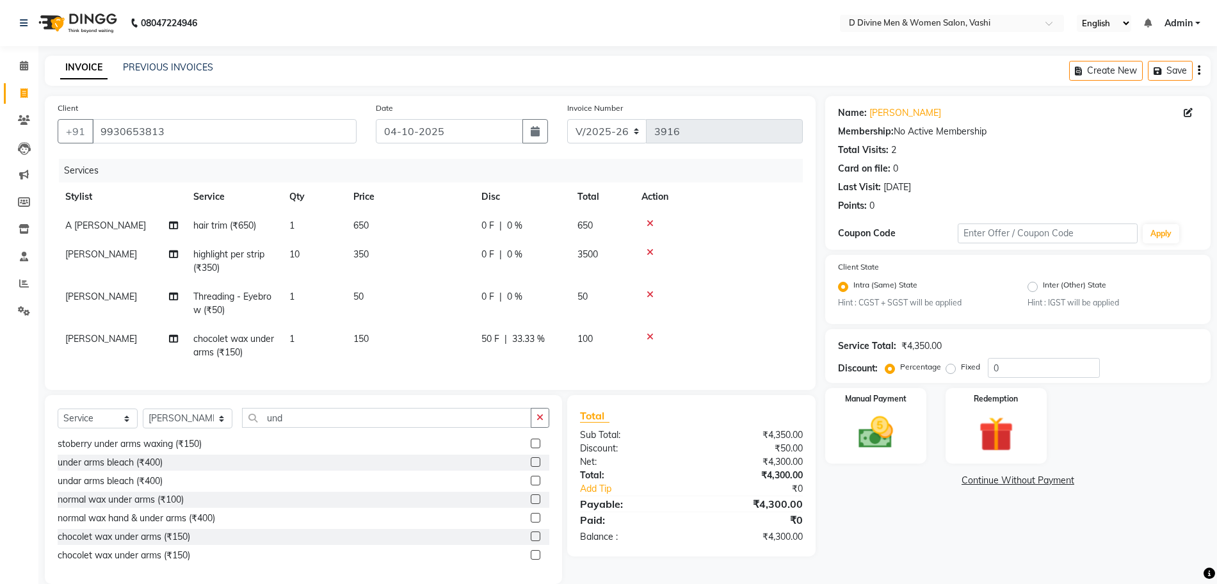
click at [533, 321] on tbody "A [PERSON_NAME] hair trim (₹650) 1 650 0 F | 0 % 650 [PERSON_NAME] highlight pe…" at bounding box center [430, 289] width 745 height 156
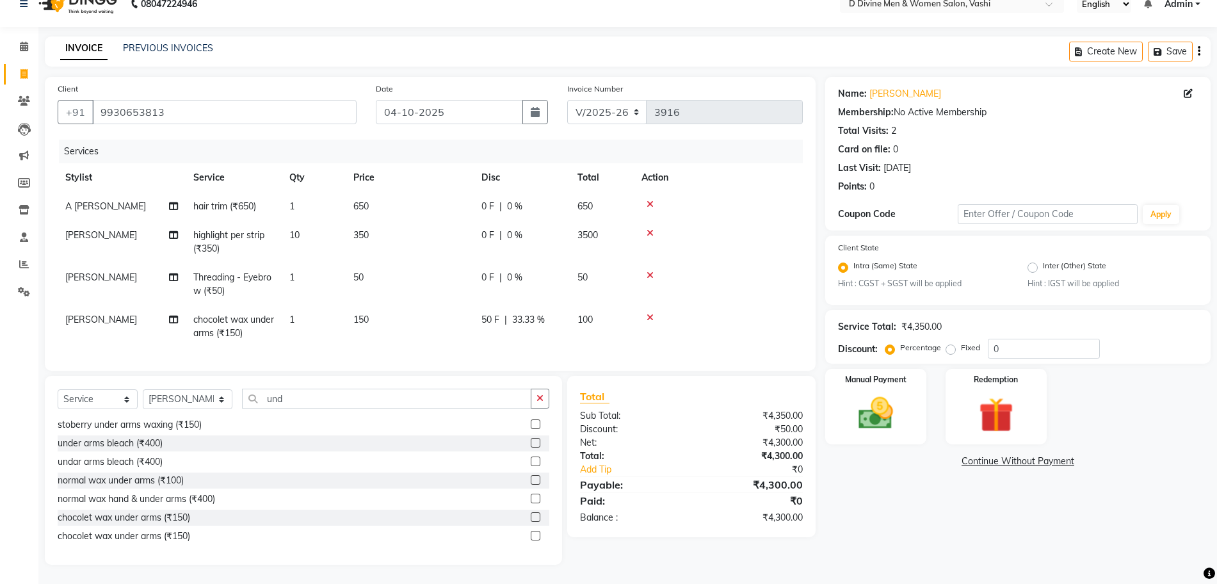
scroll to position [31, 0]
click at [883, 403] on img at bounding box center [875, 414] width 59 height 42
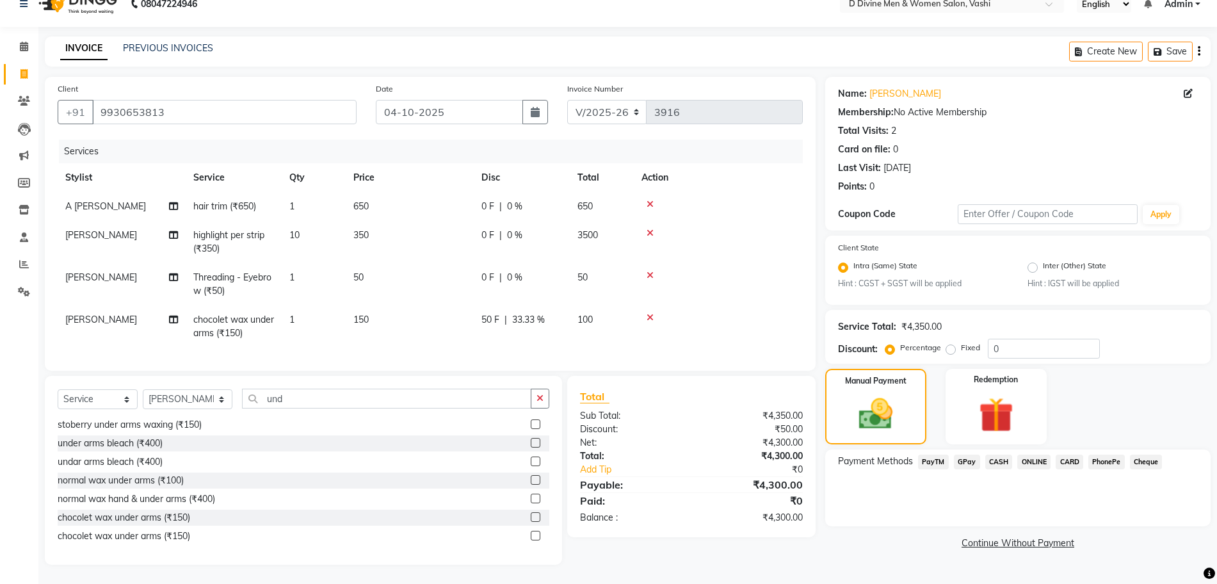
click at [1097, 454] on span "PhonePe" at bounding box center [1106, 461] width 36 height 15
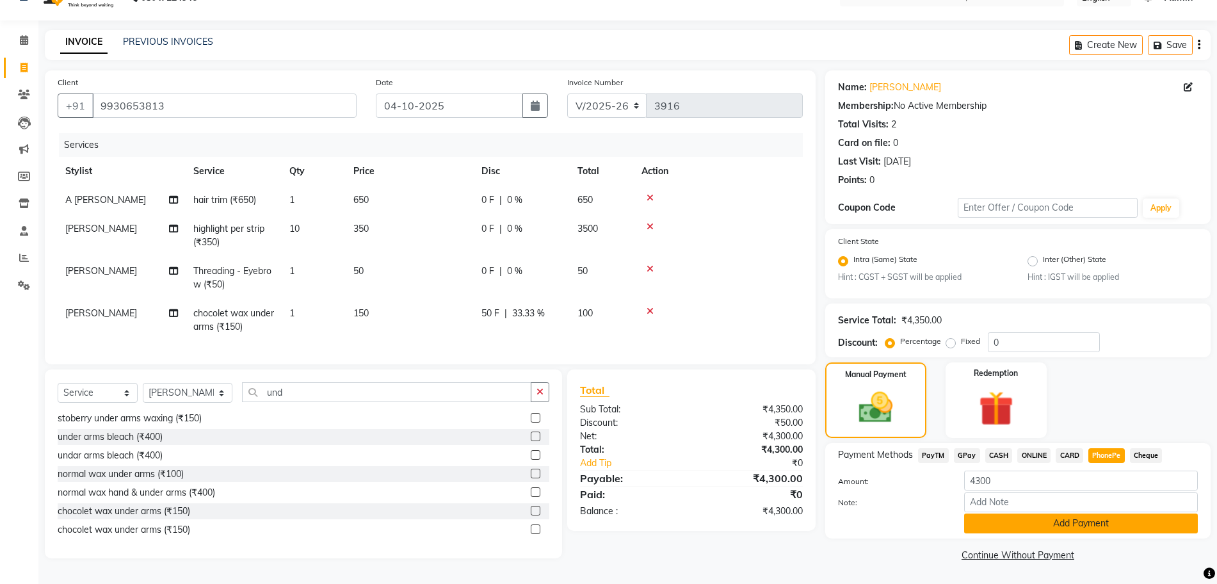
click at [1084, 518] on button "Add Payment" at bounding box center [1081, 523] width 234 height 20
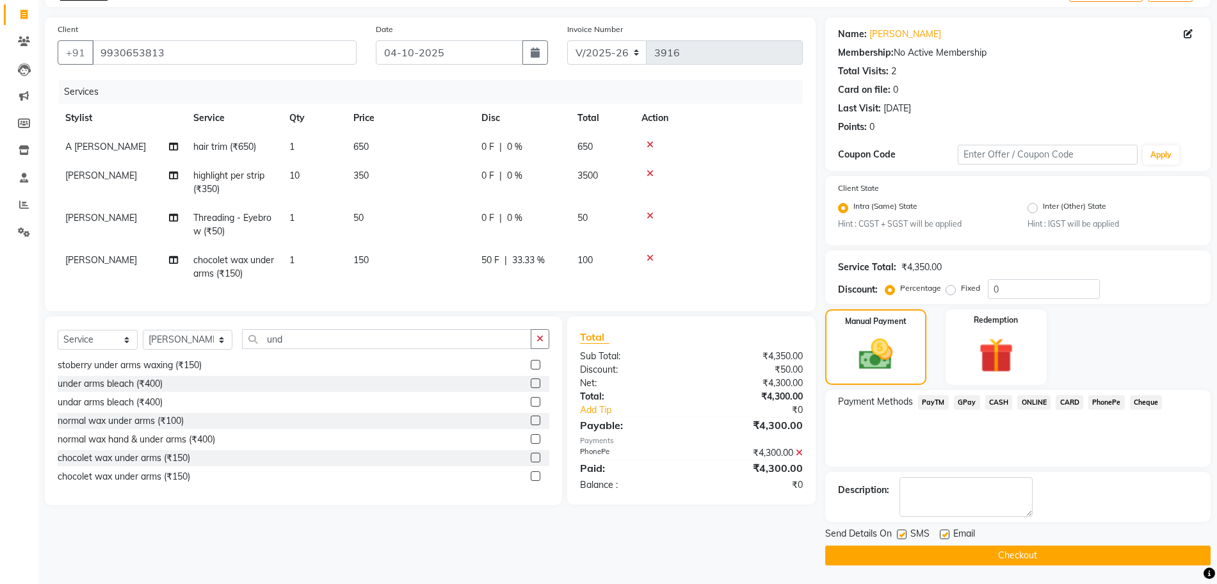
scroll to position [79, 0]
click at [904, 538] on div at bounding box center [901, 535] width 8 height 13
click at [897, 531] on label at bounding box center [902, 534] width 10 height 10
click at [897, 531] on input "checkbox" at bounding box center [901, 534] width 8 height 8
checkbox input "false"
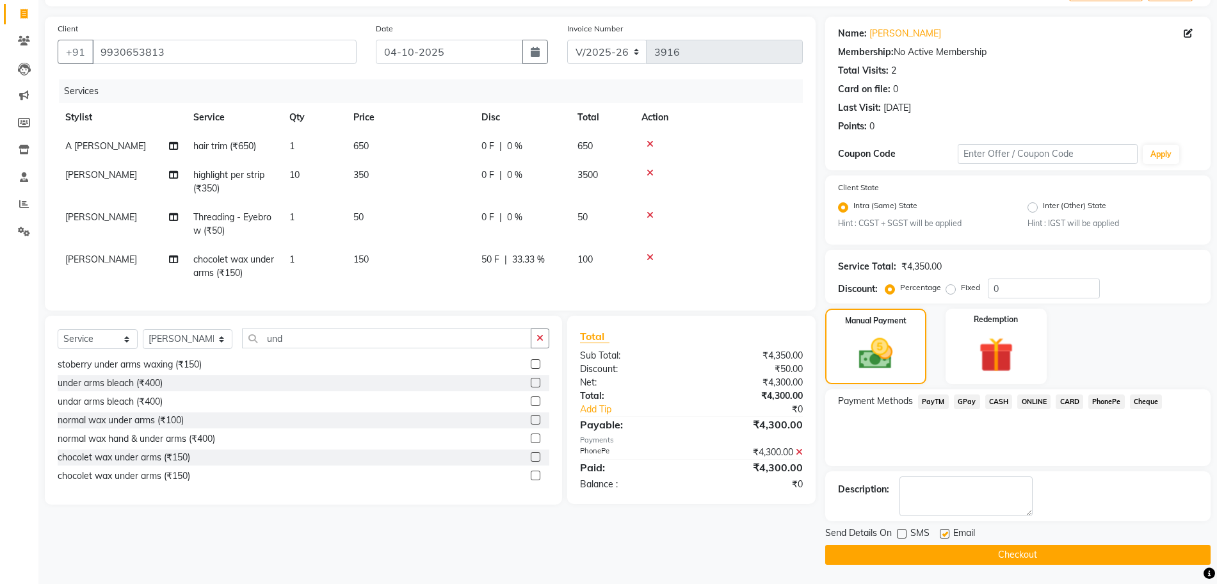
click at [943, 533] on label at bounding box center [945, 534] width 10 height 10
click at [943, 533] on input "checkbox" at bounding box center [944, 534] width 8 height 8
checkbox input "false"
click at [946, 551] on button "Checkout" at bounding box center [1017, 555] width 385 height 20
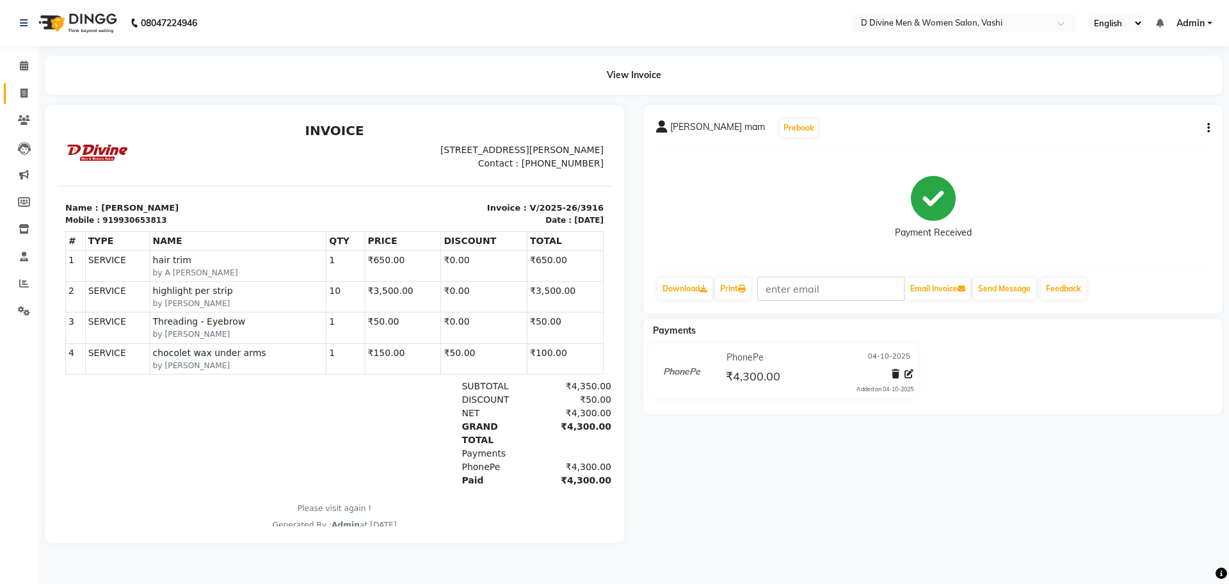
click at [31, 102] on link "Invoice" at bounding box center [19, 93] width 31 height 21
select select "718"
select select "service"
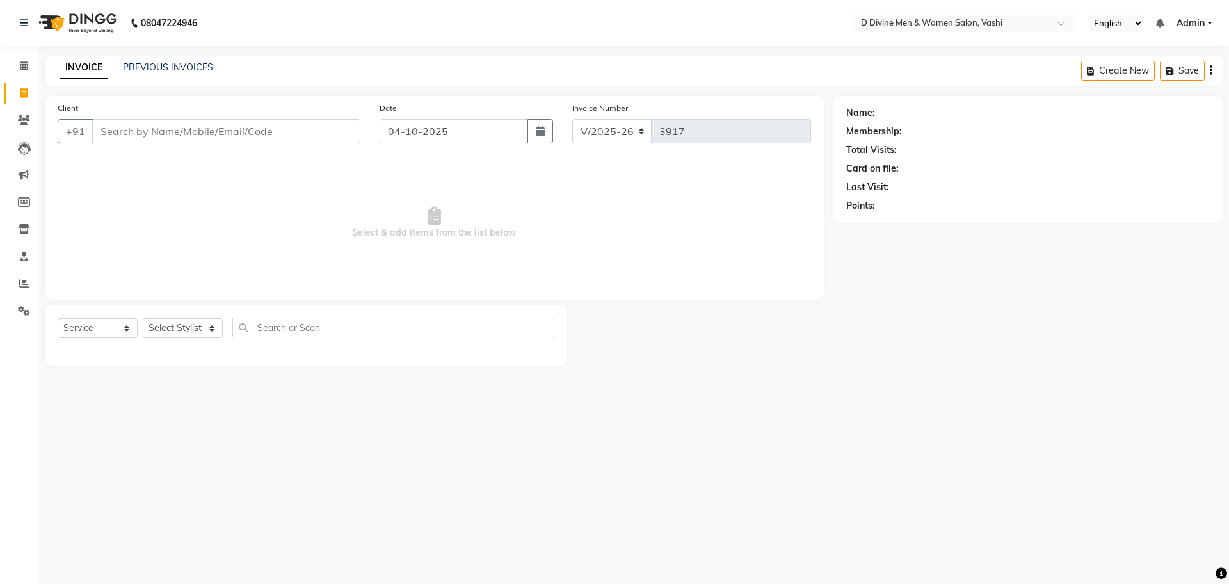
select select "10981"
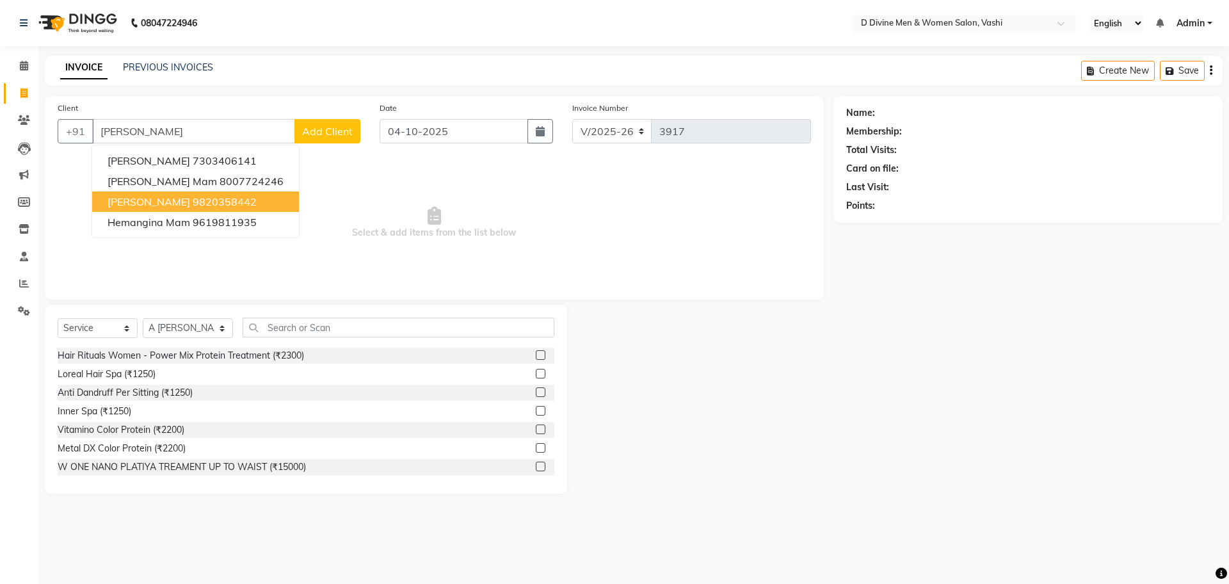
click at [193, 195] on ngb-highlight "9820358442" at bounding box center [225, 201] width 64 height 13
type input "9820358442"
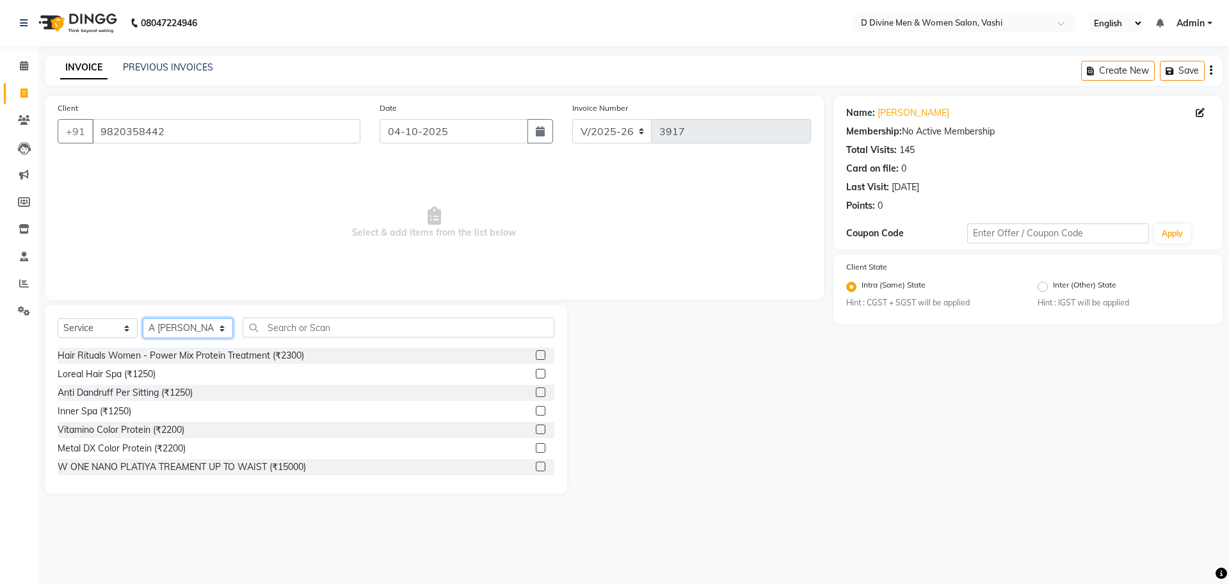
click at [209, 326] on select "Select Stylist A [PERSON_NAME] [PERSON_NAME] Divine salon [PERSON_NAME] [PERSON…" at bounding box center [188, 328] width 90 height 20
click at [143, 318] on select "Select Stylist A [PERSON_NAME] [PERSON_NAME] Divine salon [PERSON_NAME] [PERSON…" at bounding box center [188, 328] width 90 height 20
click at [201, 459] on div "W ONE NANO PLATIYA TREAMENT UP TO WAIST (₹15000)" at bounding box center [306, 467] width 497 height 16
click at [195, 325] on select "Select Stylist A [PERSON_NAME] [PERSON_NAME] Divine salon [PERSON_NAME] [PERSON…" at bounding box center [188, 328] width 90 height 20
select select "10982"
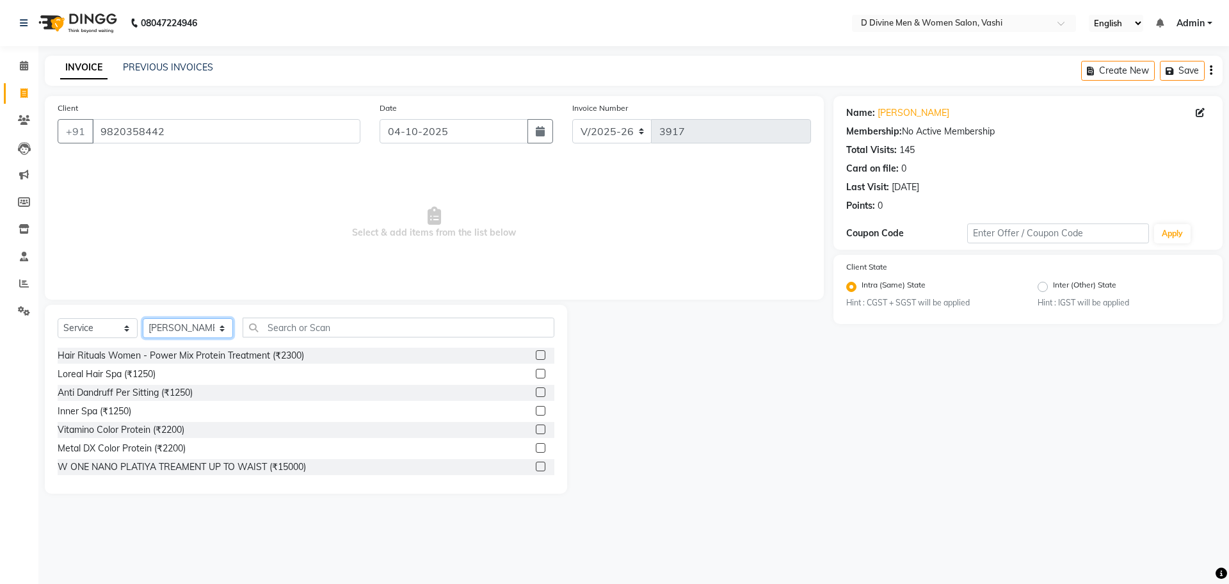
click at [143, 318] on select "Select Stylist A [PERSON_NAME] [PERSON_NAME] Divine salon [PERSON_NAME] [PERSON…" at bounding box center [188, 328] width 90 height 20
click at [267, 330] on input "text" at bounding box center [399, 327] width 312 height 20
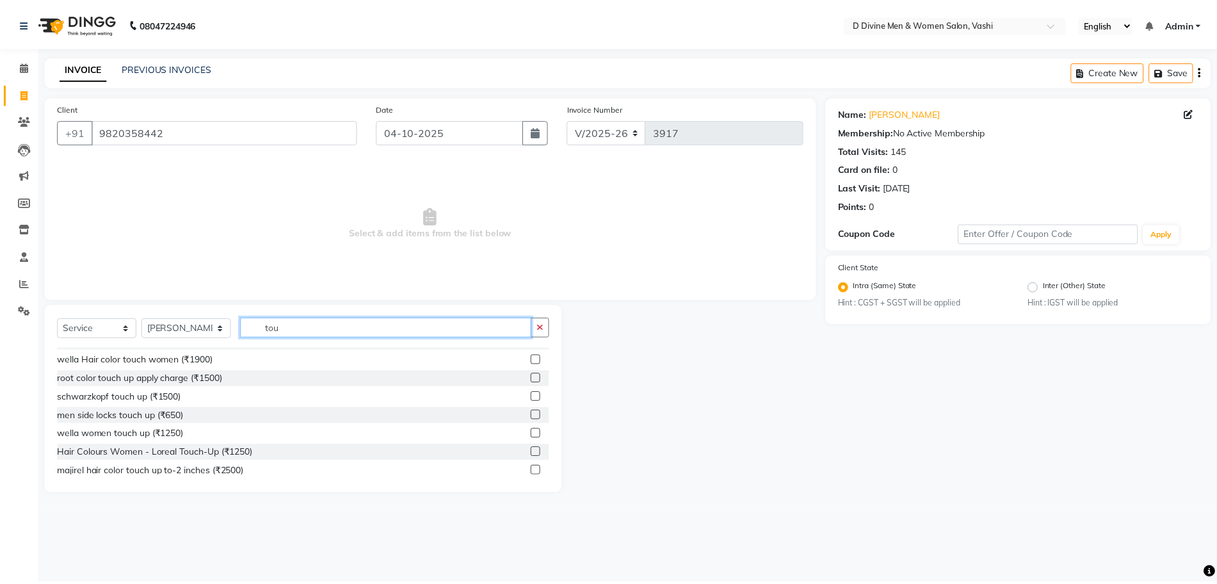
scroll to position [95, 0]
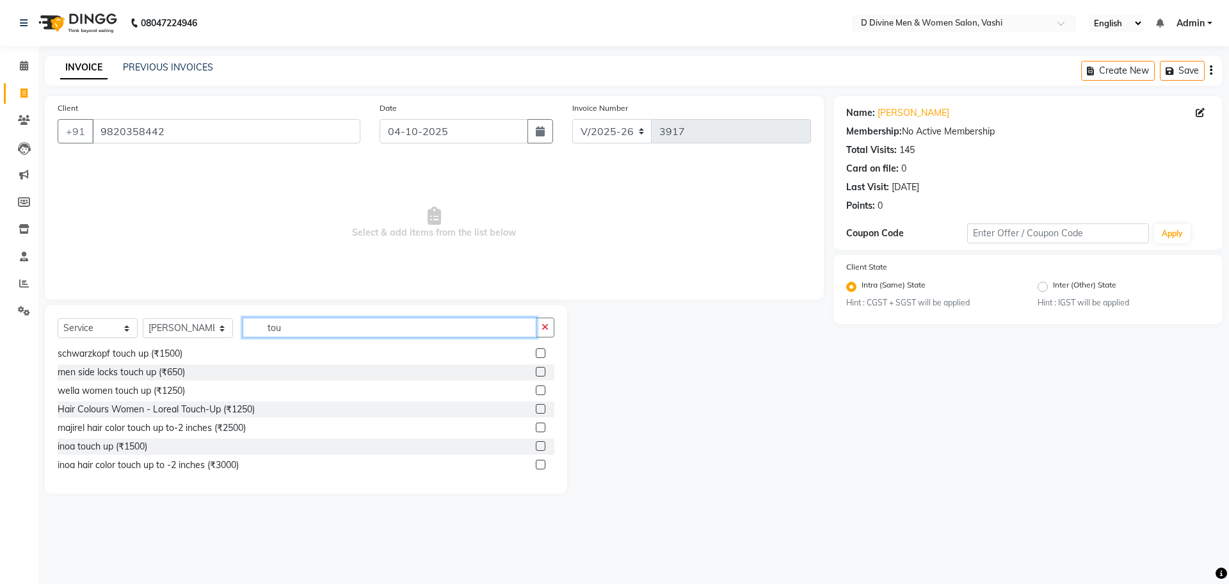
type input "tou"
click at [536, 408] on label at bounding box center [541, 409] width 10 height 10
click at [536, 408] on input "checkbox" at bounding box center [540, 409] width 8 height 8
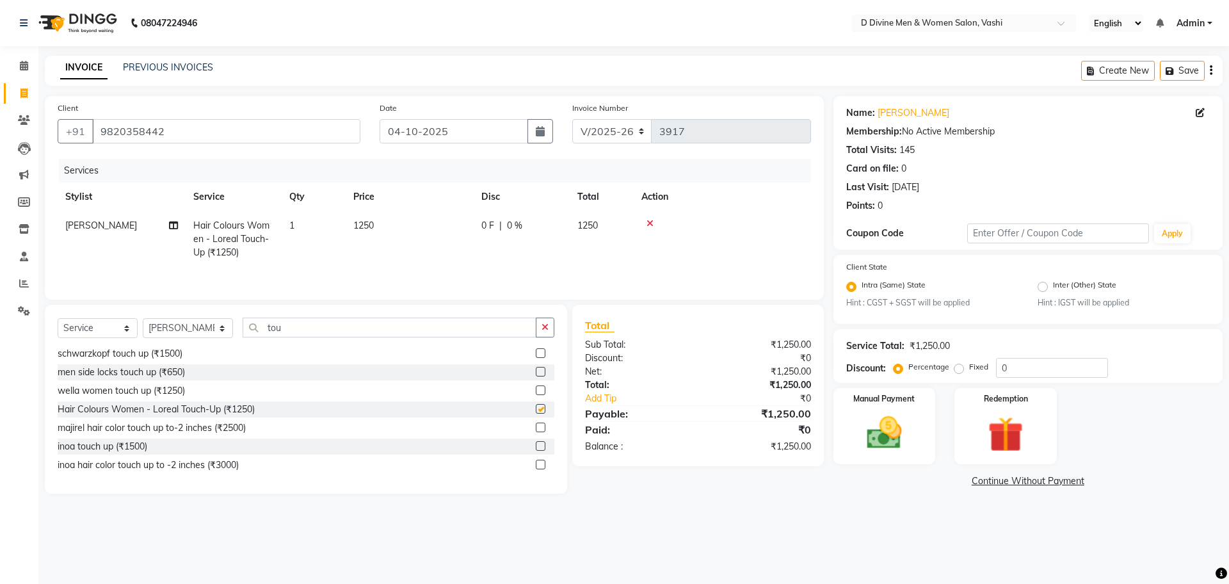
checkbox input "false"
click at [518, 231] on span "0 %" at bounding box center [514, 225] width 15 height 13
select select "10982"
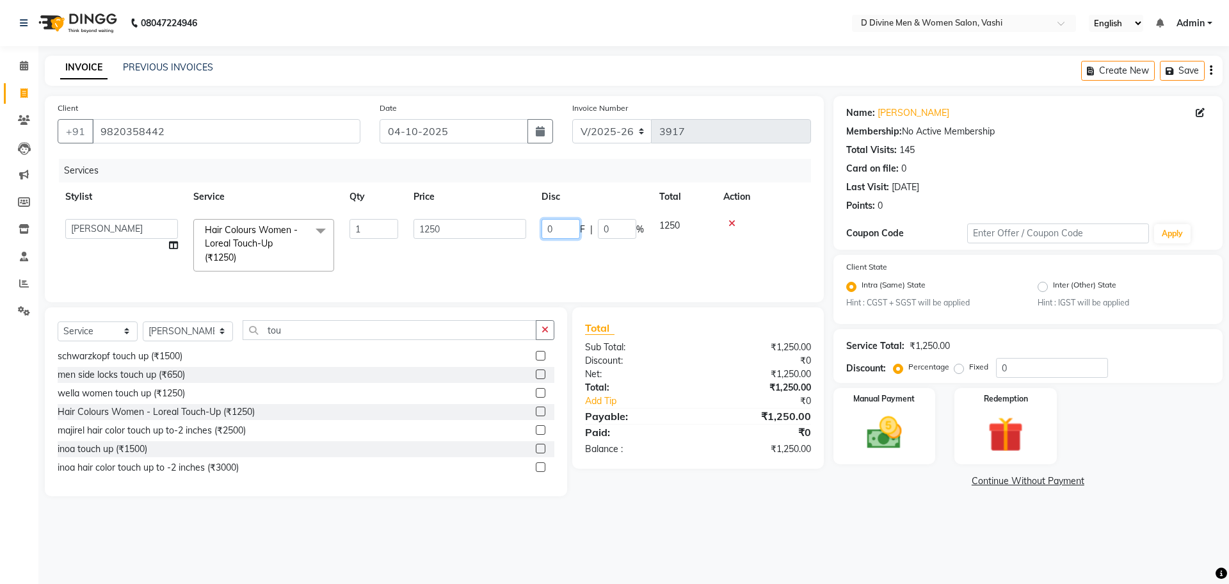
click at [544, 229] on input "0" at bounding box center [560, 229] width 38 height 20
type input "250"
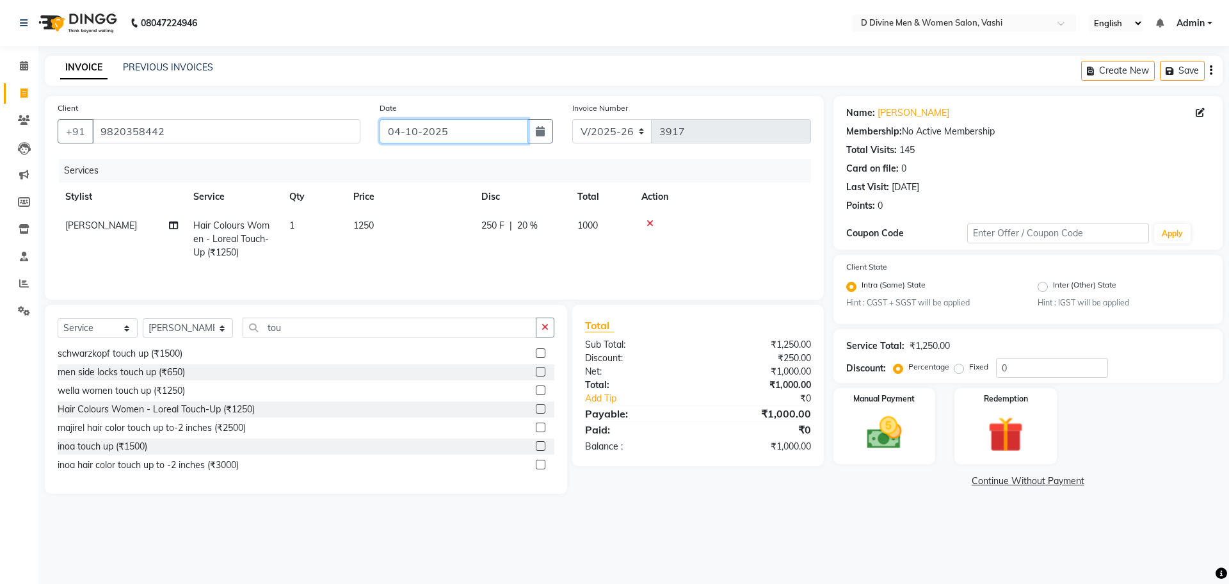
click at [466, 136] on input "04-10-2025" at bounding box center [454, 131] width 149 height 24
select select "10"
select select "2025"
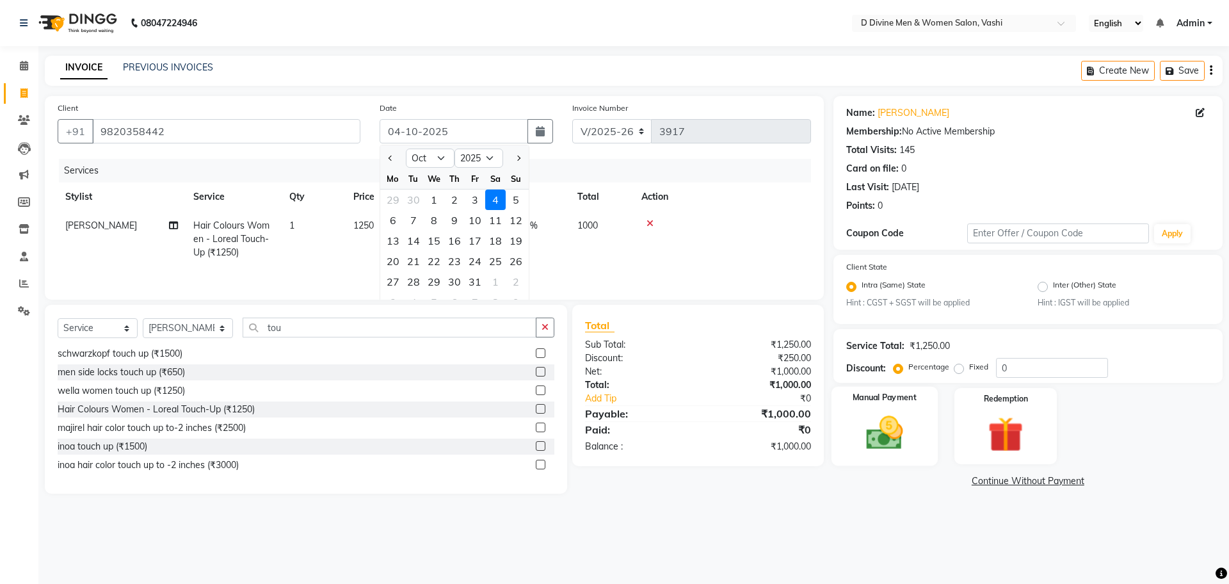
click at [897, 447] on img at bounding box center [884, 433] width 60 height 42
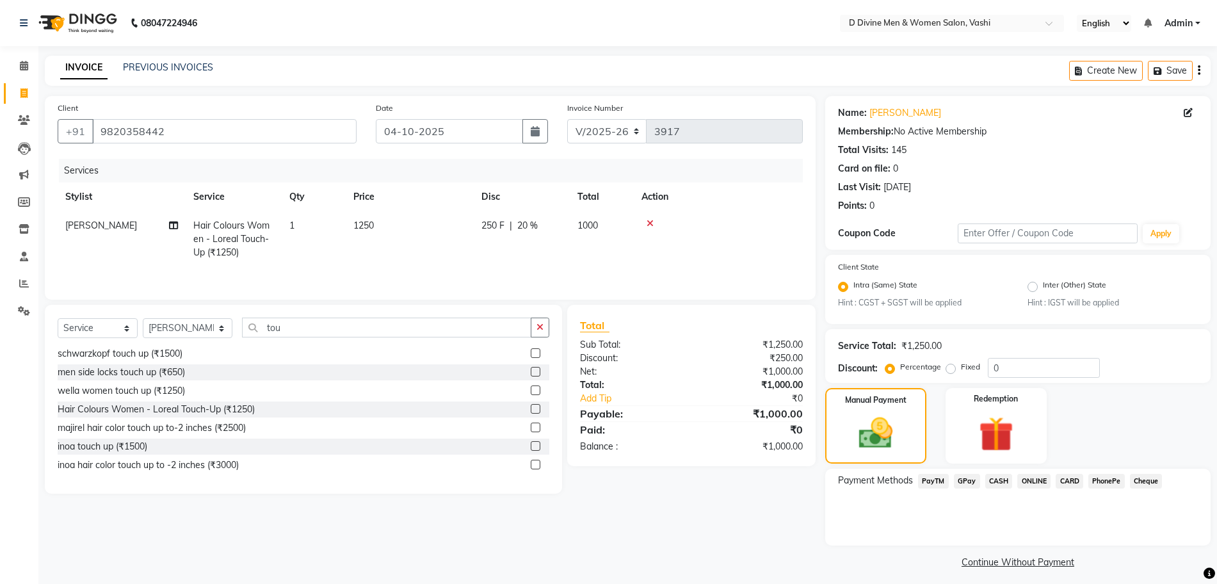
click at [1107, 478] on span "PhonePe" at bounding box center [1106, 481] width 36 height 15
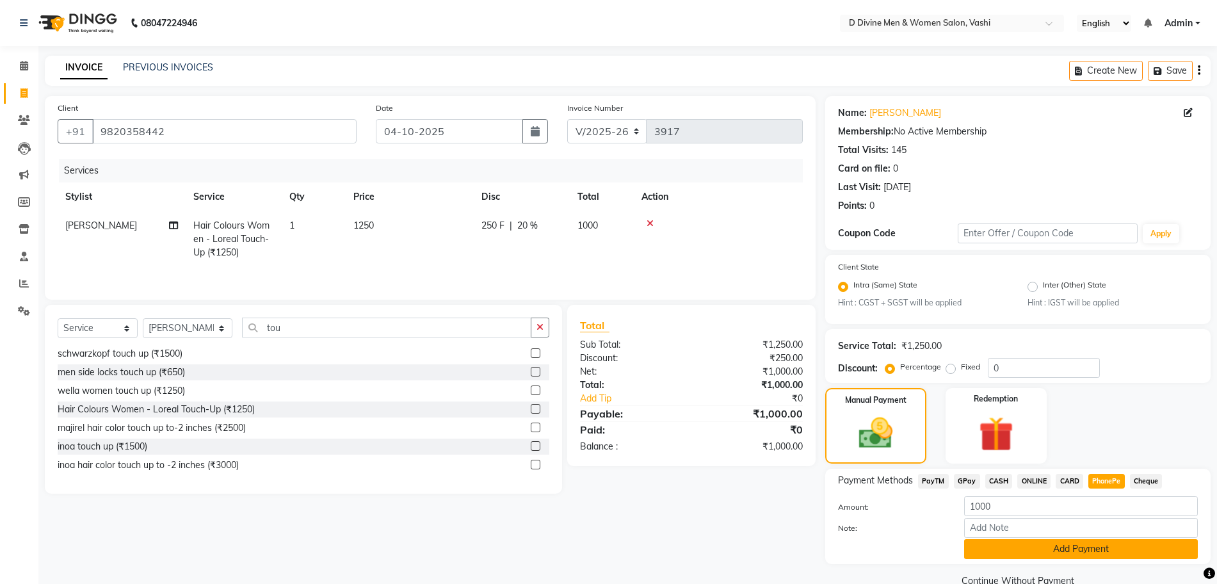
click at [1083, 548] on button "Add Payment" at bounding box center [1081, 549] width 234 height 20
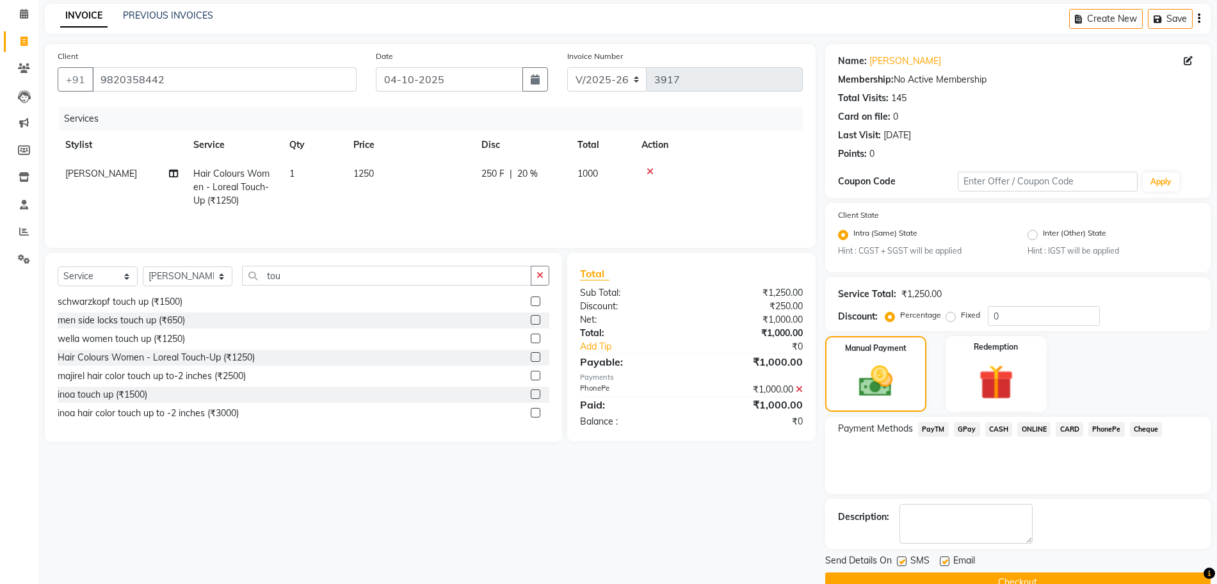
scroll to position [79, 0]
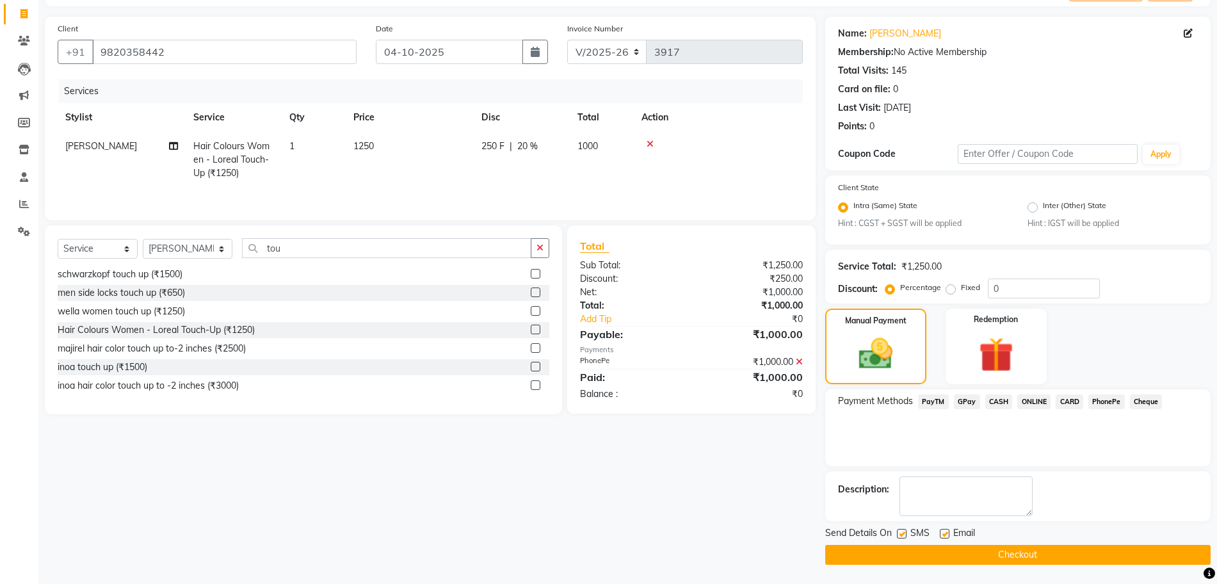
click at [904, 533] on label at bounding box center [902, 534] width 10 height 10
click at [904, 533] on input "checkbox" at bounding box center [901, 534] width 8 height 8
checkbox input "false"
click at [931, 530] on div "SMS" at bounding box center [918, 534] width 43 height 16
click at [944, 533] on label at bounding box center [945, 534] width 10 height 10
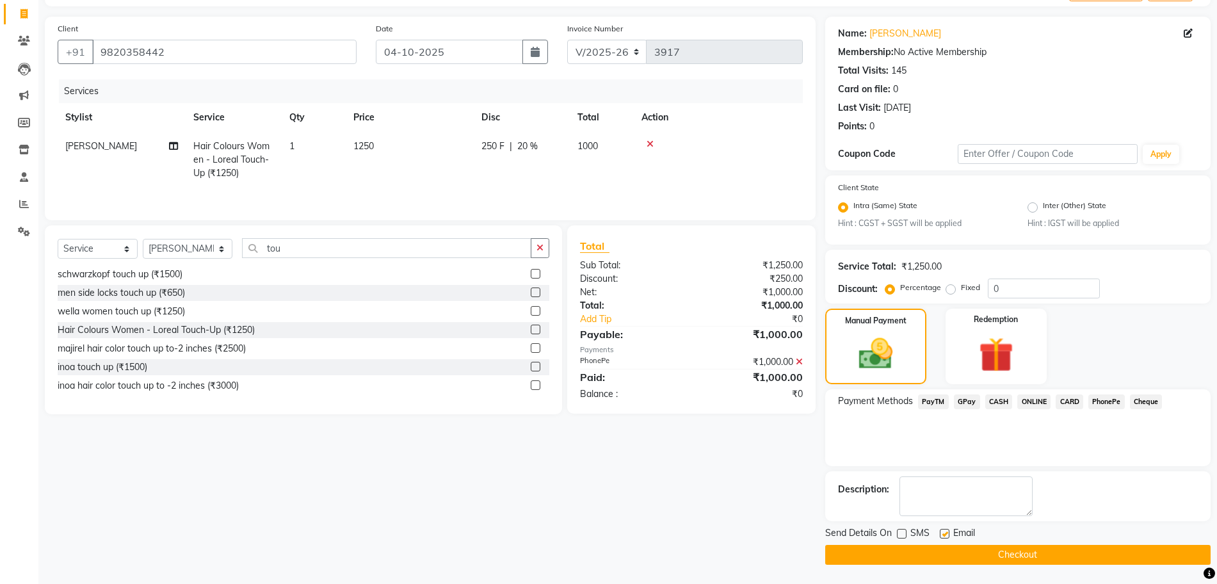
click at [944, 533] on input "checkbox" at bounding box center [944, 534] width 8 height 8
checkbox input "false"
click at [949, 557] on button "Checkout" at bounding box center [1017, 555] width 385 height 20
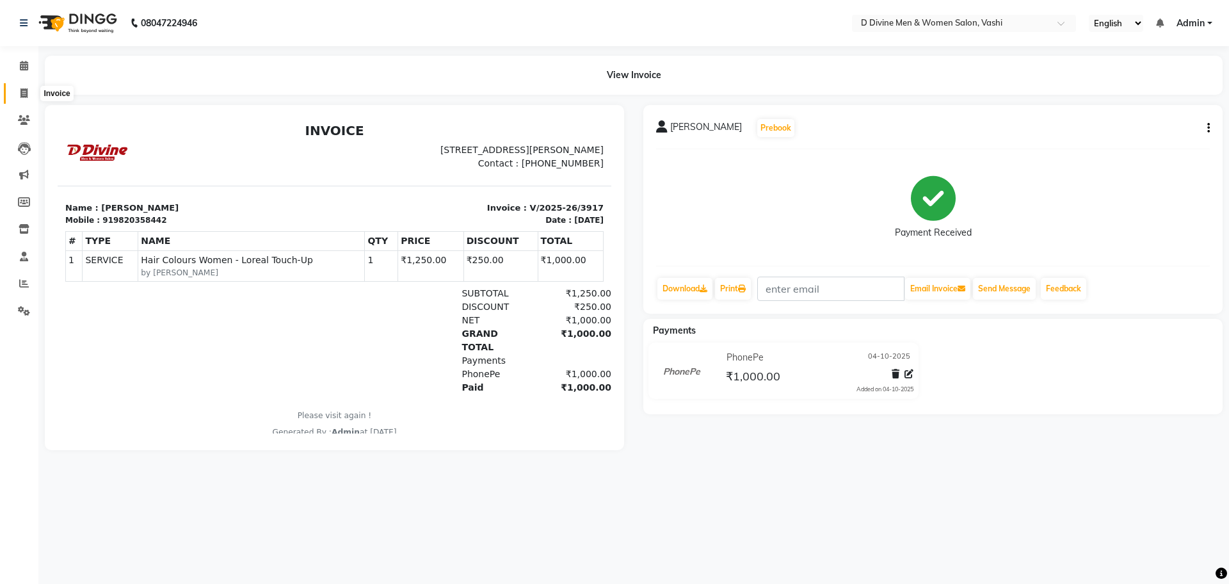
click at [32, 95] on span at bounding box center [24, 93] width 22 height 15
select select "718"
select select "service"
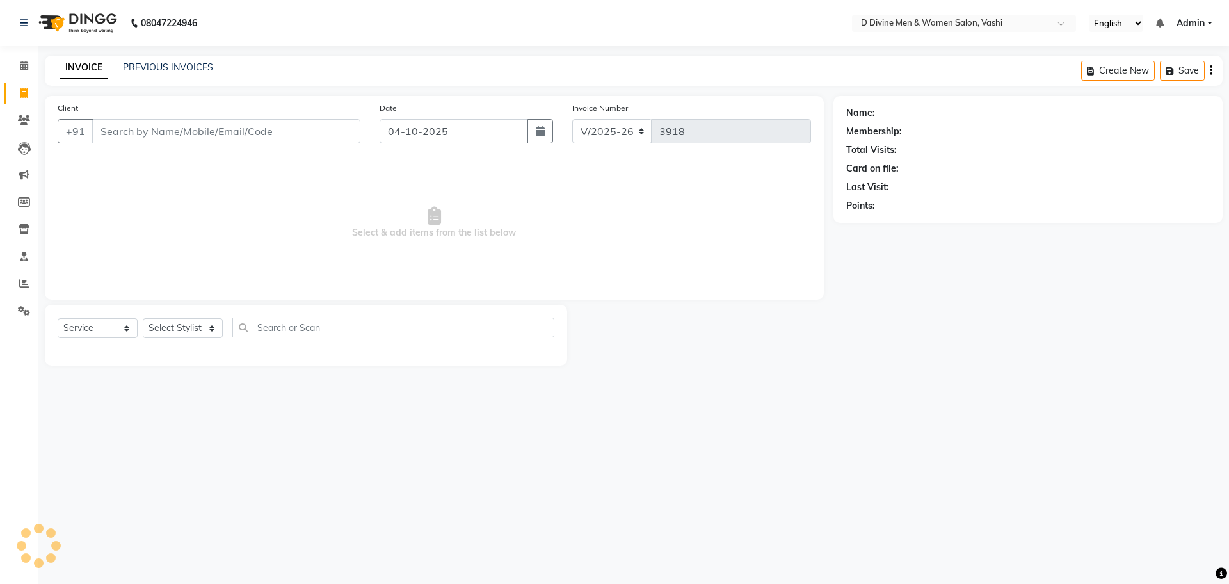
select select "10981"
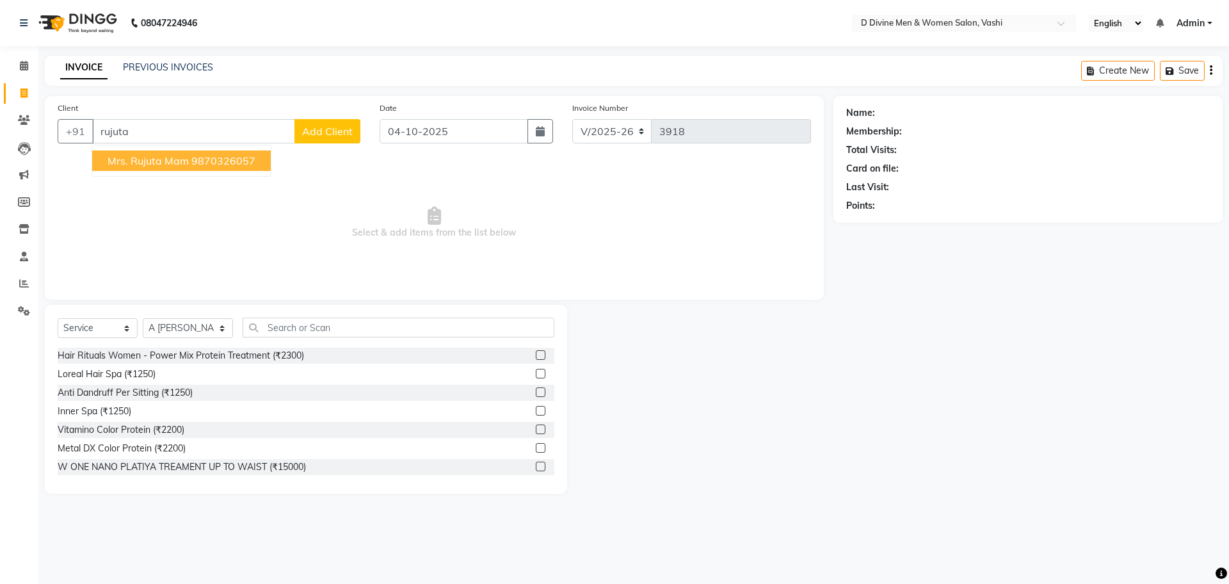
click at [139, 161] on span "mrs. rujuta mam" at bounding box center [148, 160] width 81 height 13
type input "9870326057"
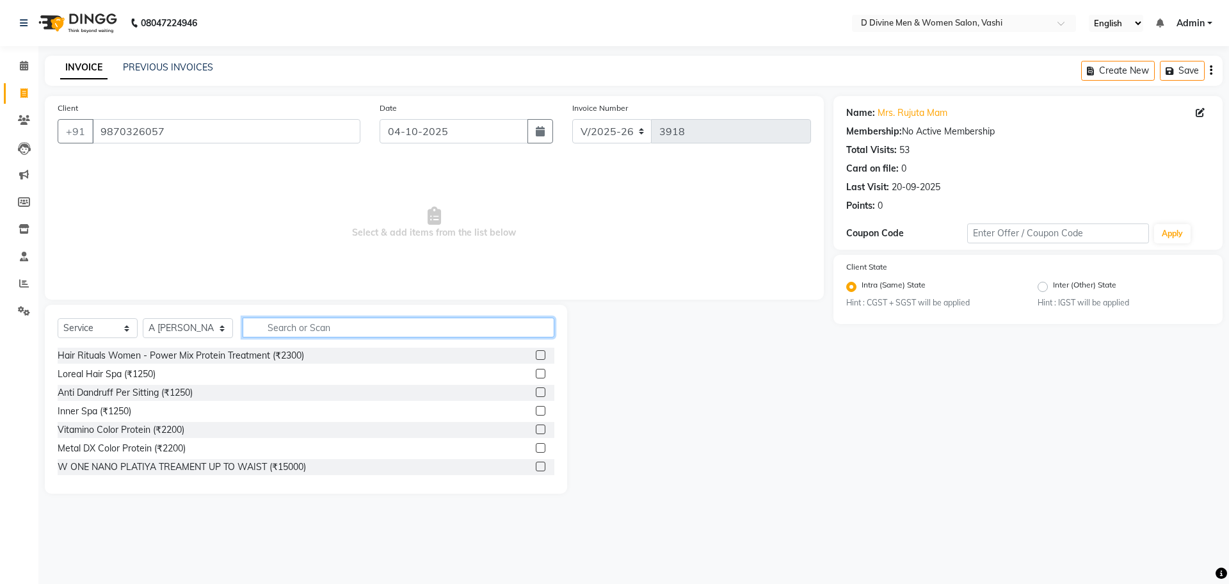
click at [277, 326] on input "text" at bounding box center [399, 327] width 312 height 20
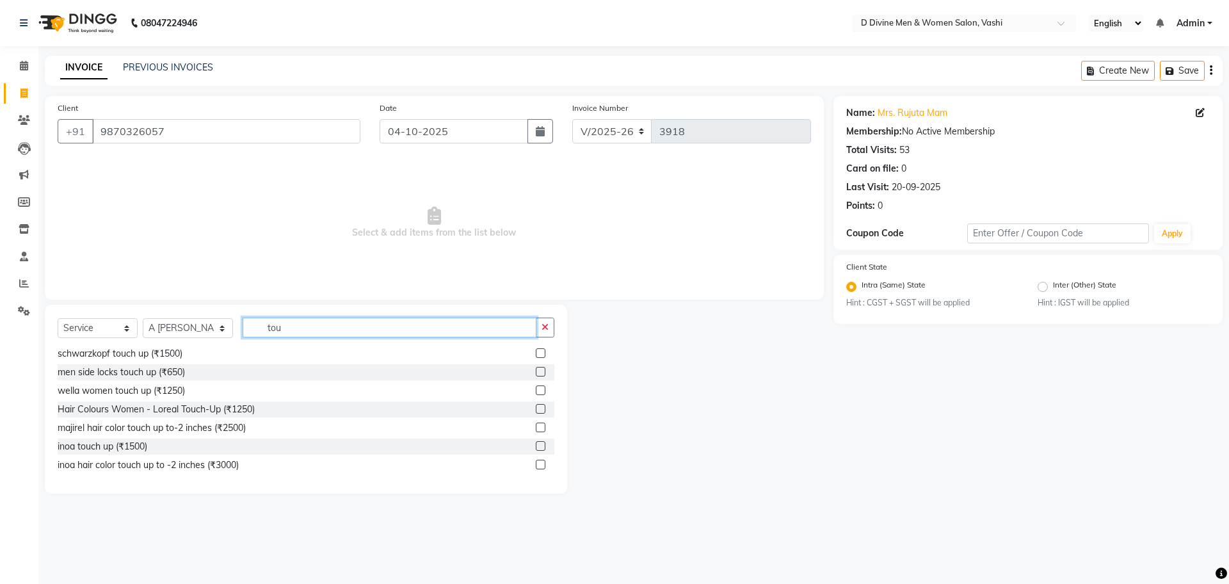
type input "tou"
click at [536, 440] on div at bounding box center [545, 446] width 19 height 16
click at [536, 444] on label at bounding box center [541, 446] width 10 height 10
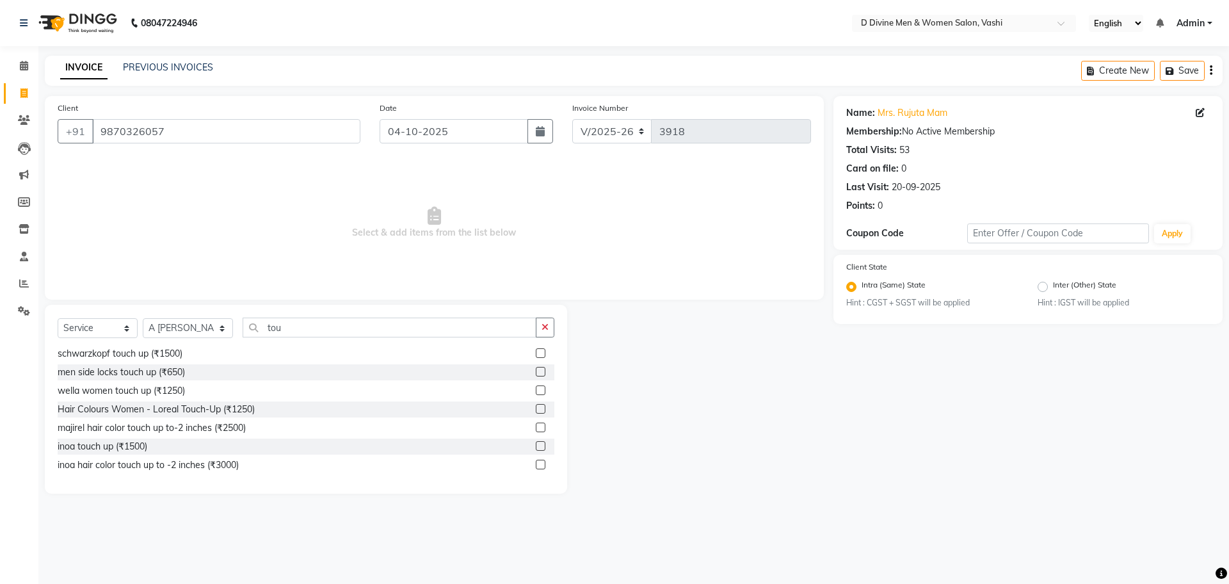
click at [536, 444] on input "checkbox" at bounding box center [540, 446] width 8 height 8
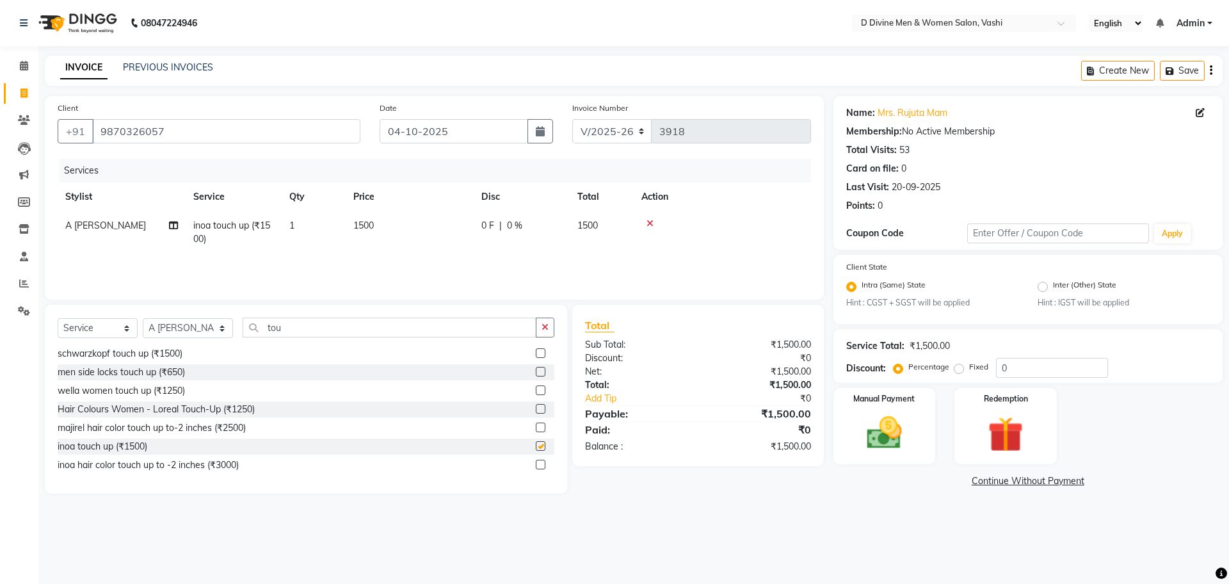
checkbox input "false"
click at [461, 224] on td "1500" at bounding box center [410, 232] width 128 height 42
click at [550, 234] on input "0" at bounding box center [560, 229] width 38 height 20
click at [549, 236] on input "0" at bounding box center [560, 229] width 38 height 20
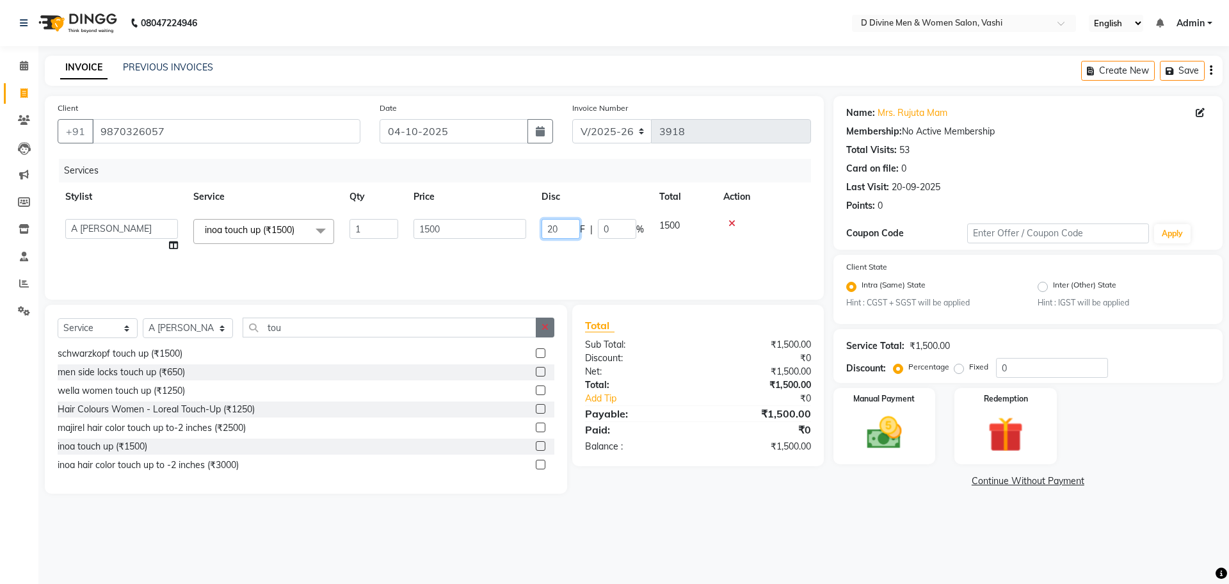
type input "250"
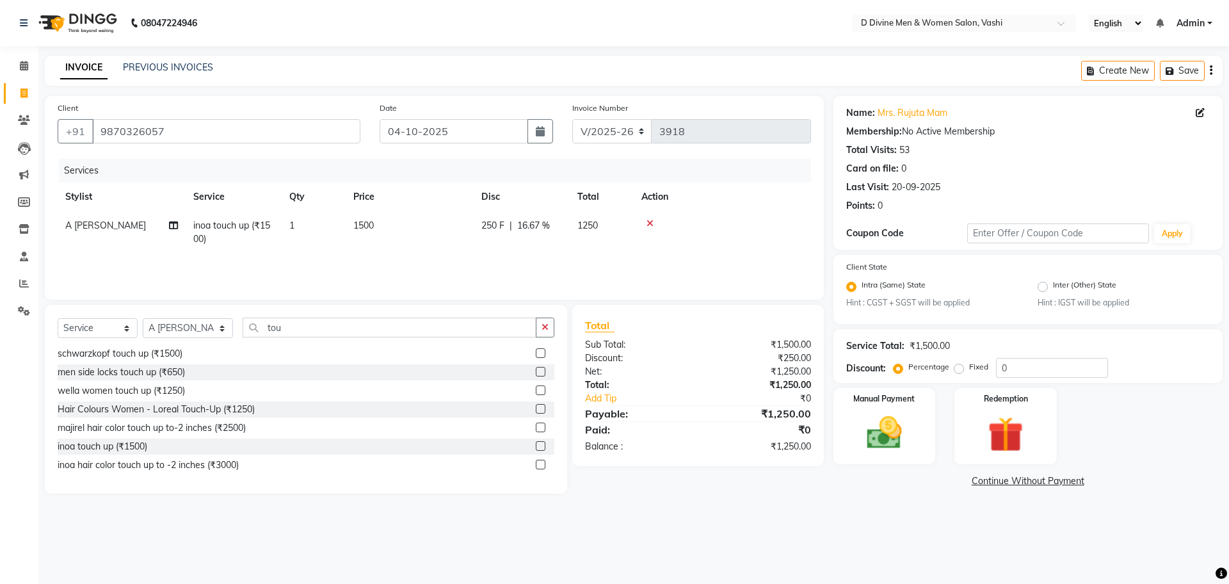
click at [547, 323] on icon "button" at bounding box center [544, 327] width 7 height 9
click at [194, 323] on select "Select Stylist A [PERSON_NAME] [PERSON_NAME] Divine salon [PERSON_NAME] [PERSON…" at bounding box center [188, 328] width 90 height 20
select select "10985"
click at [143, 318] on select "Select Stylist A [PERSON_NAME] [PERSON_NAME] Divine salon [PERSON_NAME] [PERSON…" at bounding box center [188, 328] width 90 height 20
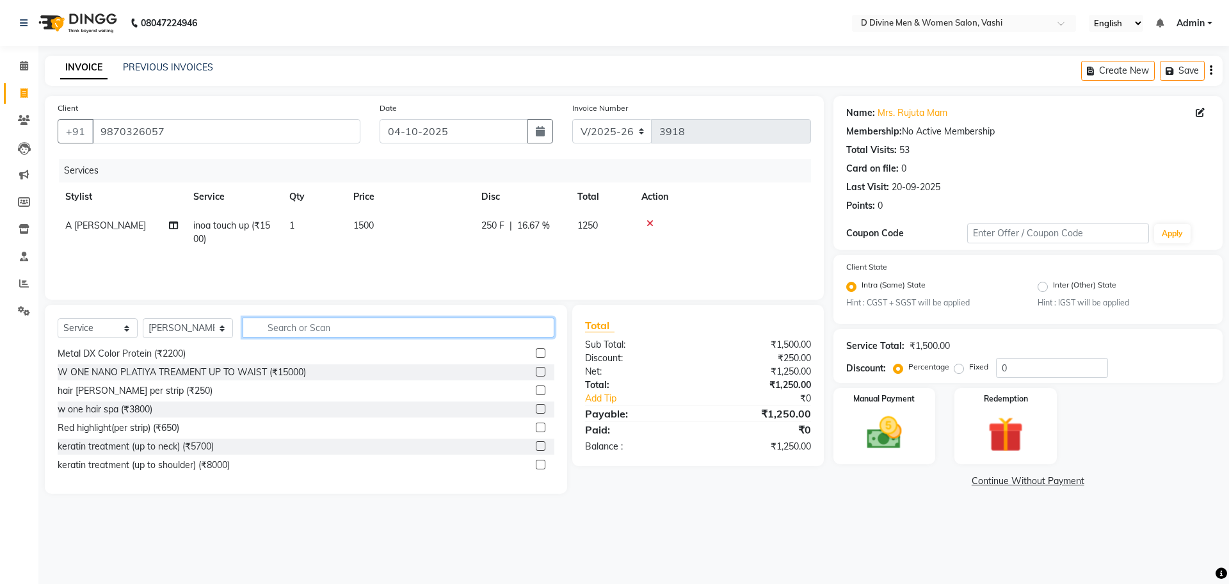
click at [286, 328] on input "text" at bounding box center [399, 327] width 312 height 20
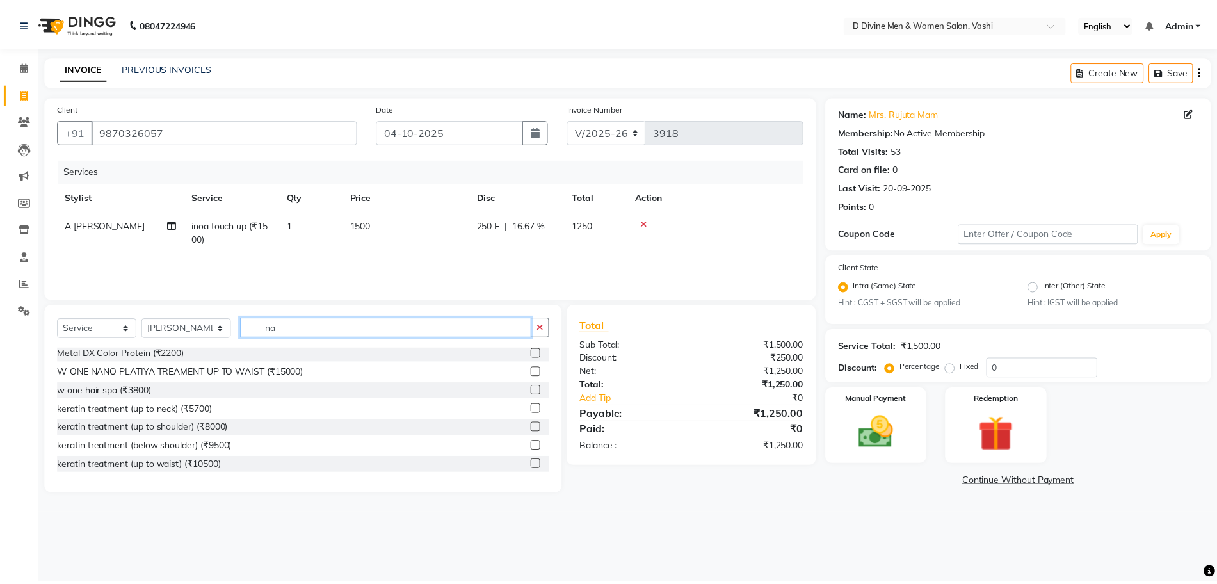
scroll to position [0, 0]
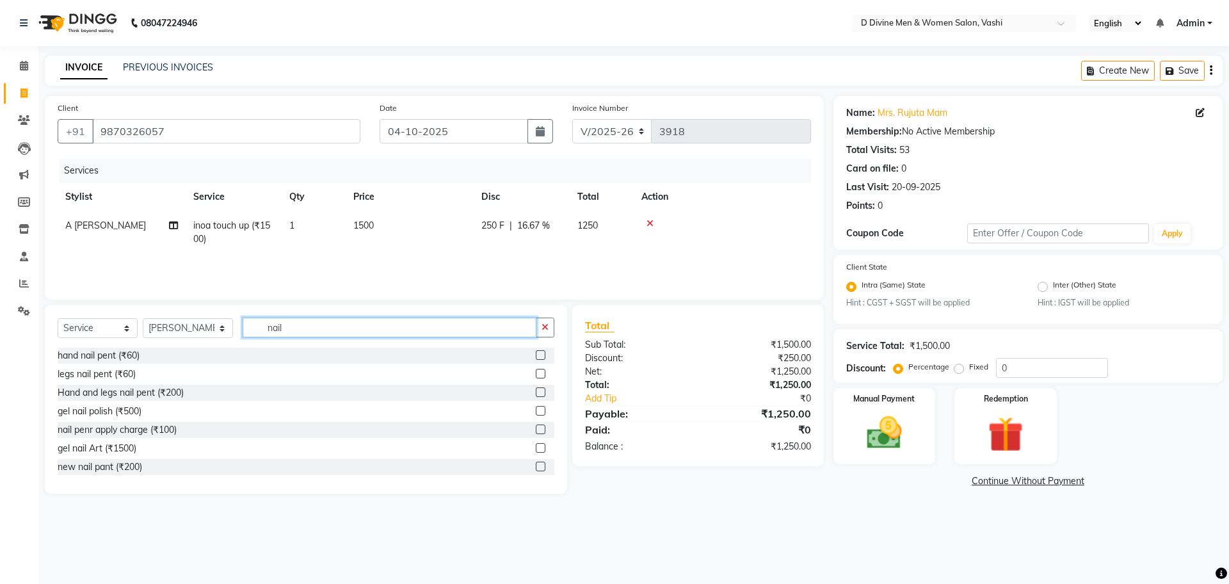
type input "nail"
click at [536, 392] on label at bounding box center [541, 392] width 10 height 10
click at [536, 392] on input "checkbox" at bounding box center [540, 393] width 8 height 8
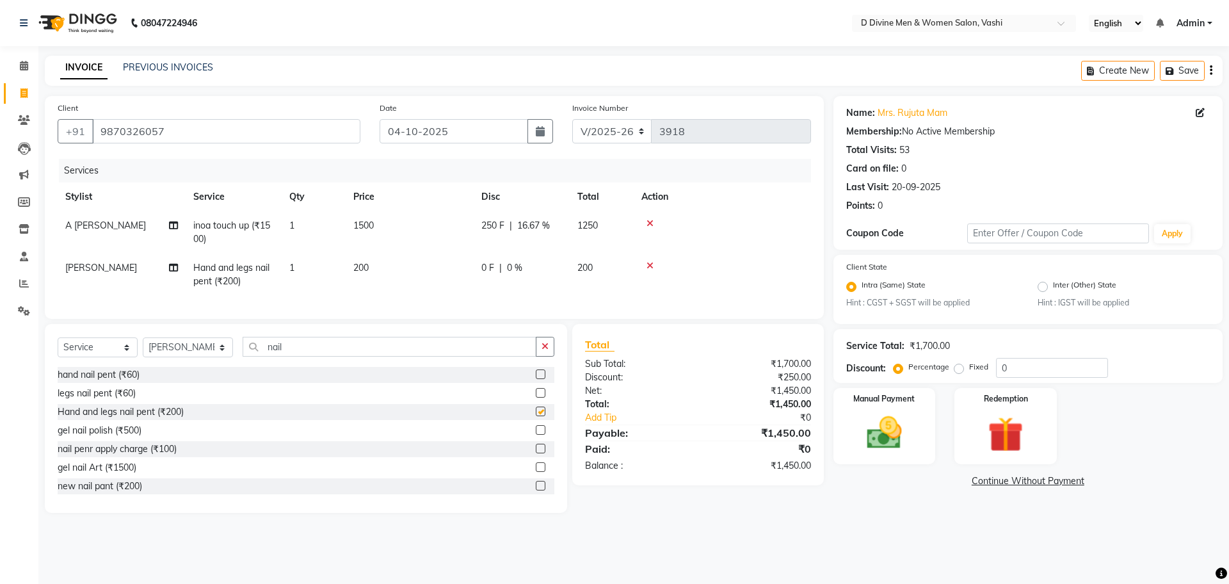
checkbox input "false"
click at [412, 279] on td "200" at bounding box center [410, 274] width 128 height 42
select select "10985"
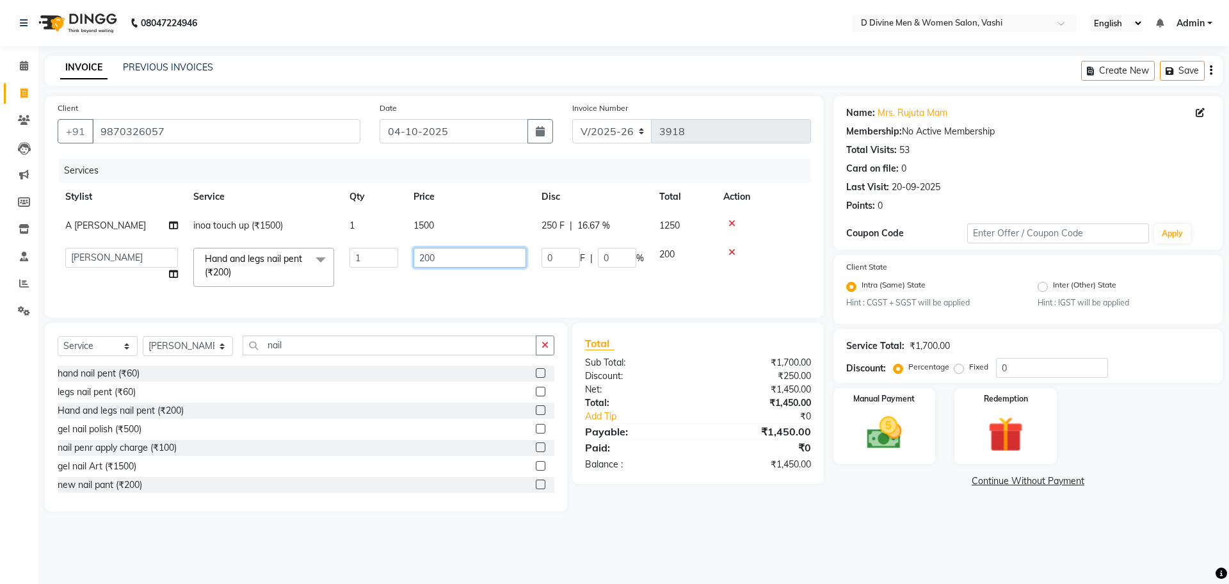
click at [429, 263] on input "200" at bounding box center [469, 258] width 113 height 20
type input "220"
drag, startPoint x: 221, startPoint y: 294, endPoint x: 256, endPoint y: 296, distance: 35.2
click at [226, 294] on div "Services Stylist Service Qty Price Disc Total Action A [PERSON_NAME] [PERSON_NA…" at bounding box center [434, 232] width 753 height 146
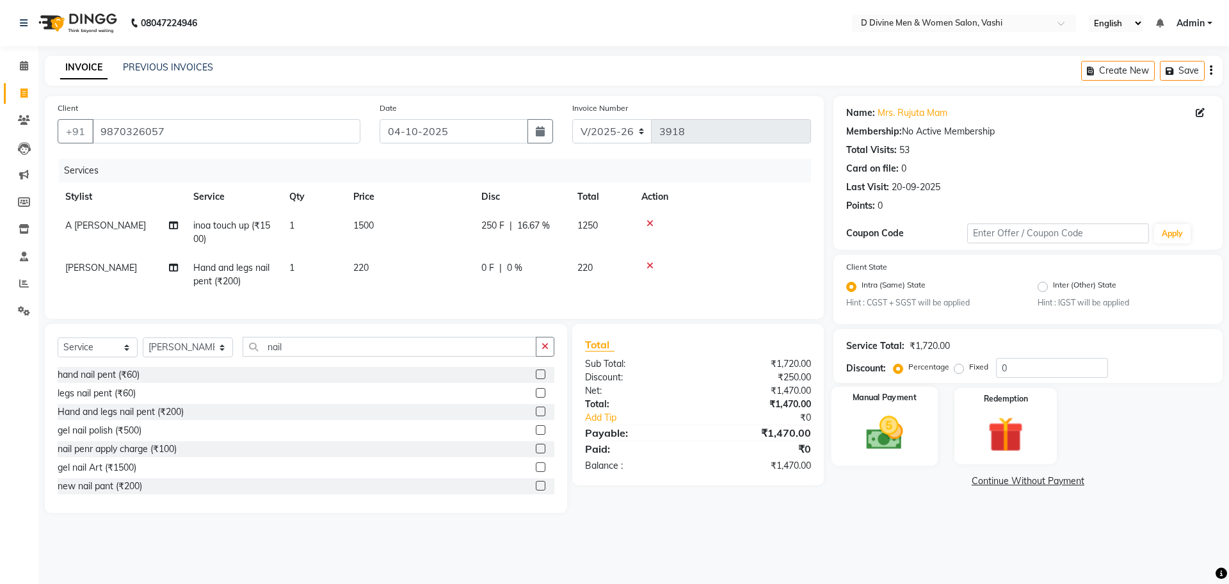
click at [853, 428] on div "Manual Payment" at bounding box center [884, 426] width 106 height 79
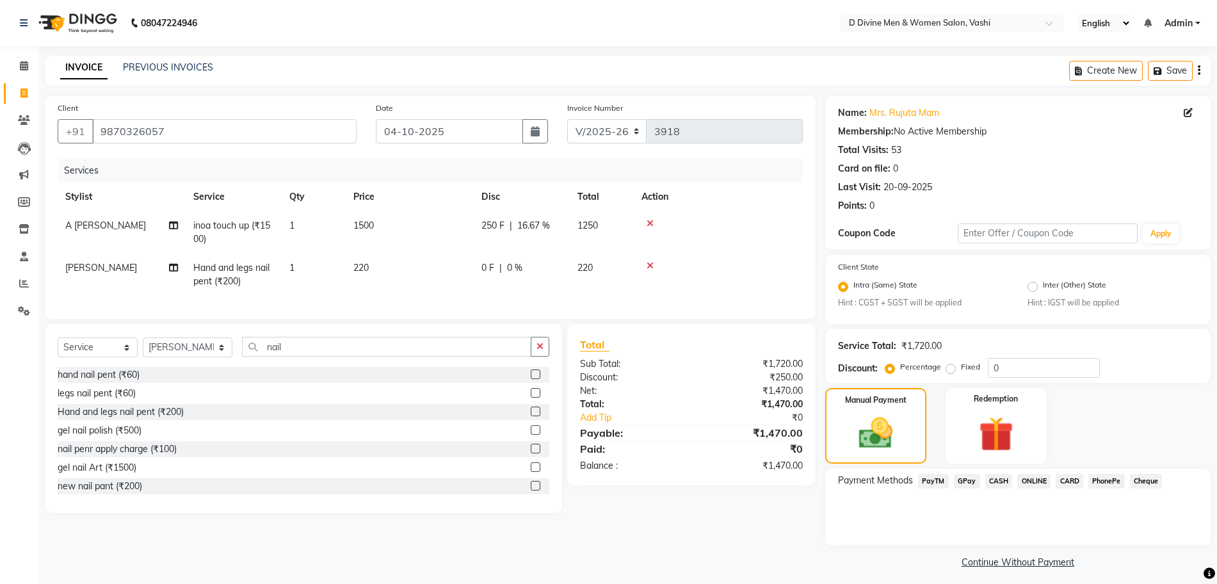
click at [1098, 483] on span "PhonePe" at bounding box center [1106, 481] width 36 height 15
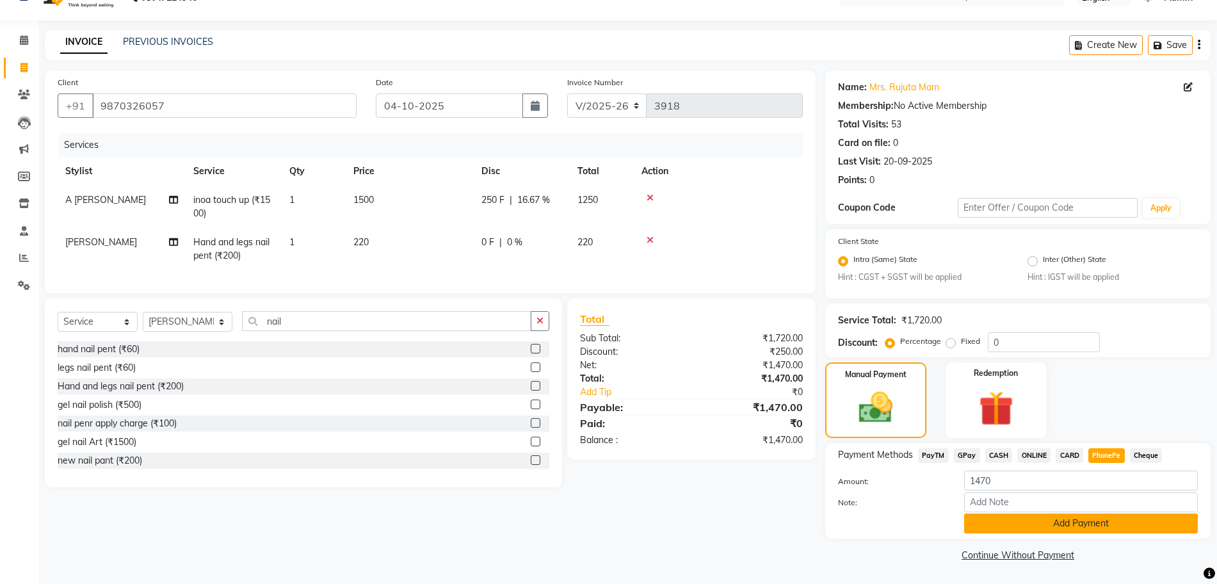
click at [1086, 522] on button "Add Payment" at bounding box center [1081, 523] width 234 height 20
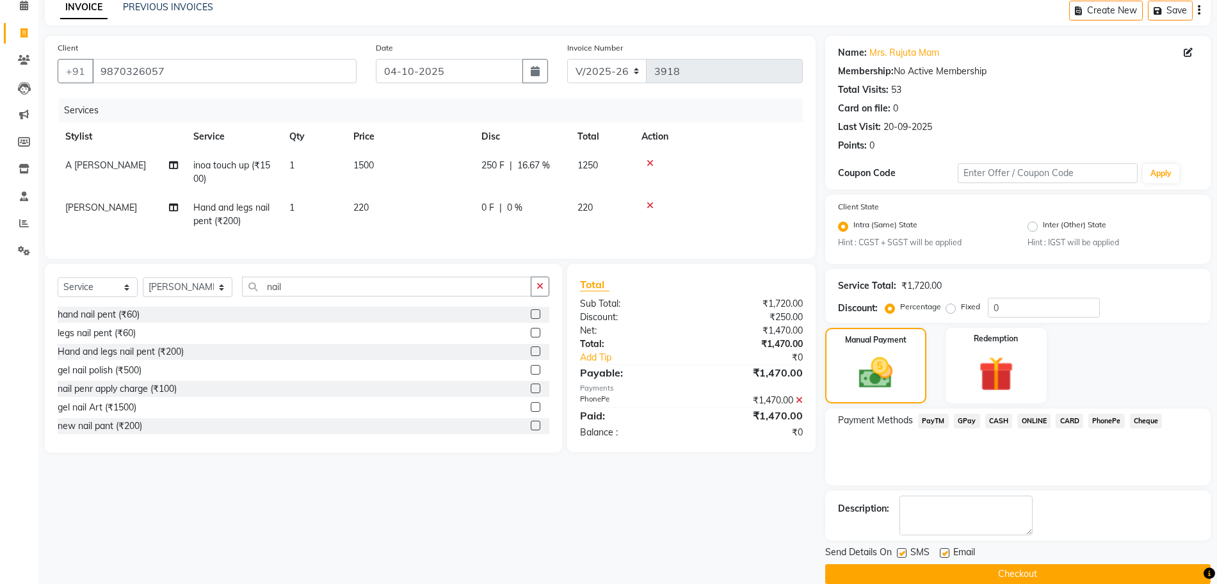
scroll to position [79, 0]
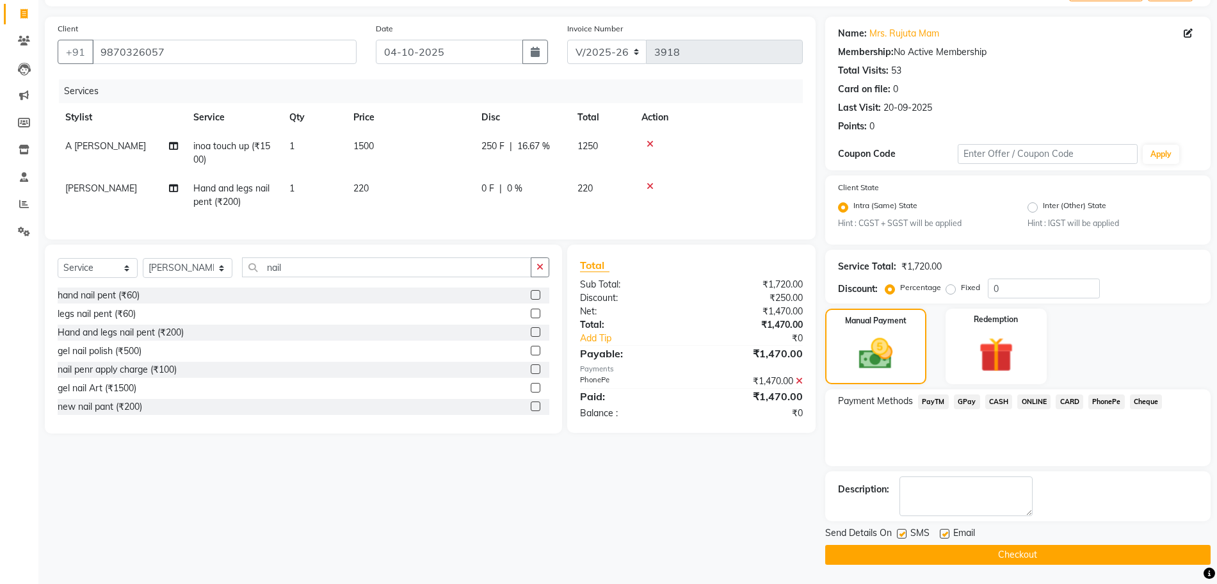
click at [897, 534] on label at bounding box center [902, 534] width 10 height 10
click at [897, 534] on input "checkbox" at bounding box center [901, 534] width 8 height 8
checkbox input "false"
click at [940, 534] on label at bounding box center [945, 534] width 10 height 10
click at [940, 534] on input "checkbox" at bounding box center [944, 534] width 8 height 8
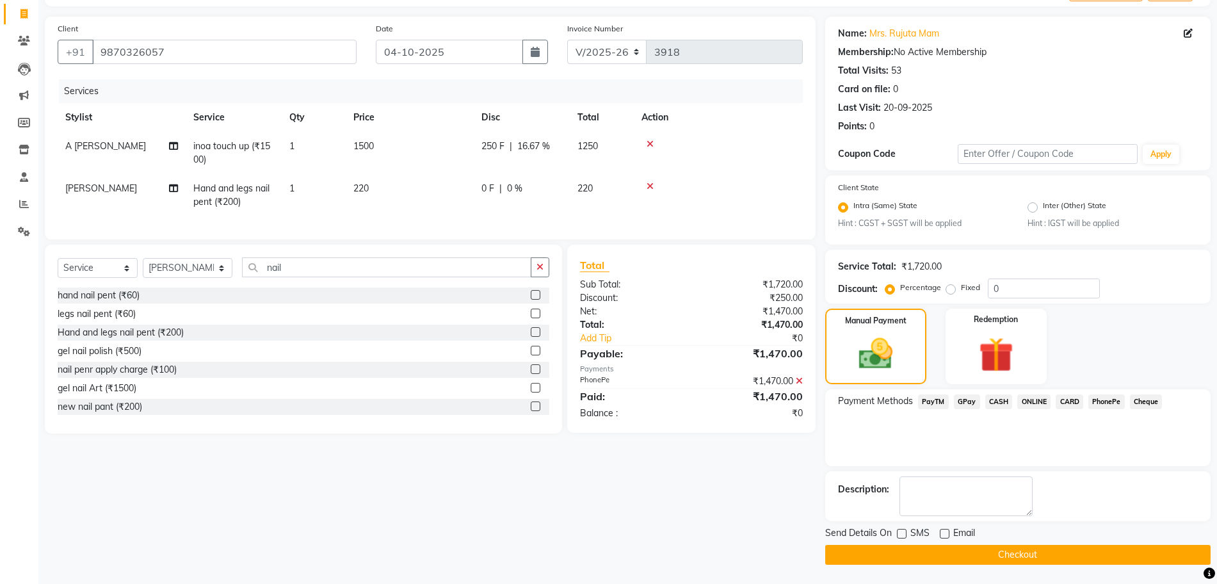
click at [945, 534] on label at bounding box center [945, 534] width 10 height 10
click at [945, 534] on input "checkbox" at bounding box center [944, 534] width 8 height 8
checkbox input "true"
click at [947, 547] on button "Checkout" at bounding box center [1017, 555] width 385 height 20
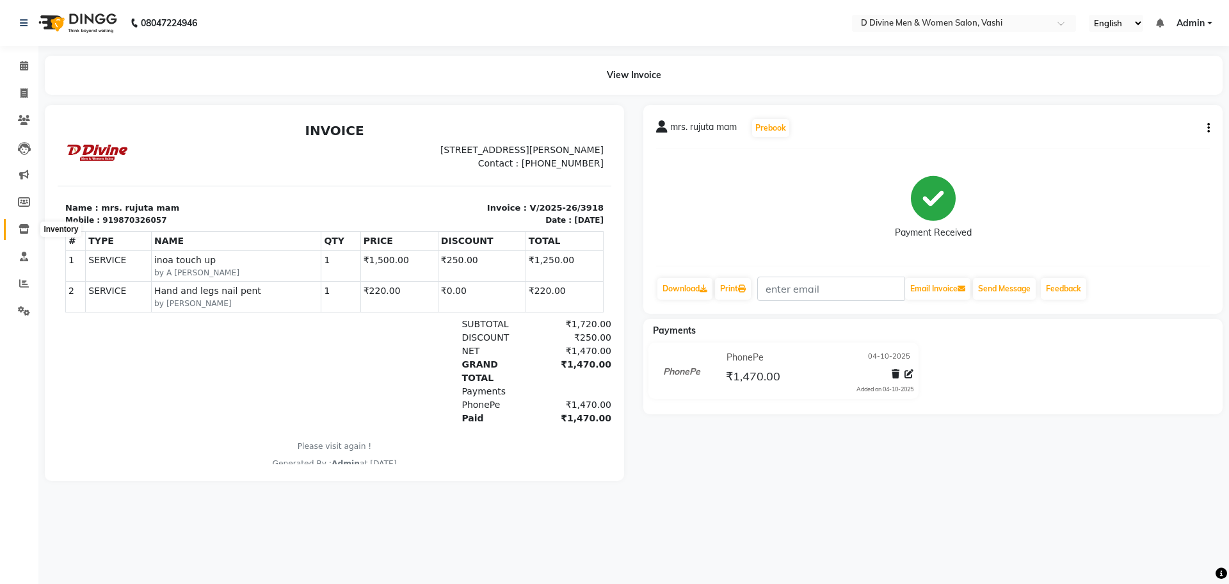
drag, startPoint x: 19, startPoint y: 235, endPoint x: 57, endPoint y: 233, distance: 37.8
click at [19, 235] on span at bounding box center [24, 229] width 22 height 15
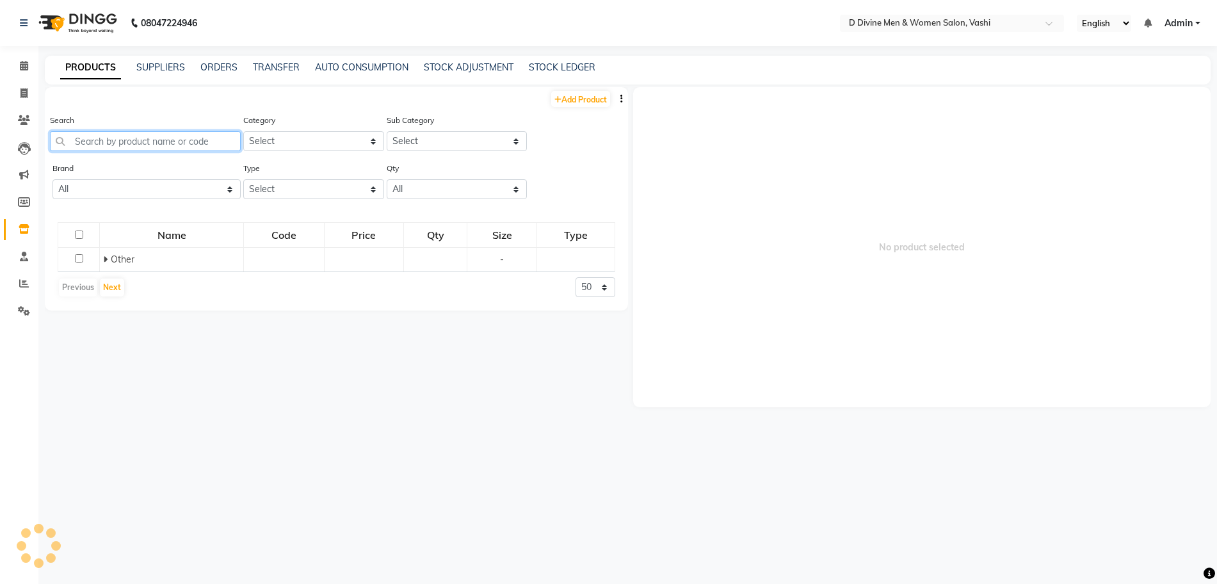
click at [170, 143] on input "text" at bounding box center [145, 141] width 191 height 20
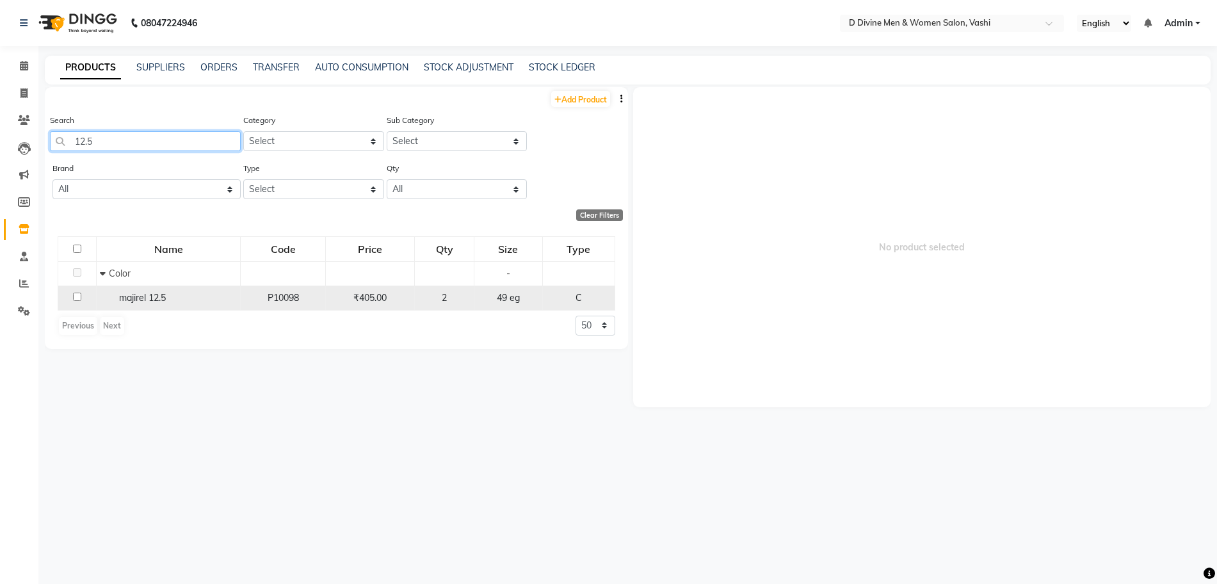
type input "12.5"
click at [392, 295] on div "₹405.00" at bounding box center [370, 297] width 78 height 13
select select
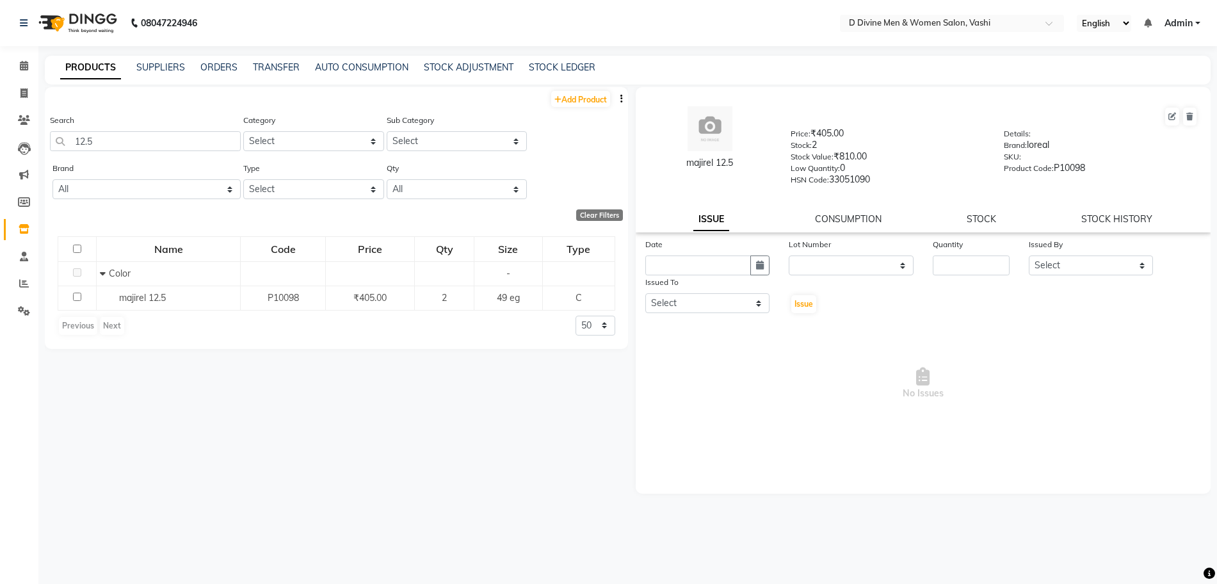
click at [970, 211] on div "majirel 12.5 Price: ₹405.00 Stock: 2 Stock Value: ₹810.00 Low Quantity: 0 HSN C…" at bounding box center [923, 159] width 575 height 145
click at [970, 216] on link "STOCK" at bounding box center [980, 219] width 29 height 12
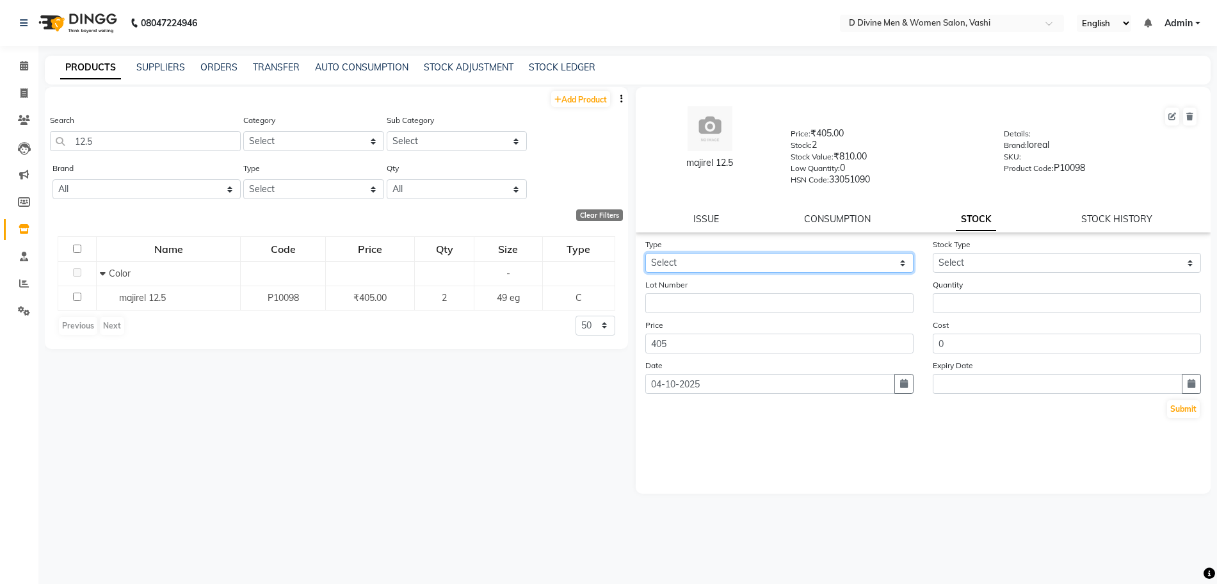
drag, startPoint x: 873, startPoint y: 259, endPoint x: 870, endPoint y: 269, distance: 10.7
click at [870, 268] on select "Select In Out" at bounding box center [779, 263] width 268 height 20
select select "out"
click at [645, 253] on select "Select In Out" at bounding box center [779, 263] width 268 height 20
select select
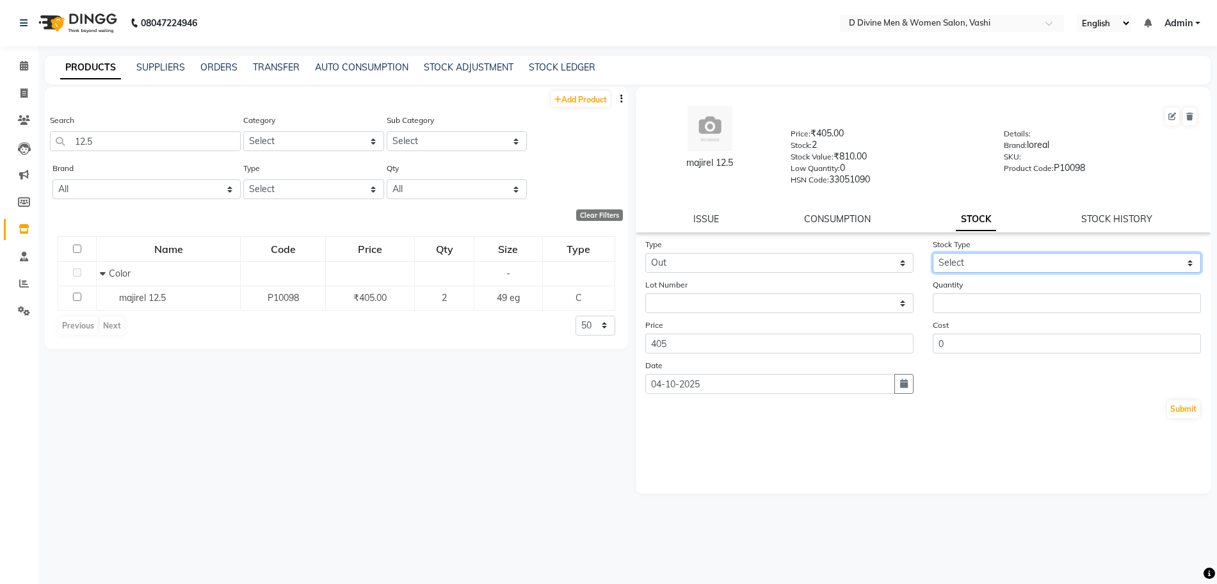
click at [961, 257] on select "Select Internal Use Damaged Expired Adjustment Return Other" at bounding box center [1067, 263] width 268 height 20
select select "internal use"
click at [933, 253] on select "Select Internal Use Damaged Expired Adjustment Return Other" at bounding box center [1067, 263] width 268 height 20
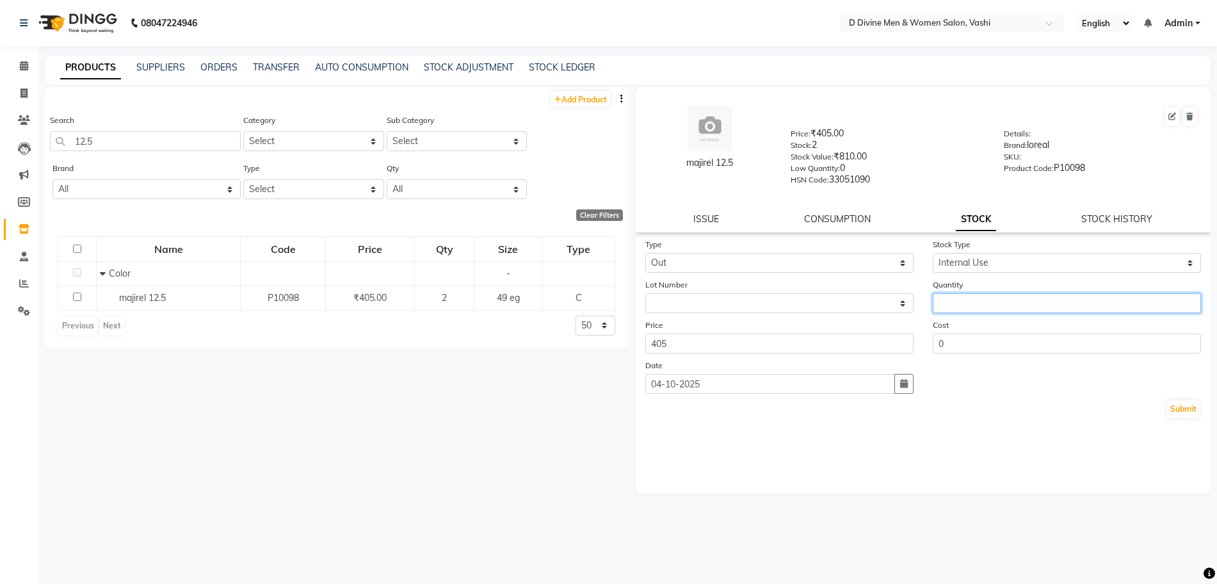
click at [954, 295] on input "number" at bounding box center [1067, 303] width 268 height 20
type input "1"
click at [1185, 410] on button "Submit" at bounding box center [1183, 409] width 33 height 18
select select
click at [26, 89] on icon at bounding box center [23, 93] width 7 height 10
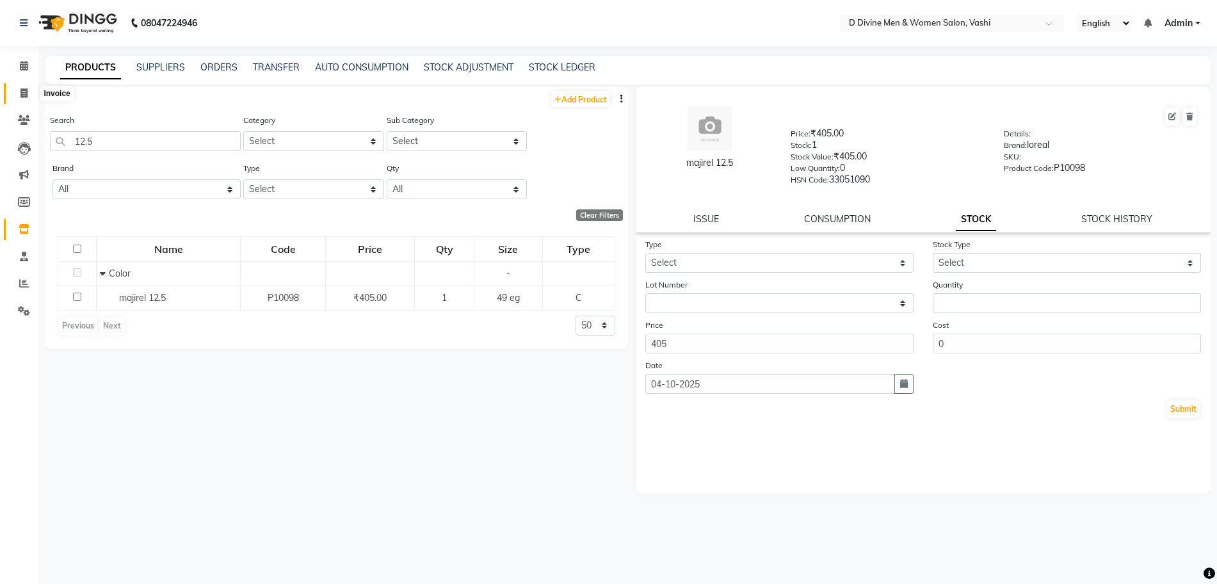
select select "718"
select select "service"
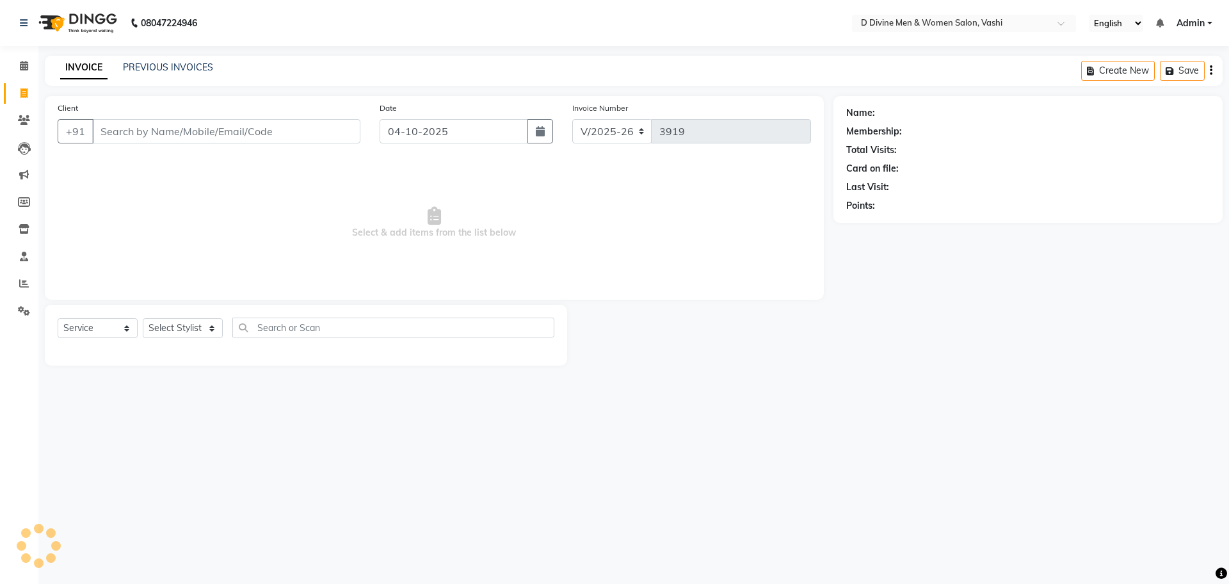
select select "10981"
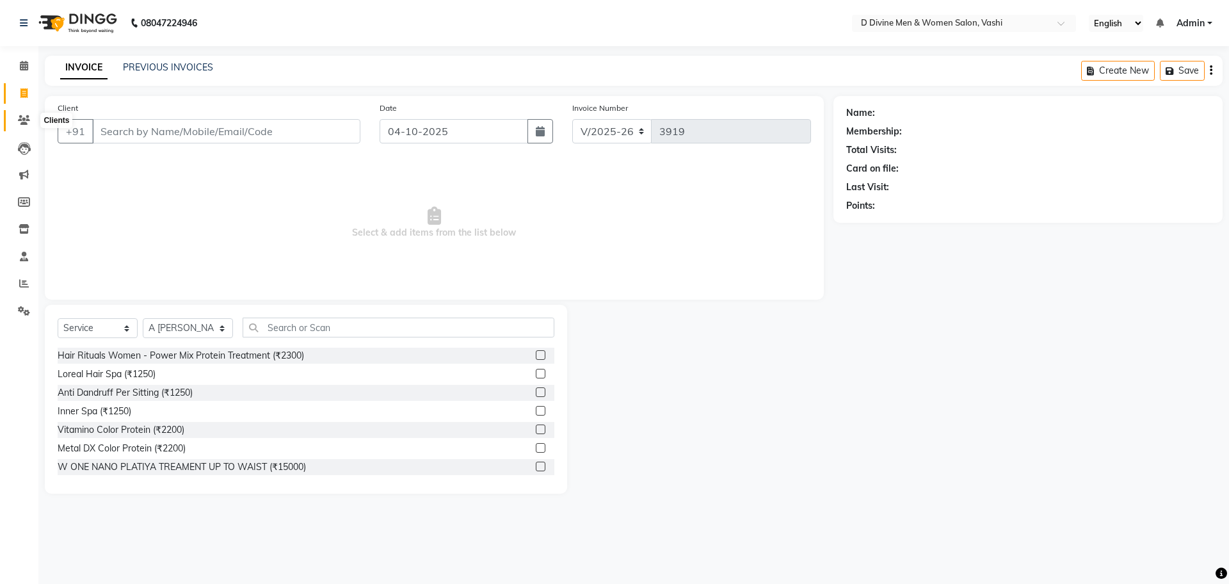
click at [31, 121] on span at bounding box center [24, 120] width 22 height 15
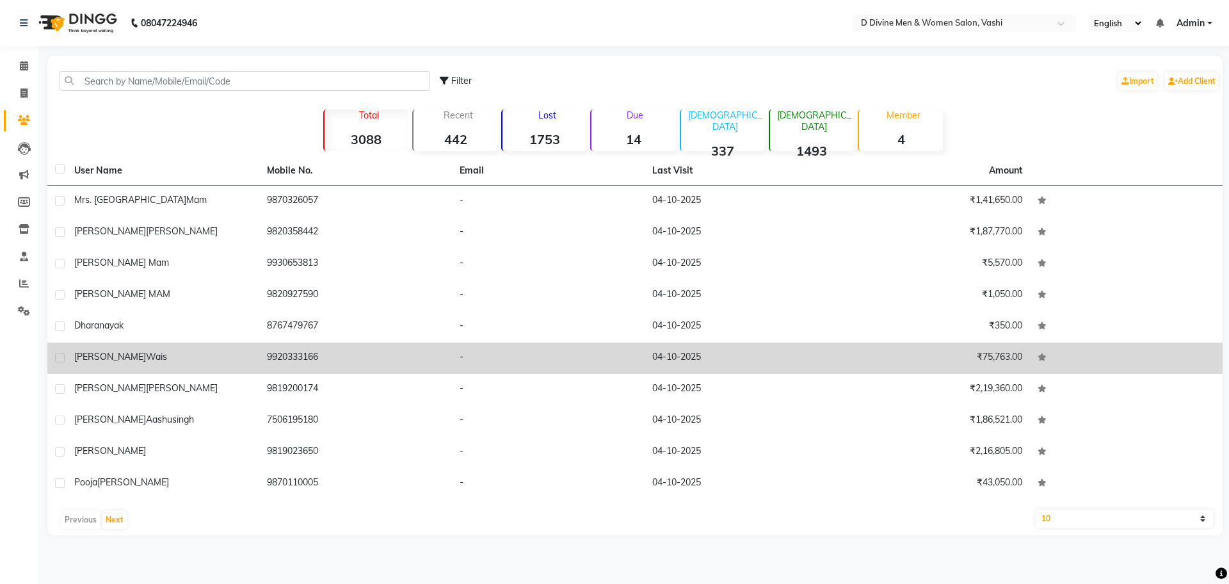
click at [314, 358] on td "9920333166" at bounding box center [355, 357] width 193 height 31
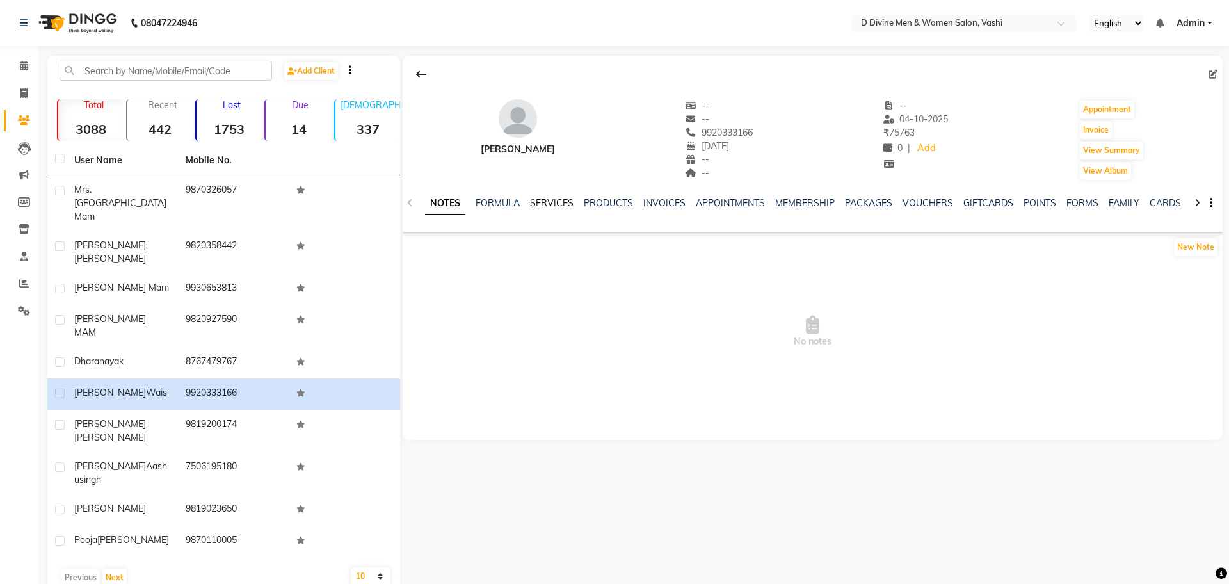
click at [545, 205] on link "SERVICES" at bounding box center [552, 203] width 44 height 12
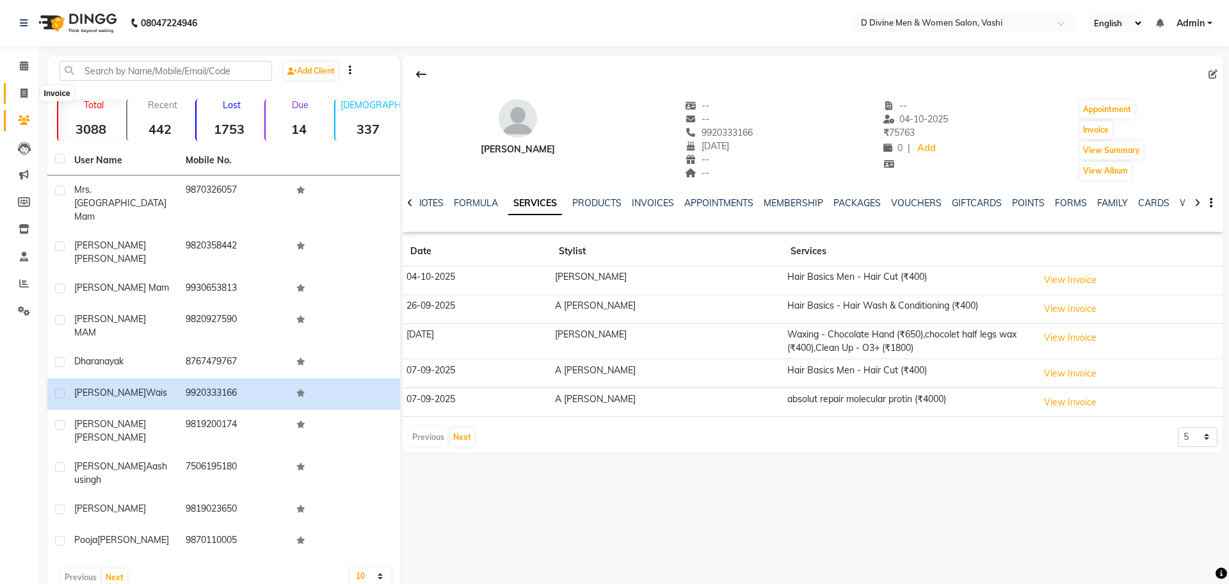
click at [23, 86] on span at bounding box center [24, 93] width 22 height 15
select select "718"
select select "service"
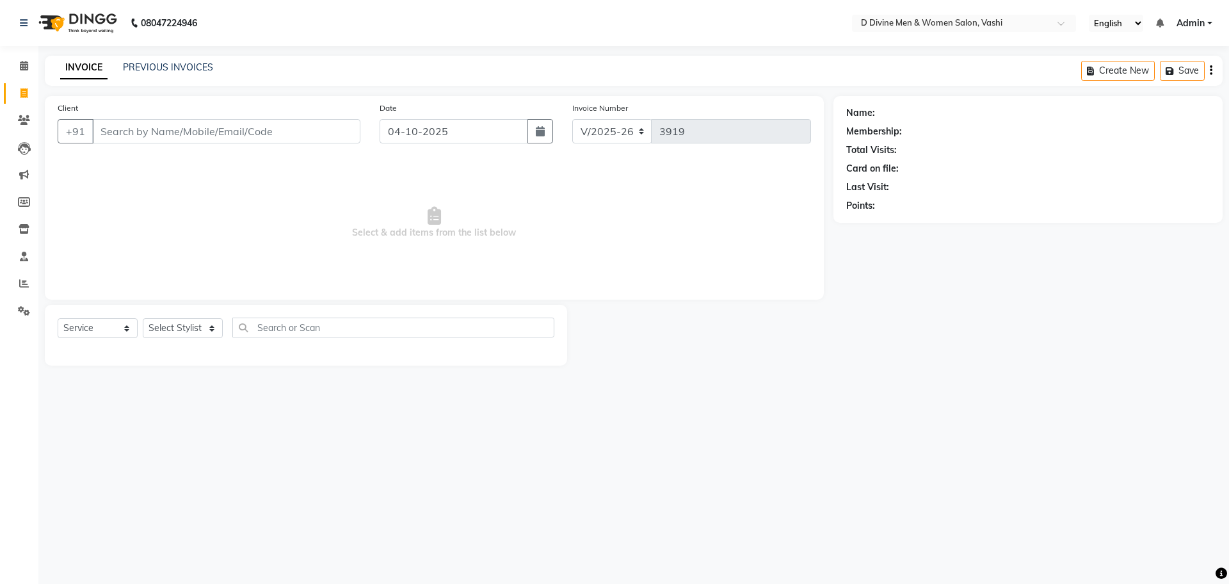
select select "10981"
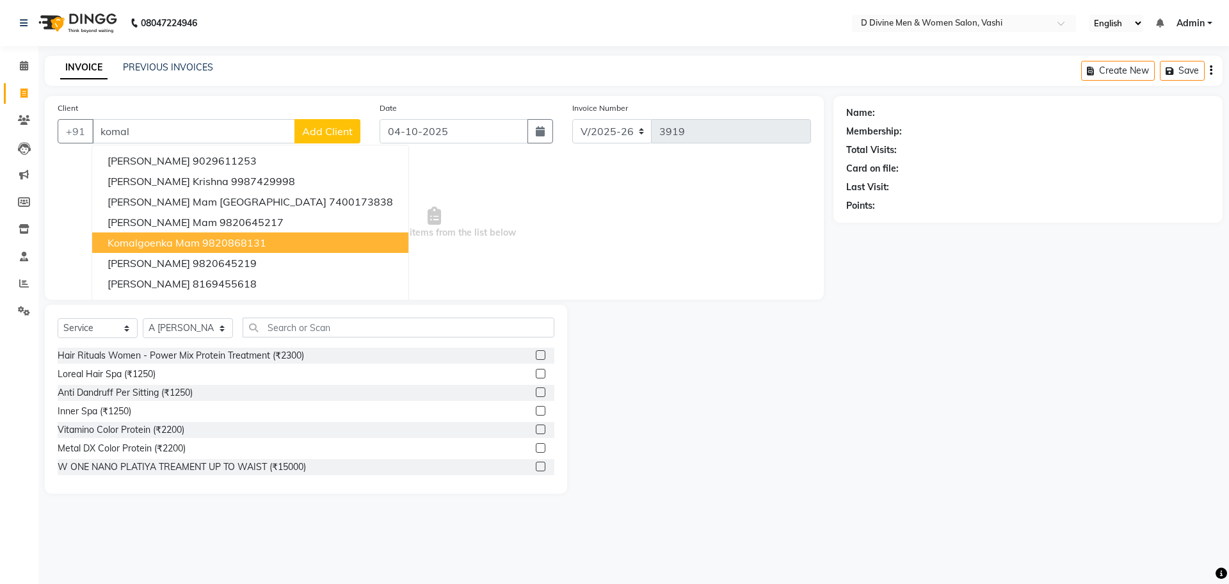
click at [221, 239] on ngb-highlight "9820868131" at bounding box center [234, 242] width 64 height 13
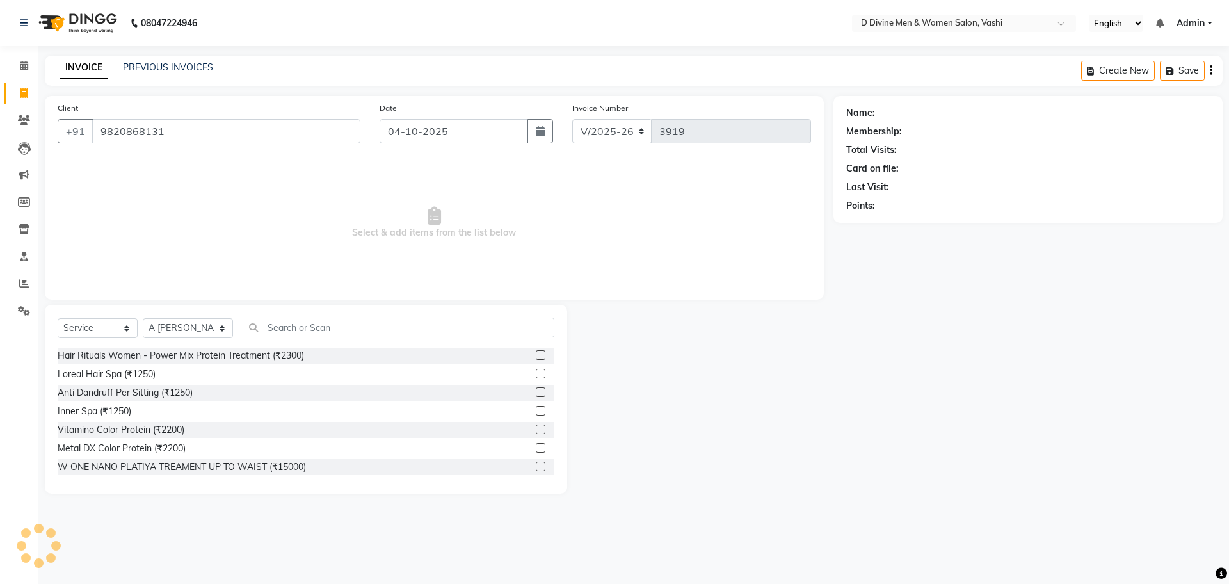
type input "9820868131"
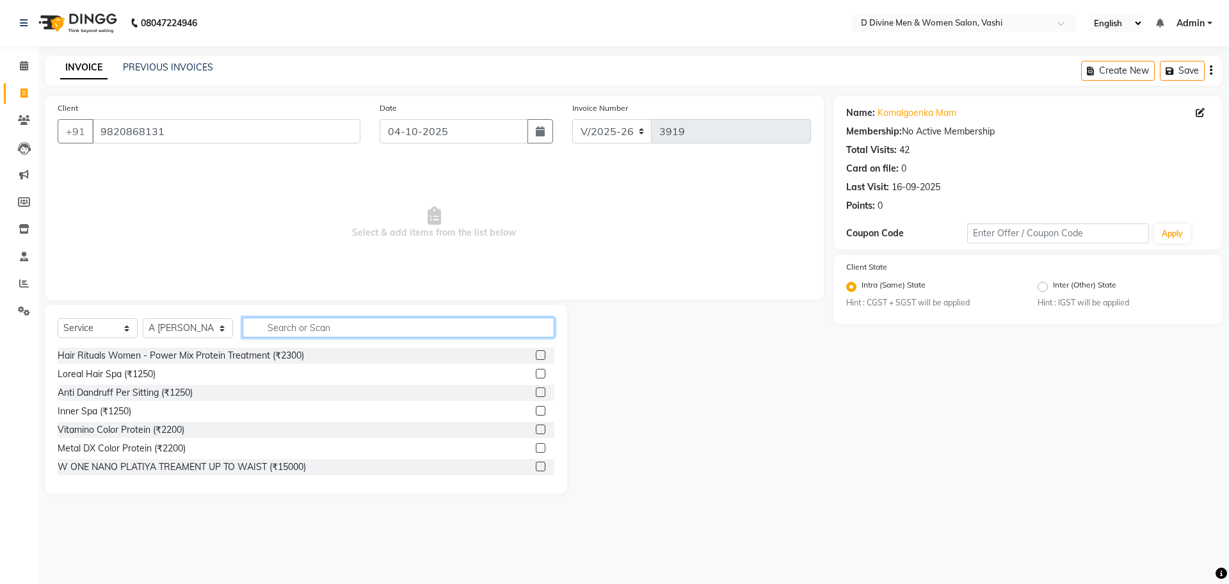
click at [383, 331] on input "text" at bounding box center [399, 327] width 312 height 20
type input "spa"
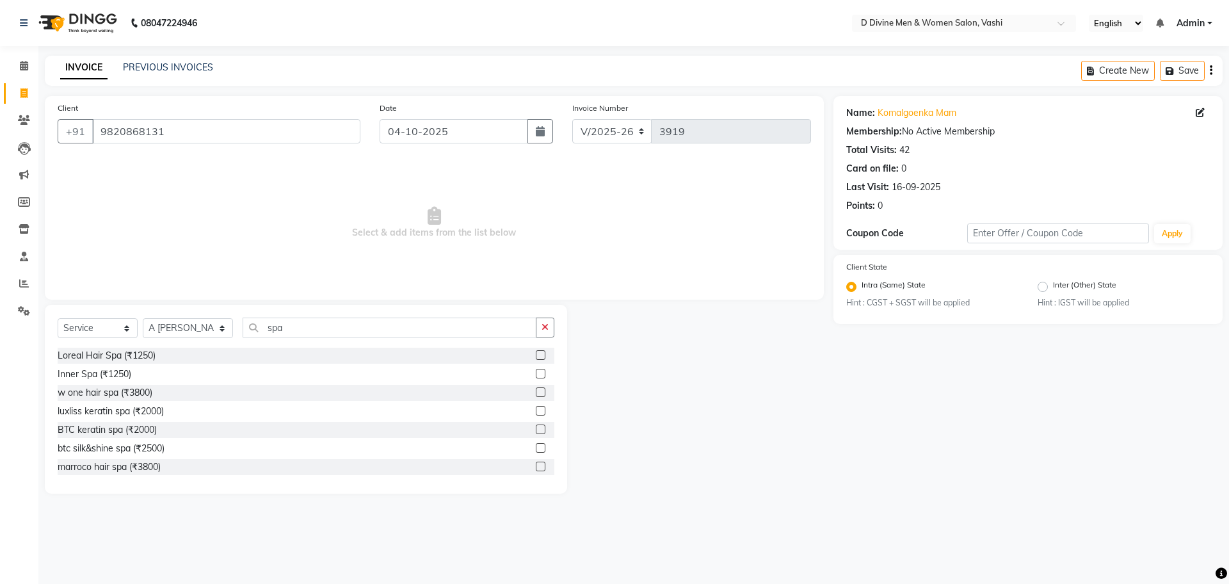
click at [536, 355] on label at bounding box center [541, 355] width 10 height 10
click at [536, 355] on input "checkbox" at bounding box center [540, 355] width 8 height 8
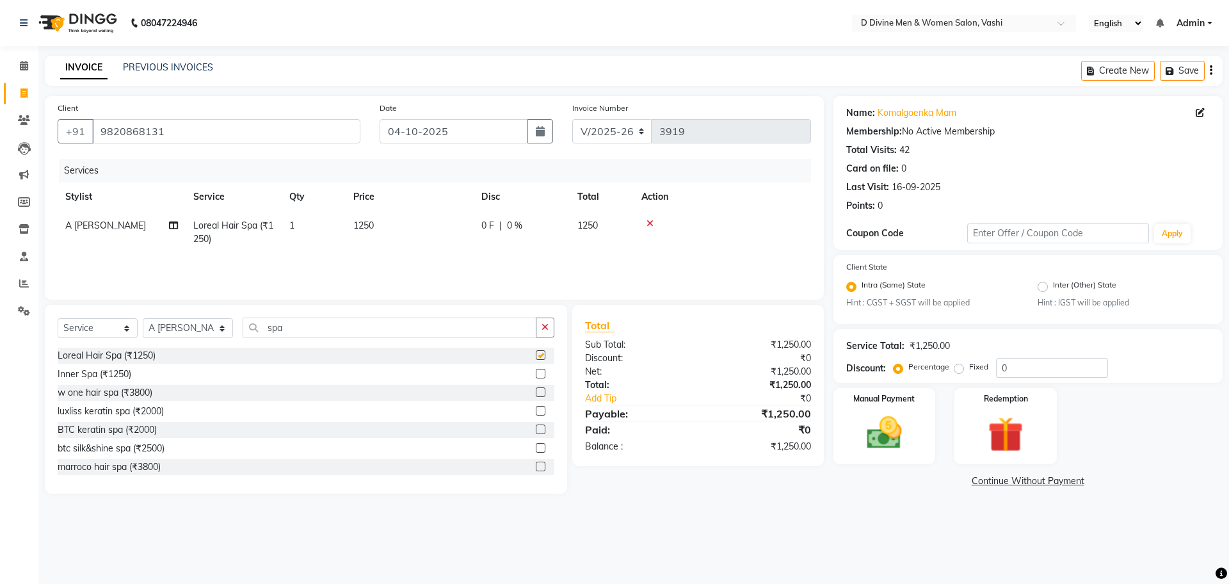
checkbox input "false"
click at [426, 320] on input "spa" at bounding box center [390, 327] width 294 height 20
type input "s"
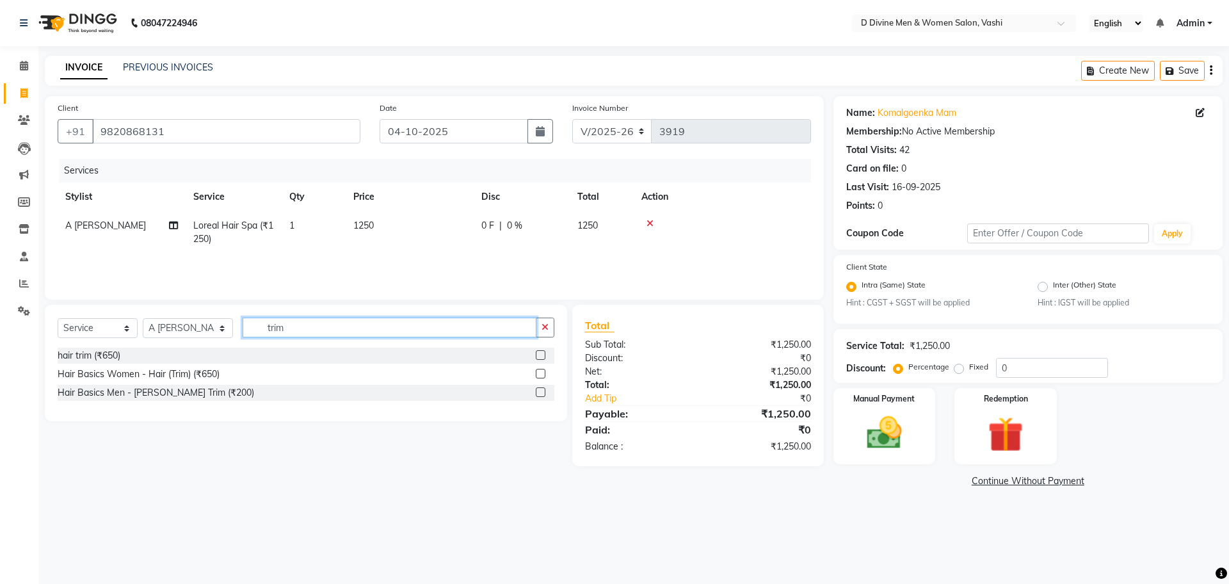
type input "trim"
click at [537, 372] on label at bounding box center [541, 374] width 10 height 10
click at [537, 372] on input "checkbox" at bounding box center [540, 374] width 8 height 8
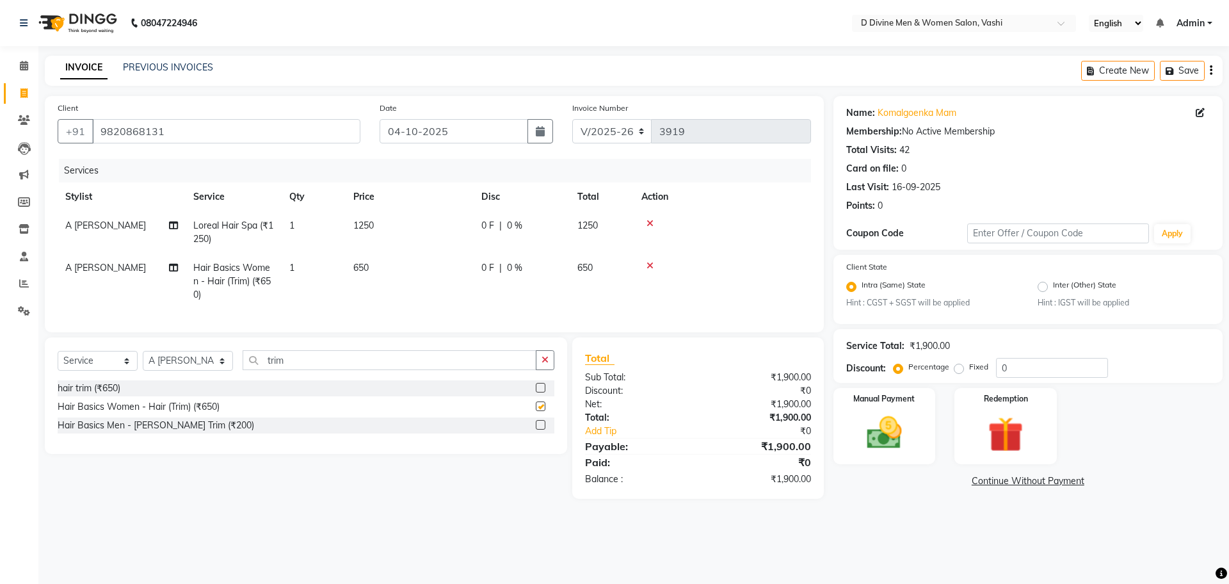
checkbox input "false"
click at [454, 370] on input "trim" at bounding box center [390, 360] width 294 height 20
type input "t"
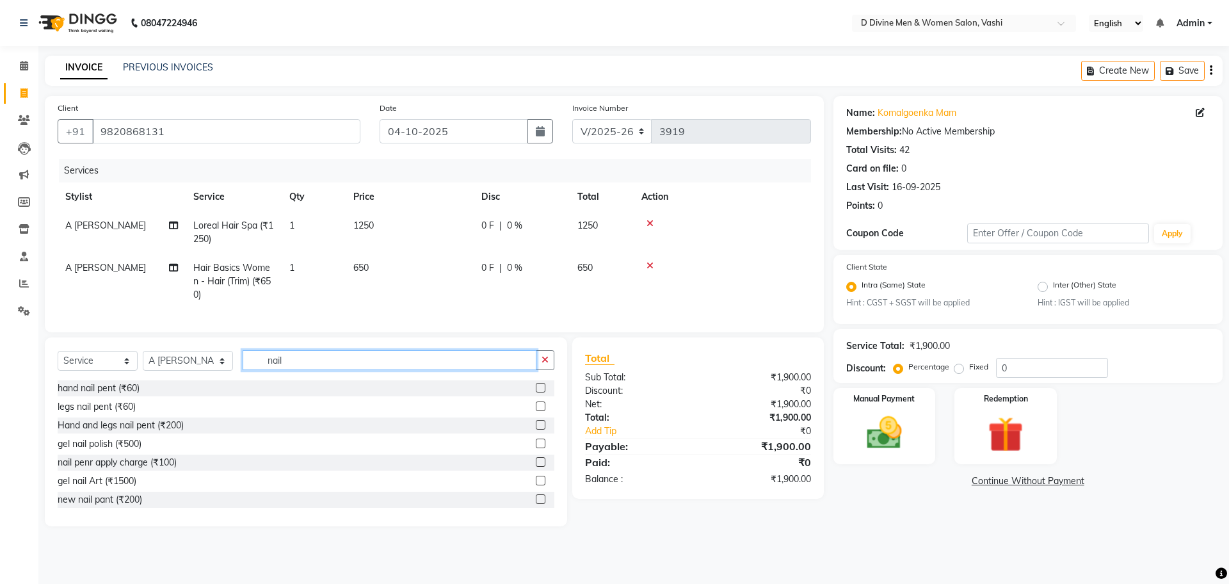
type input "nail"
click at [536, 429] on label at bounding box center [541, 425] width 10 height 10
click at [536, 429] on input "checkbox" at bounding box center [540, 425] width 8 height 8
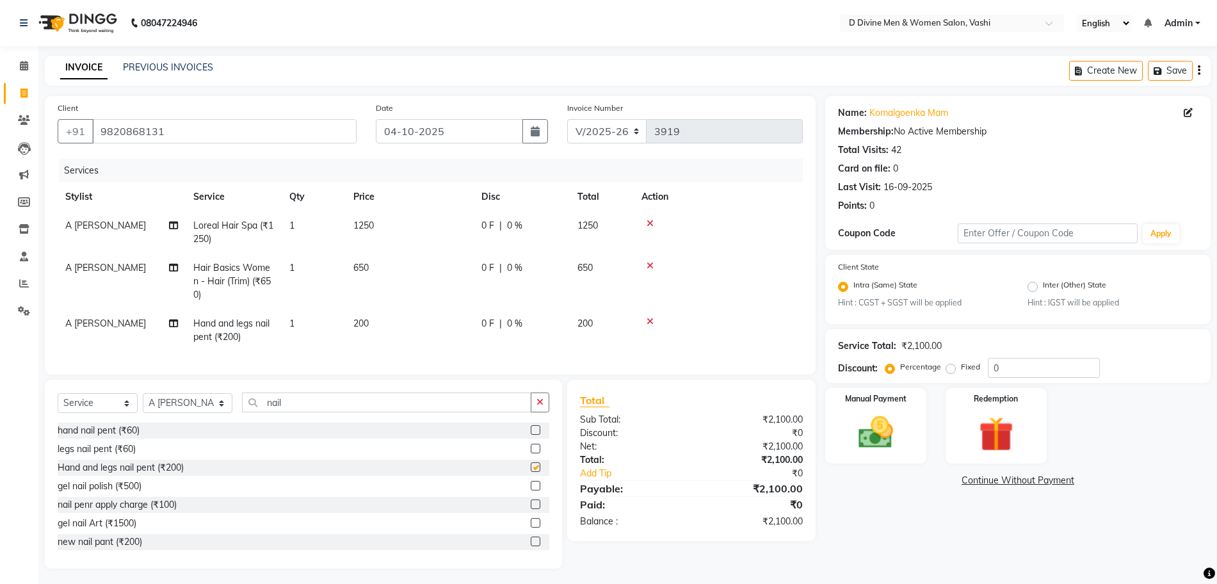
checkbox input "false"
click at [518, 230] on span "0 %" at bounding box center [514, 225] width 15 height 13
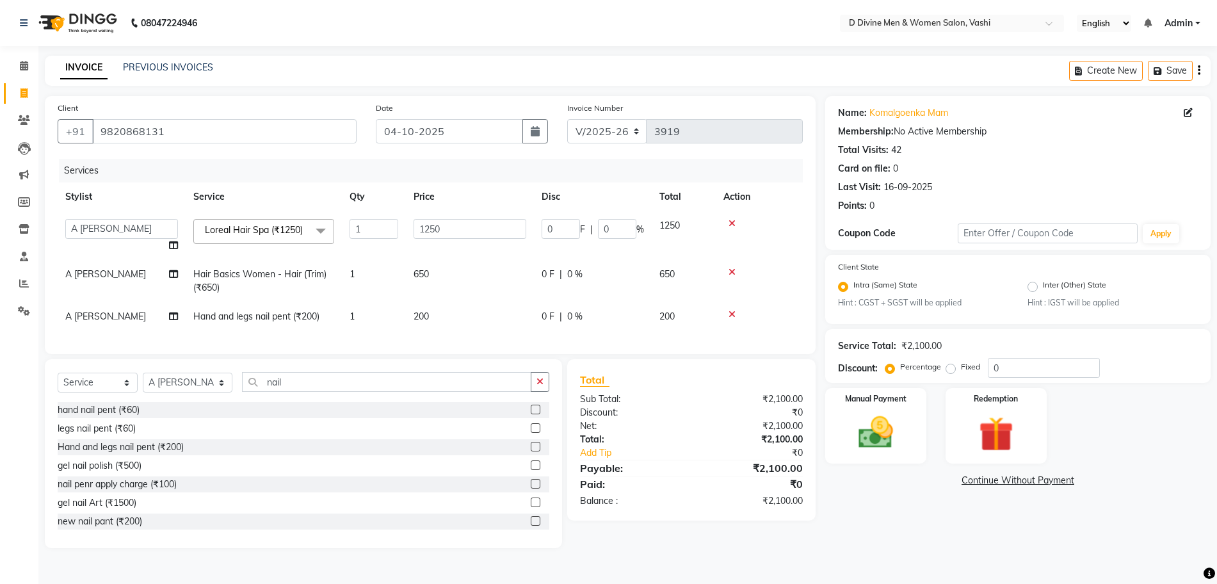
click at [554, 321] on div "0 F | 0 %" at bounding box center [592, 316] width 102 height 13
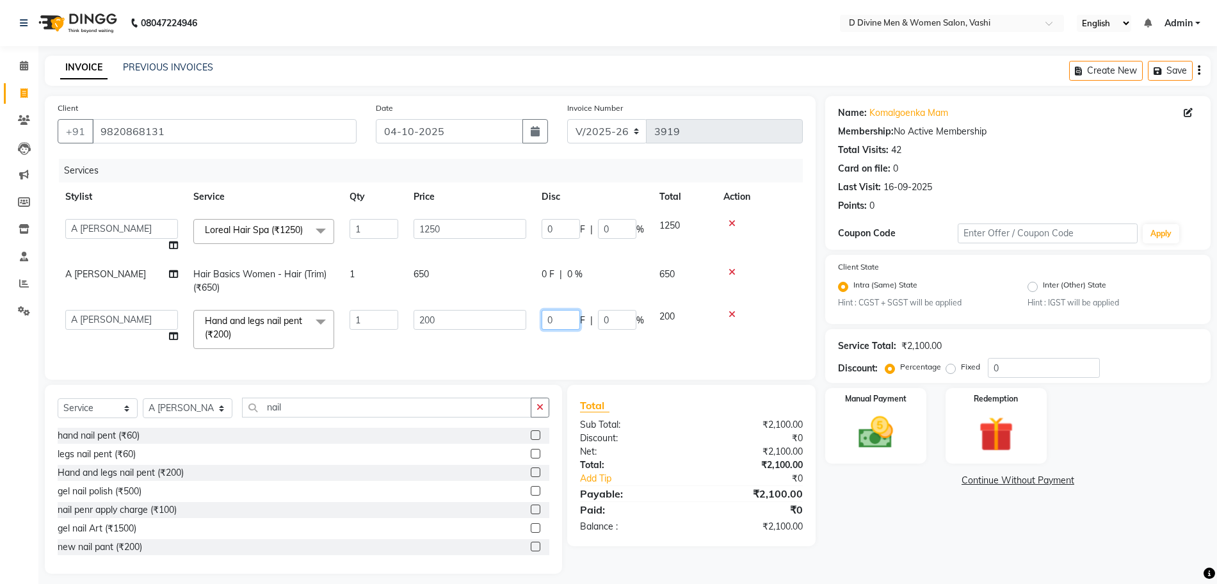
click at [545, 326] on input "0" at bounding box center [560, 320] width 38 height 20
type input "10"
click at [668, 333] on td "200" at bounding box center [684, 329] width 64 height 54
click at [635, 322] on input "5" at bounding box center [617, 320] width 38 height 20
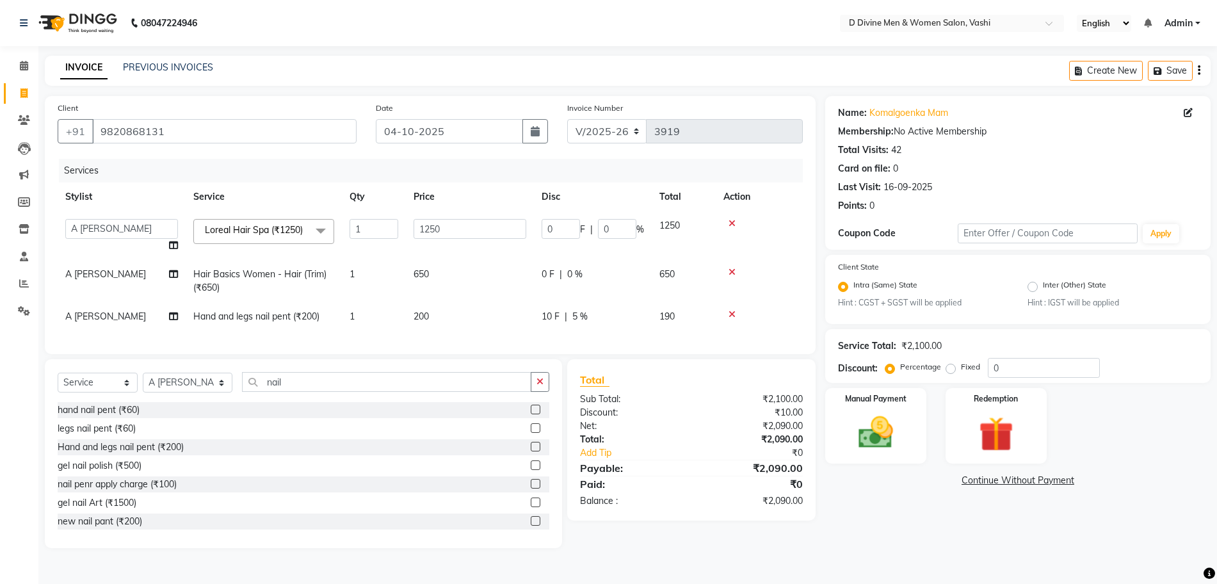
click at [569, 319] on div "10 F | 5 %" at bounding box center [592, 316] width 102 height 13
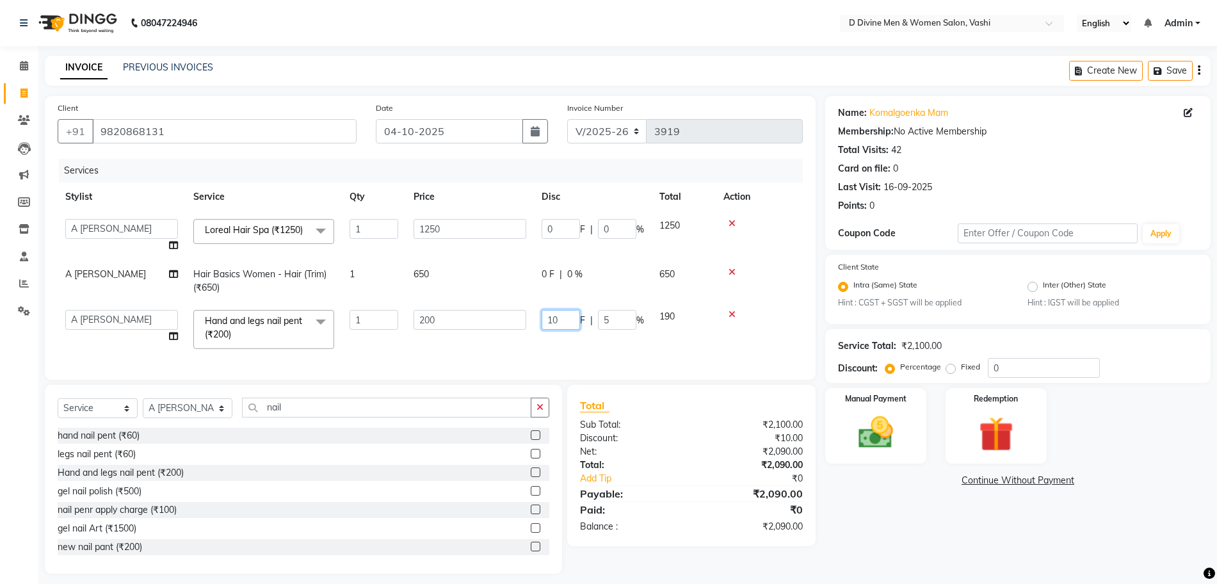
click at [569, 319] on input "10" at bounding box center [560, 320] width 38 height 20
type input "100"
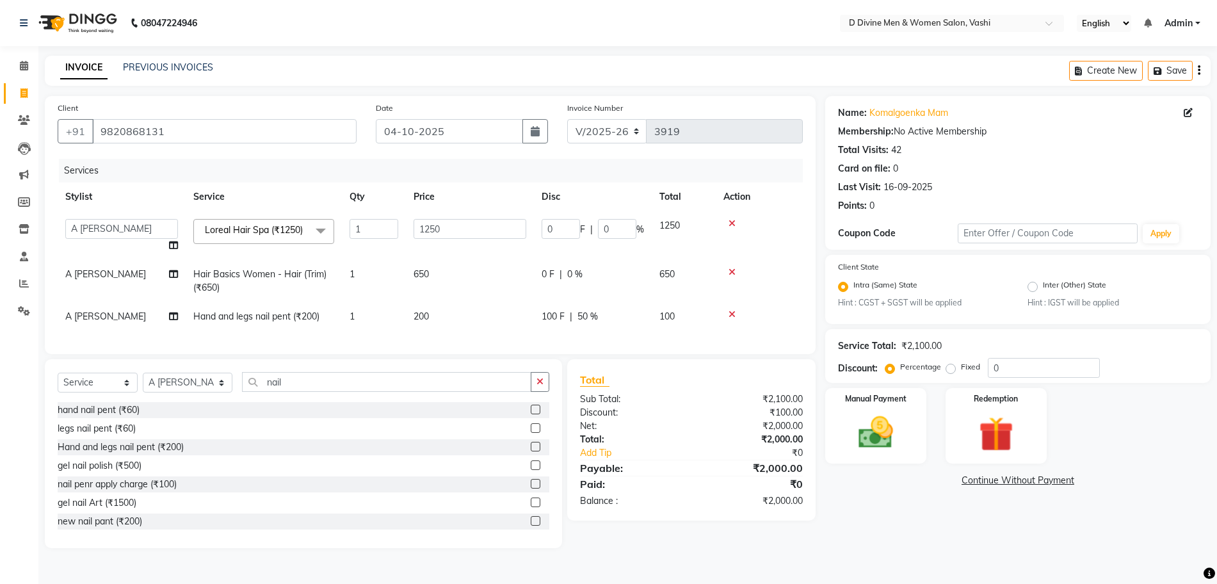
click at [637, 354] on div "Client [PHONE_NUMBER] Date [DATE] Invoice Number V/2025 V/[PHONE_NUMBER] Servic…" at bounding box center [430, 225] width 771 height 258
click at [120, 302] on td "A [PERSON_NAME]" at bounding box center [122, 281] width 128 height 42
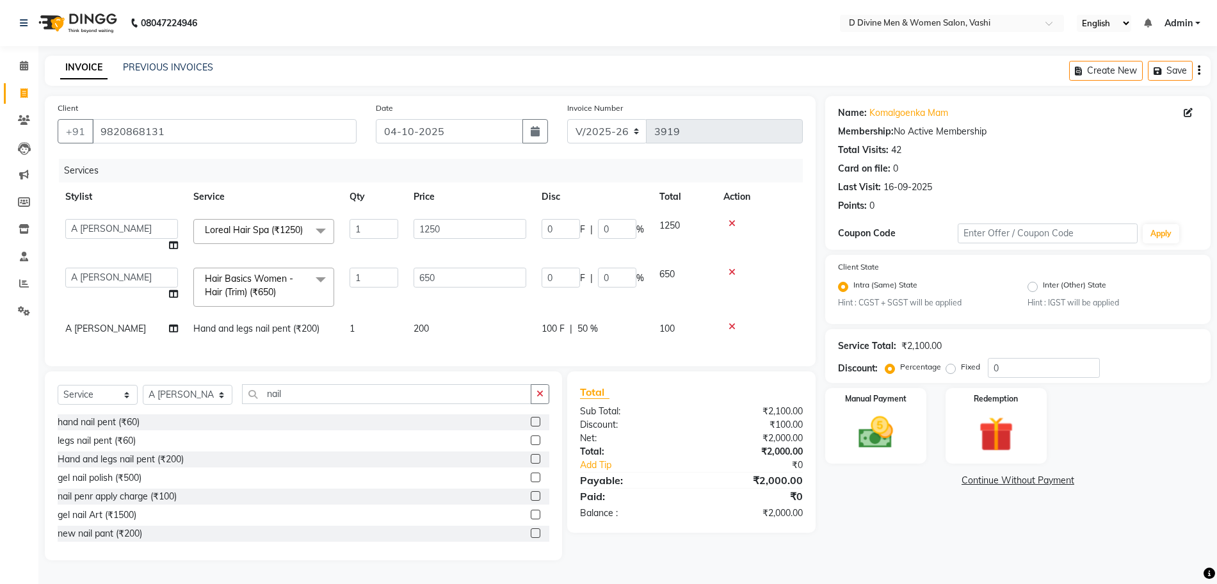
click at [112, 333] on span "A [PERSON_NAME]" at bounding box center [105, 329] width 81 height 12
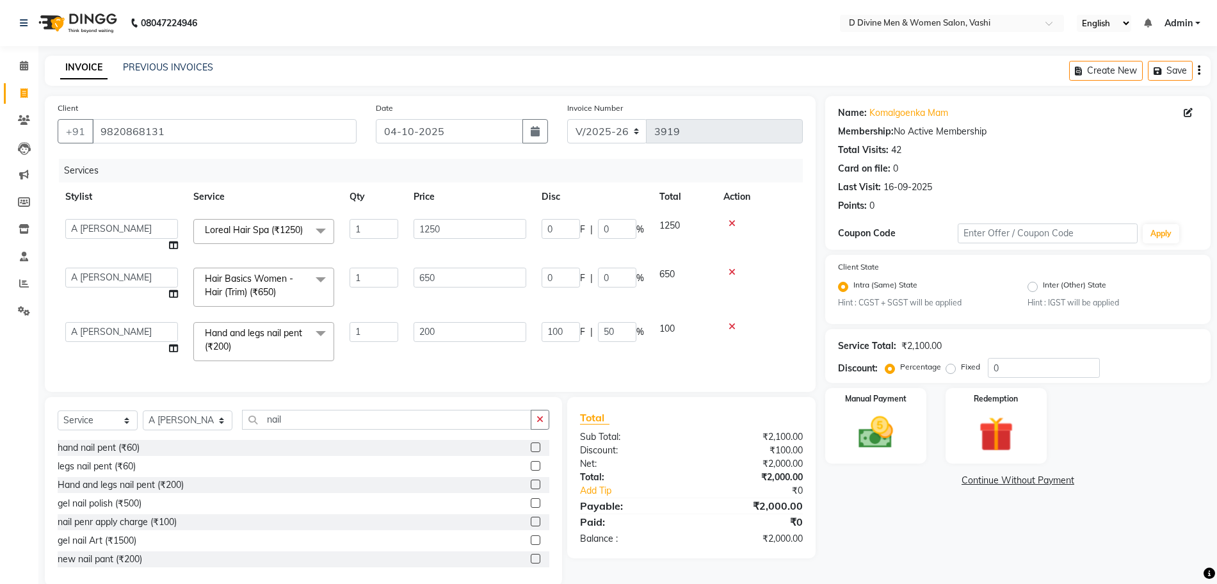
click at [112, 334] on select "A [PERSON_NAME] [PERSON_NAME] Divine salon [PERSON_NAME] [PERSON_NAME] [PERSON_…" at bounding box center [121, 332] width 113 height 20
click at [130, 328] on select "A [PERSON_NAME] [PERSON_NAME] Divine salon [PERSON_NAME] [PERSON_NAME] [PERSON_…" at bounding box center [121, 332] width 113 height 20
drag, startPoint x: 125, startPoint y: 346, endPoint x: 121, endPoint y: 426, distance: 80.1
click at [120, 426] on div "Select Service Product Membership Package Voucher Prepaid Gift Card Select Styl…" at bounding box center [303, 491] width 517 height 189
select select "10984"
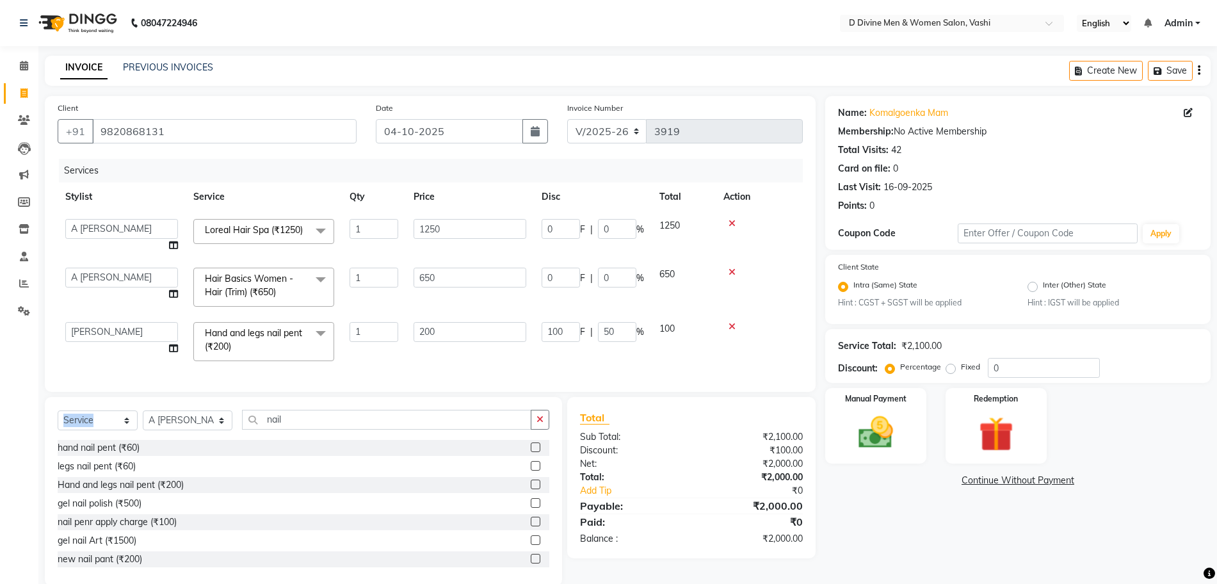
click at [121, 426] on div "Select Service Product Membership Package Voucher Prepaid Gift Card Select Styl…" at bounding box center [303, 491] width 517 height 189
click at [113, 277] on select "A [PERSON_NAME] [PERSON_NAME] Divine salon [PERSON_NAME] [PERSON_NAME] [PERSON_…" at bounding box center [121, 278] width 113 height 20
select select "10987"
click at [137, 223] on select "A [PERSON_NAME] [PERSON_NAME] Divine salon [PERSON_NAME] [PERSON_NAME] [PERSON_…" at bounding box center [121, 229] width 113 height 20
click at [118, 323] on td "A [PERSON_NAME] [PERSON_NAME] Divine salon [PERSON_NAME] [PERSON_NAME] [PERSON_…" at bounding box center [122, 341] width 128 height 54
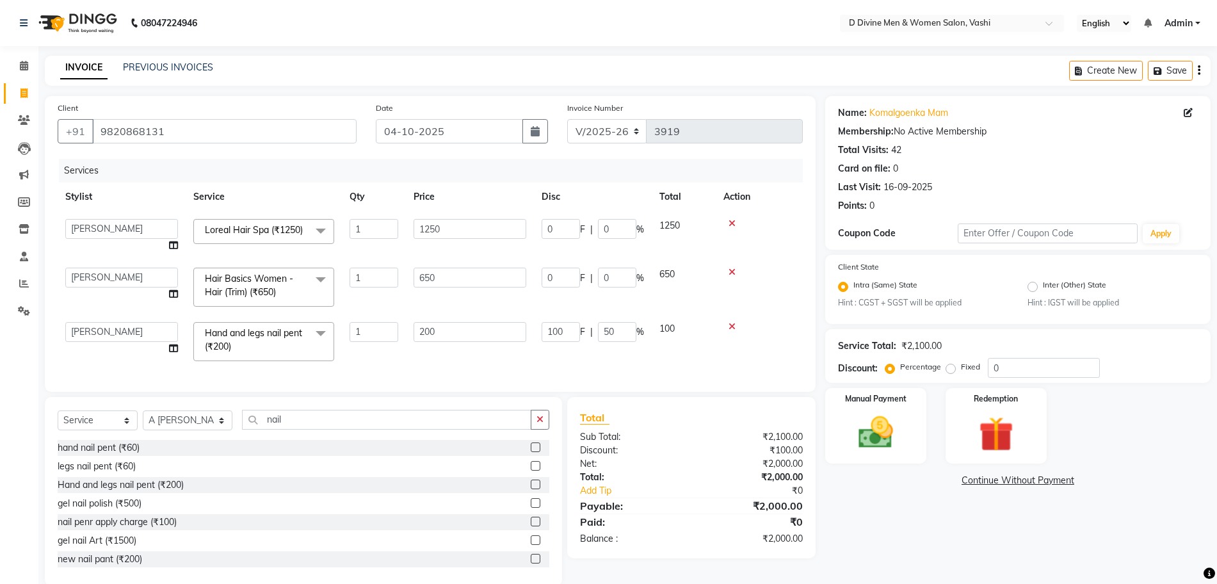
select select "10984"
click at [888, 445] on img at bounding box center [875, 433] width 59 height 42
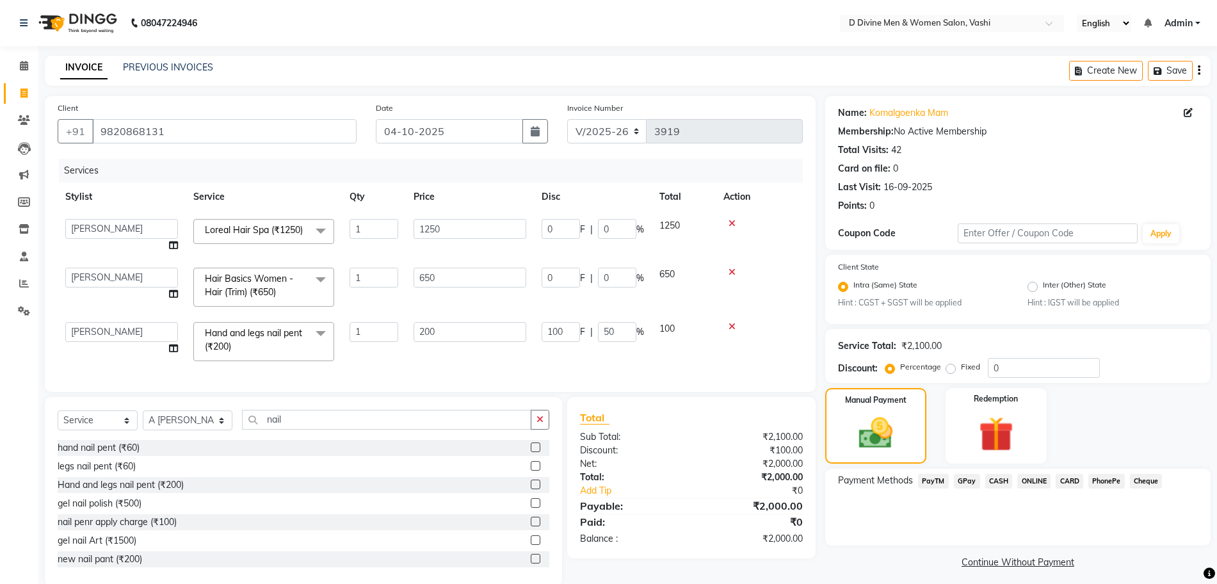
click at [999, 482] on span "CASH" at bounding box center [999, 481] width 28 height 15
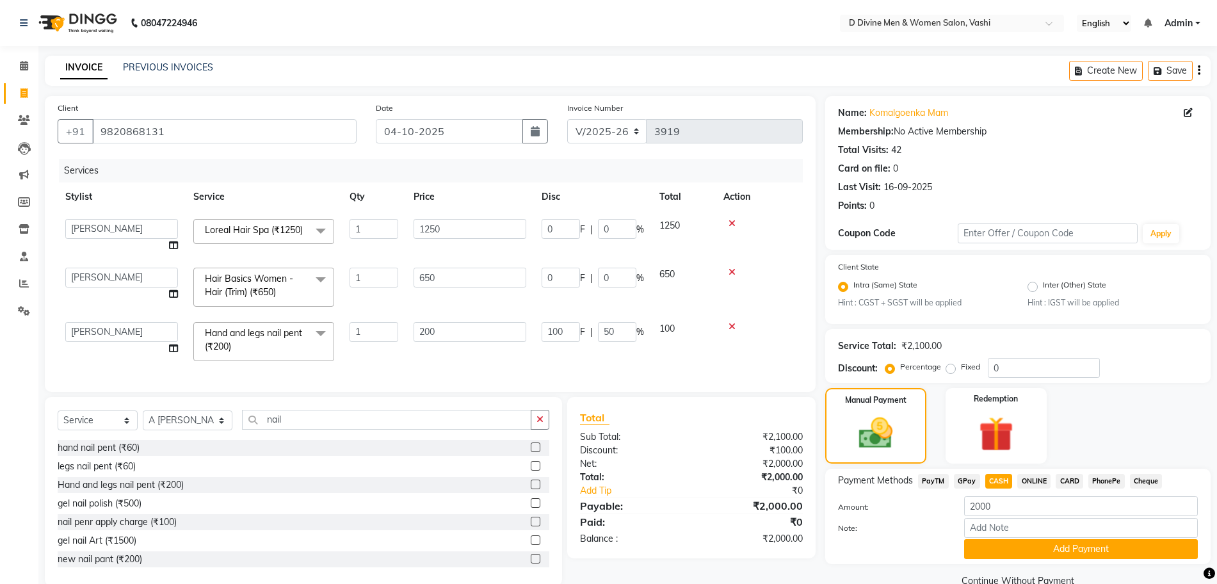
drag, startPoint x: 1090, startPoint y: 474, endPoint x: 1090, endPoint y: 489, distance: 14.7
click at [1090, 476] on span "PhonePe" at bounding box center [1106, 481] width 36 height 15
click at [1082, 548] on button "Add Payment" at bounding box center [1081, 549] width 234 height 20
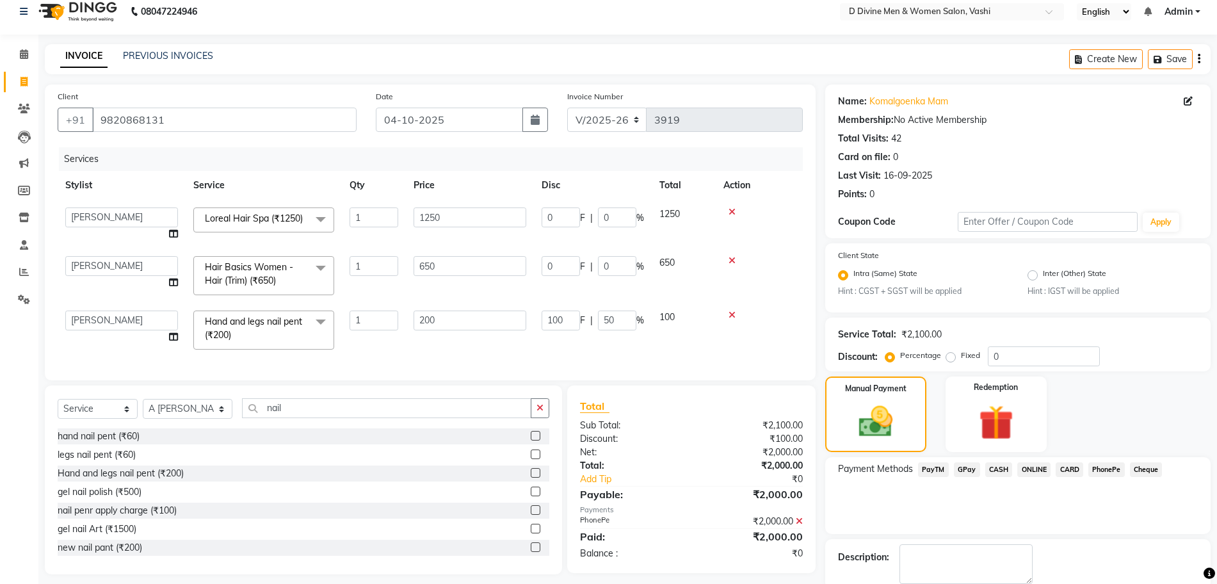
scroll to position [79, 0]
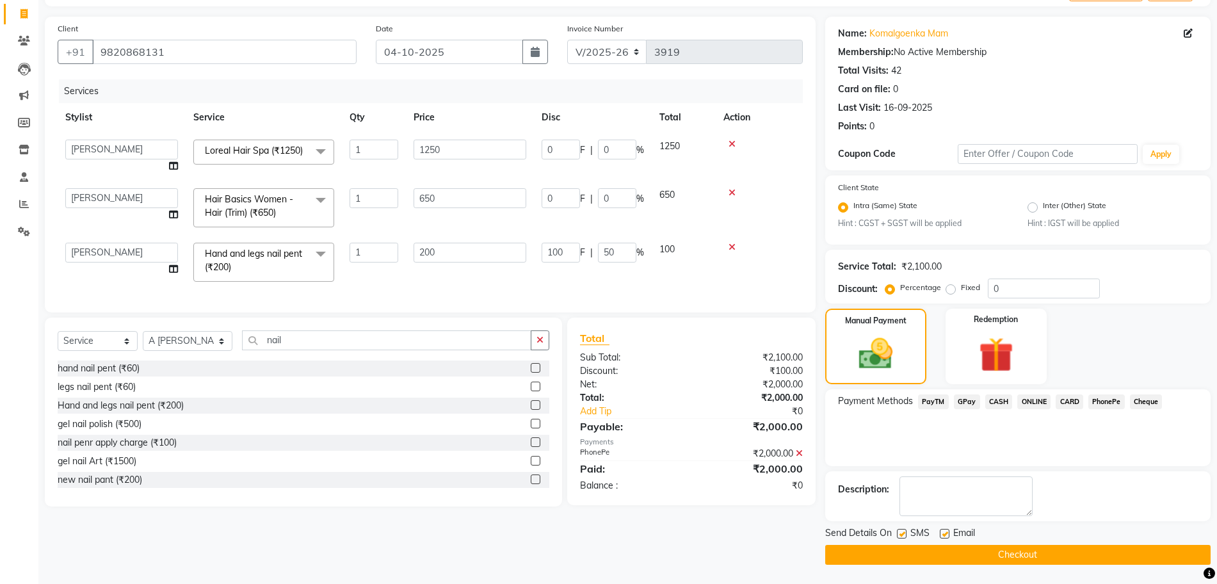
click at [902, 536] on label at bounding box center [902, 534] width 10 height 10
click at [902, 536] on input "checkbox" at bounding box center [901, 534] width 8 height 8
checkbox input "false"
click at [943, 534] on label at bounding box center [945, 534] width 10 height 10
click at [943, 534] on input "checkbox" at bounding box center [944, 534] width 8 height 8
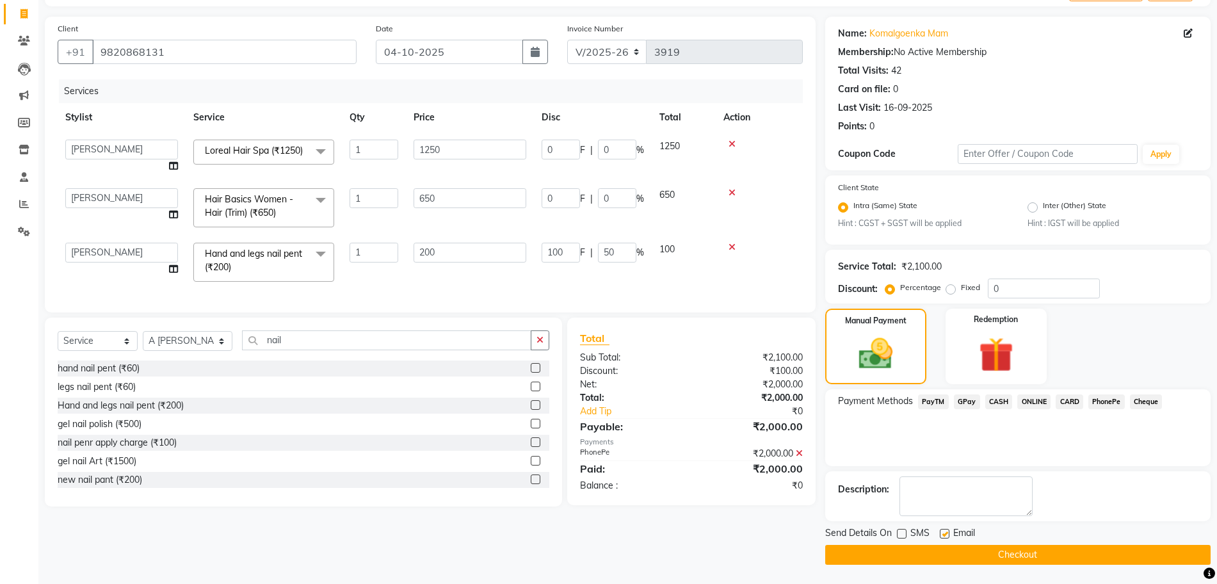
checkbox input "false"
click at [943, 553] on button "Checkout" at bounding box center [1017, 555] width 385 height 20
click at [943, 553] on div "Checkout" at bounding box center [1017, 555] width 385 height 20
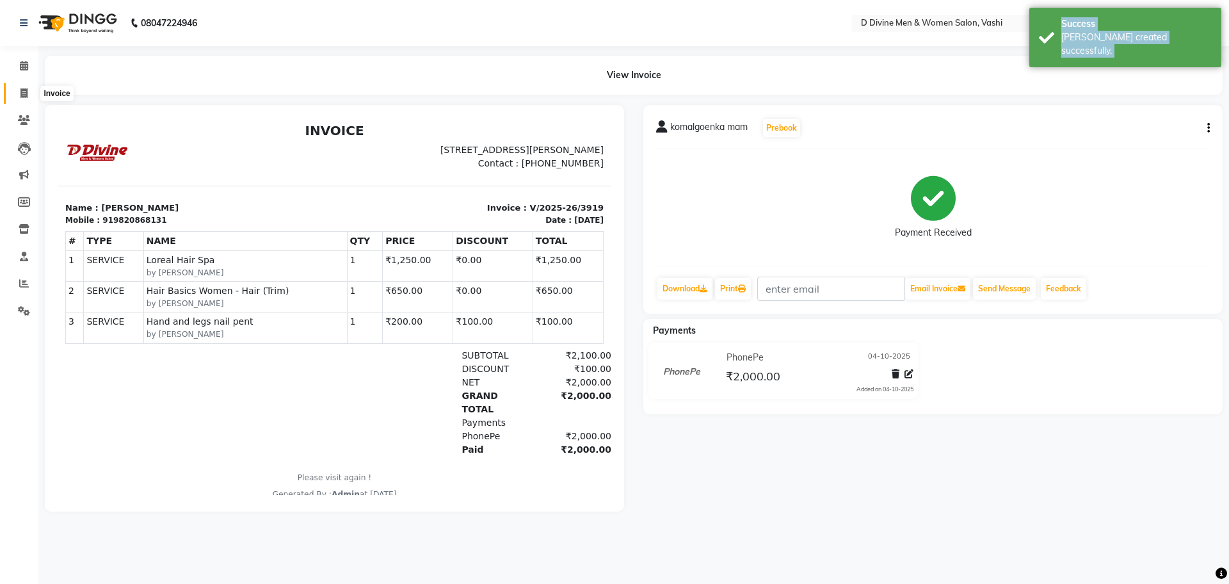
click at [16, 89] on span at bounding box center [24, 93] width 22 height 15
select select "718"
select select "service"
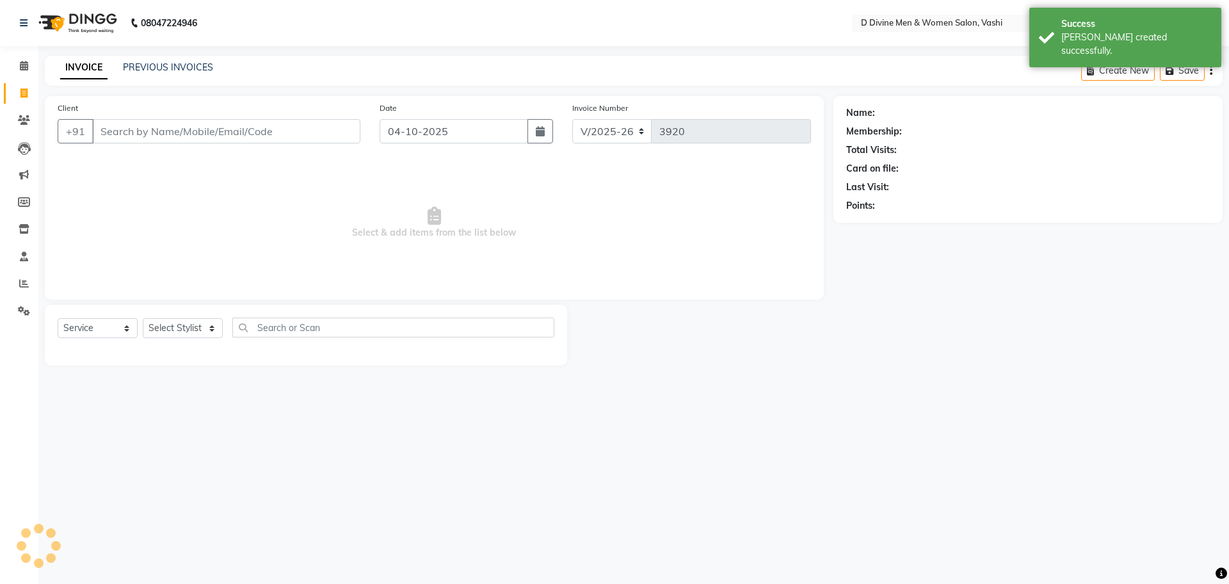
select select "10981"
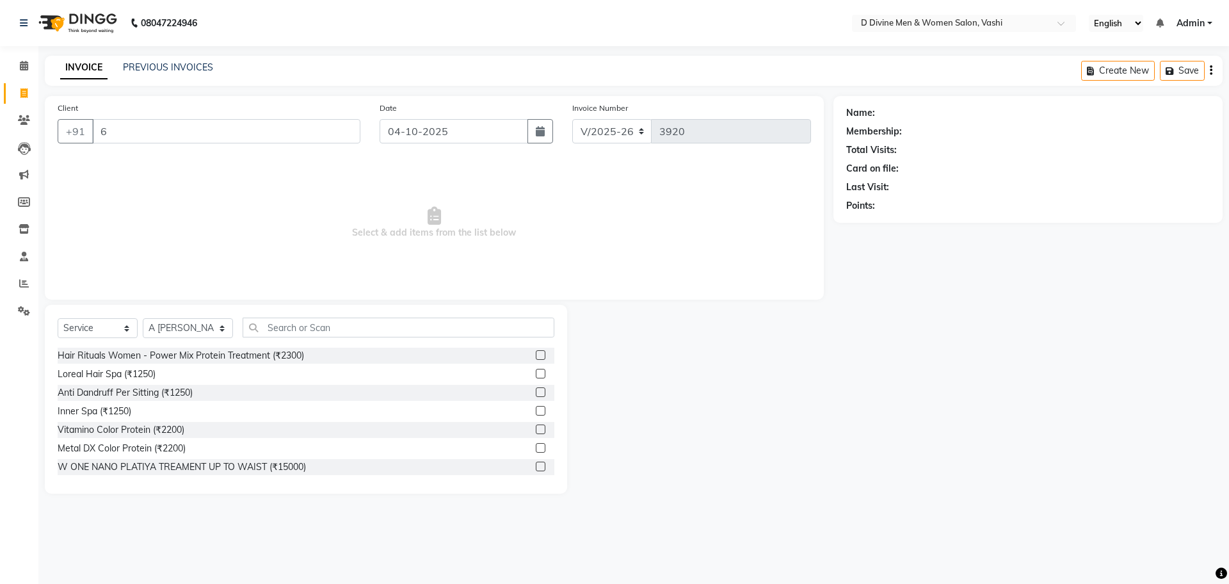
type input "63"
